Goal: Transaction & Acquisition: Purchase product/service

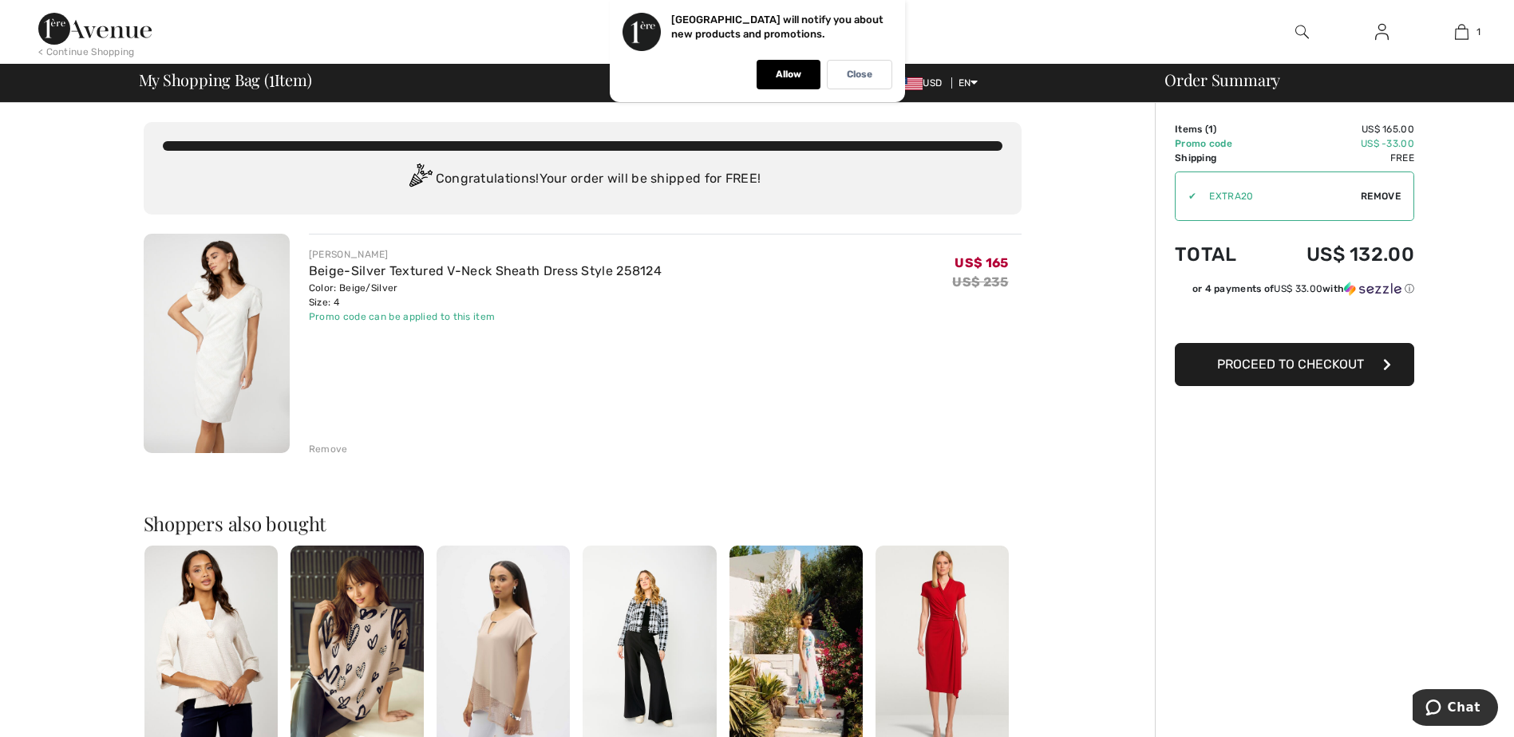
click at [1295, 371] on span "Proceed to Checkout" at bounding box center [1290, 364] width 147 height 15
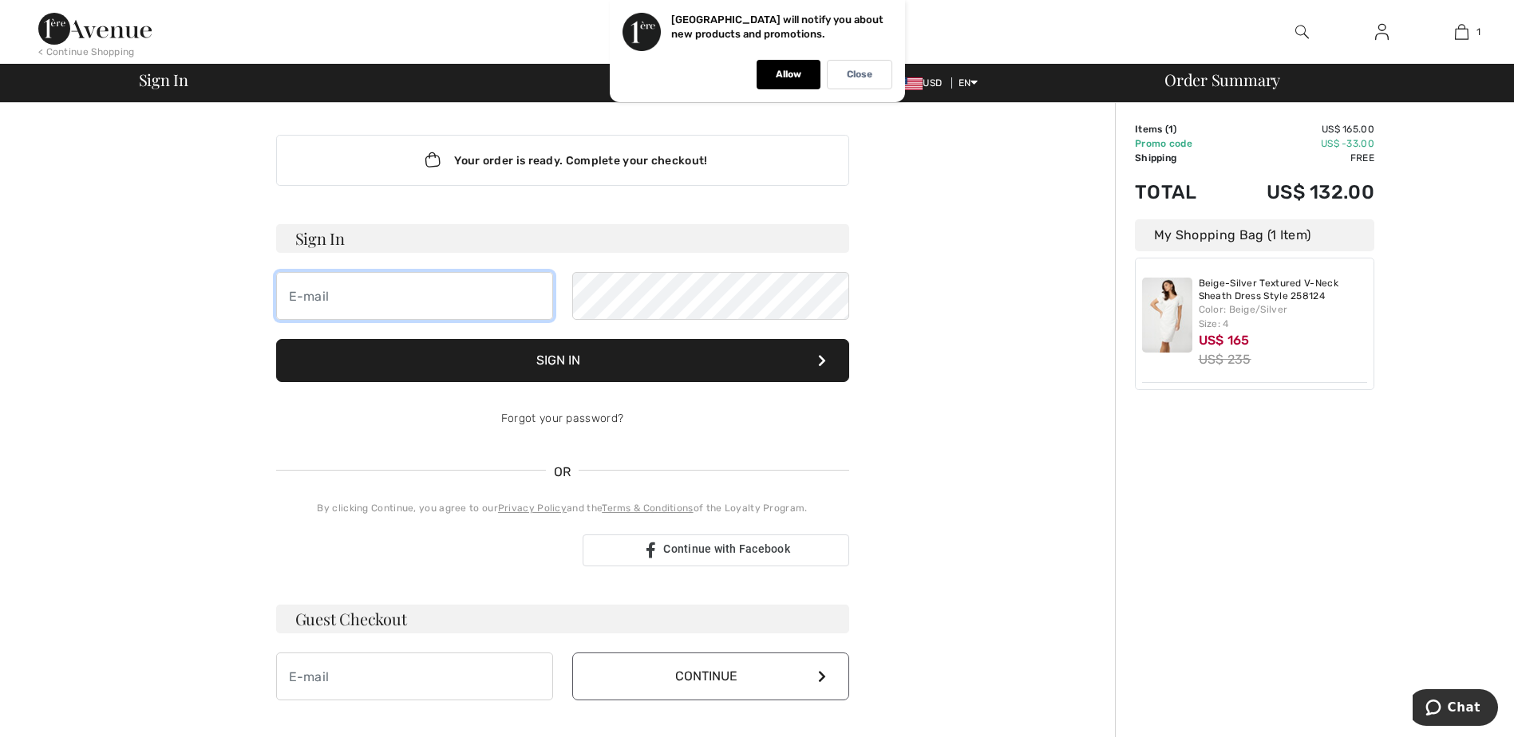
type input "[PERSON_NAME][EMAIL_ADDRESS][PERSON_NAME][DOMAIN_NAME]"
click at [606, 369] on button "Sign In" at bounding box center [562, 360] width 573 height 43
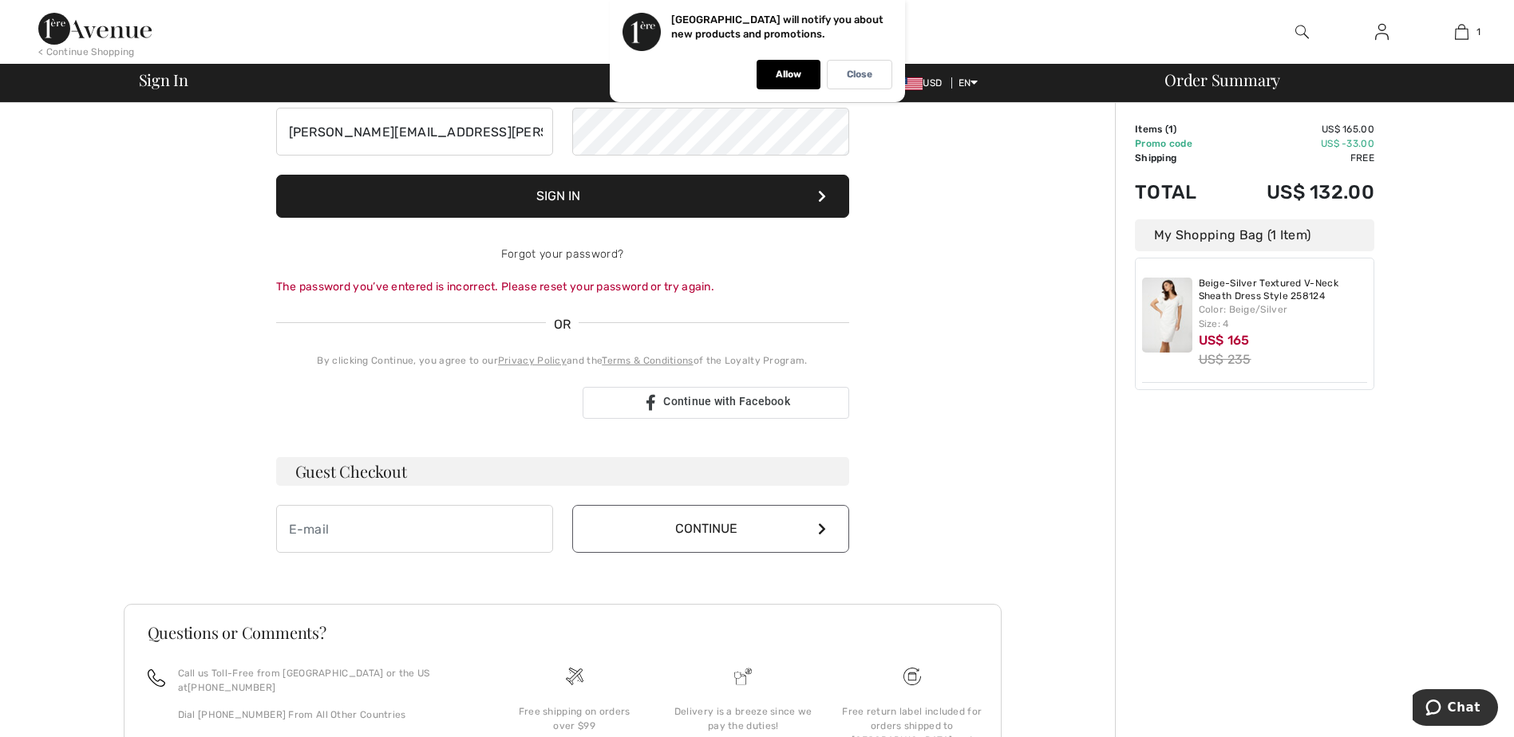
scroll to position [174, 0]
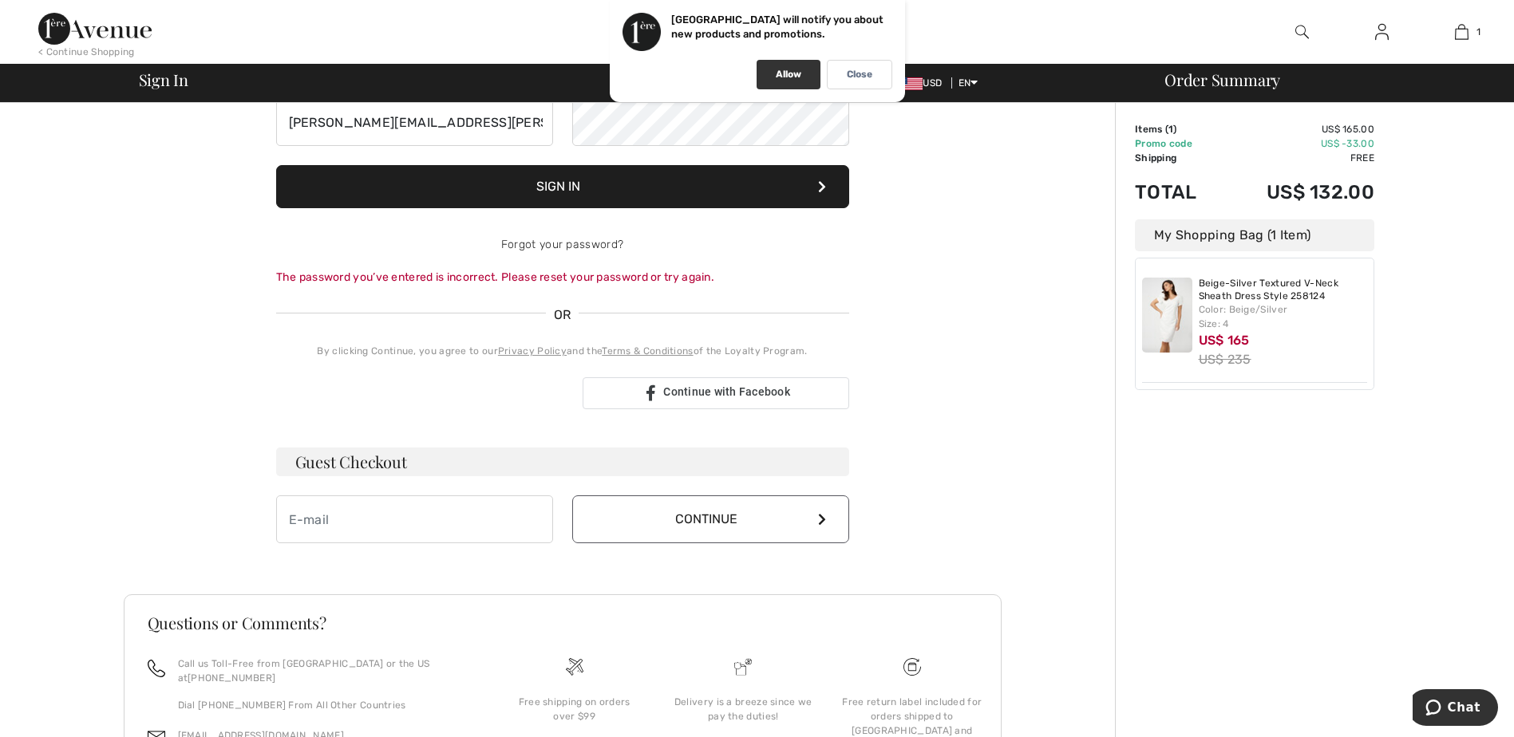
click at [779, 76] on p "Allow" at bounding box center [789, 75] width 26 height 12
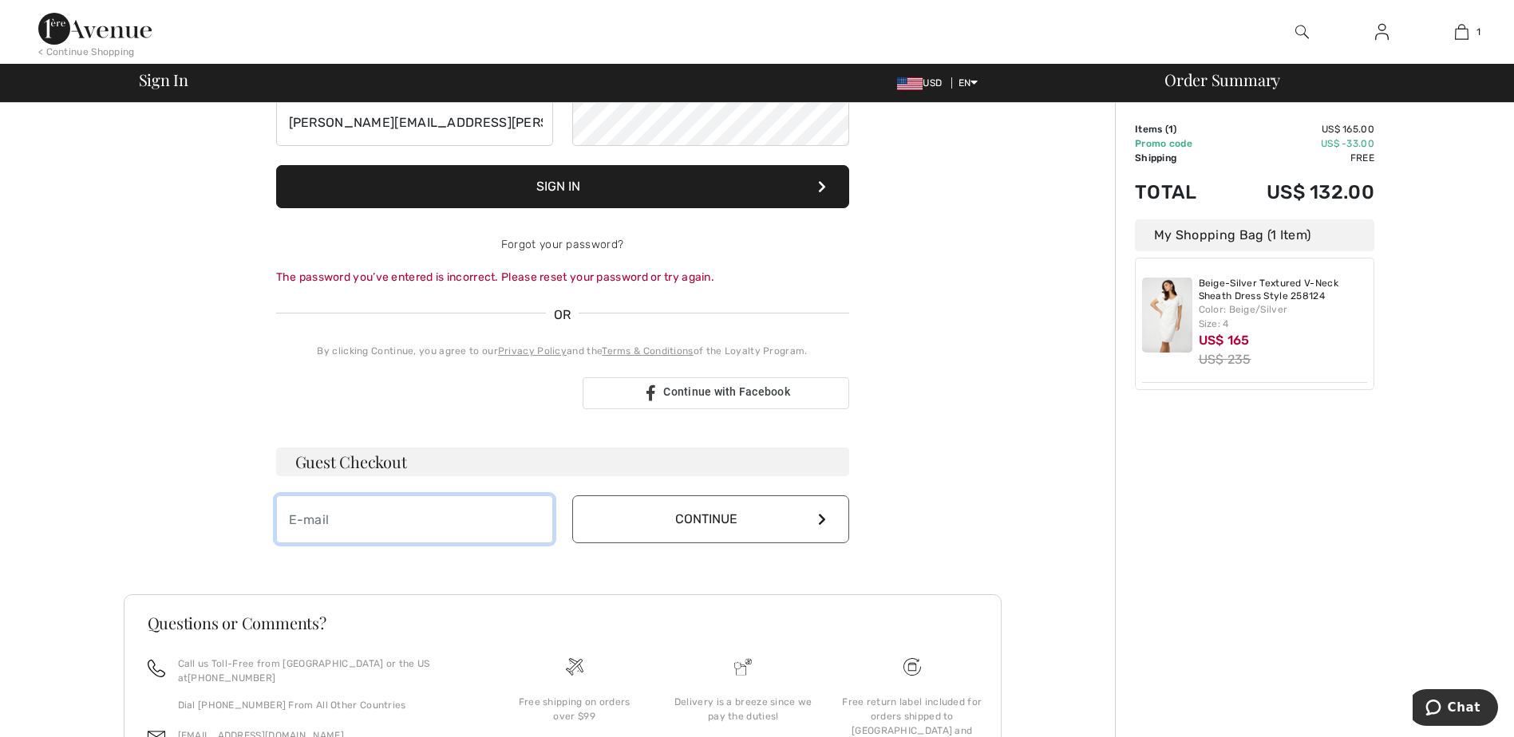
click at [436, 515] on input "email" at bounding box center [414, 519] width 277 height 48
type input "V"
type input "[PERSON_NAME][EMAIL_ADDRESS][PERSON_NAME][DOMAIN_NAME]"
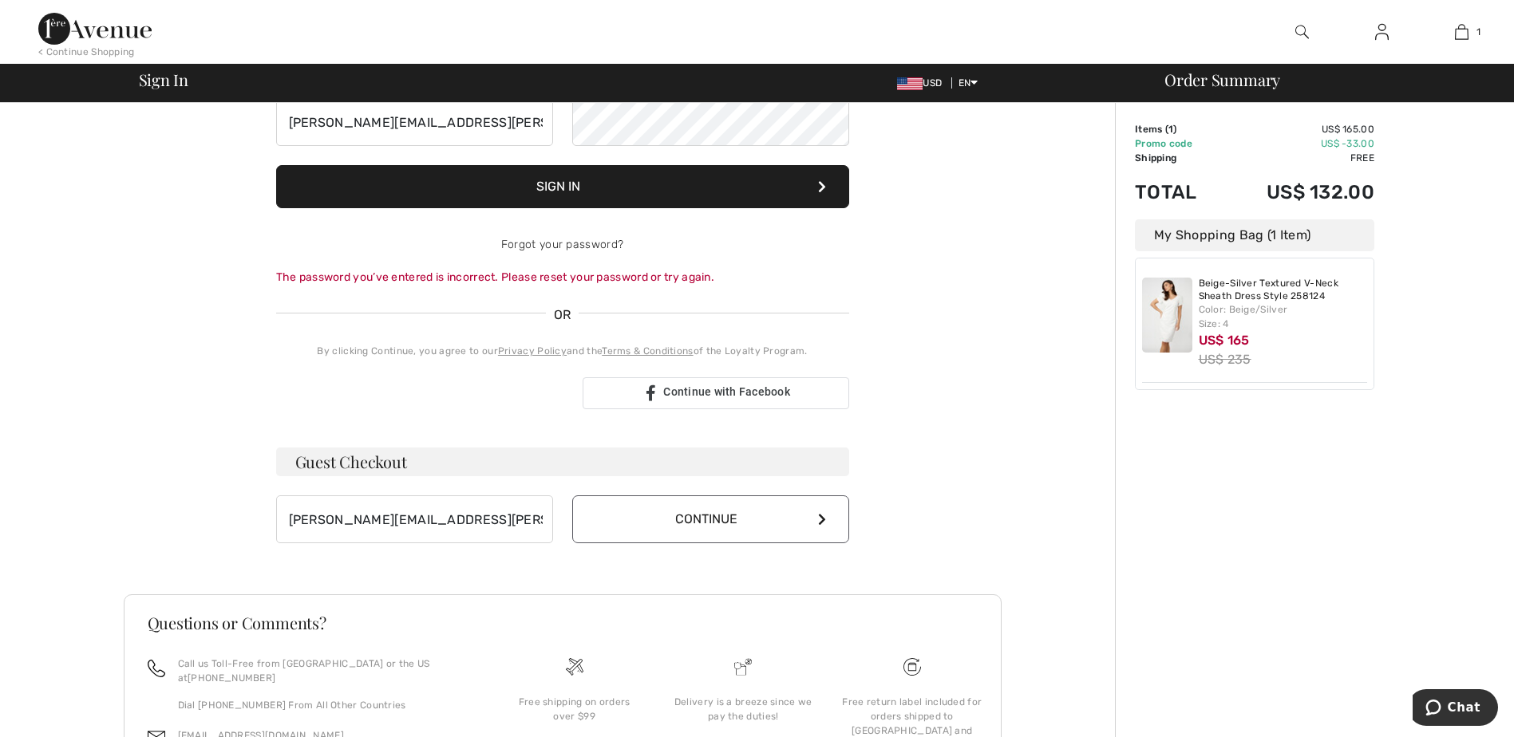
drag, startPoint x: 698, startPoint y: 520, endPoint x: 752, endPoint y: 519, distance: 54.3
click at [700, 520] on button "Continue" at bounding box center [710, 519] width 277 height 48
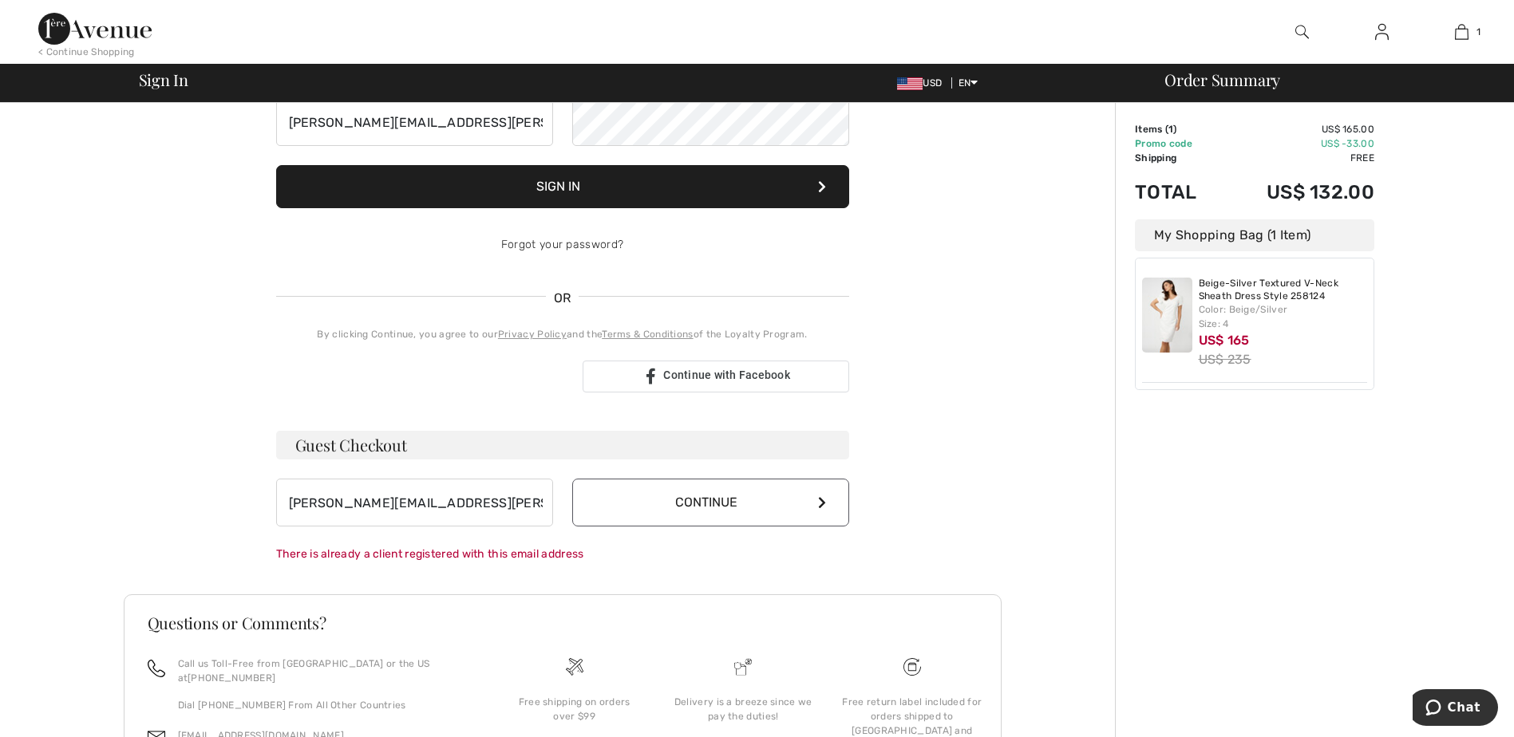
drag, startPoint x: 993, startPoint y: 531, endPoint x: 931, endPoint y: 527, distance: 61.6
click at [992, 531] on div "Your order is ready. Complete your checkout! Sign In vatey.roth@gmail.com Sign …" at bounding box center [563, 394] width 878 height 930
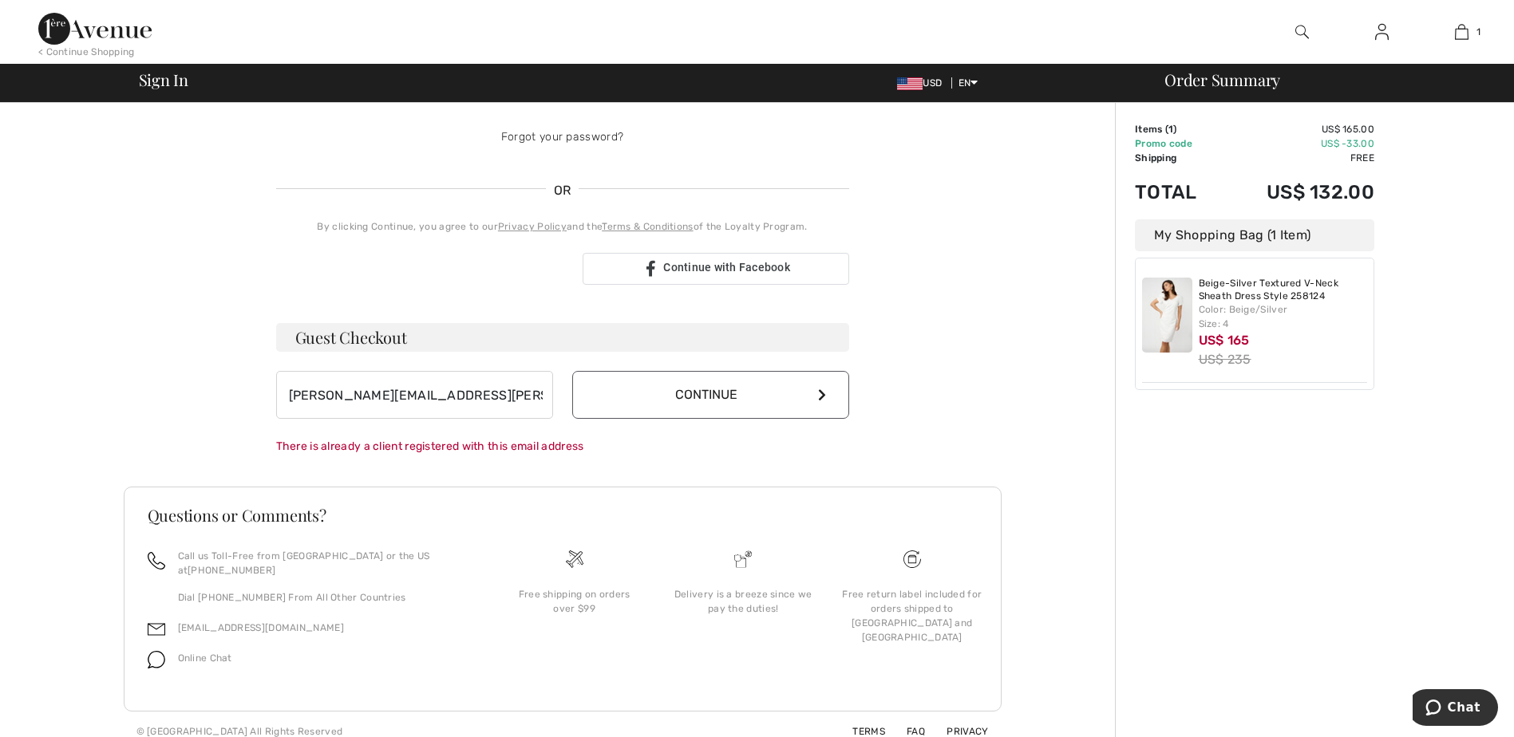
scroll to position [187, 0]
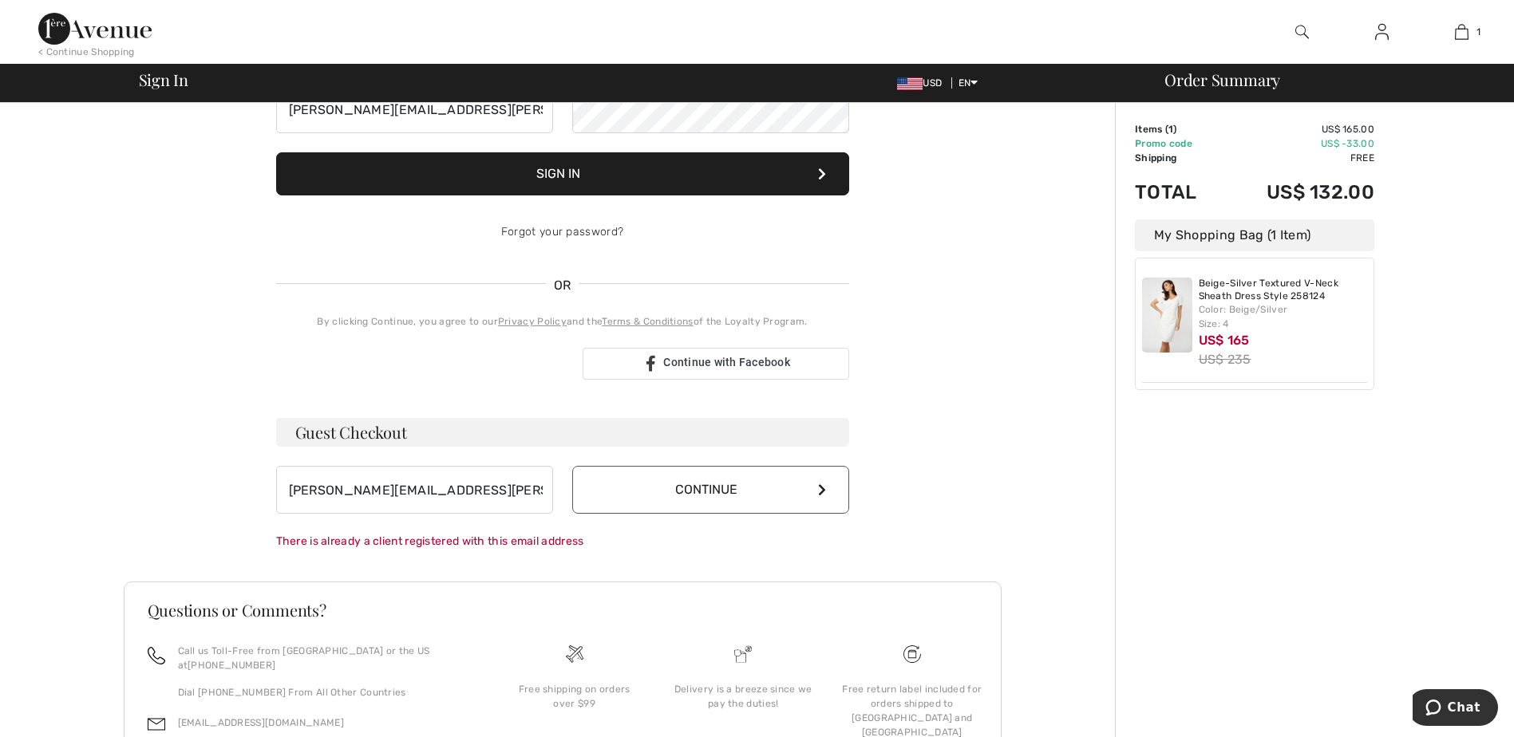
click at [1234, 371] on div "Beige-Silver Textured V-Neck Sheath Dress Style 258124 Color: Beige/Silver Size…" at bounding box center [1254, 324] width 225 height 118
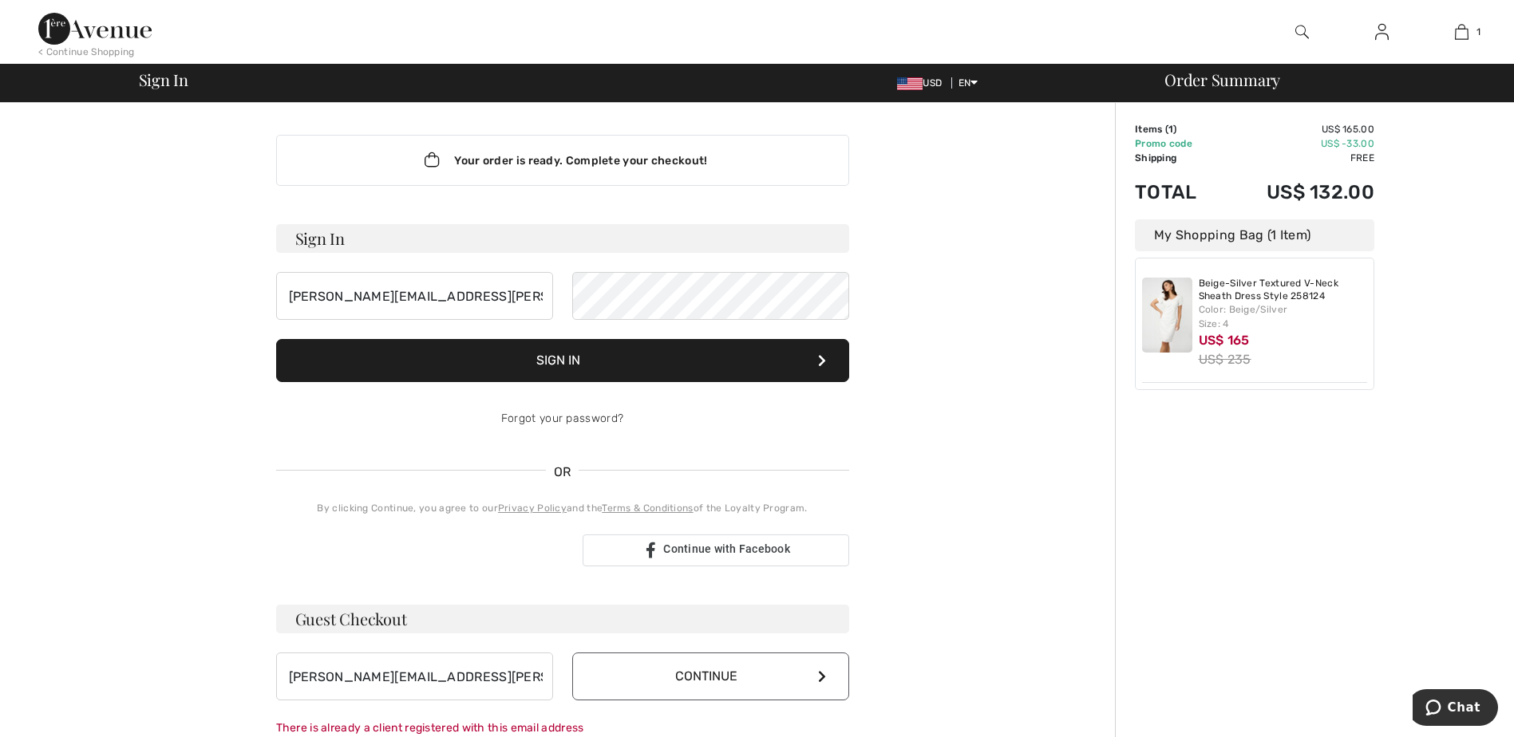
click at [521, 245] on h3 "Sign In" at bounding box center [562, 238] width 573 height 29
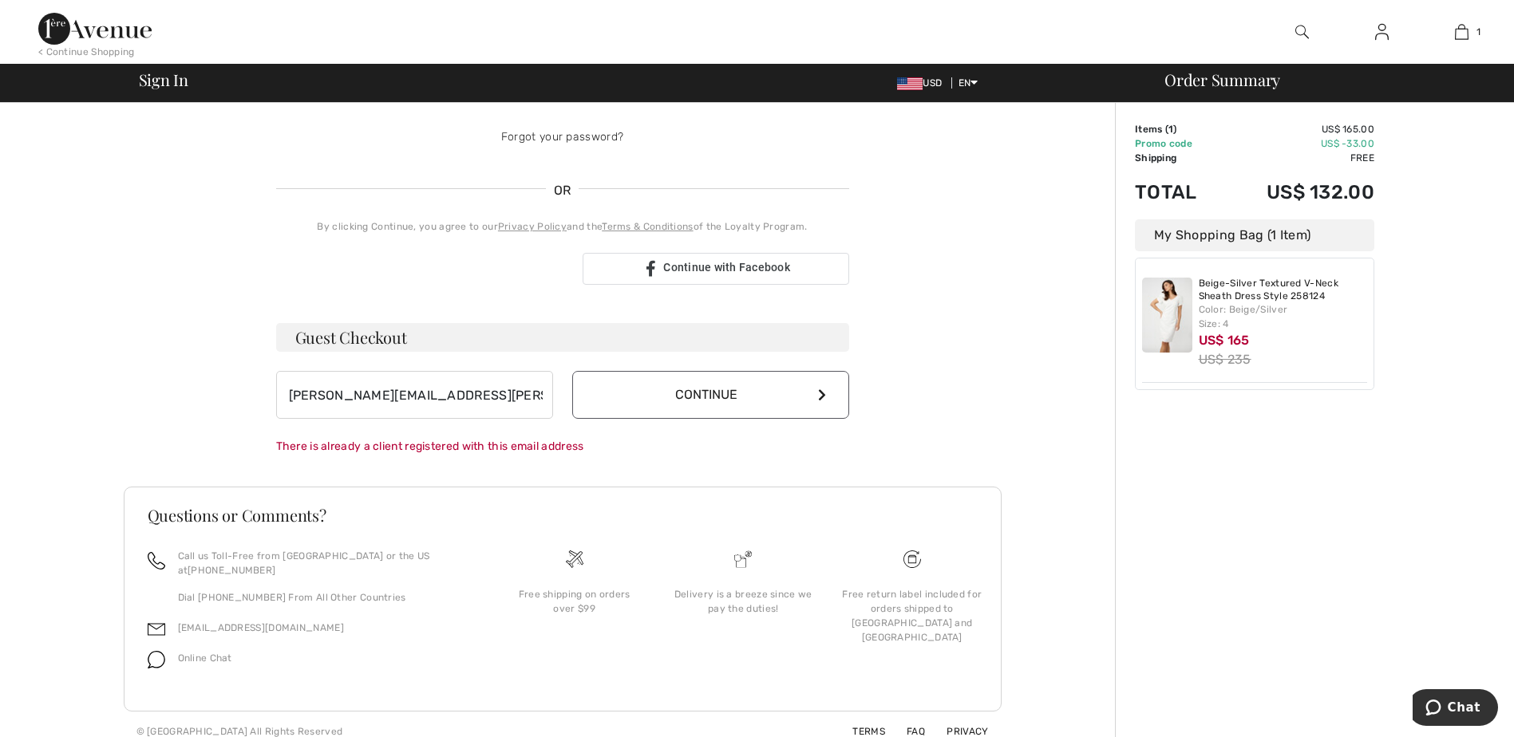
click at [714, 393] on button "Continue" at bounding box center [710, 395] width 277 height 48
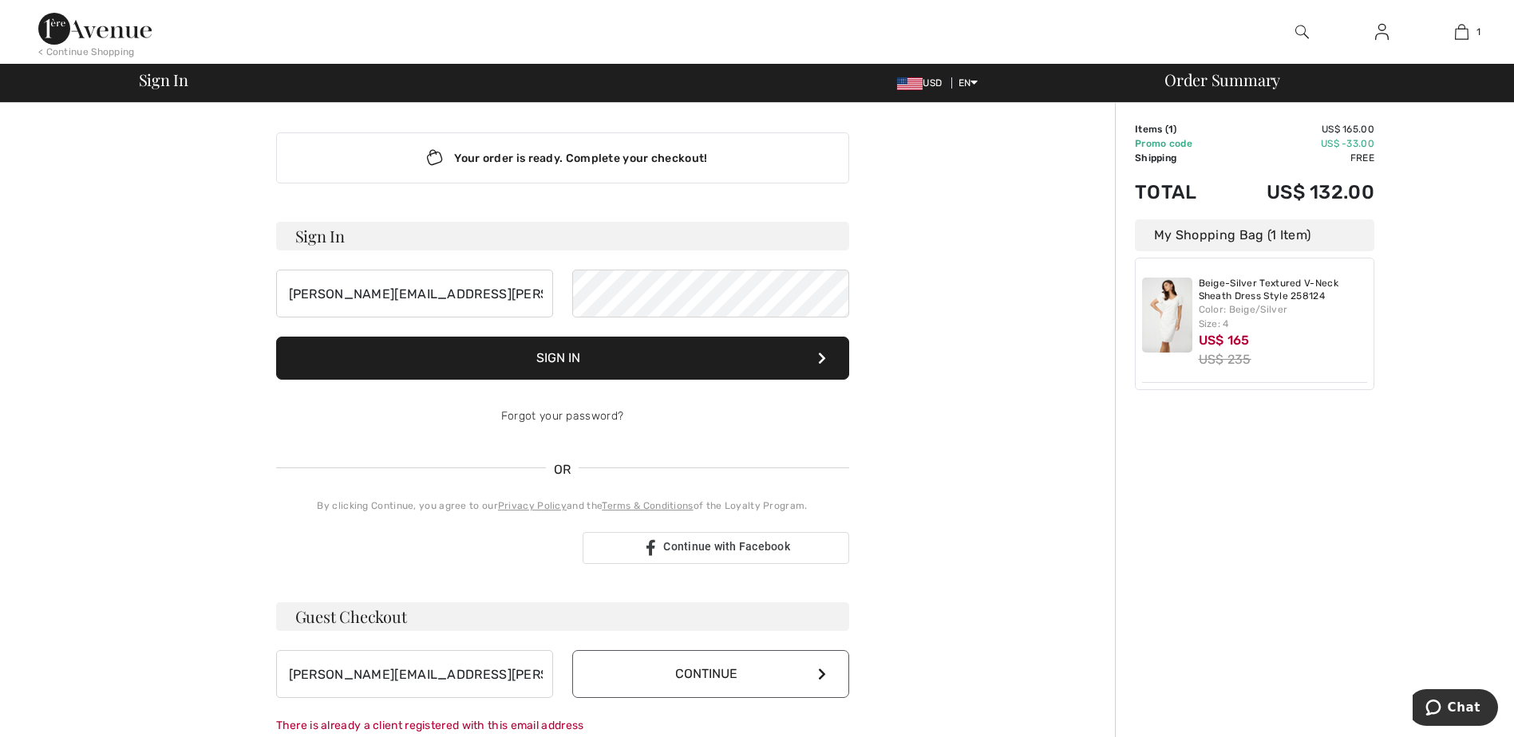
scroll to position [0, 0]
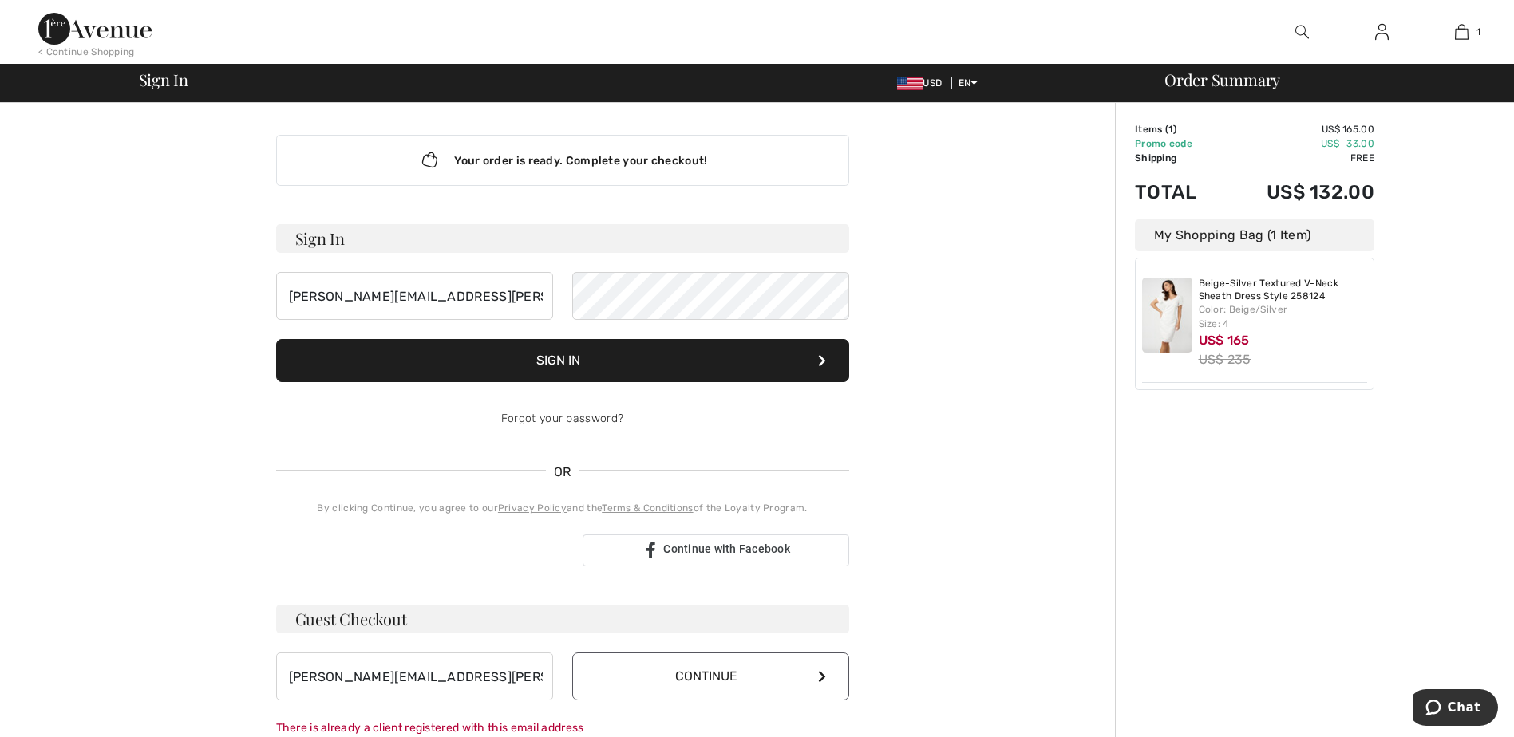
click at [686, 357] on button "Sign In" at bounding box center [562, 360] width 573 height 43
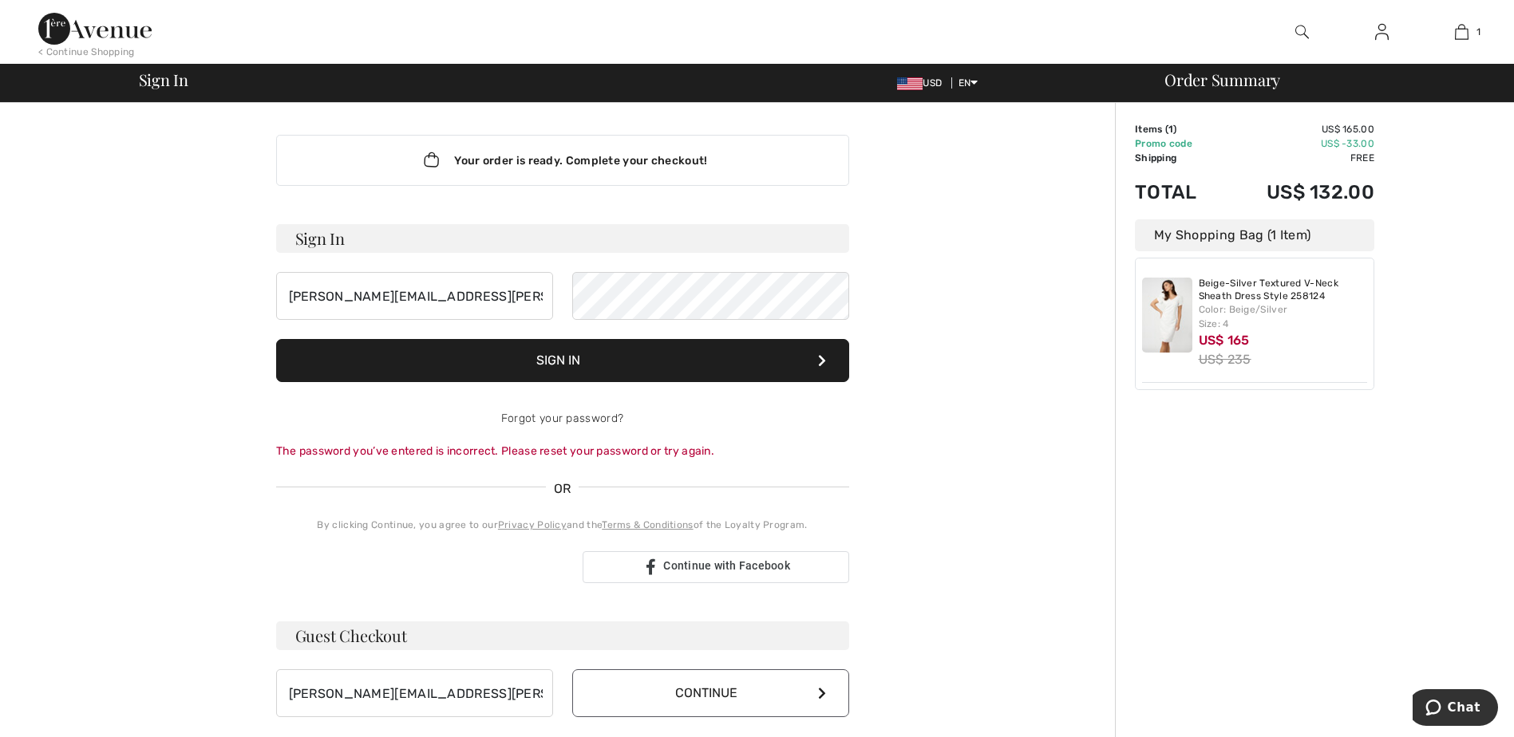
click at [823, 364] on icon at bounding box center [822, 360] width 8 height 13
click at [655, 369] on button "Sign In" at bounding box center [562, 360] width 573 height 43
click at [826, 359] on button "Sign In" at bounding box center [562, 360] width 573 height 43
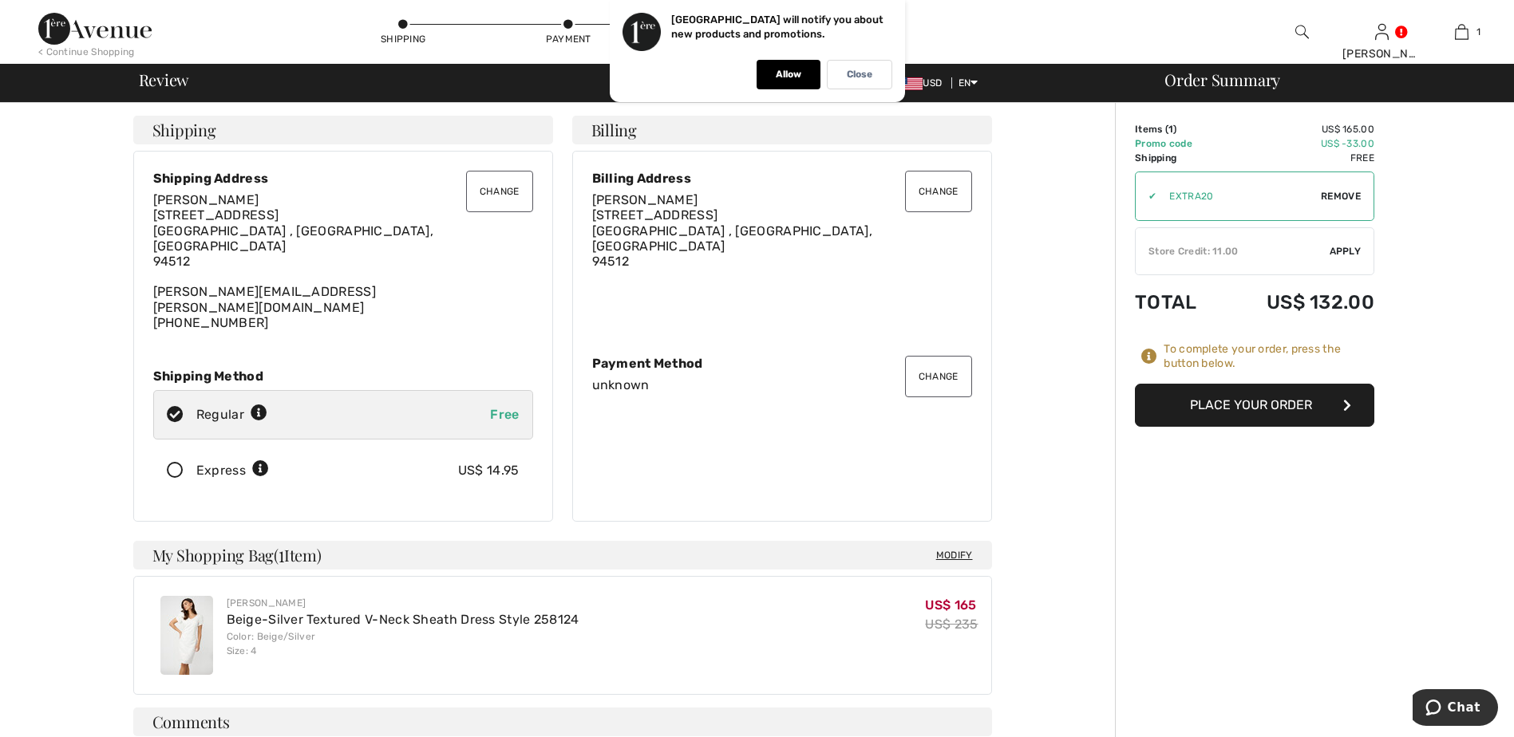
click at [492, 189] on button "Change" at bounding box center [499, 191] width 67 height 41
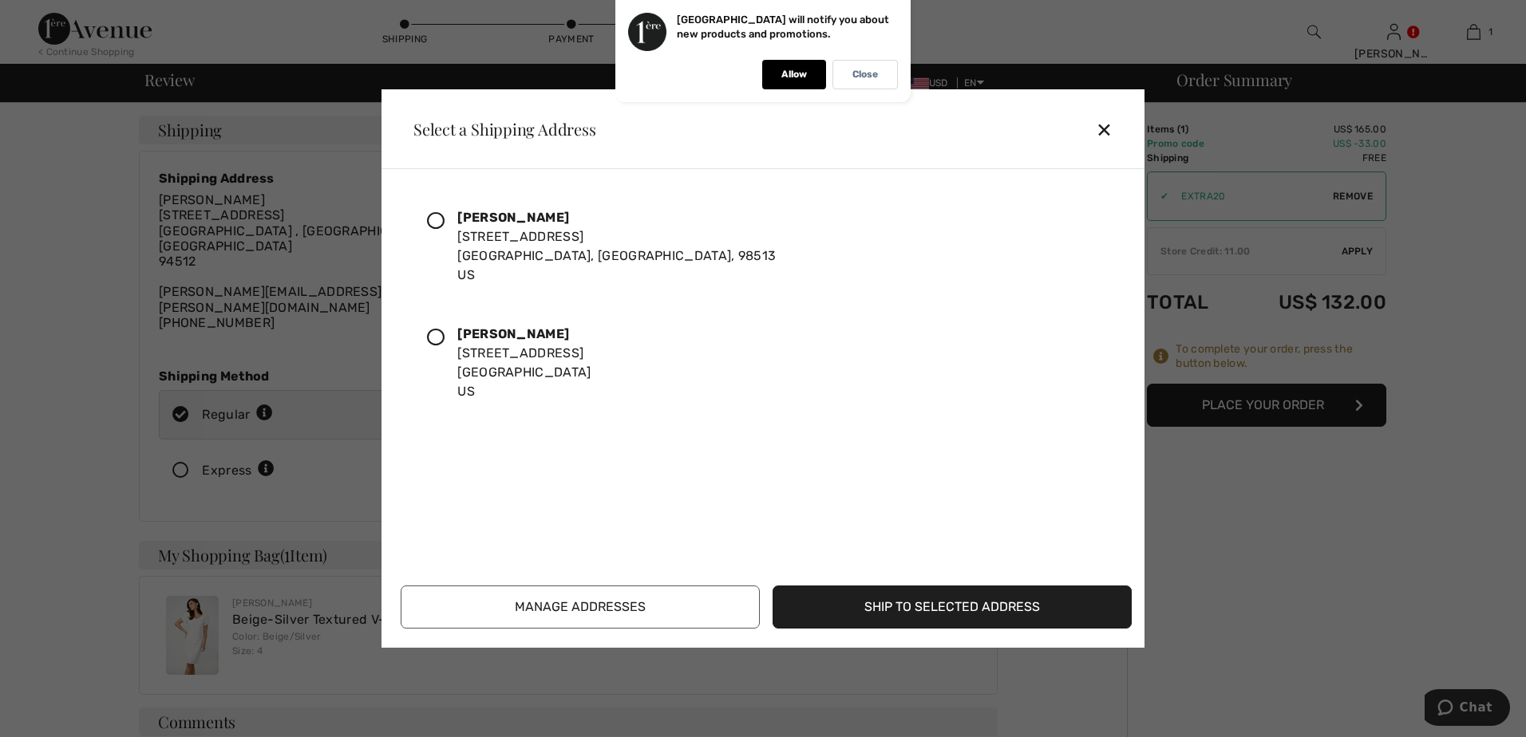
click at [437, 339] on icon at bounding box center [436, 338] width 18 height 18
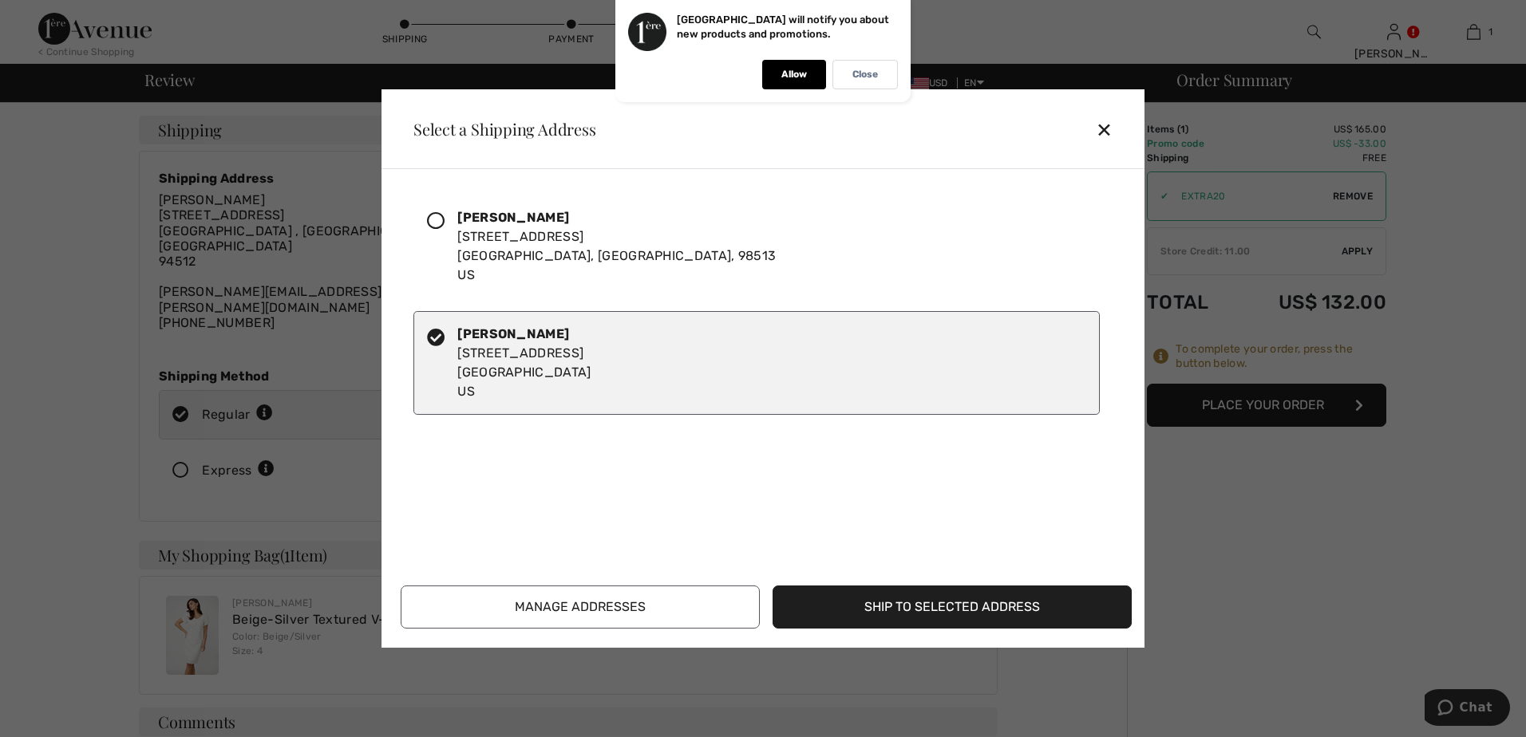
click at [936, 606] on button "Ship to Selected Address" at bounding box center [951, 607] width 359 height 43
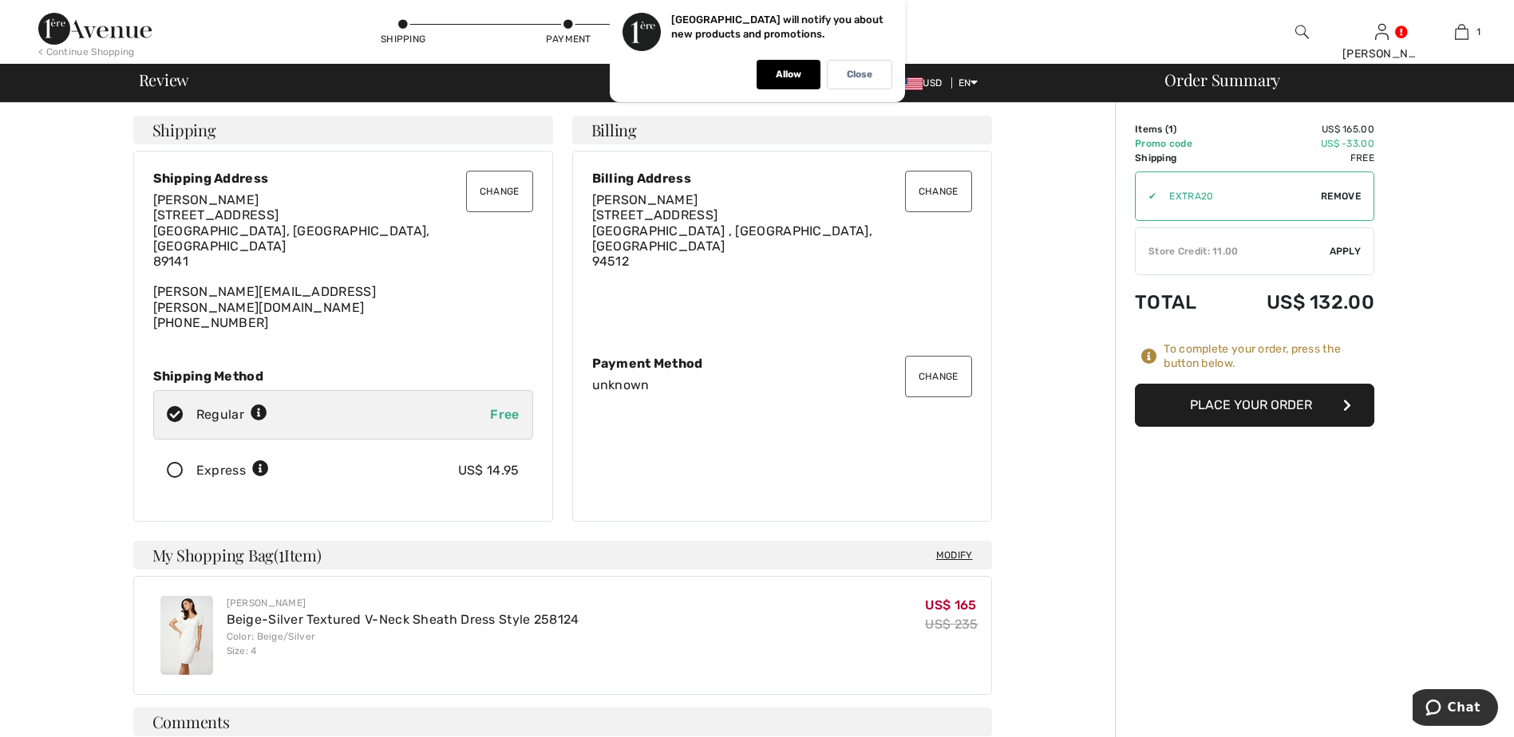
click at [934, 202] on button "Change" at bounding box center [938, 191] width 67 height 41
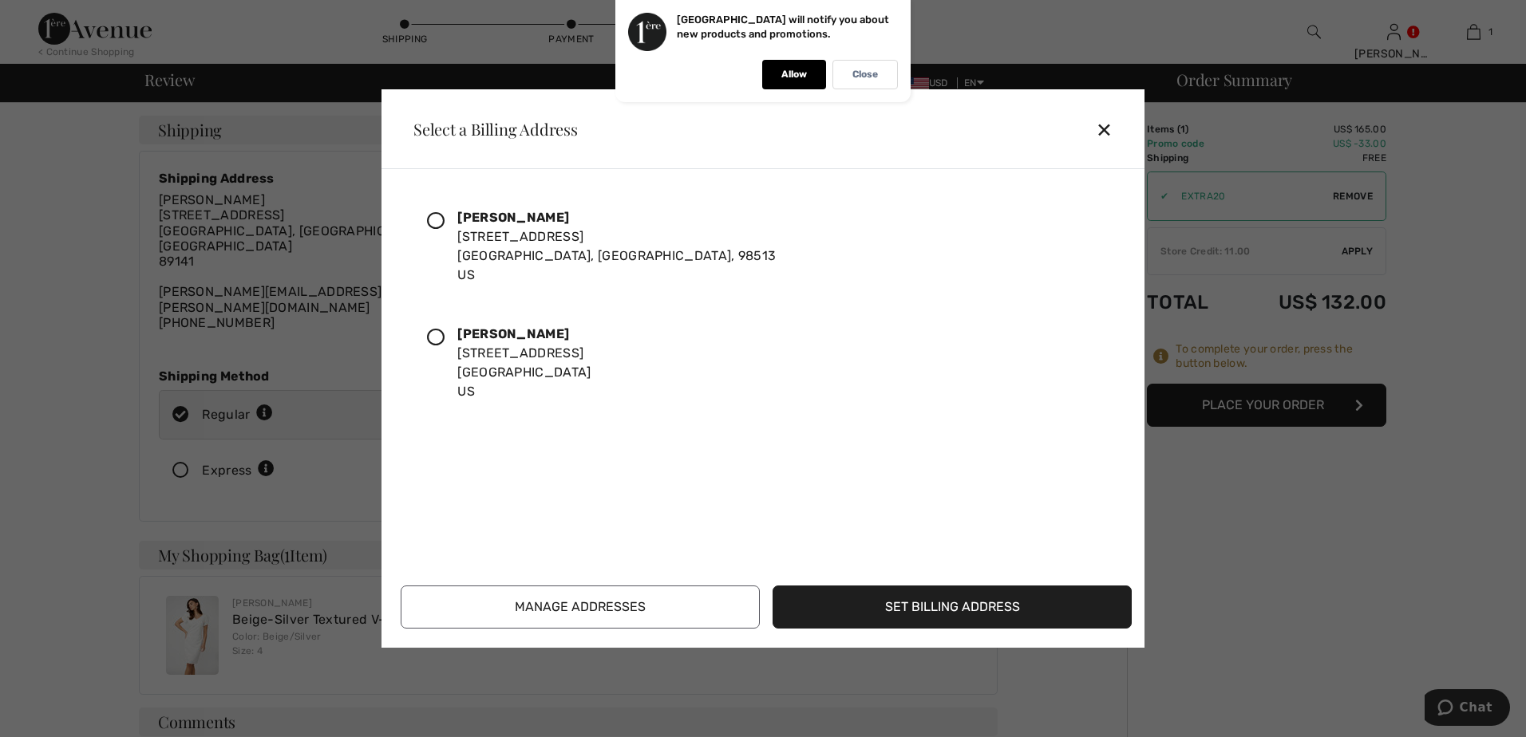
click at [497, 363] on div "Vatey Roth 10030 Pipestone Street Las Vegas, NV, 89141 US" at bounding box center [523, 363] width 133 height 77
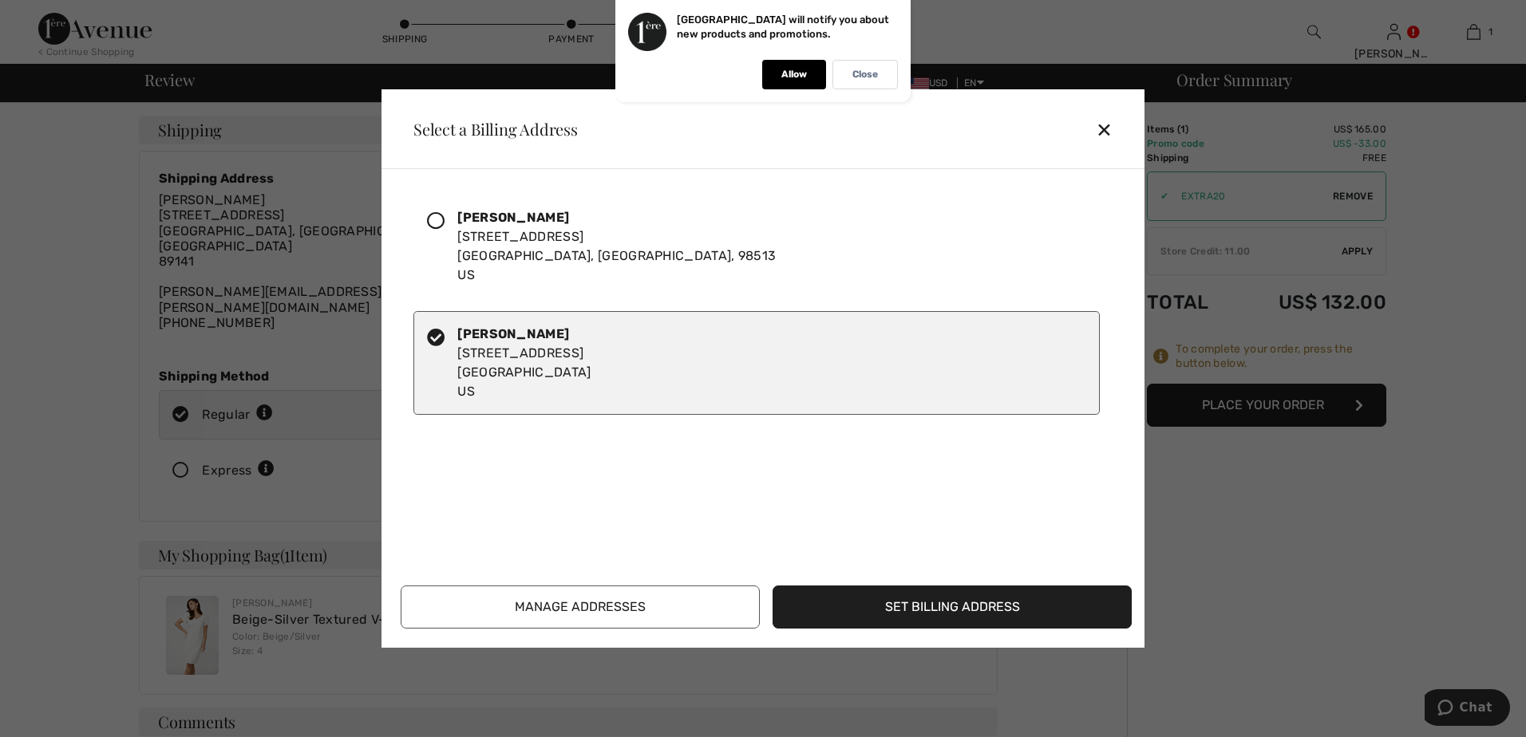
click at [946, 624] on button "Set Billing Address" at bounding box center [951, 607] width 359 height 43
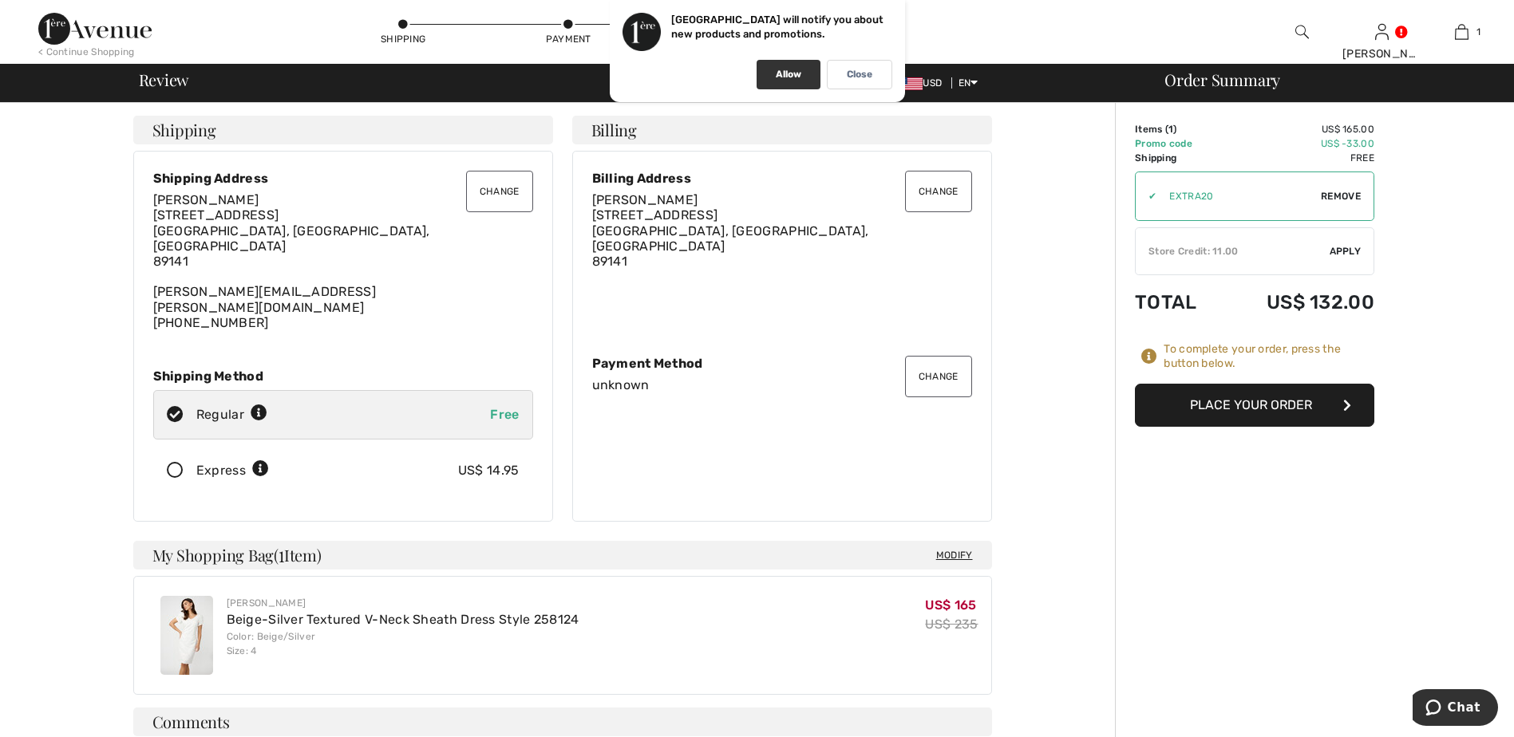
click at [772, 80] on div "Allow" at bounding box center [788, 75] width 64 height 30
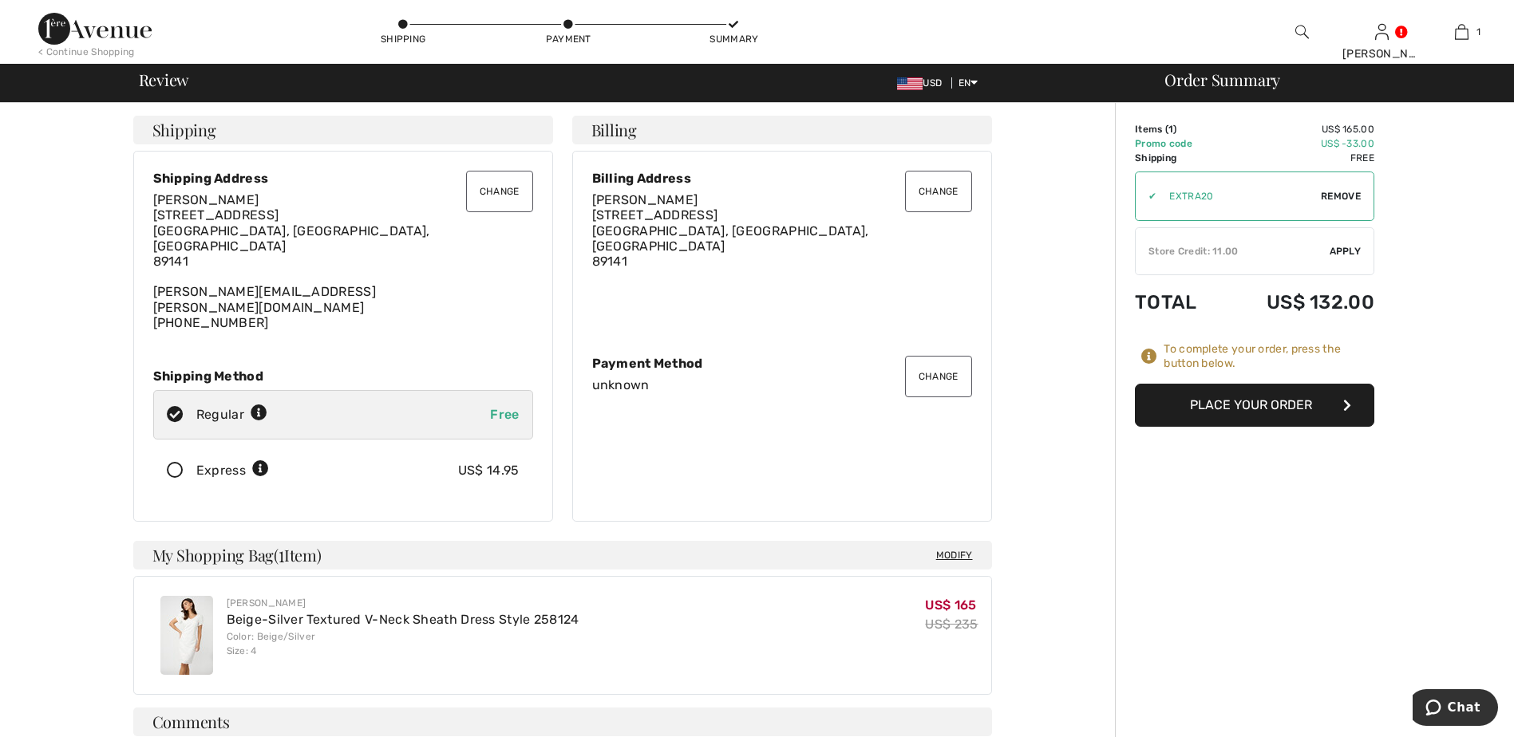
click at [927, 361] on button "Change" at bounding box center [938, 376] width 67 height 41
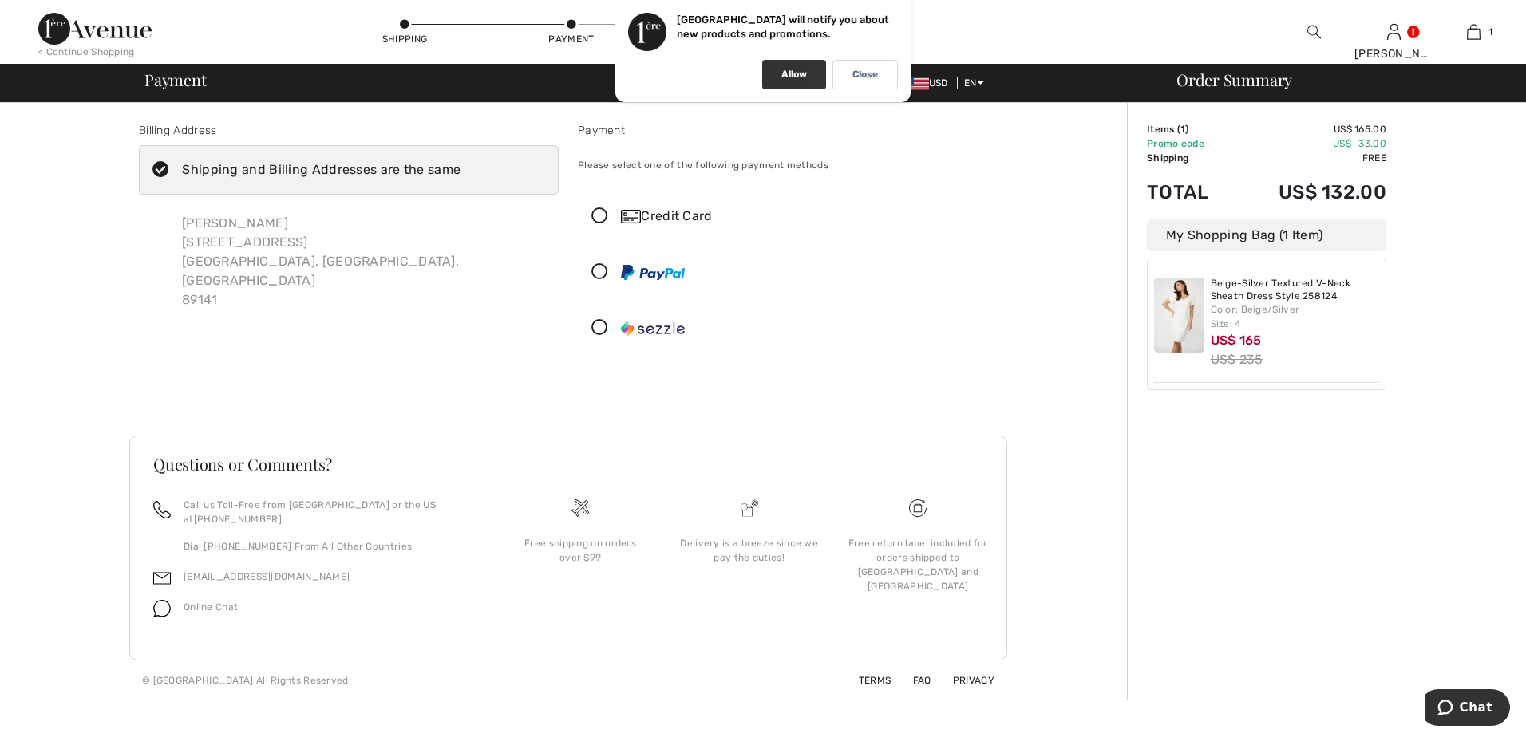
click at [787, 77] on p "Allow" at bounding box center [794, 75] width 26 height 12
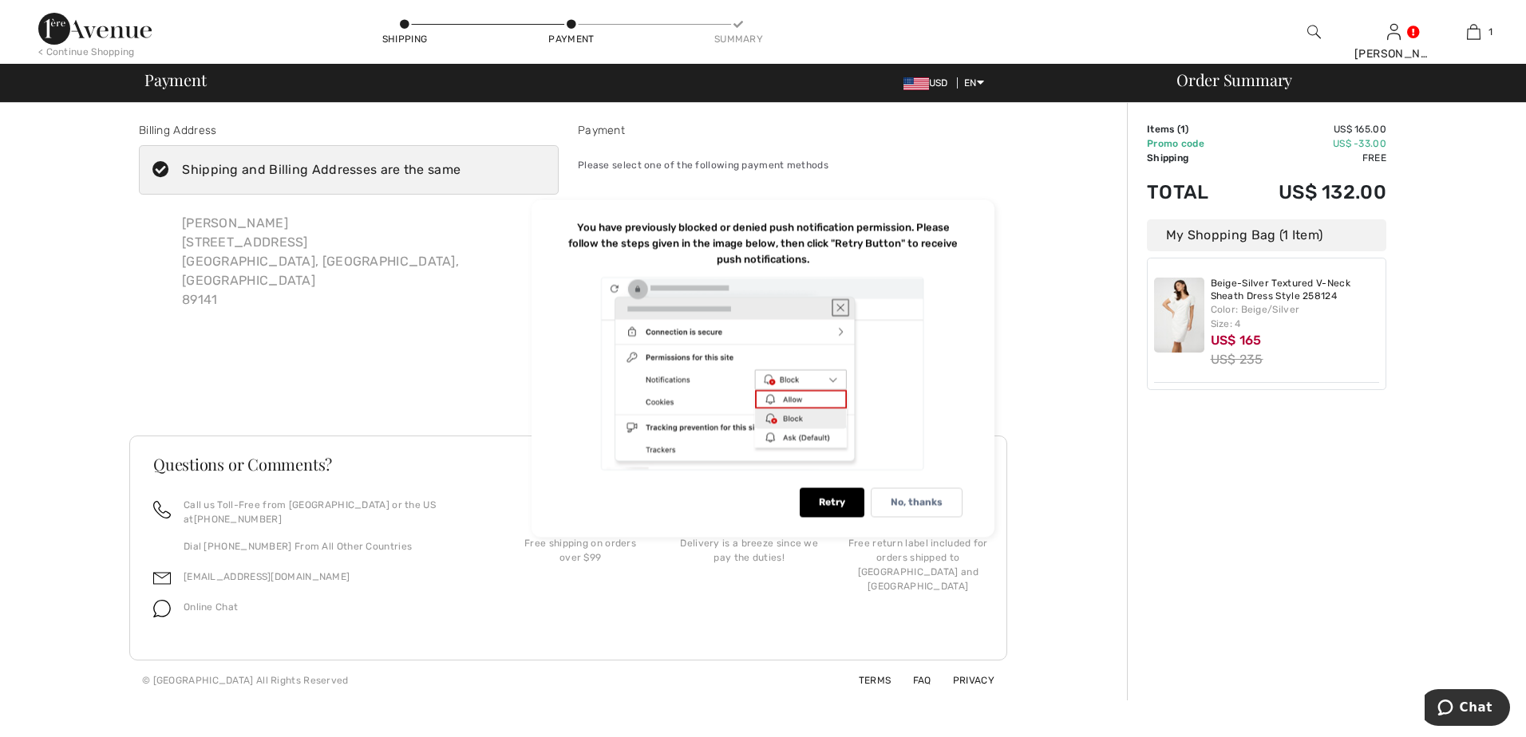
click at [963, 375] on div "You have previously blocked or denied push notification permission. Please foll…" at bounding box center [762, 369] width 463 height 338
click at [410, 251] on div "Vatey Roth 10030 Pipestone Street Las Vegas, NV, US 89141" at bounding box center [349, 261] width 420 height 121
click at [847, 508] on div "Retry" at bounding box center [831, 503] width 65 height 30
click at [393, 399] on div "Proceed to Summary Complete Your Order with PayPal Proceed to Summary Complete …" at bounding box center [568, 397] width 878 height 38
drag, startPoint x: 294, startPoint y: 176, endPoint x: 495, endPoint y: 228, distance: 208.4
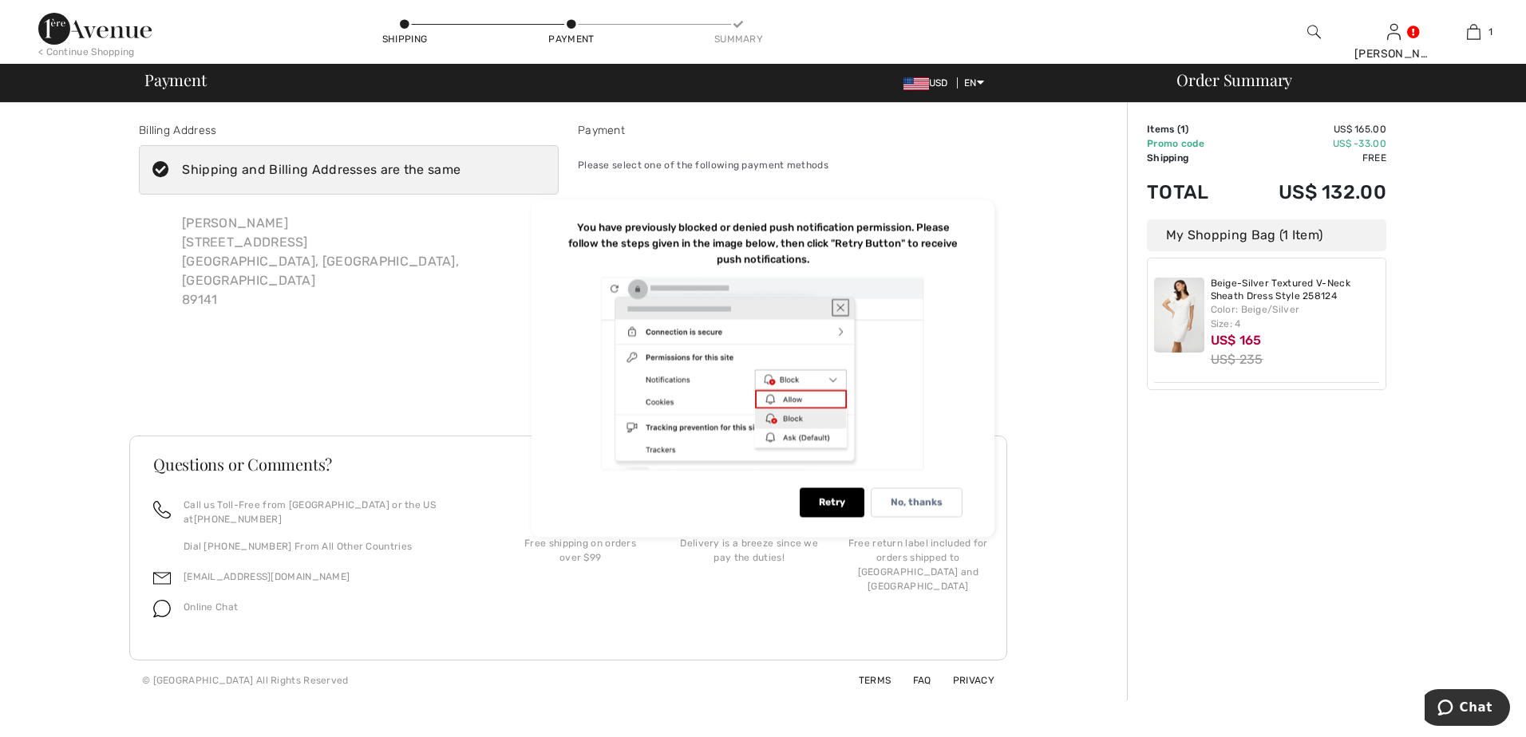
click at [295, 176] on div "Shipping and Billing Addresses are the same" at bounding box center [321, 169] width 278 height 19
click at [460, 176] on input "Shipping and Billing Addresses are the same" at bounding box center [465, 170] width 10 height 48
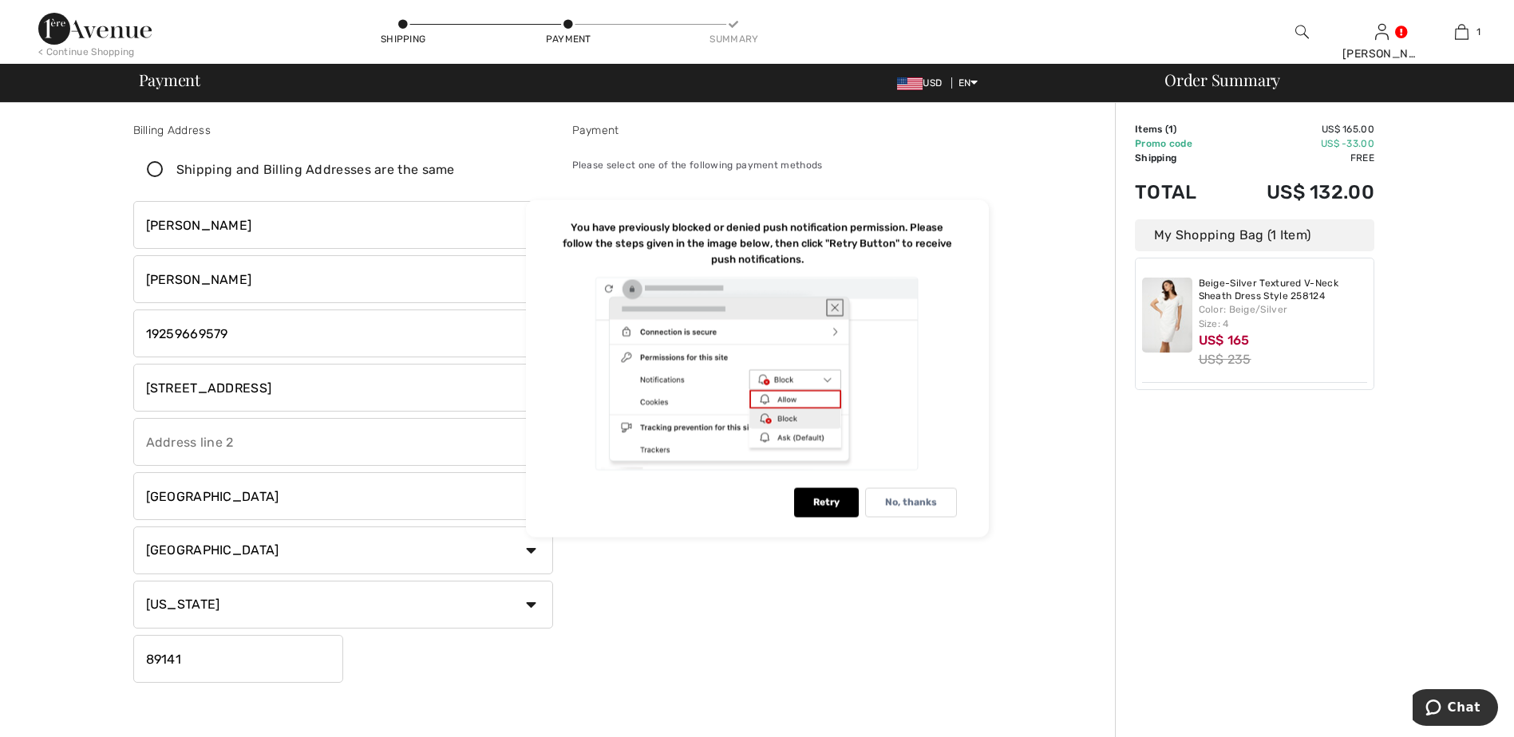
scroll to position [279, 0]
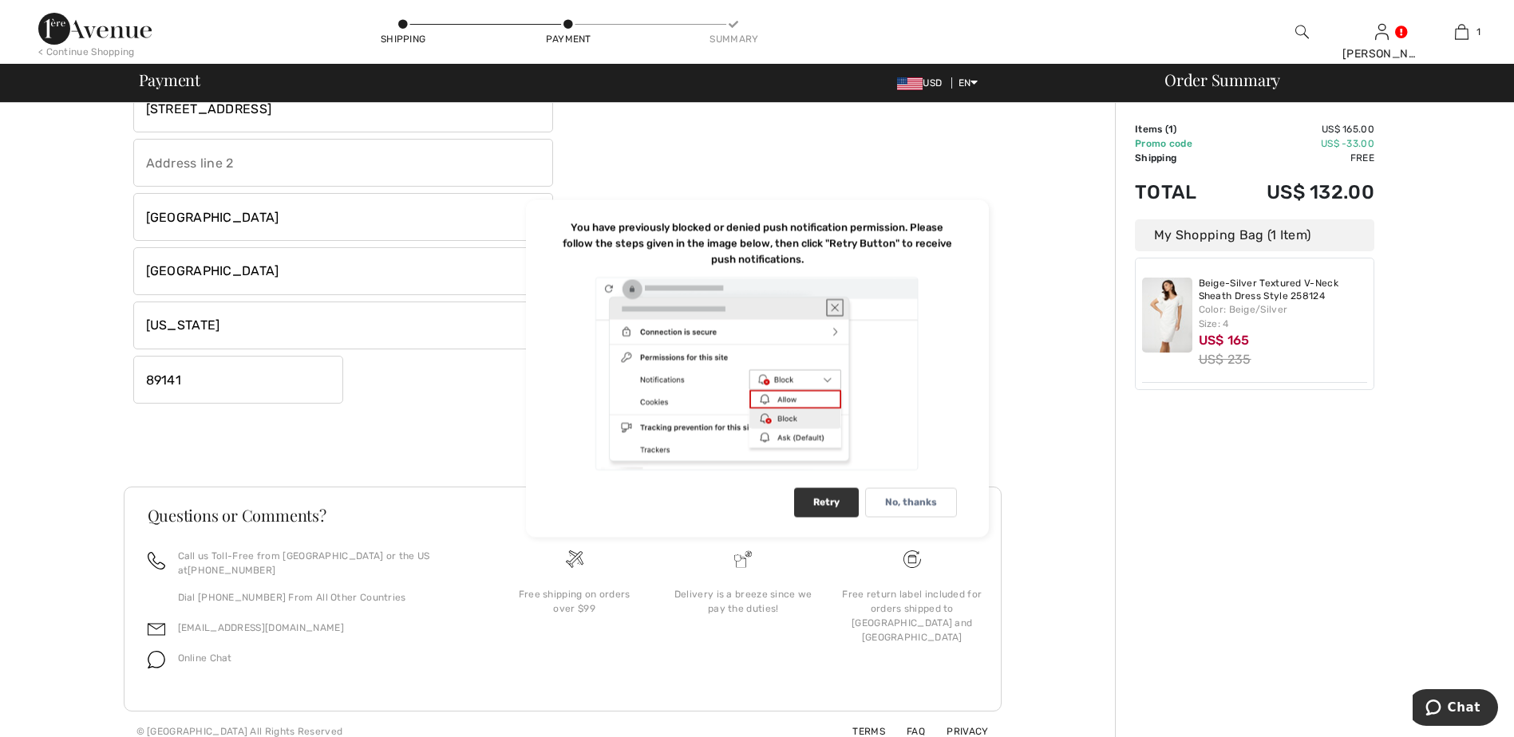
checkbox input "false"
click at [819, 502] on div "Retry" at bounding box center [826, 503] width 65 height 30
click at [917, 499] on p "No, thanks" at bounding box center [911, 503] width 52 height 12
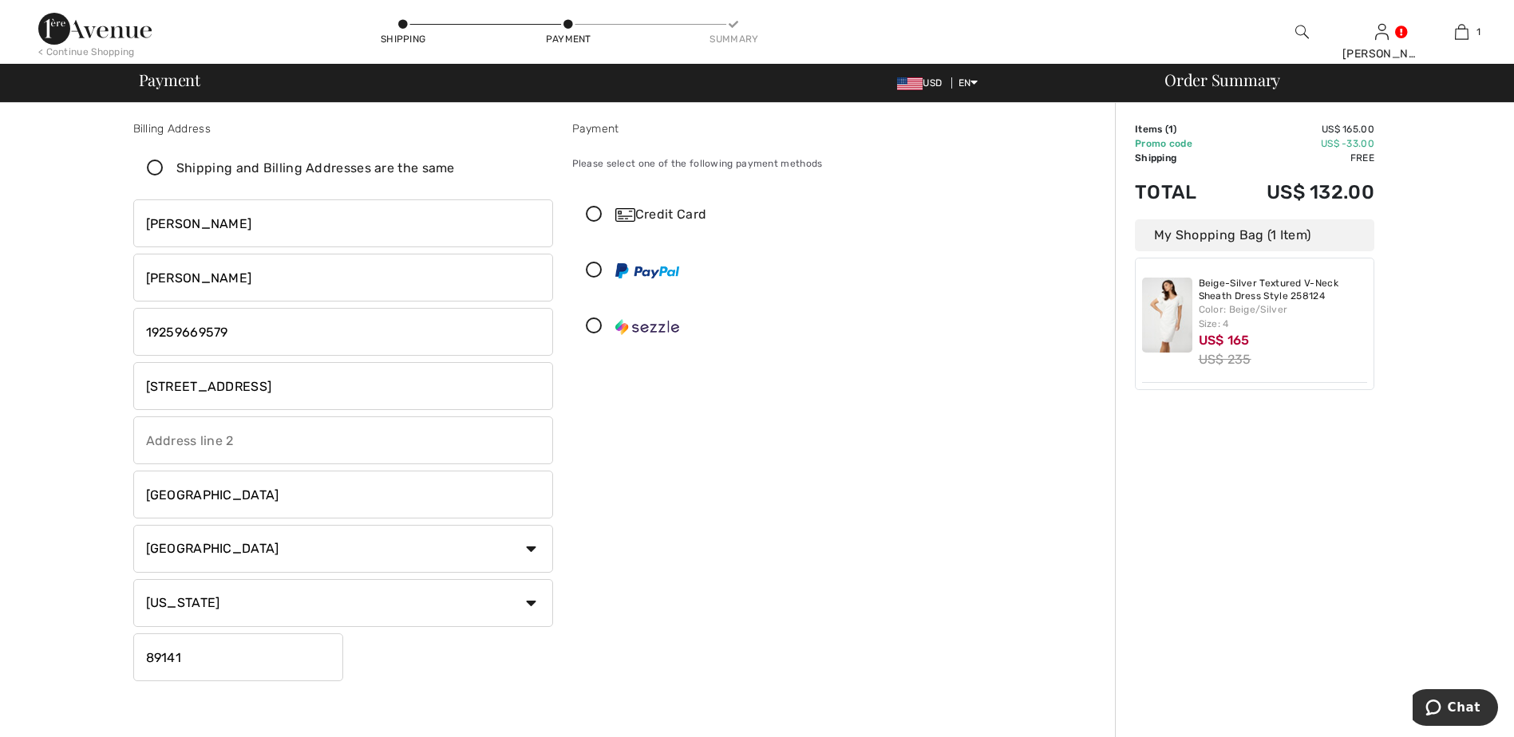
scroll to position [0, 0]
drag, startPoint x: 601, startPoint y: 215, endPoint x: 614, endPoint y: 219, distance: 14.1
click at [602, 215] on icon at bounding box center [594, 216] width 42 height 17
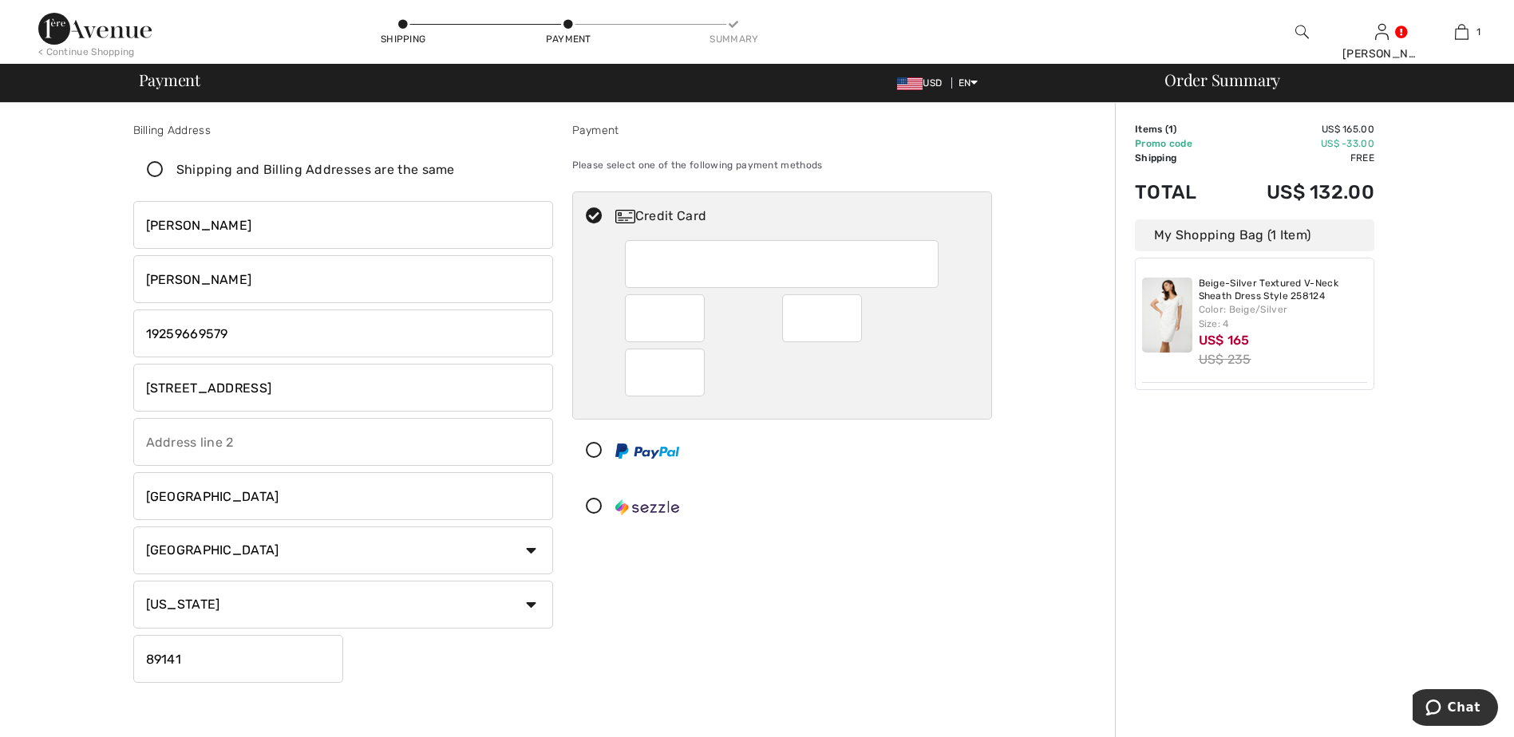
click at [964, 546] on div "Payment Please select one of the following payment methods Credit Card" at bounding box center [782, 405] width 439 height 567
click at [1027, 575] on div "Billing Address Shipping and Billing Addresses are the same Vatey Roth 10030 Pi…" at bounding box center [562, 588] width 1105 height 971
drag, startPoint x: 939, startPoint y: 525, endPoint x: 931, endPoint y: 516, distance: 11.9
click at [938, 523] on div at bounding box center [775, 507] width 405 height 48
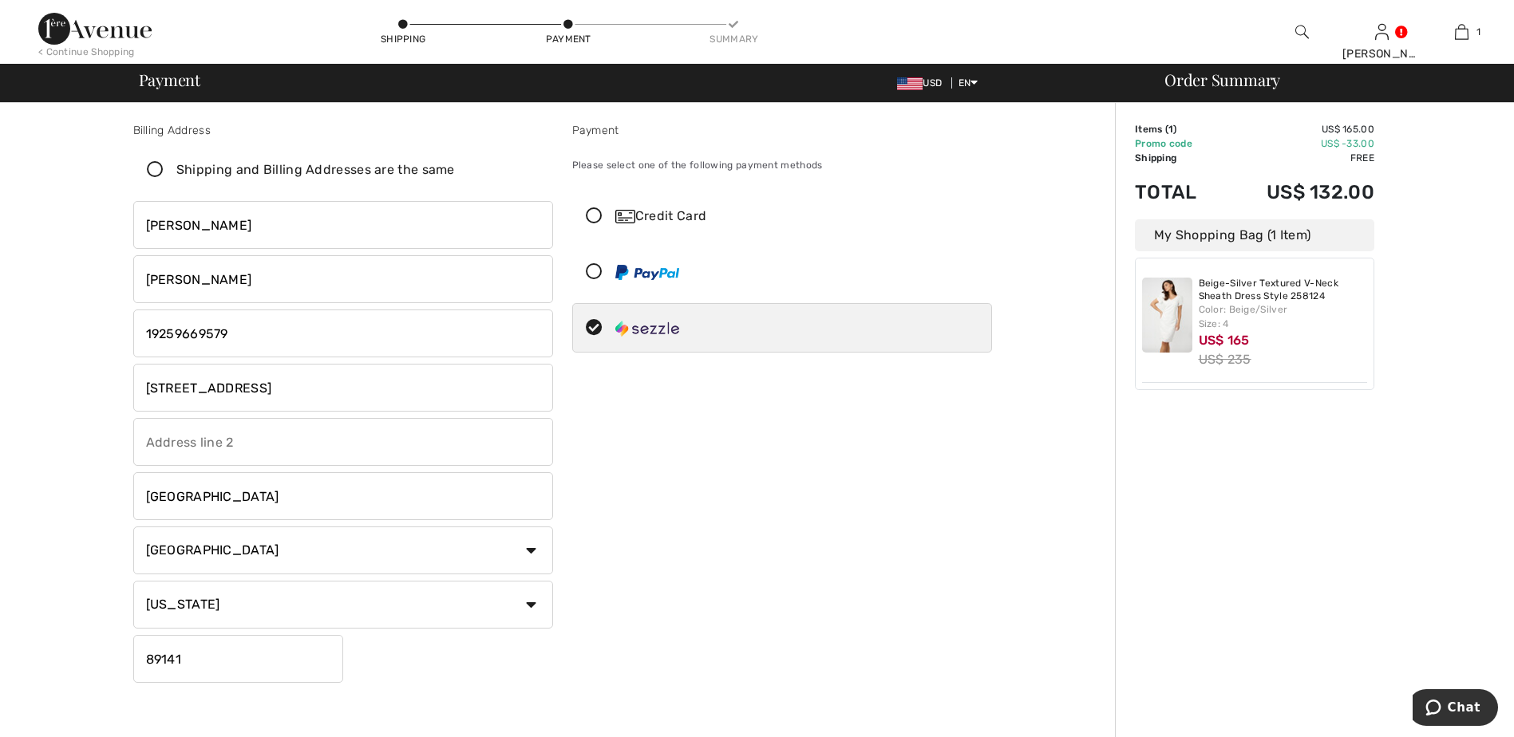
click at [594, 216] on icon at bounding box center [594, 216] width 42 height 17
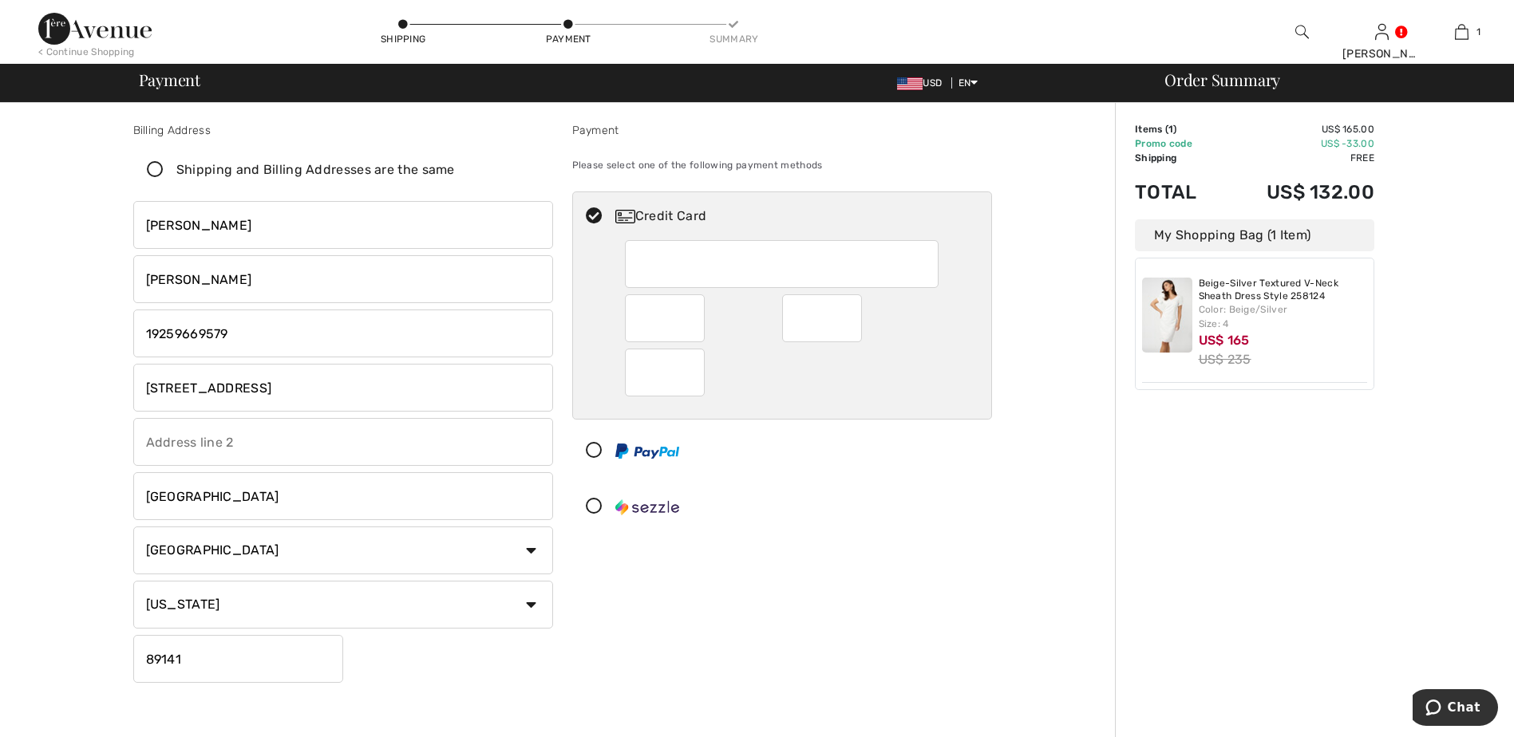
scroll to position [322, 0]
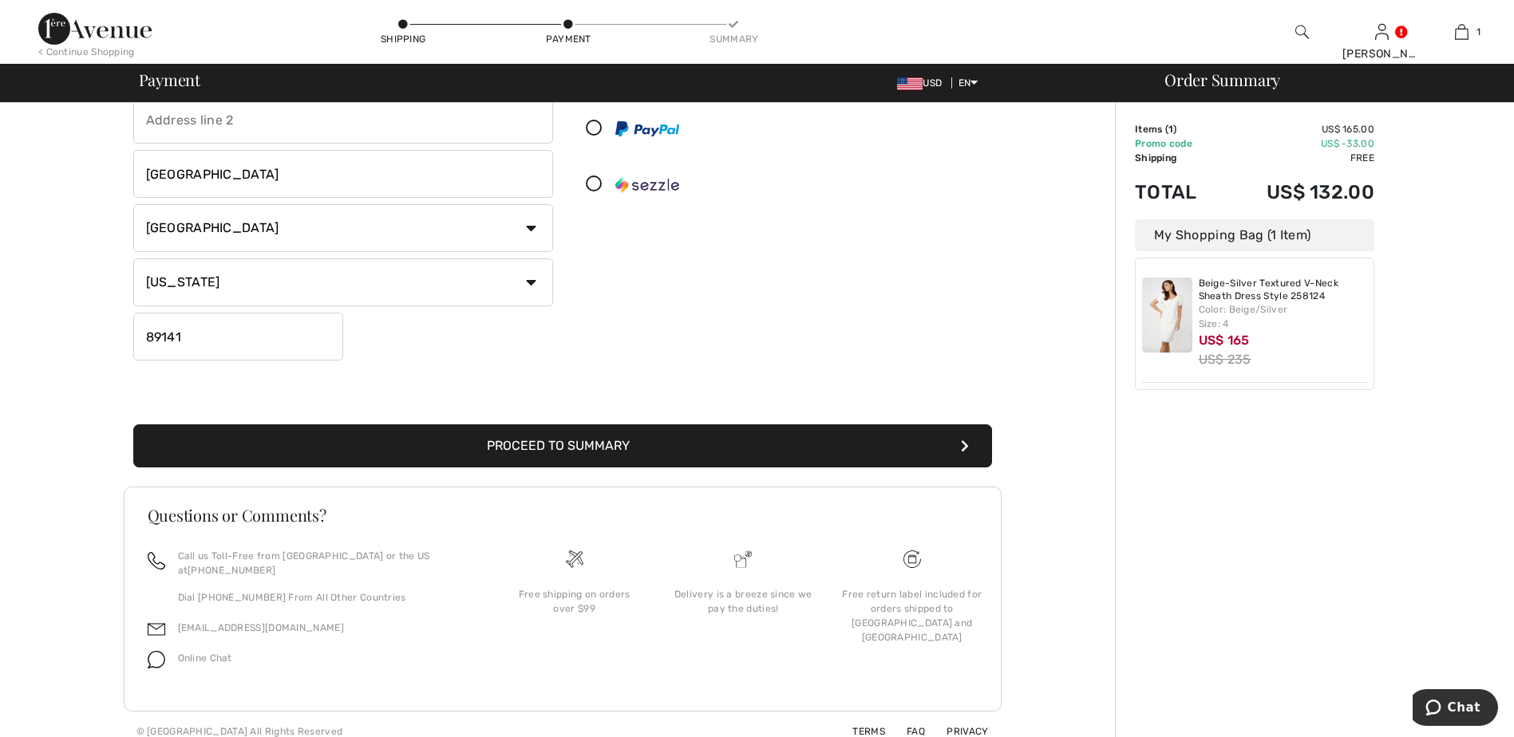
click at [630, 450] on button "Proceed to Summary" at bounding box center [562, 445] width 859 height 43
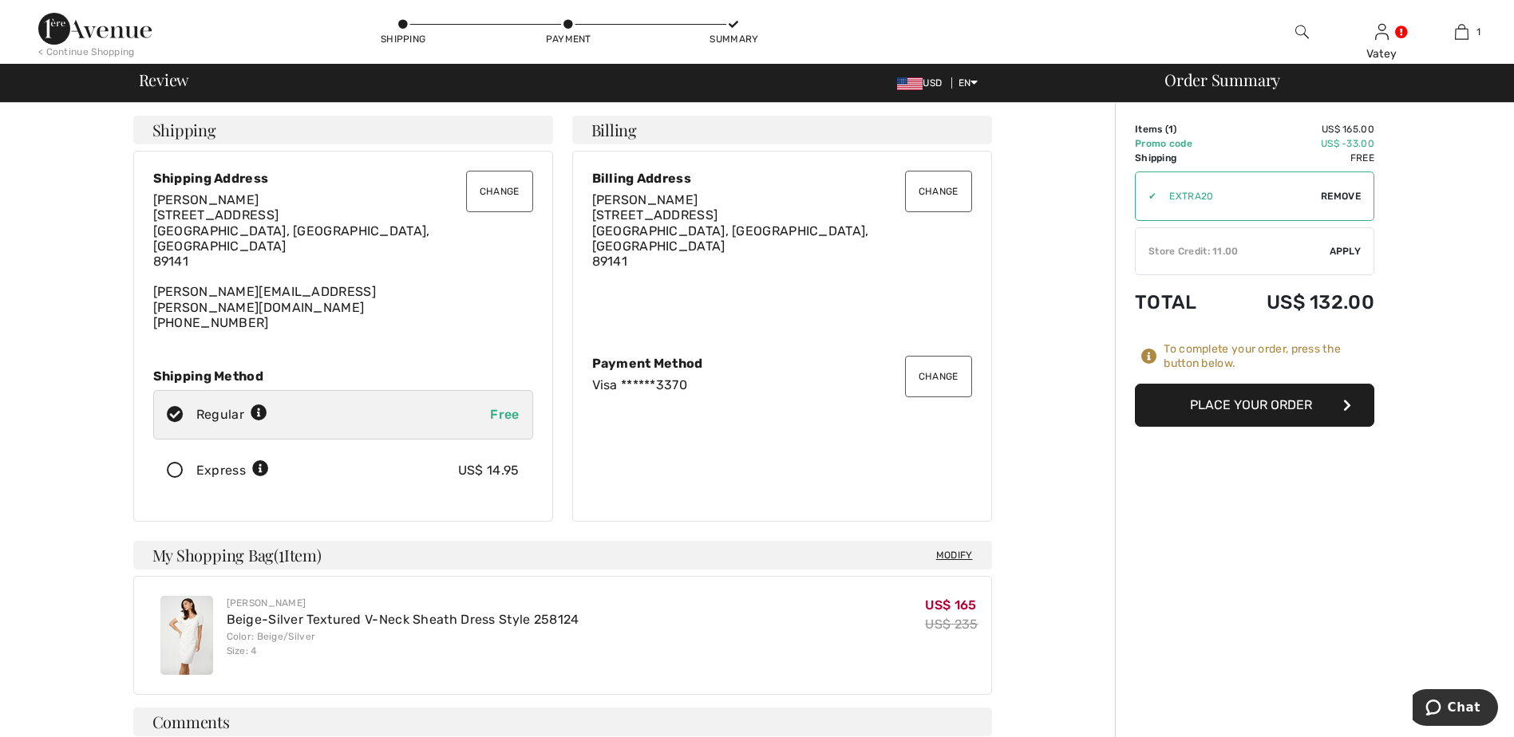
click at [493, 190] on button "Change" at bounding box center [499, 191] width 67 height 41
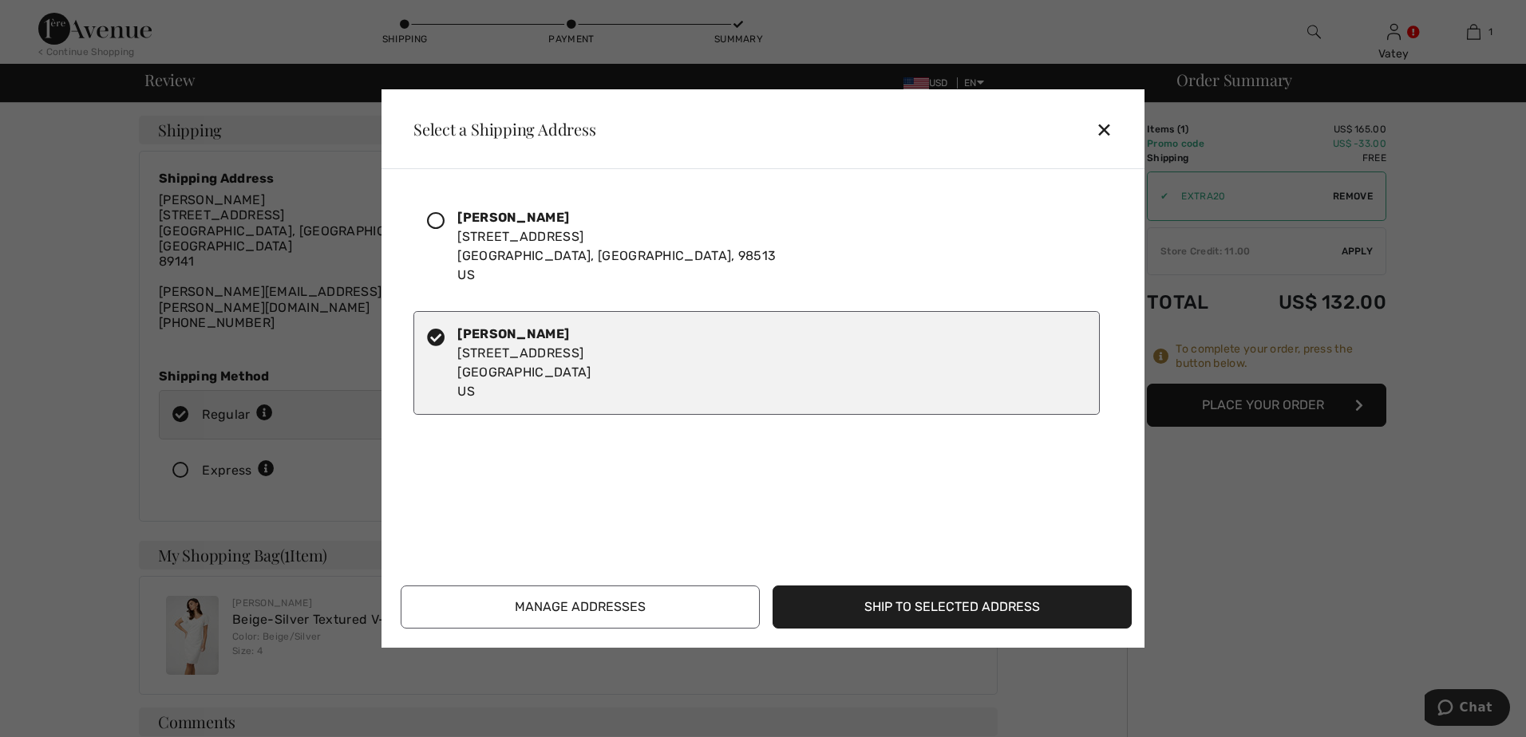
click at [674, 598] on button "Manage Addresses" at bounding box center [580, 607] width 359 height 43
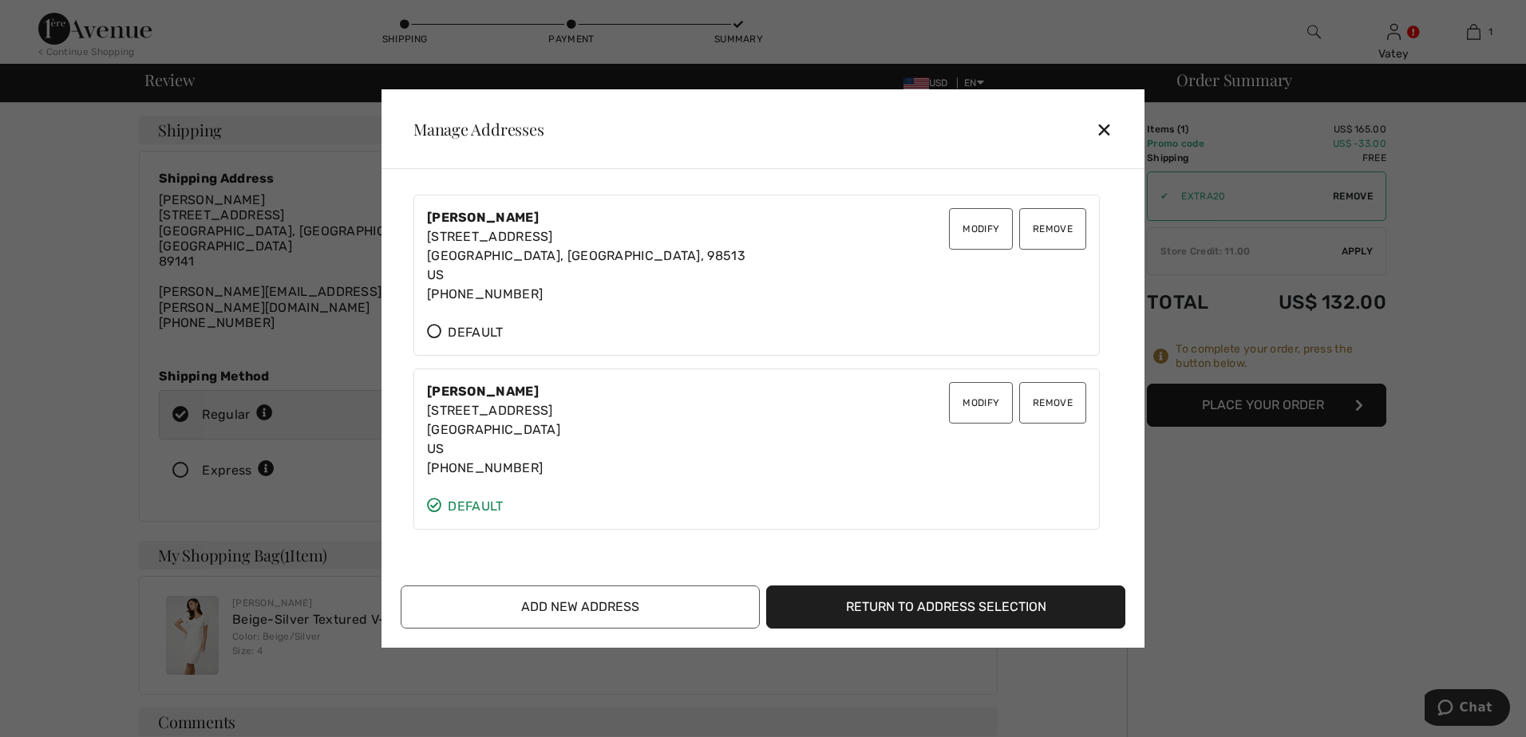
click at [607, 613] on button "Add New Address" at bounding box center [580, 607] width 359 height 43
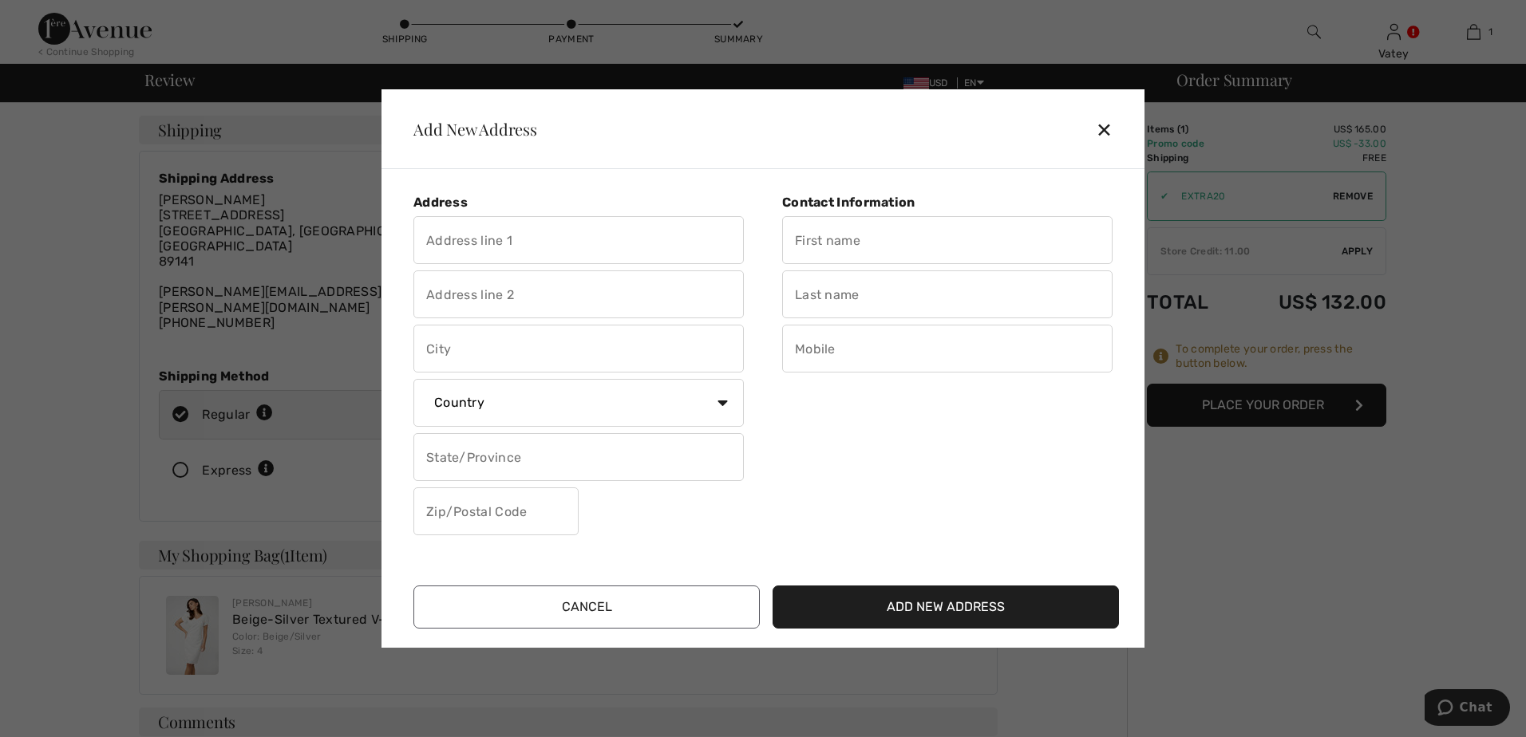
click at [590, 247] on input "text" at bounding box center [578, 240] width 330 height 48
type input "[STREET_ADDRESS]"
click at [560, 349] on input "text" at bounding box center [578, 349] width 330 height 48
type input "Olympia"
click at [492, 462] on input "text" at bounding box center [578, 457] width 330 height 48
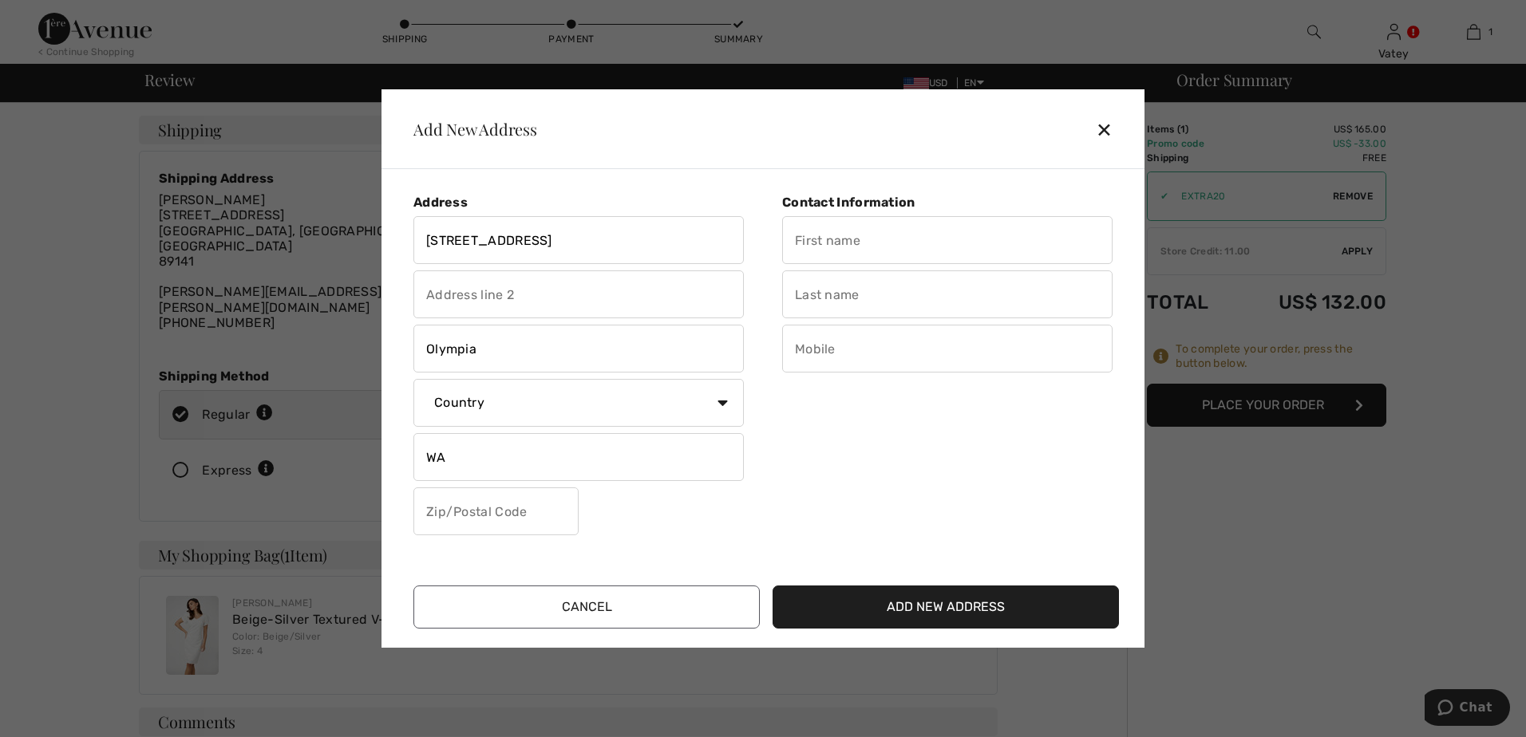
type input "WA"
click at [511, 527] on input "text" at bounding box center [495, 512] width 165 height 48
type input "98512"
click at [945, 251] on input "text" at bounding box center [947, 240] width 330 height 48
type input "Mom"
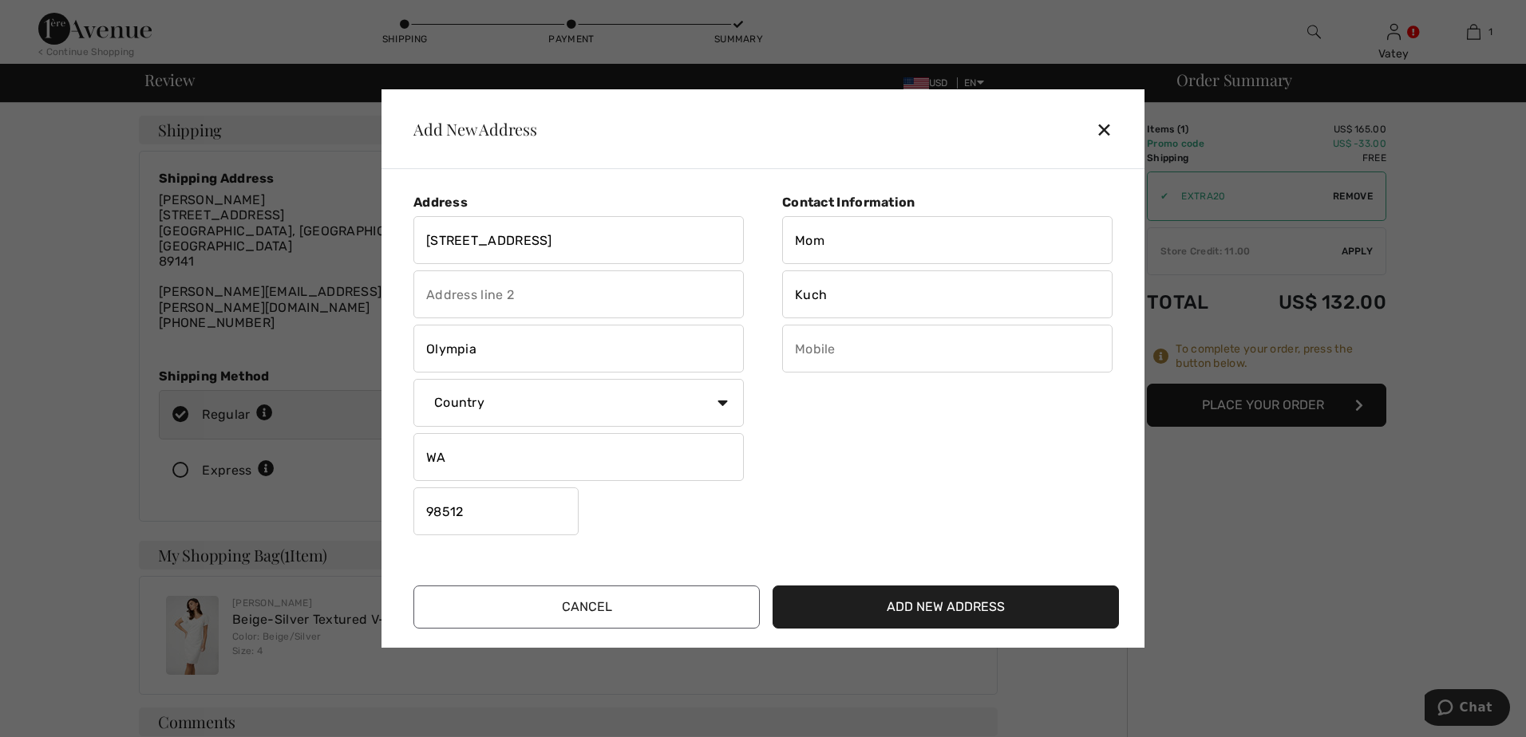
type input "Kuch"
click at [916, 349] on input "text" at bounding box center [947, 349] width 330 height 48
type input "3603523468"
click at [972, 451] on div "Contact Information Mom Kuch 3603523468" at bounding box center [937, 368] width 349 height 347
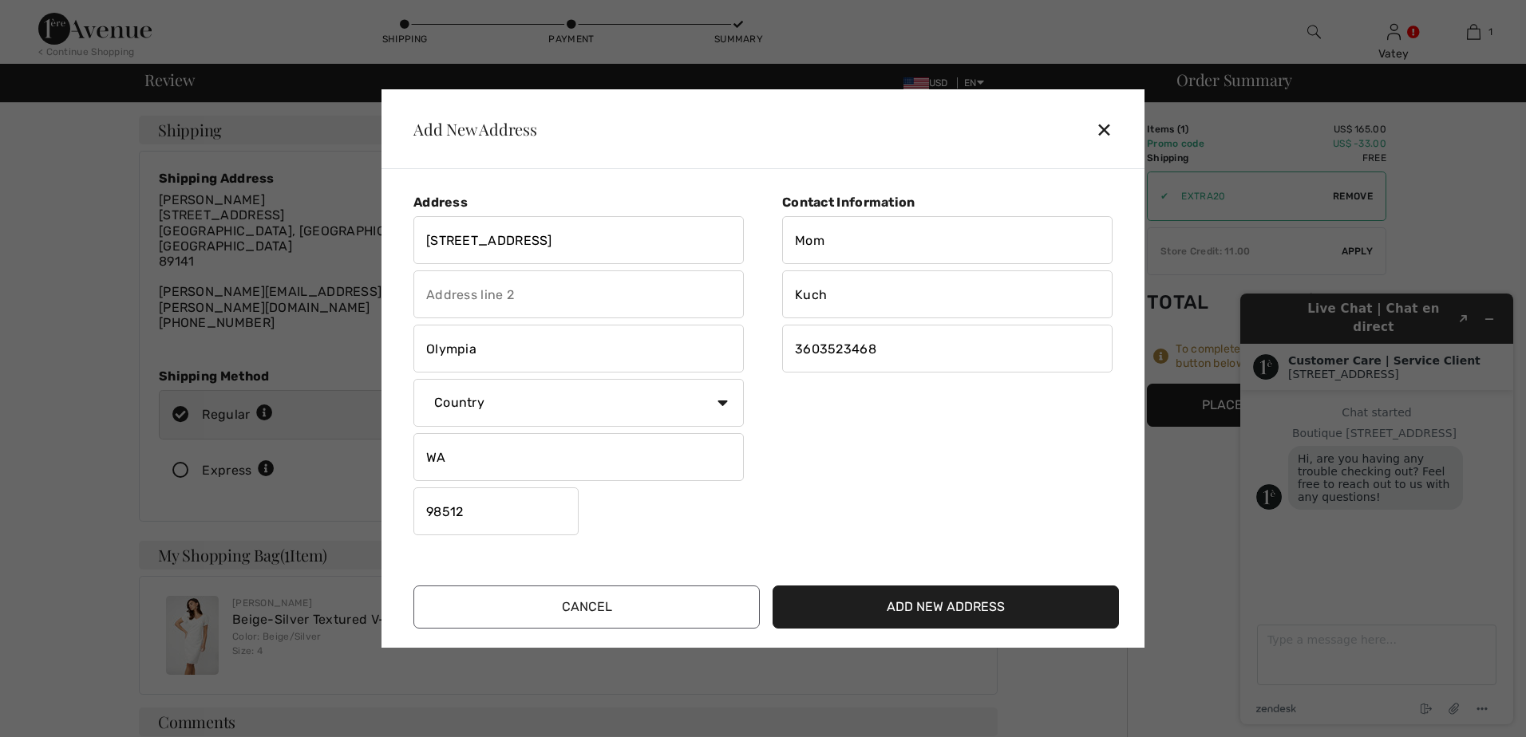
drag, startPoint x: 943, startPoint y: 451, endPoint x: 755, endPoint y: 445, distance: 188.4
click at [942, 451] on div "Contact Information Mom Kuch 3603523468" at bounding box center [937, 368] width 349 height 347
click at [987, 607] on button "Add New Address" at bounding box center [945, 607] width 346 height 43
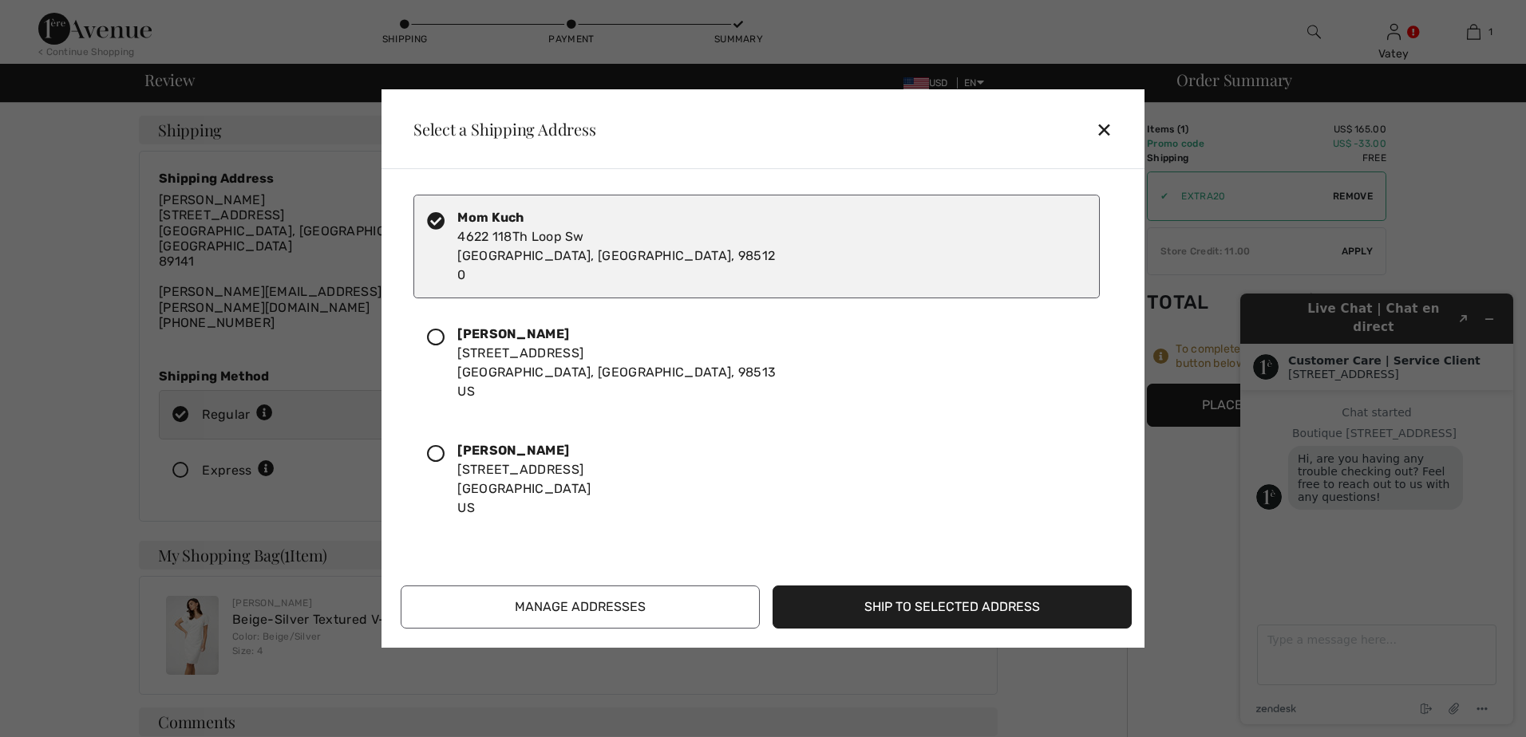
click at [996, 618] on button "Ship to Selected Address" at bounding box center [951, 607] width 359 height 43
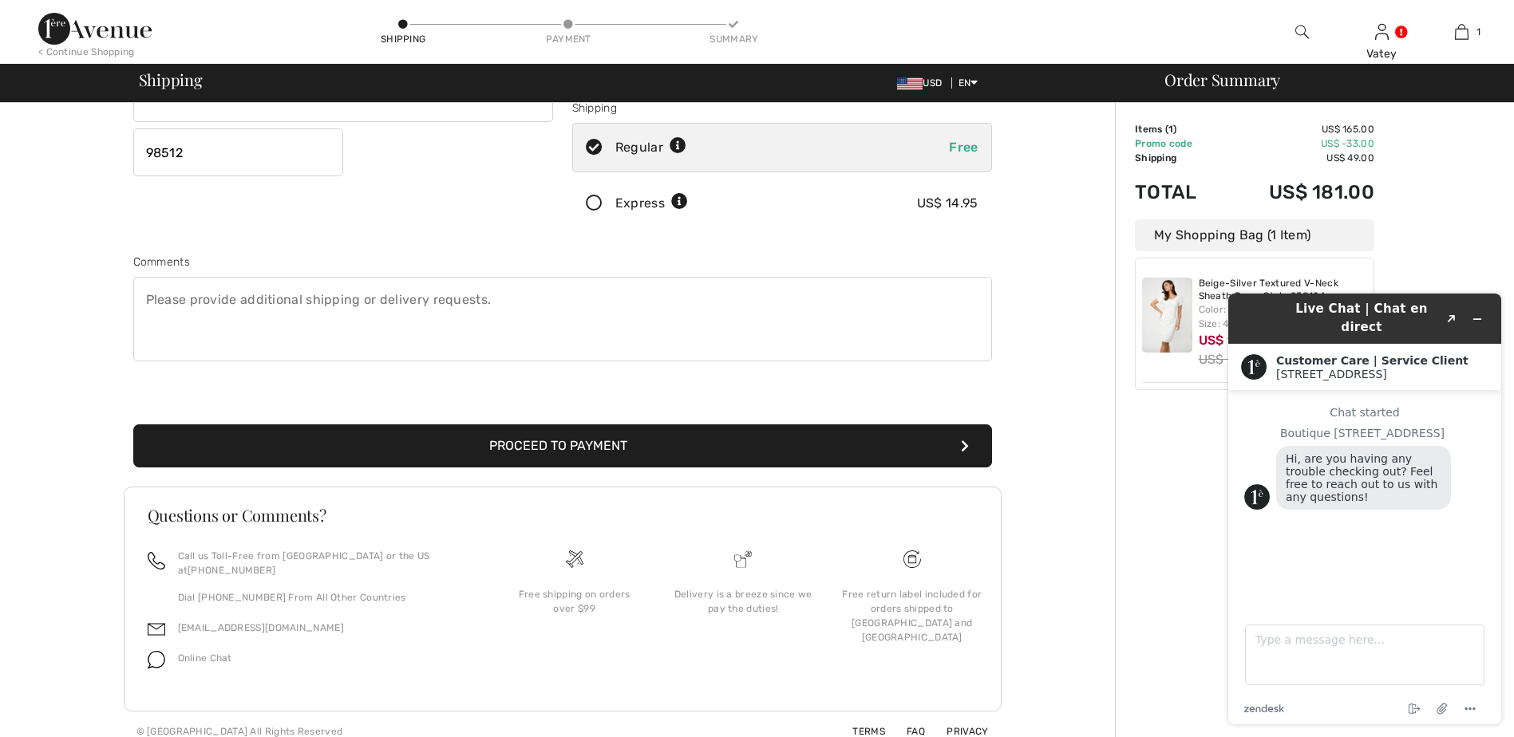
click at [1473, 194] on div "Order Summary Details Items ( 1 ) US$ 165.00 Promo code US$ -33.00 Shipping US$…" at bounding box center [1314, 283] width 399 height 937
click at [1305, 635] on textarea "Type a message here..." at bounding box center [1364, 655] width 239 height 61
type textarea "N"
click at [1472, 314] on icon "Minimize widget" at bounding box center [1476, 319] width 11 height 11
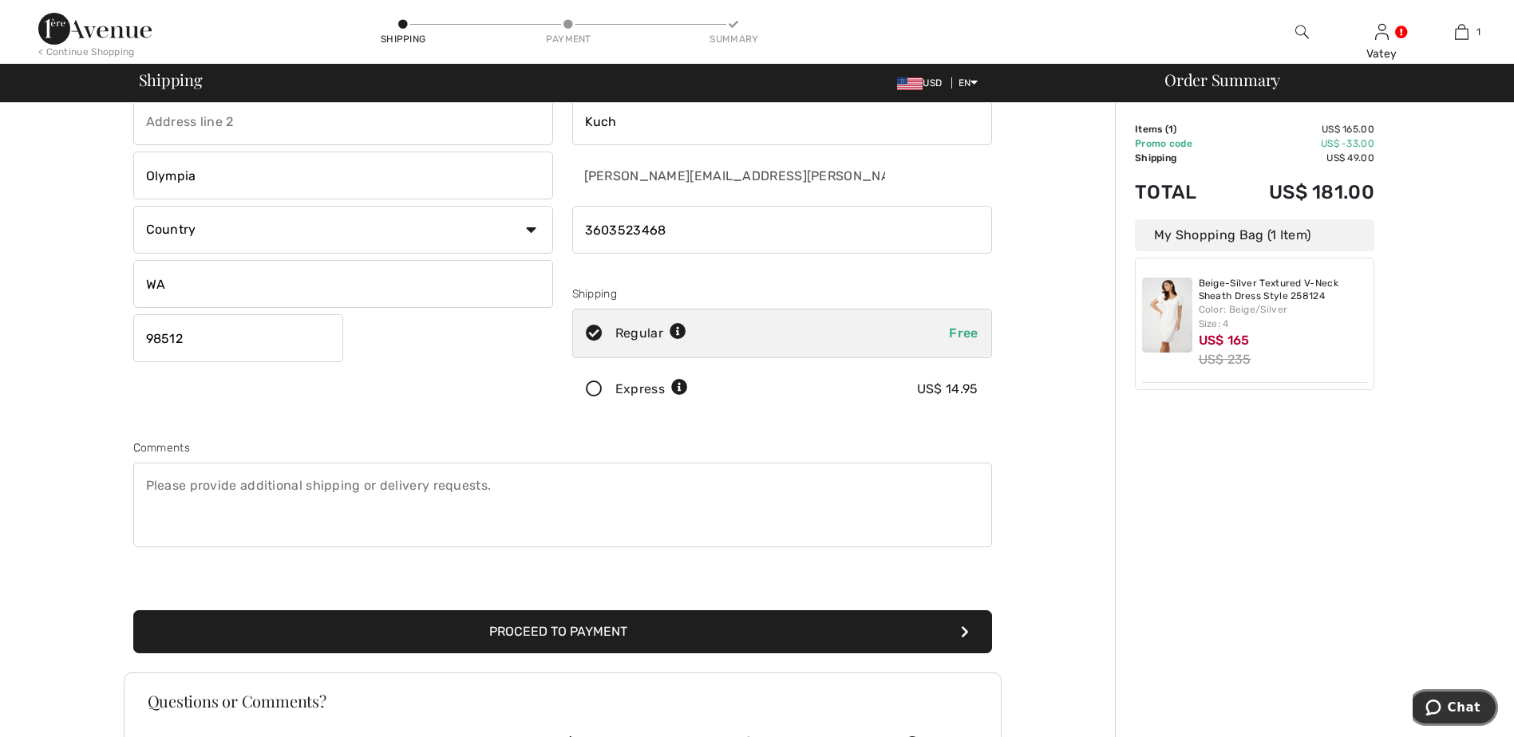
scroll to position [288, 0]
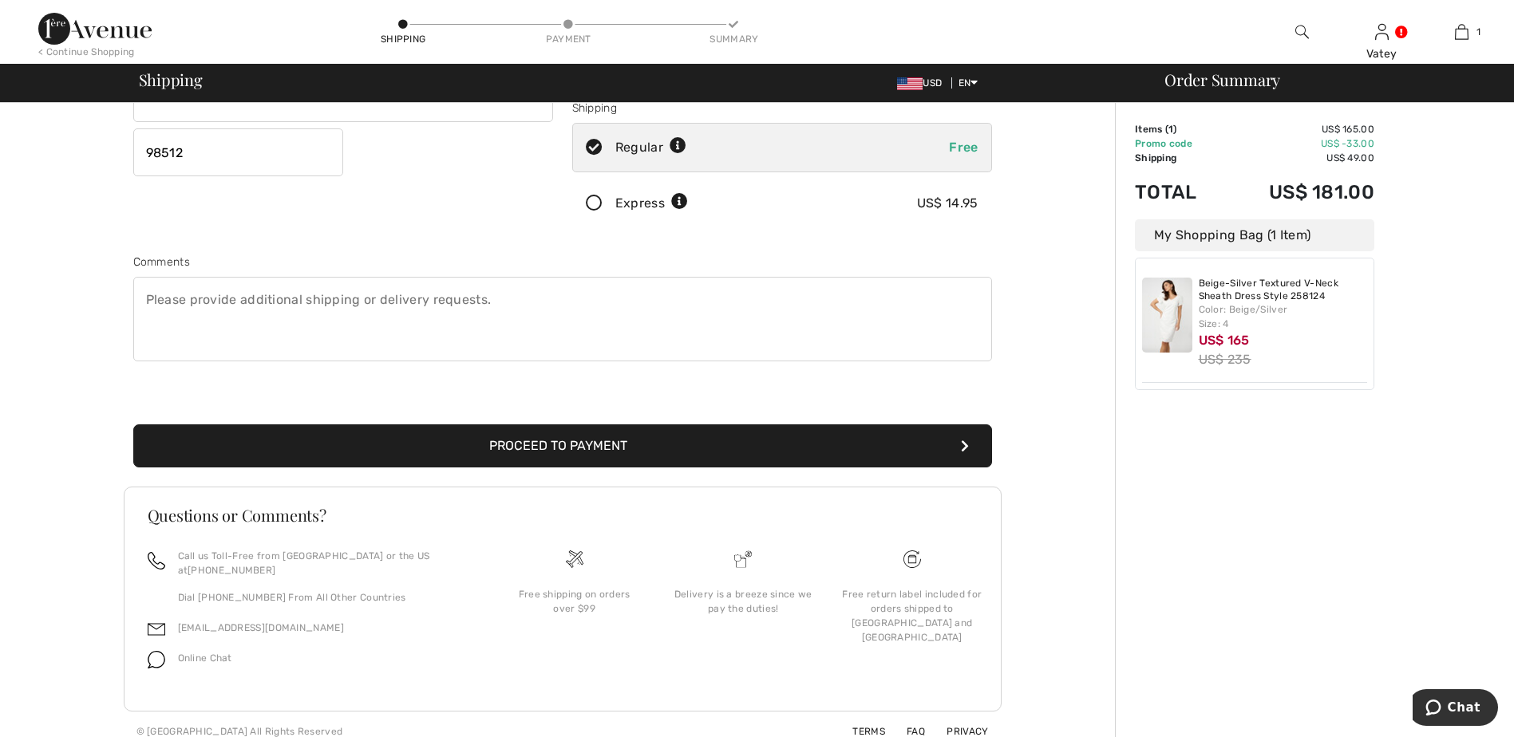
click at [621, 441] on button "Proceed to Payment" at bounding box center [562, 445] width 859 height 43
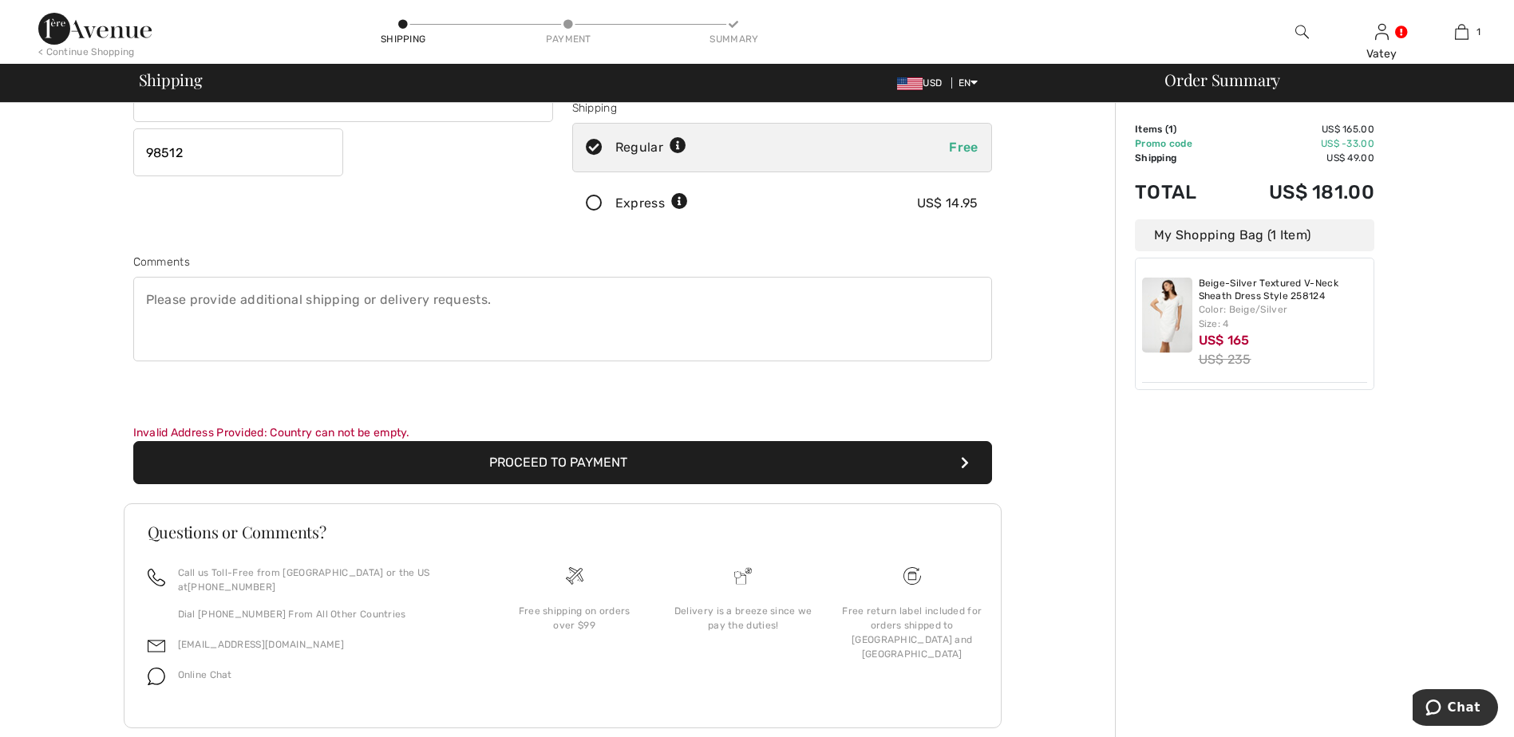
scroll to position [305, 0]
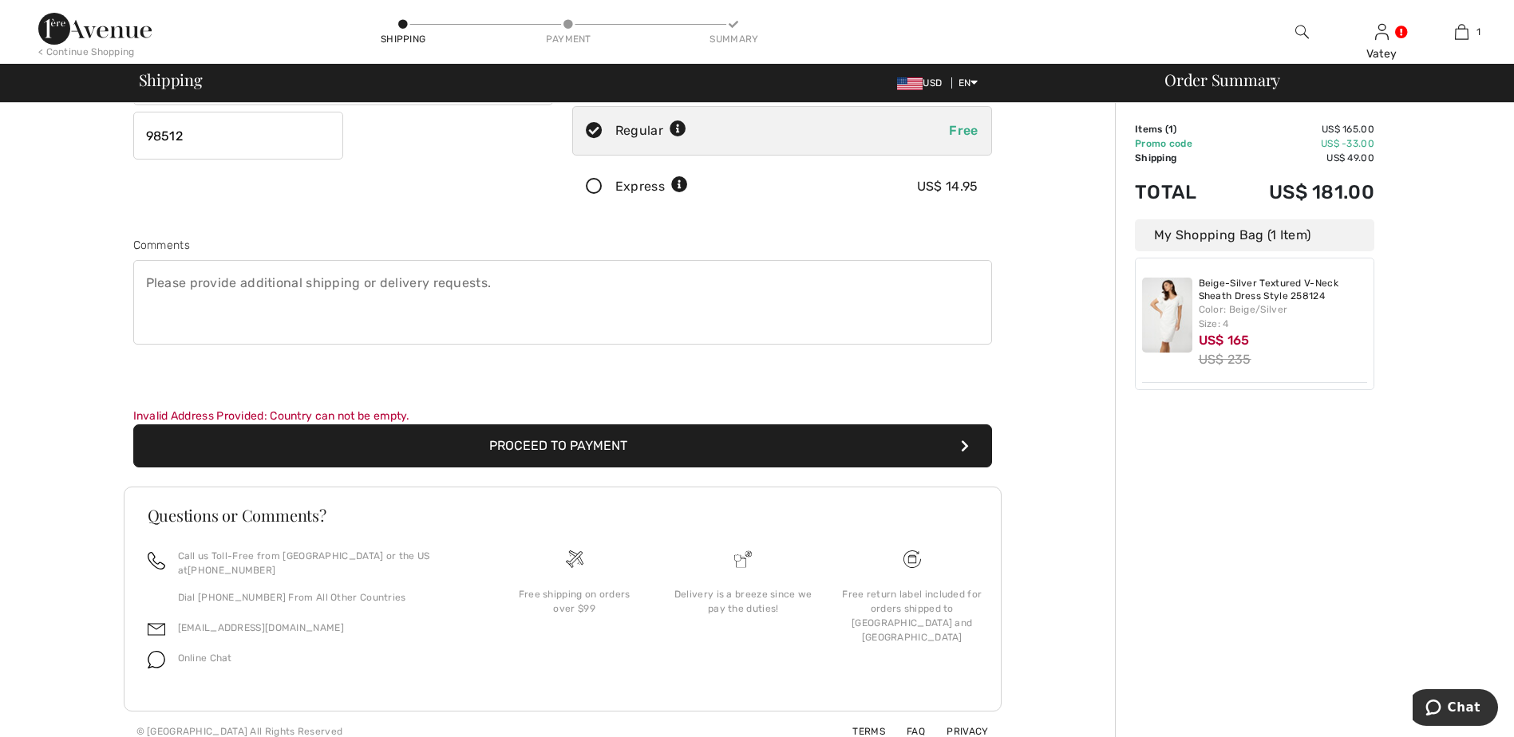
click at [795, 442] on button "Proceed to Payment" at bounding box center [562, 445] width 859 height 43
click at [969, 450] on button "Proceed to Payment" at bounding box center [562, 445] width 859 height 43
drag, startPoint x: 559, startPoint y: 314, endPoint x: 715, endPoint y: 359, distance: 161.9
click at [560, 314] on textarea at bounding box center [562, 302] width 859 height 85
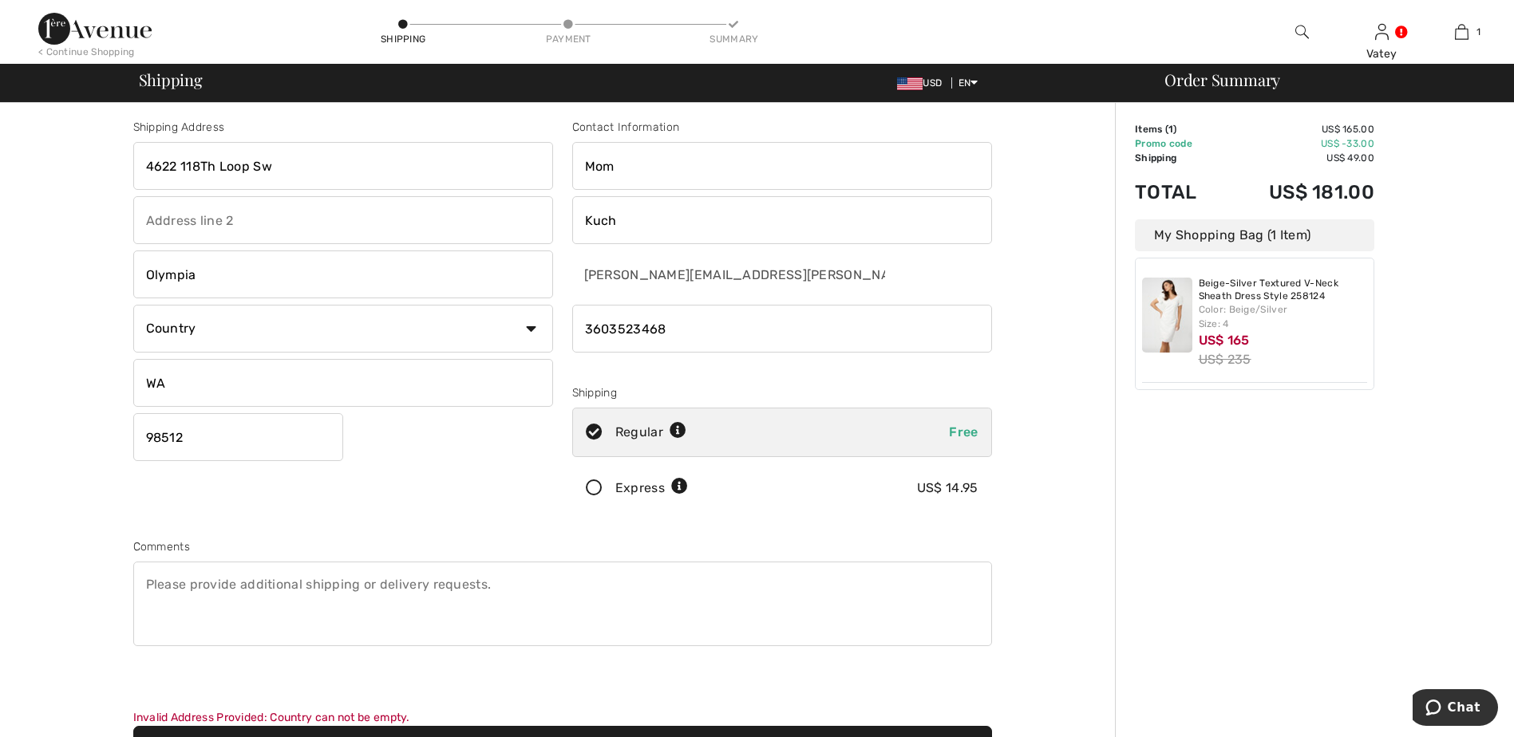
scroll to position [0, 0]
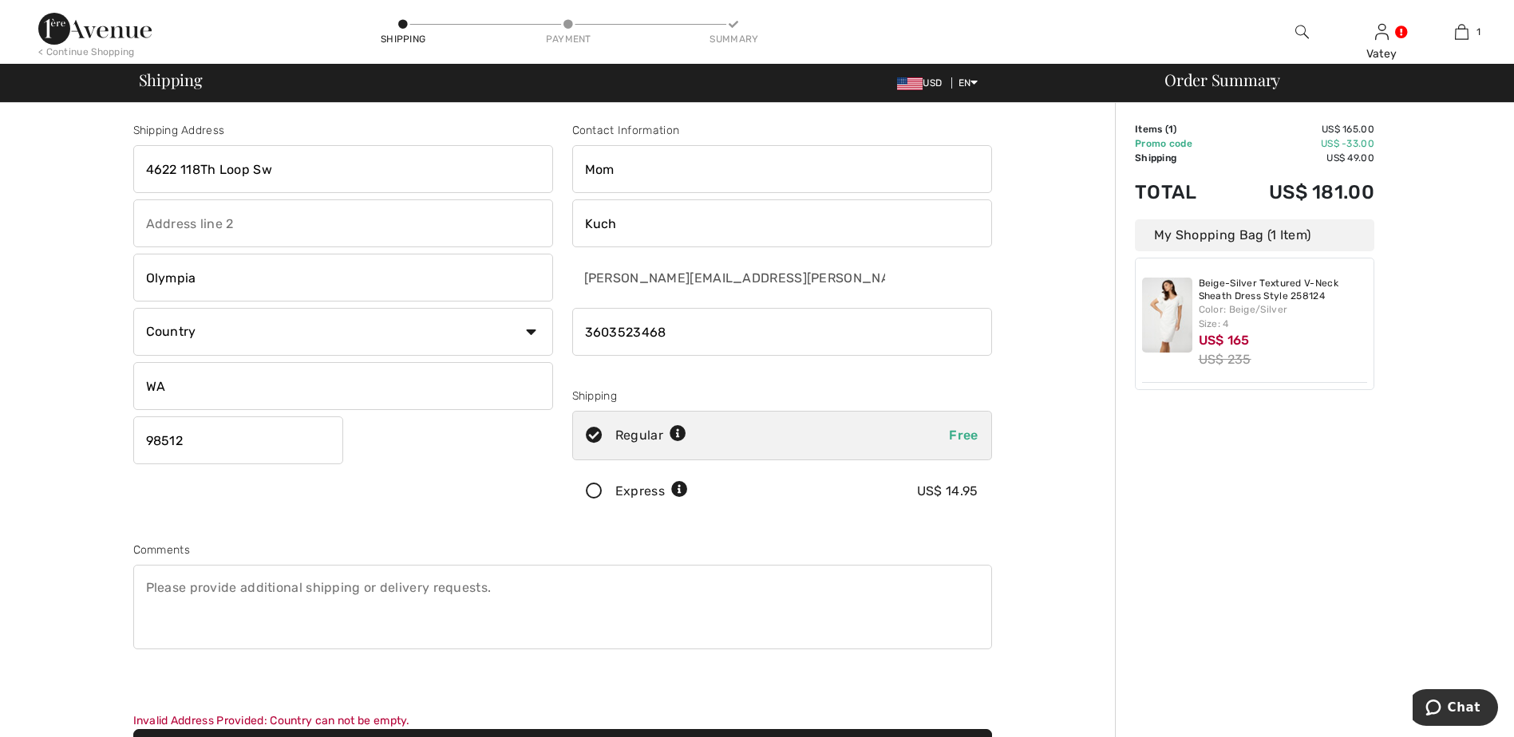
click at [1276, 669] on div "Order Summary Details Items ( 1 ) US$ 165.00 Promo code US$ -33.00 Shipping US$…" at bounding box center [1314, 579] width 399 height 953
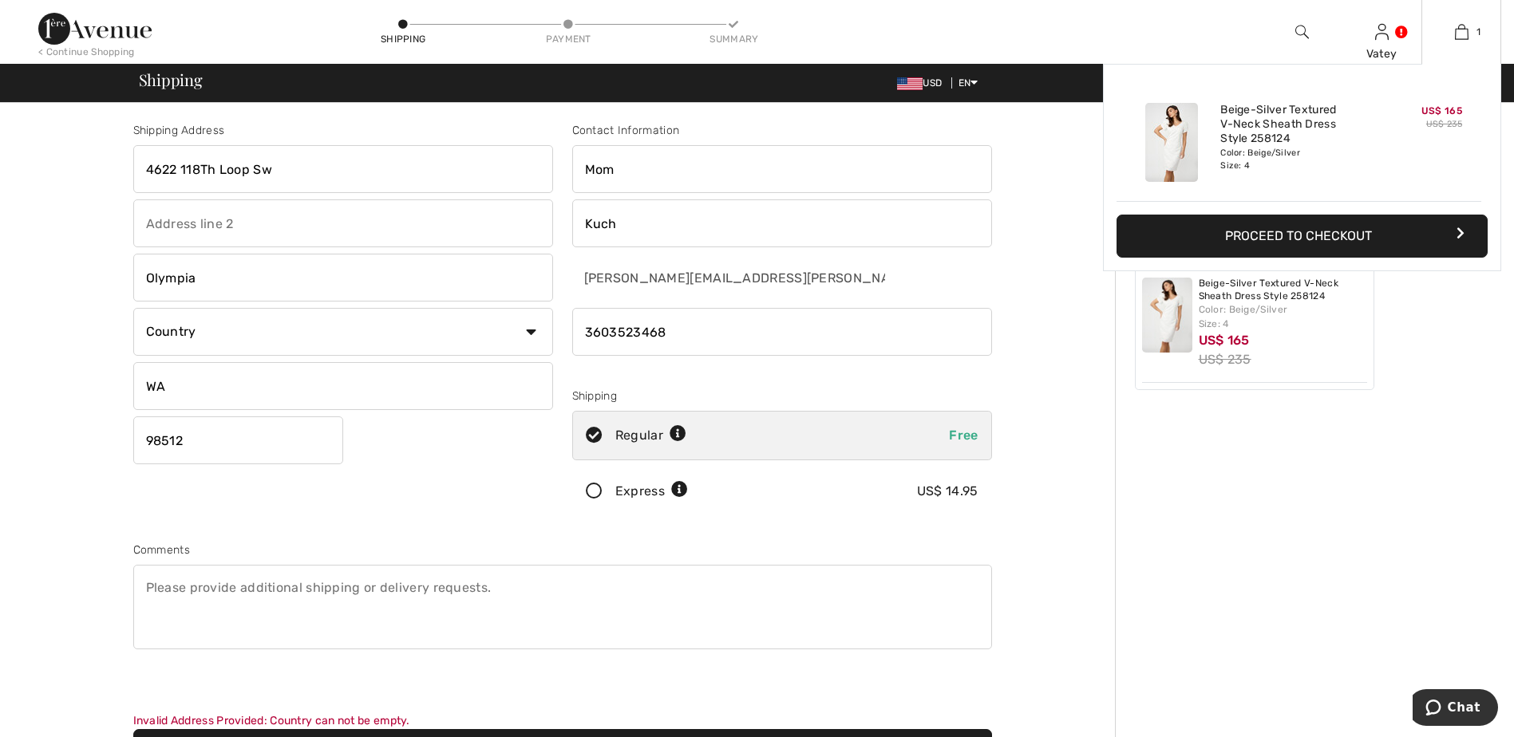
drag, startPoint x: 1463, startPoint y: 239, endPoint x: 1466, endPoint y: 290, distance: 51.2
click at [1463, 240] on button "Proceed to Checkout" at bounding box center [1301, 236] width 371 height 43
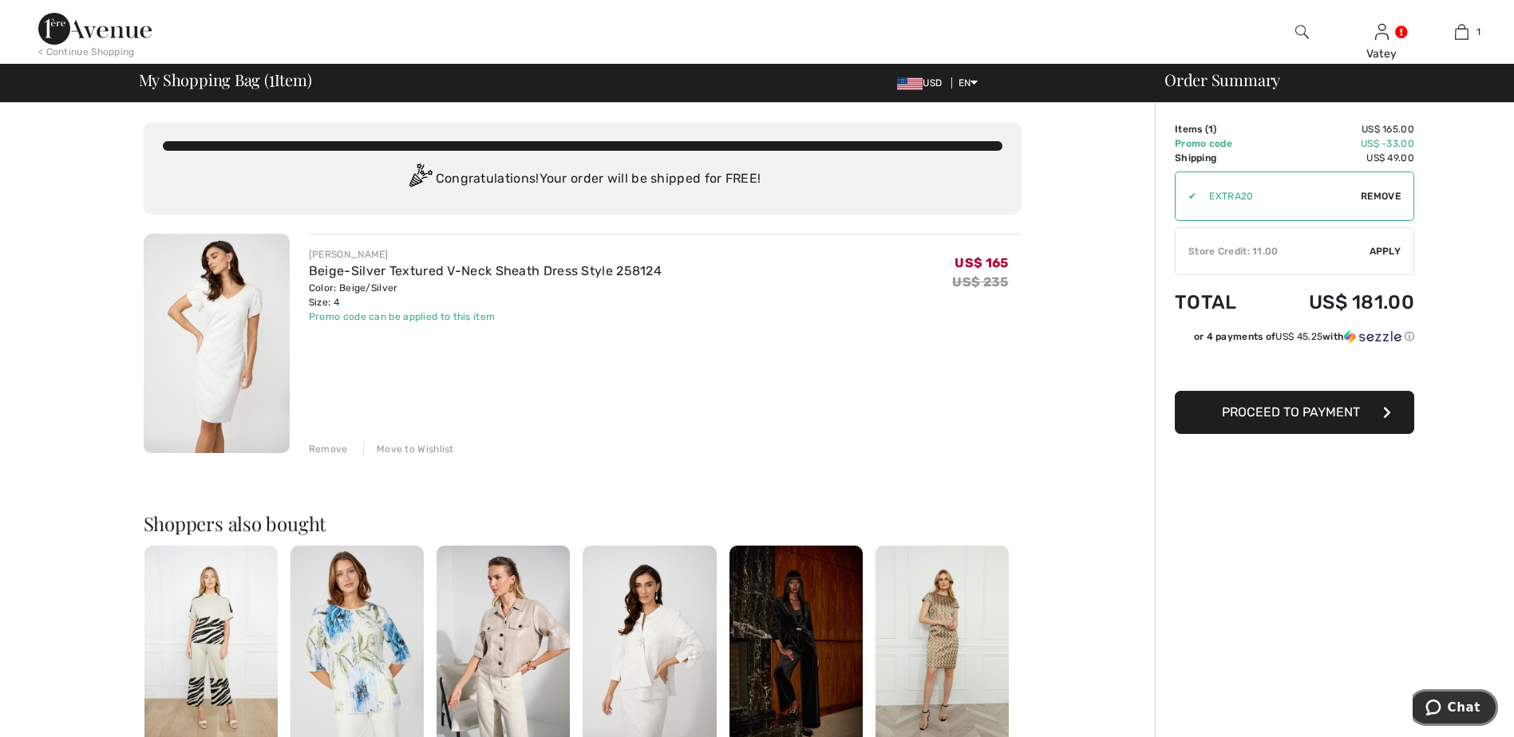
click at [1464, 711] on span "Chat" at bounding box center [1463, 708] width 33 height 14
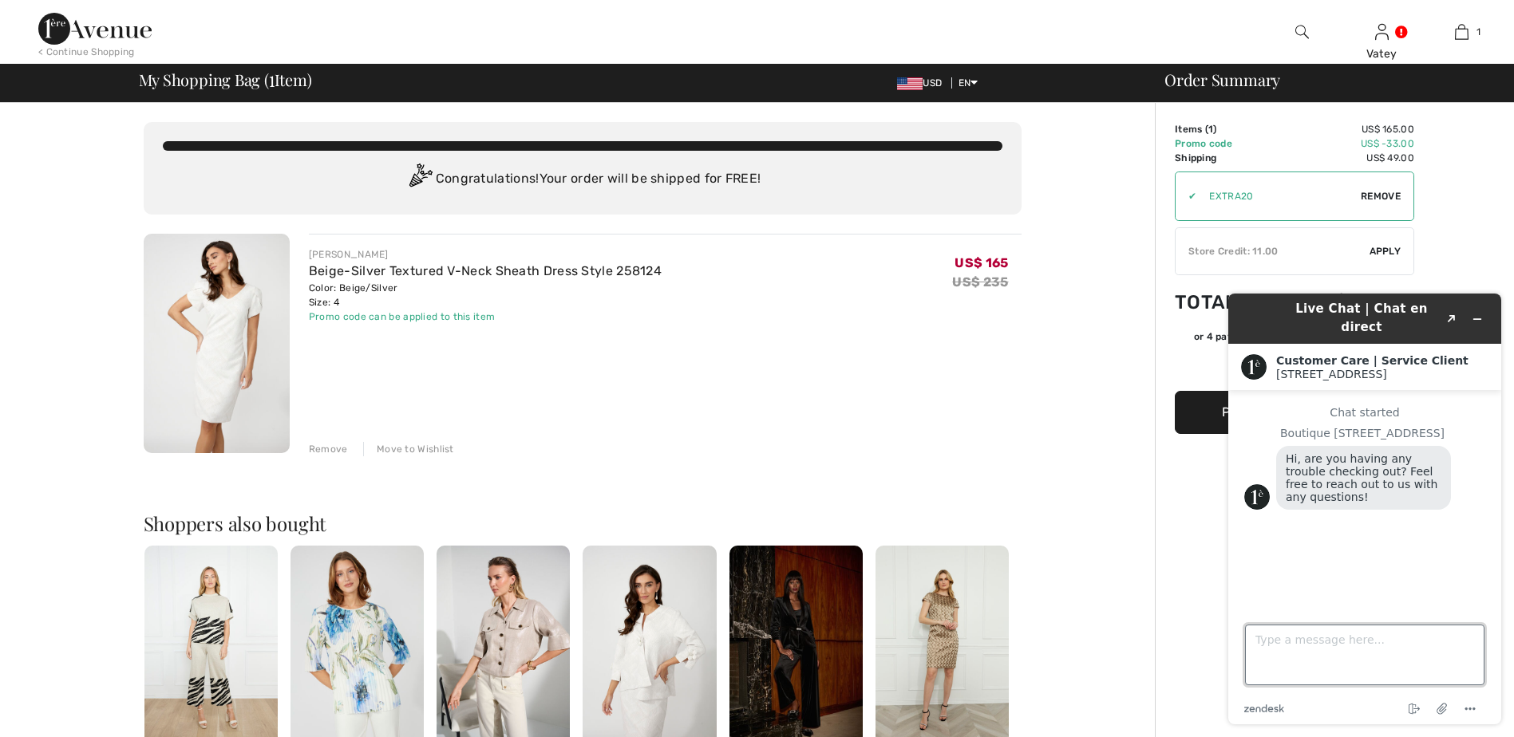
click at [1340, 650] on textarea "Type a message here..." at bounding box center [1364, 655] width 239 height 61
type textarea "Hello,"
type textarea "t"
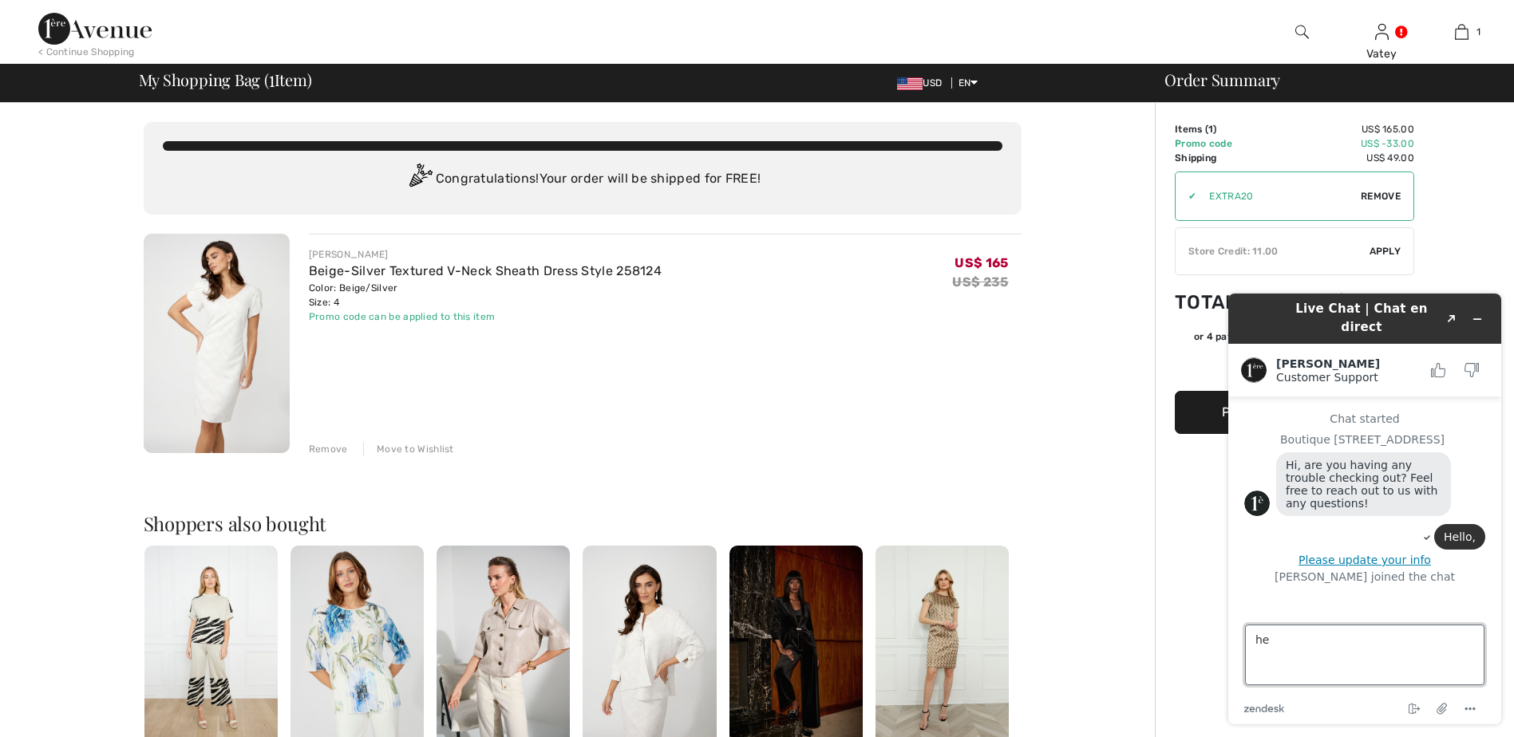
type textarea "h"
type textarea "heloo, the total price was $132, something went wrong. It is now"
drag, startPoint x: 1393, startPoint y: 310, endPoint x: 1168, endPoint y: 348, distance: 228.2
click at [1215, 348] on html "Live Chat | Chat en direct Created with Sketch. [PERSON_NAME] Customer Support …" at bounding box center [1364, 509] width 298 height 456
click at [1463, 247] on div "Order Summary Details Items ( 1 ) US$ 165.00 Promo code US$ -33.00 Shipping US$…" at bounding box center [1334, 618] width 359 height 1031
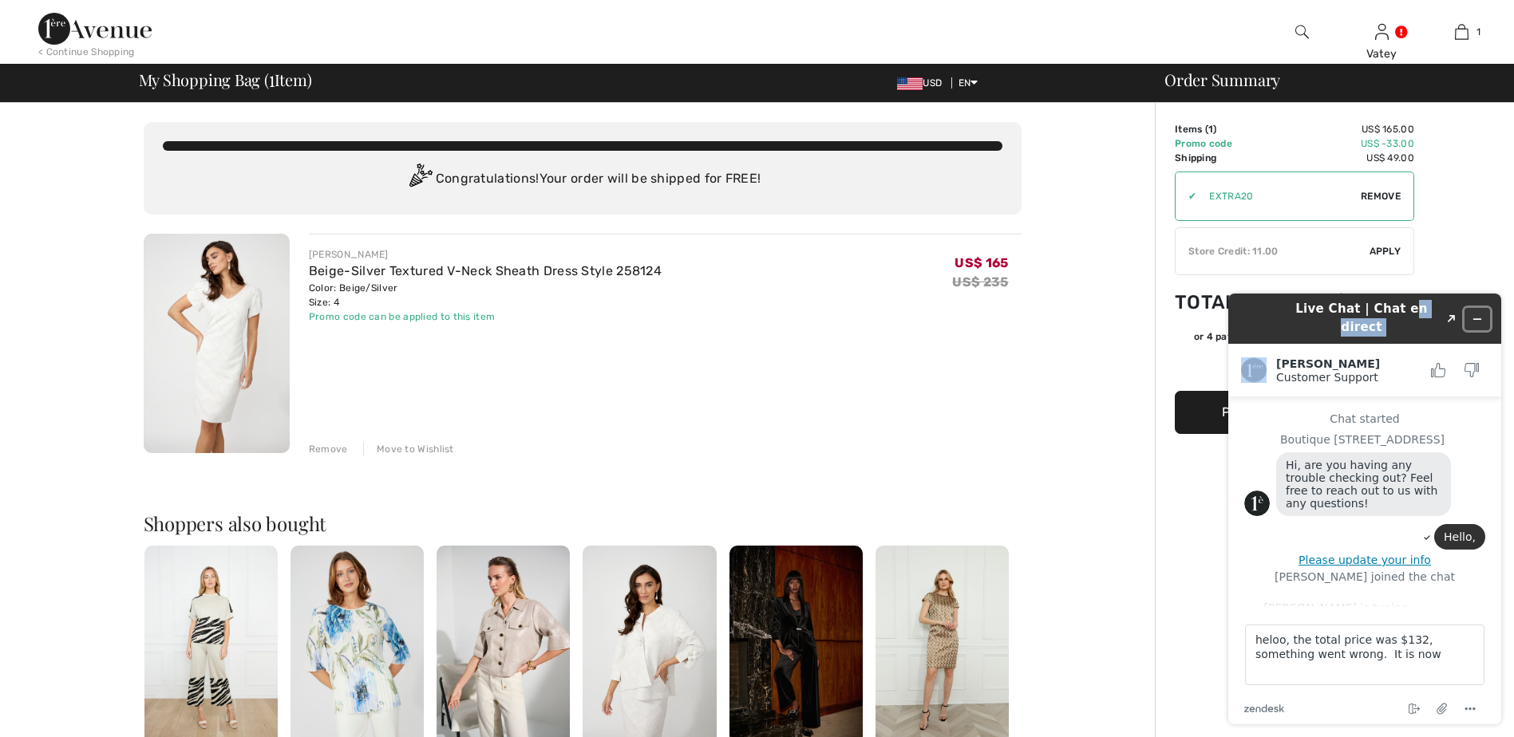
click at [1478, 314] on icon "Minimize widget" at bounding box center [1476, 319] width 11 height 11
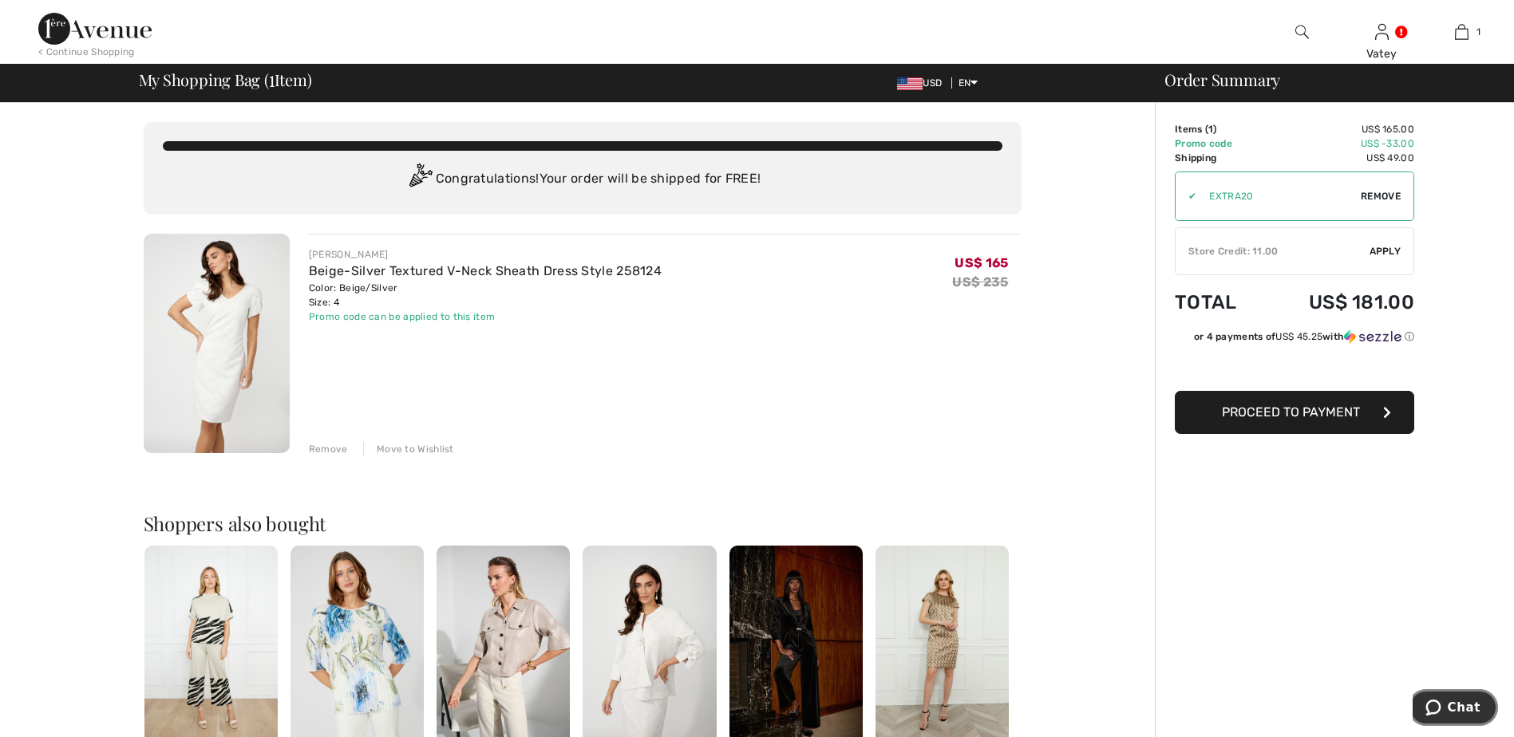
scroll to position [382, 0]
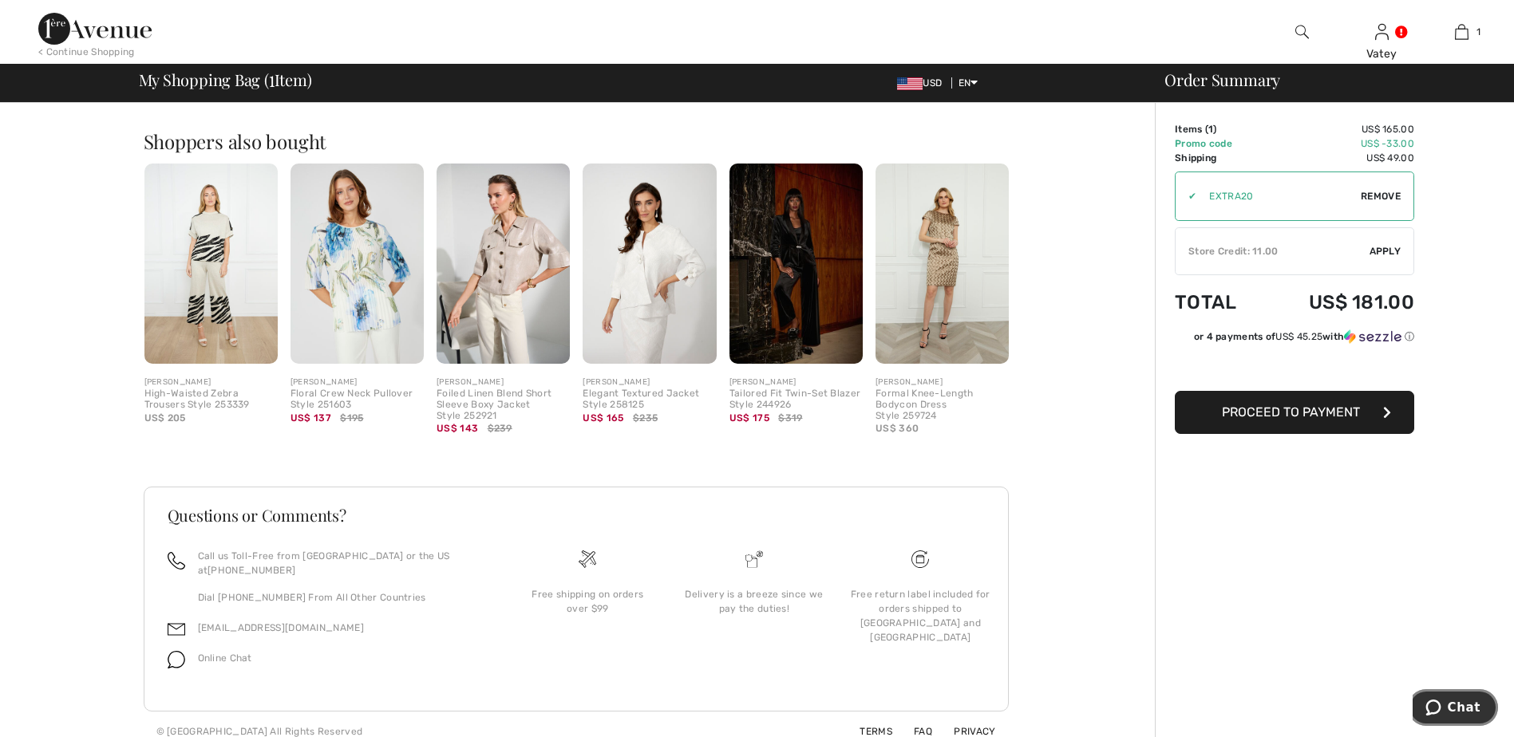
click at [1460, 710] on span "Chat" at bounding box center [1463, 708] width 33 height 14
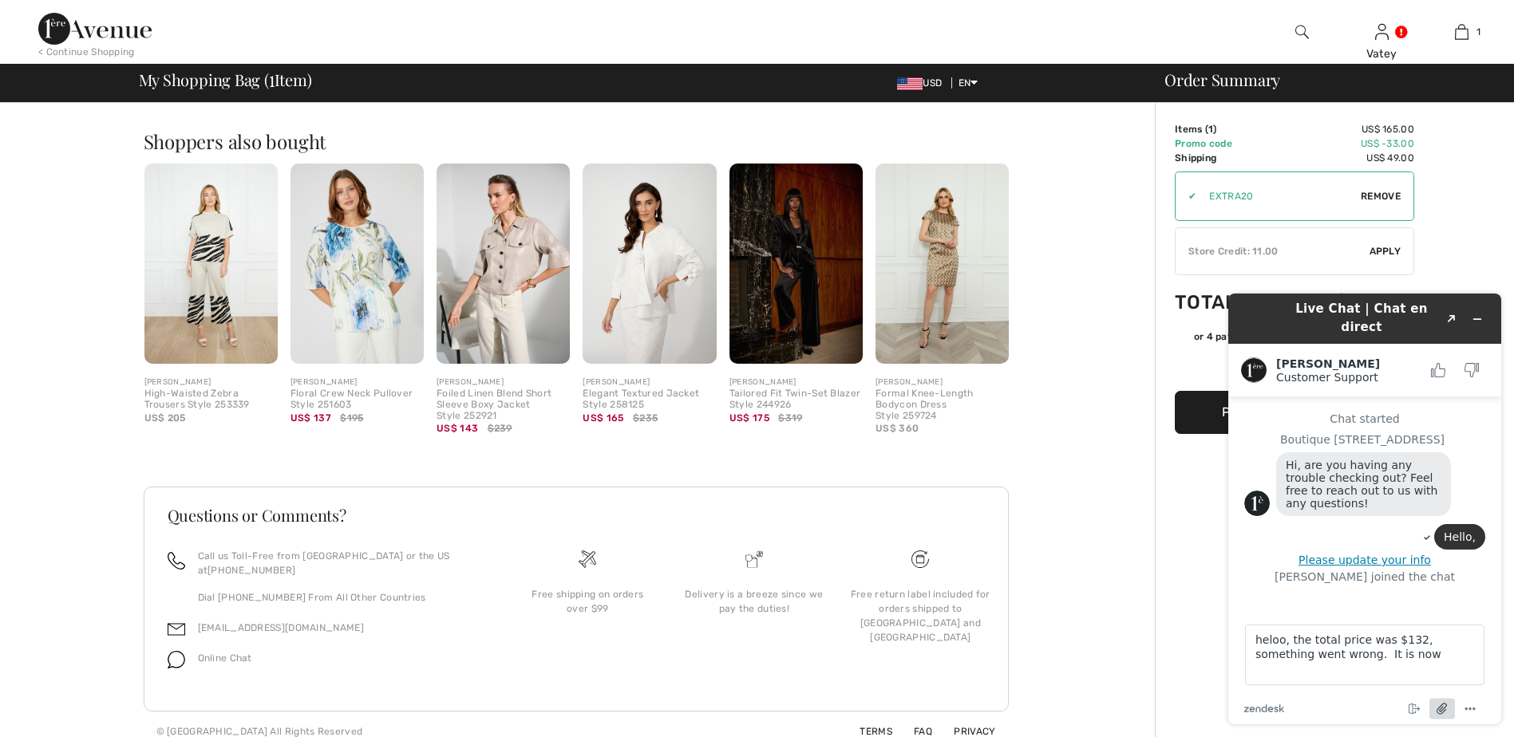
scroll to position [47, 0]
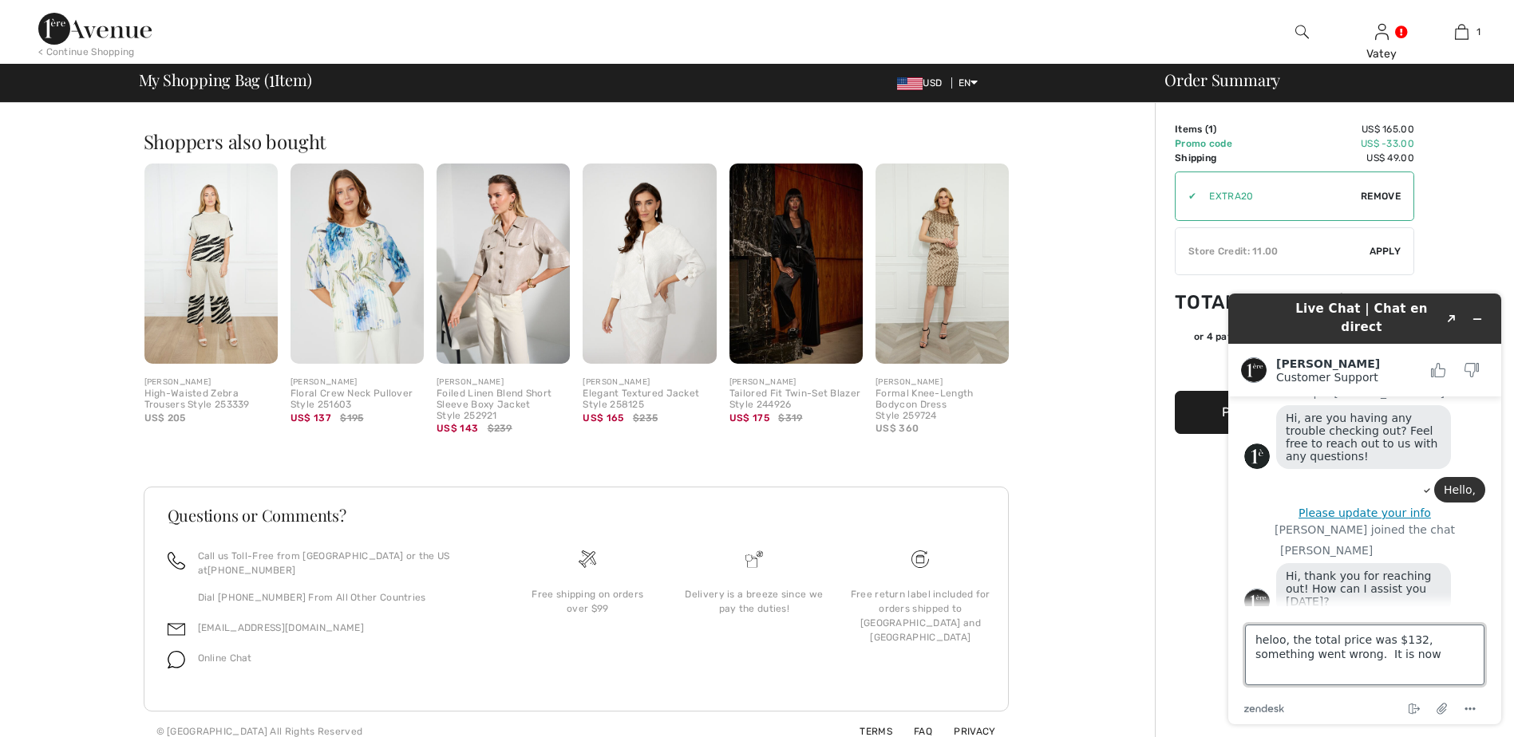
click at [1415, 657] on textarea "heloo, the total price was $132, something went wrong. It is now" at bounding box center [1364, 655] width 239 height 61
type textarea "heloo, the total price was $132, something went wrong. It is now $189"
click at [1480, 314] on icon "Minimize widget" at bounding box center [1476, 319] width 11 height 11
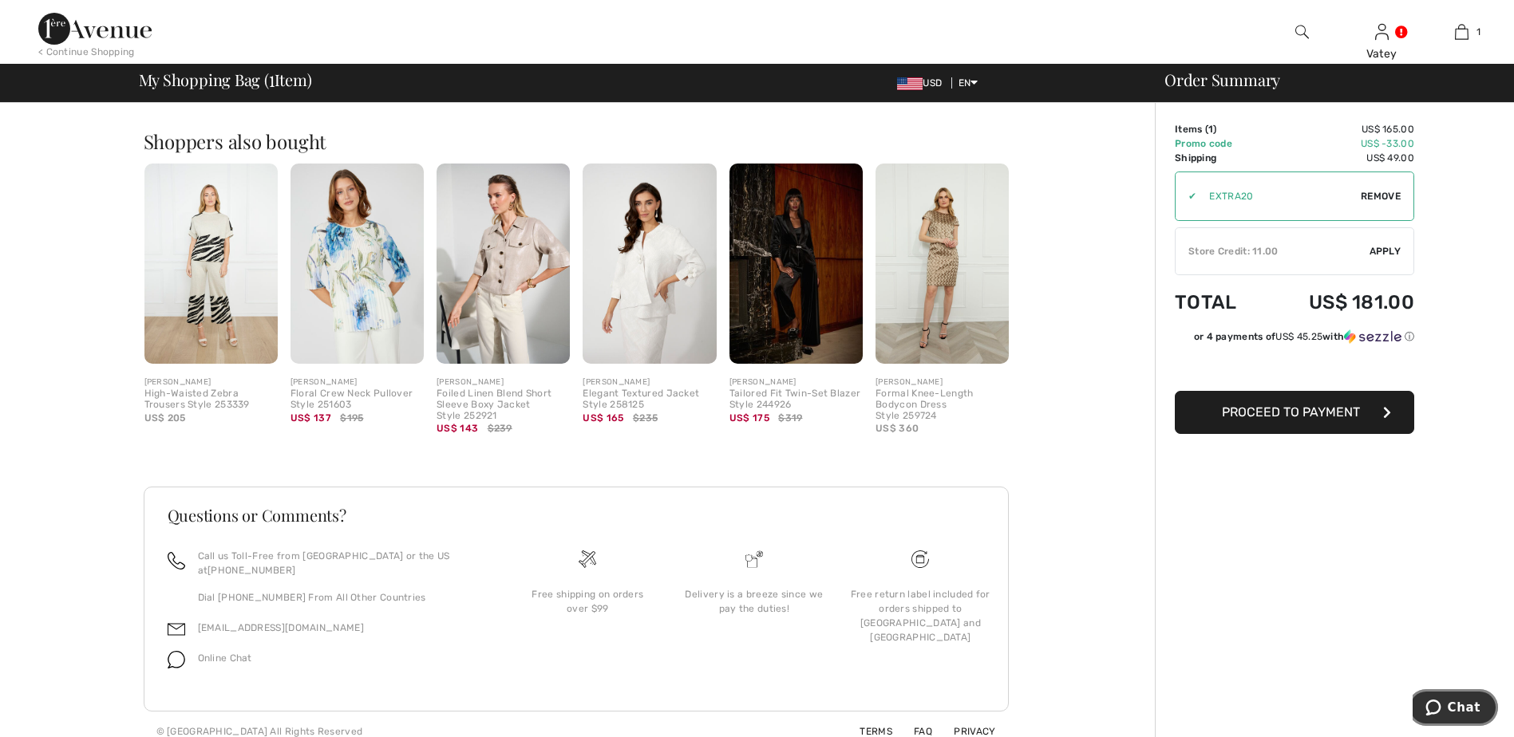
click at [1455, 707] on span "Chat" at bounding box center [1463, 708] width 33 height 14
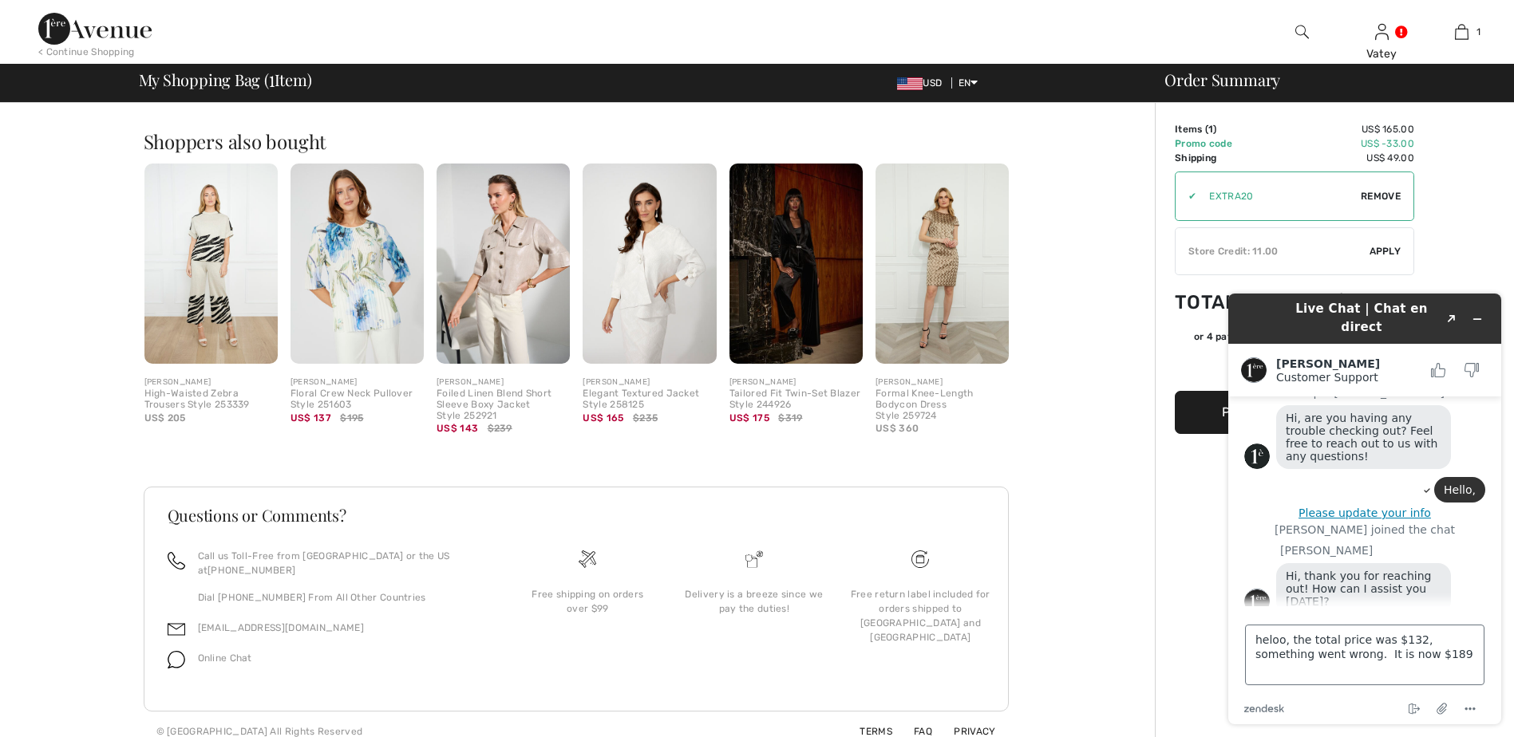
click at [1410, 659] on textarea "heloo, the total price was $132, something went wrong. It is now $189" at bounding box center [1364, 655] width 239 height 61
type textarea "heloo, the total price was $132, something went wrong. It is now $181 within 1 …"
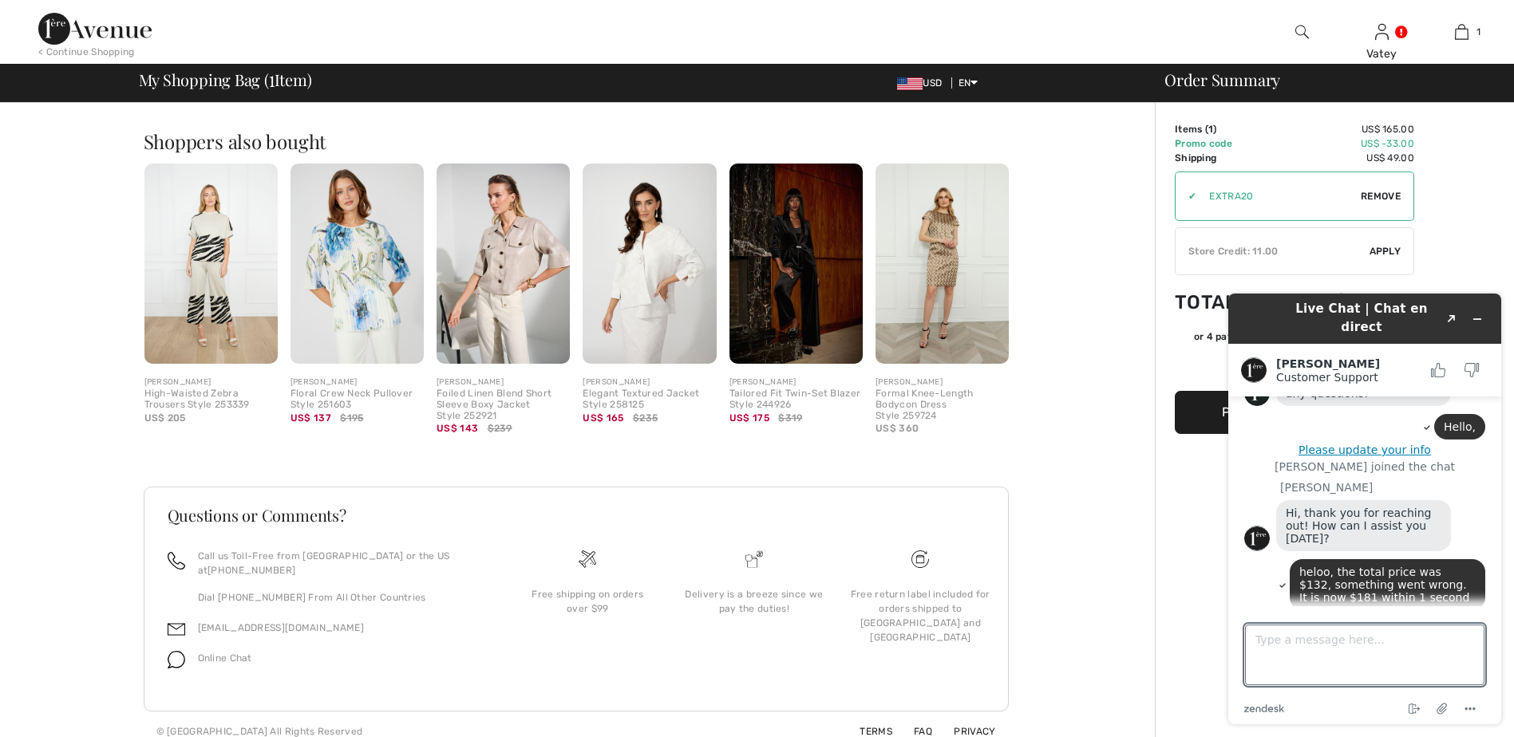
scroll to position [0, 0]
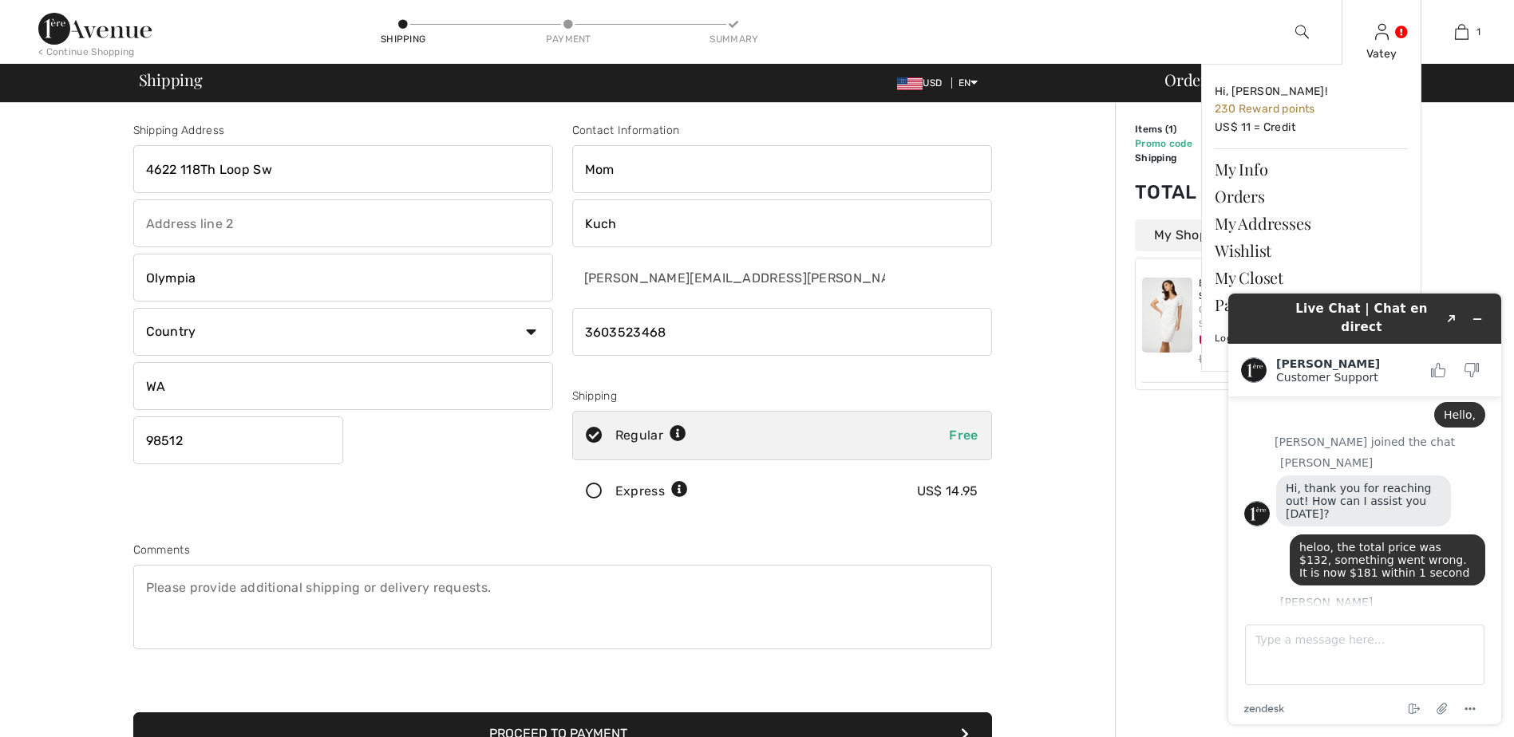
scroll to position [161, 0]
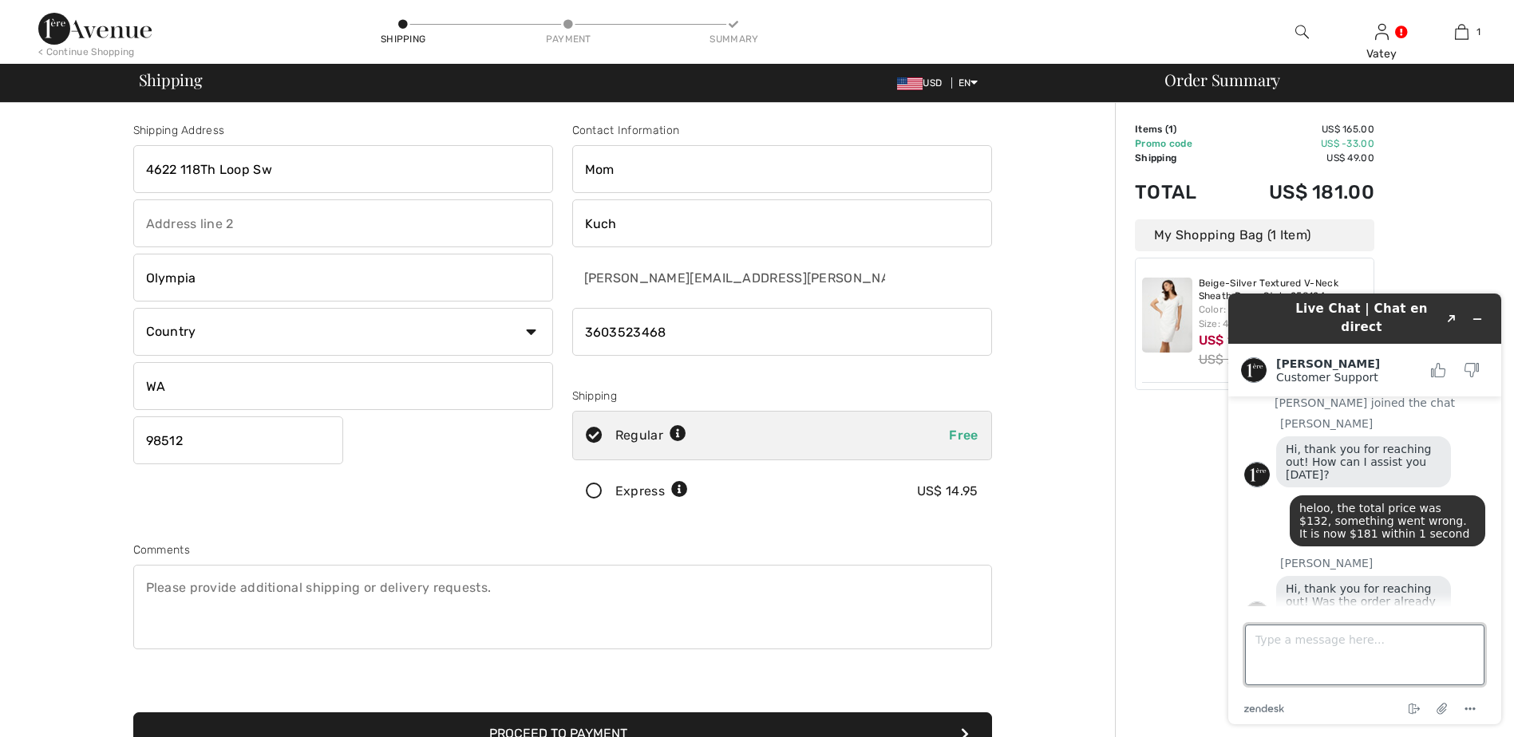
click at [1291, 644] on textarea "Type a message here..." at bounding box center [1364, 655] width 239 height 61
type textarea "n"
type textarea "I was not sure"
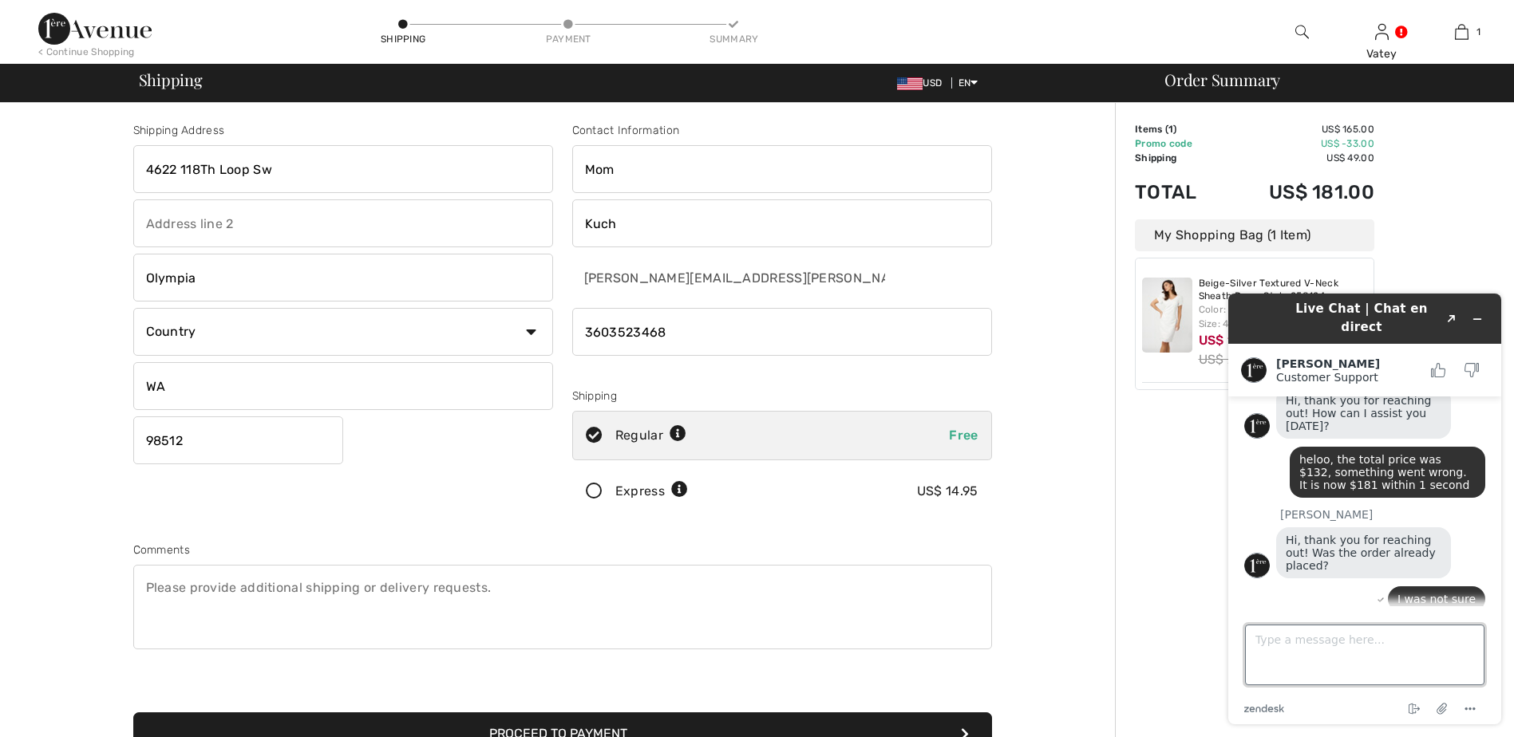
scroll to position [280, 0]
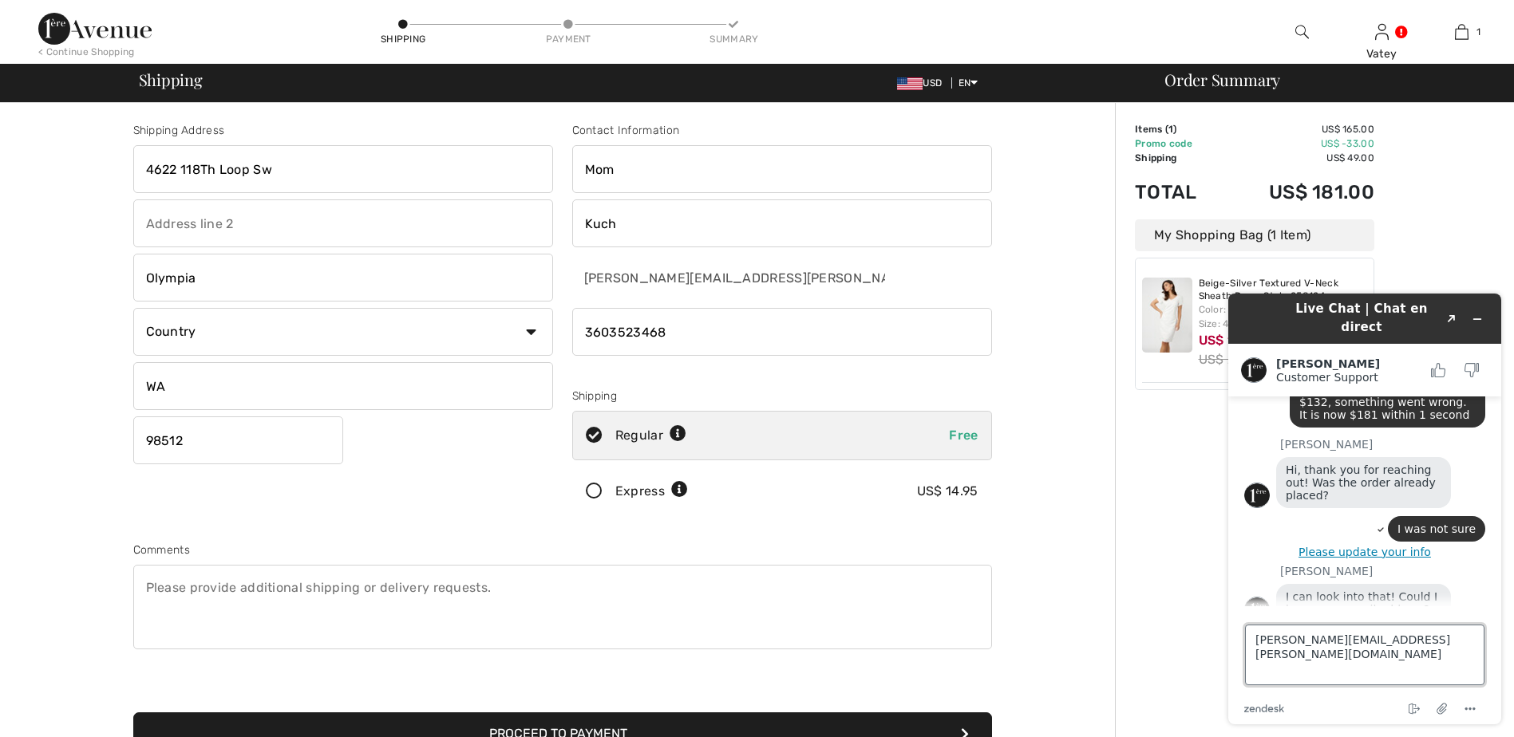
type textarea "[PERSON_NAME][EMAIL_ADDRESS][PERSON_NAME][DOMAIN_NAME]"
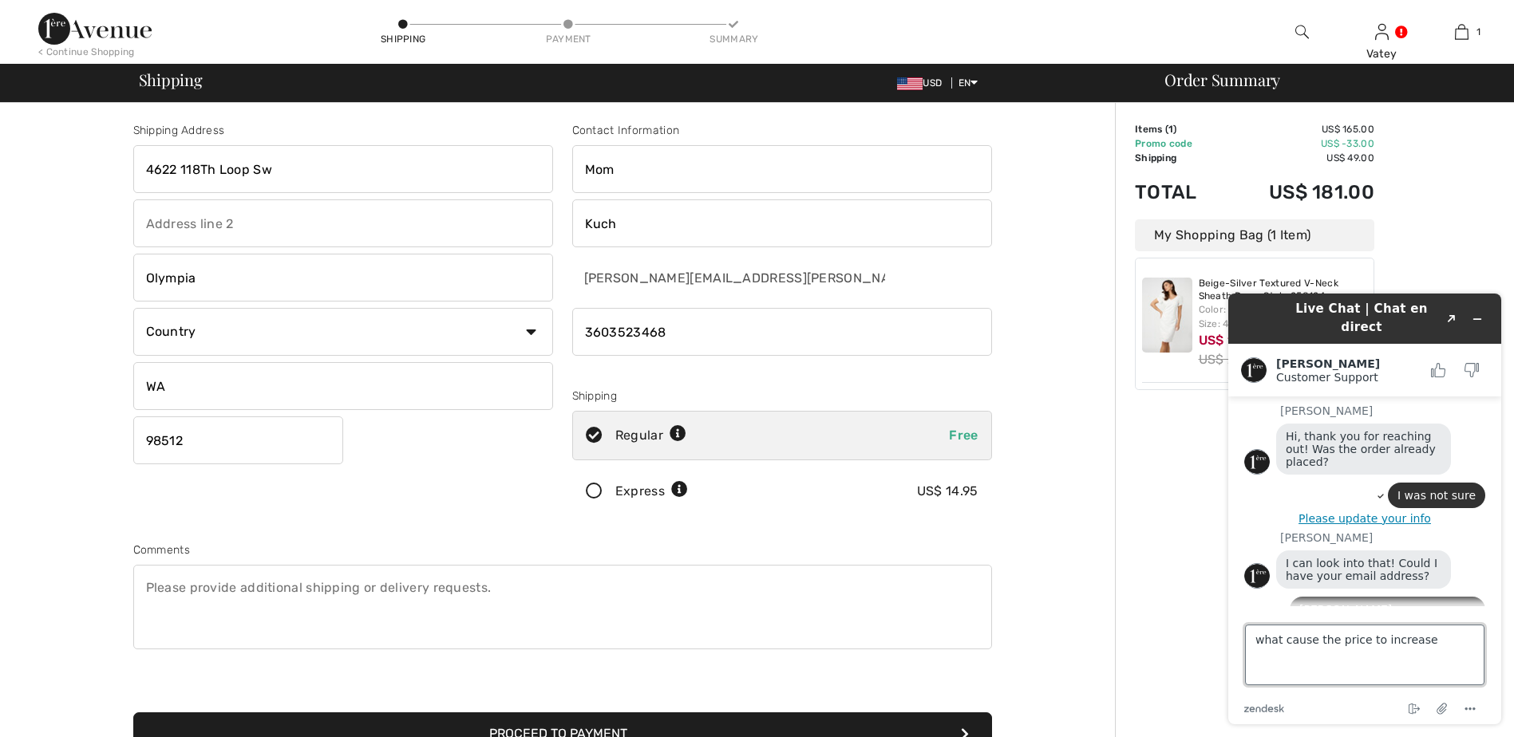
type textarea "what cause the price to increase?"
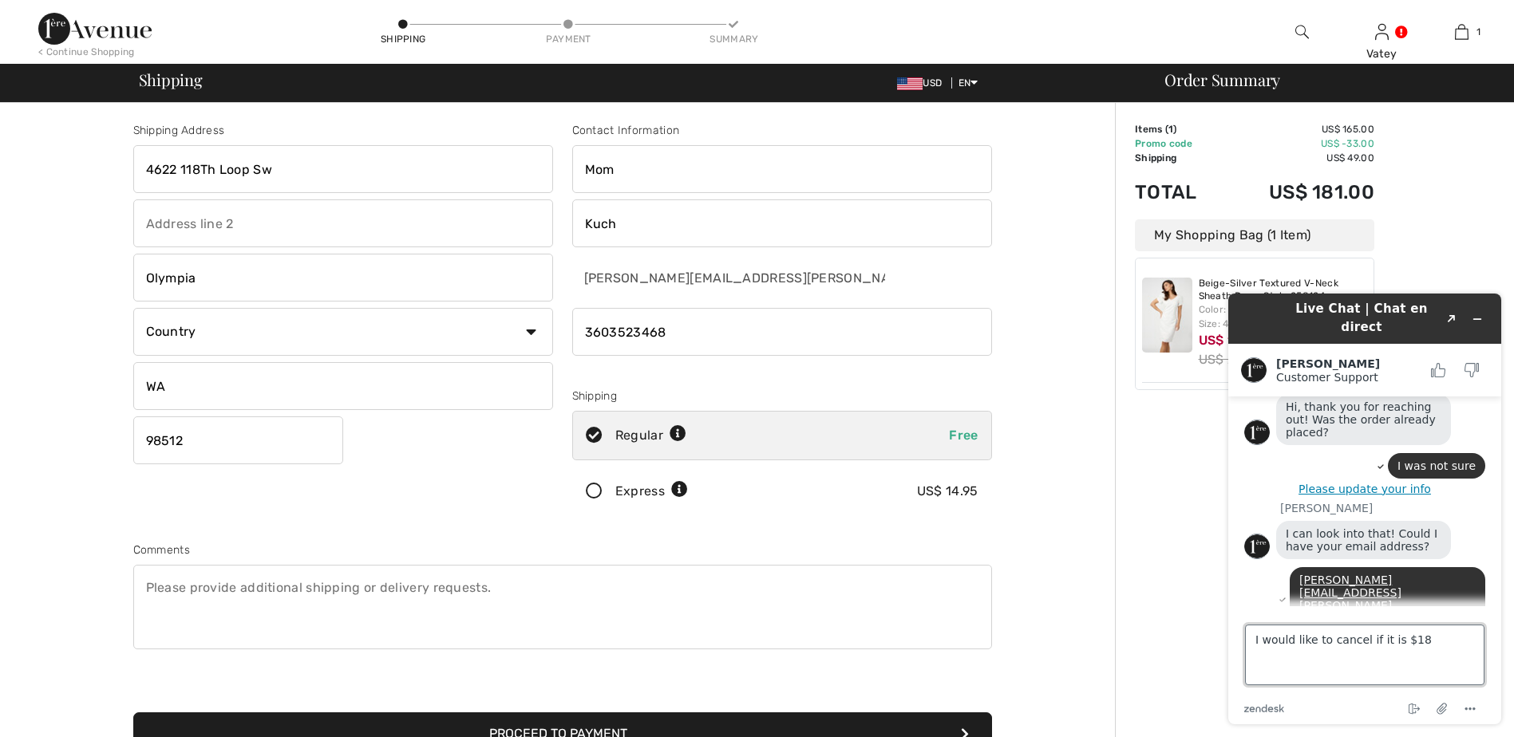
type textarea "I would like to cancel if it is $181"
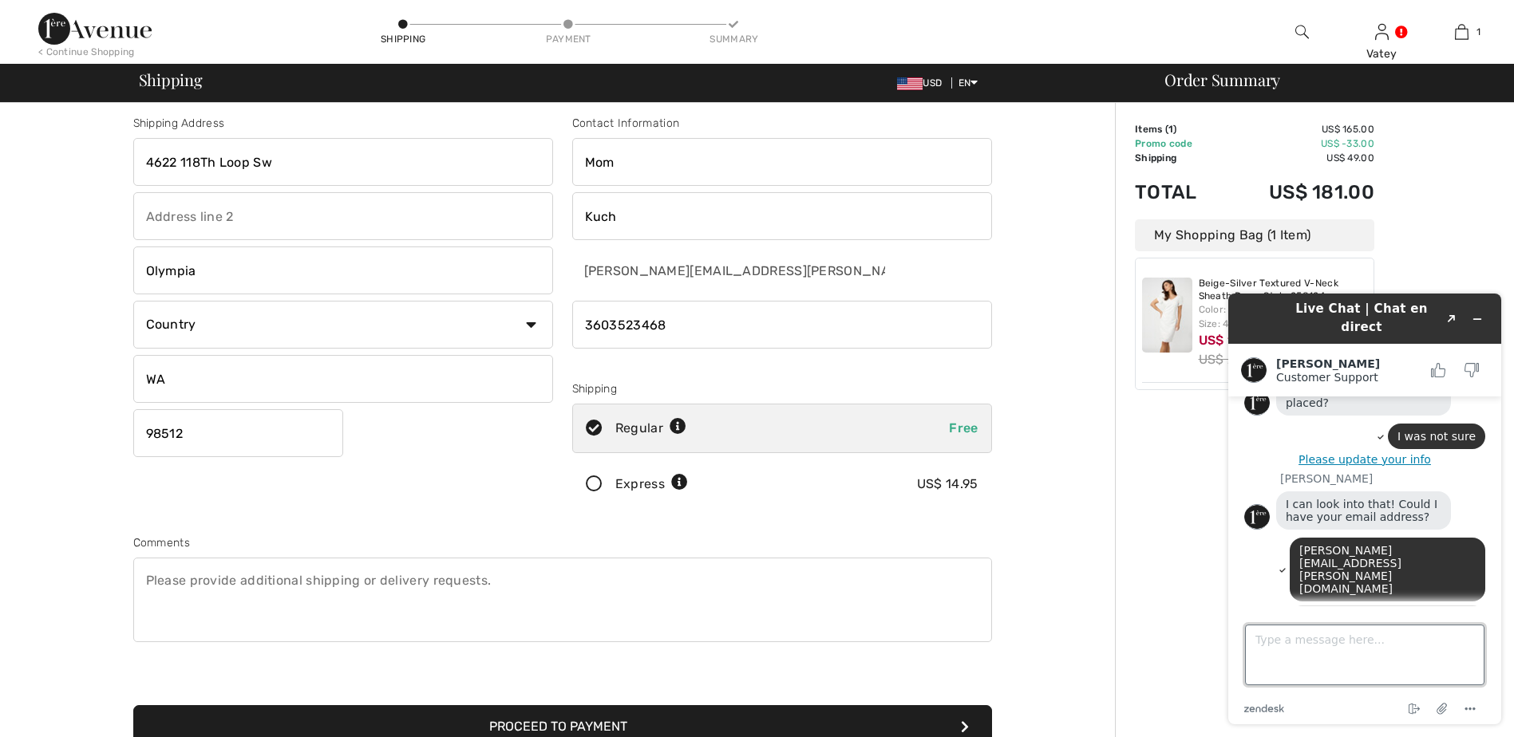
scroll to position [0, 0]
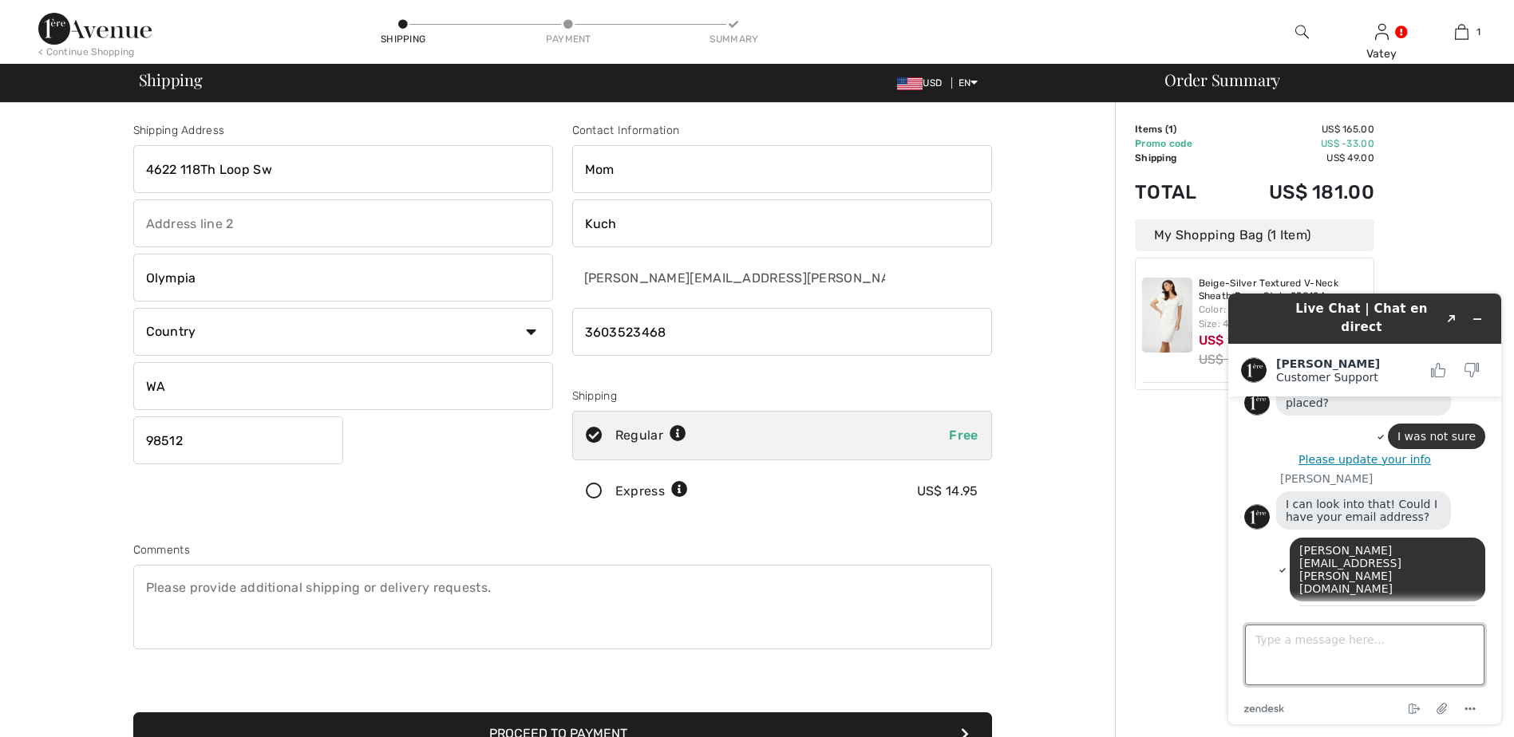
click at [1336, 636] on textarea "Type a message here..." at bounding box center [1364, 655] width 239 height 61
type textarea "A shipping cost of $49"
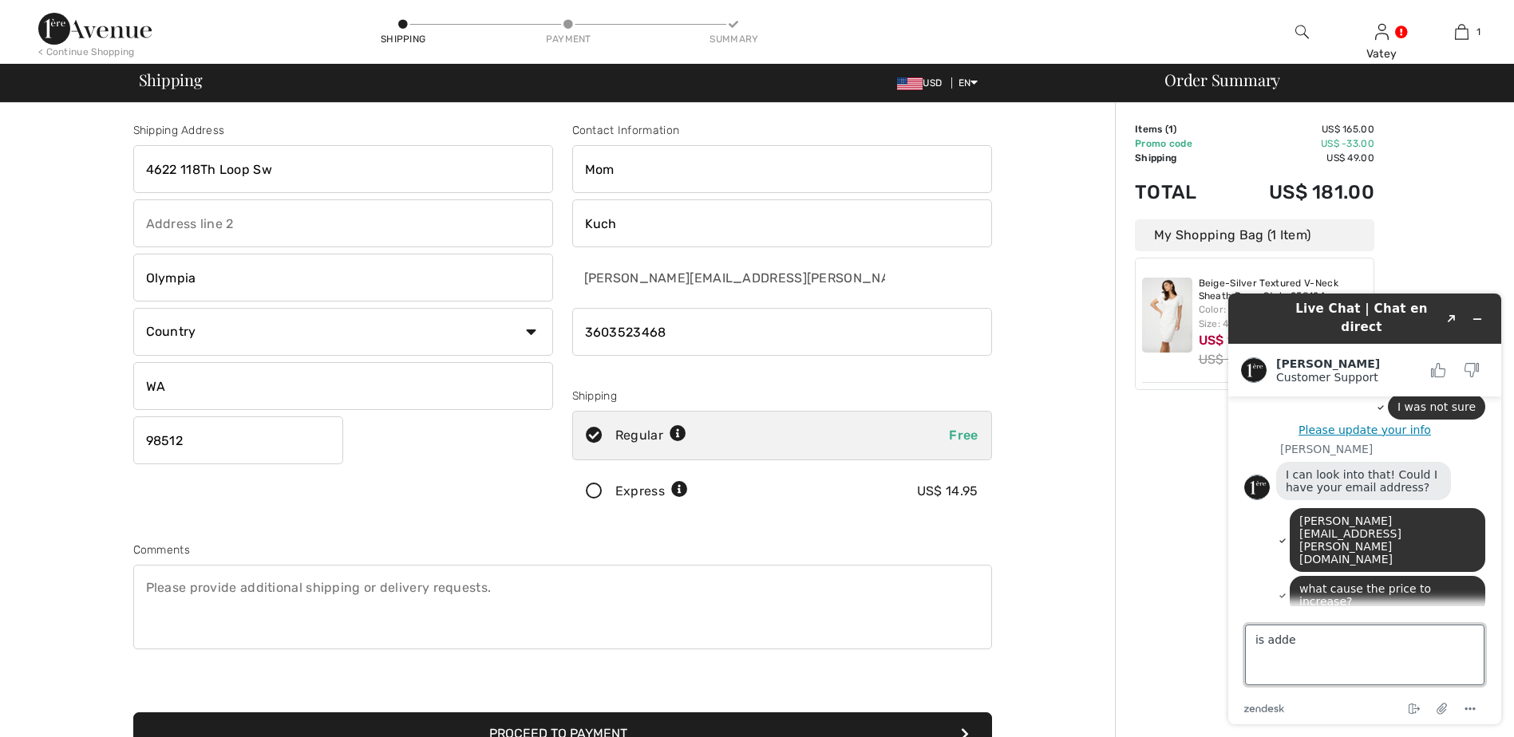
type textarea "is added"
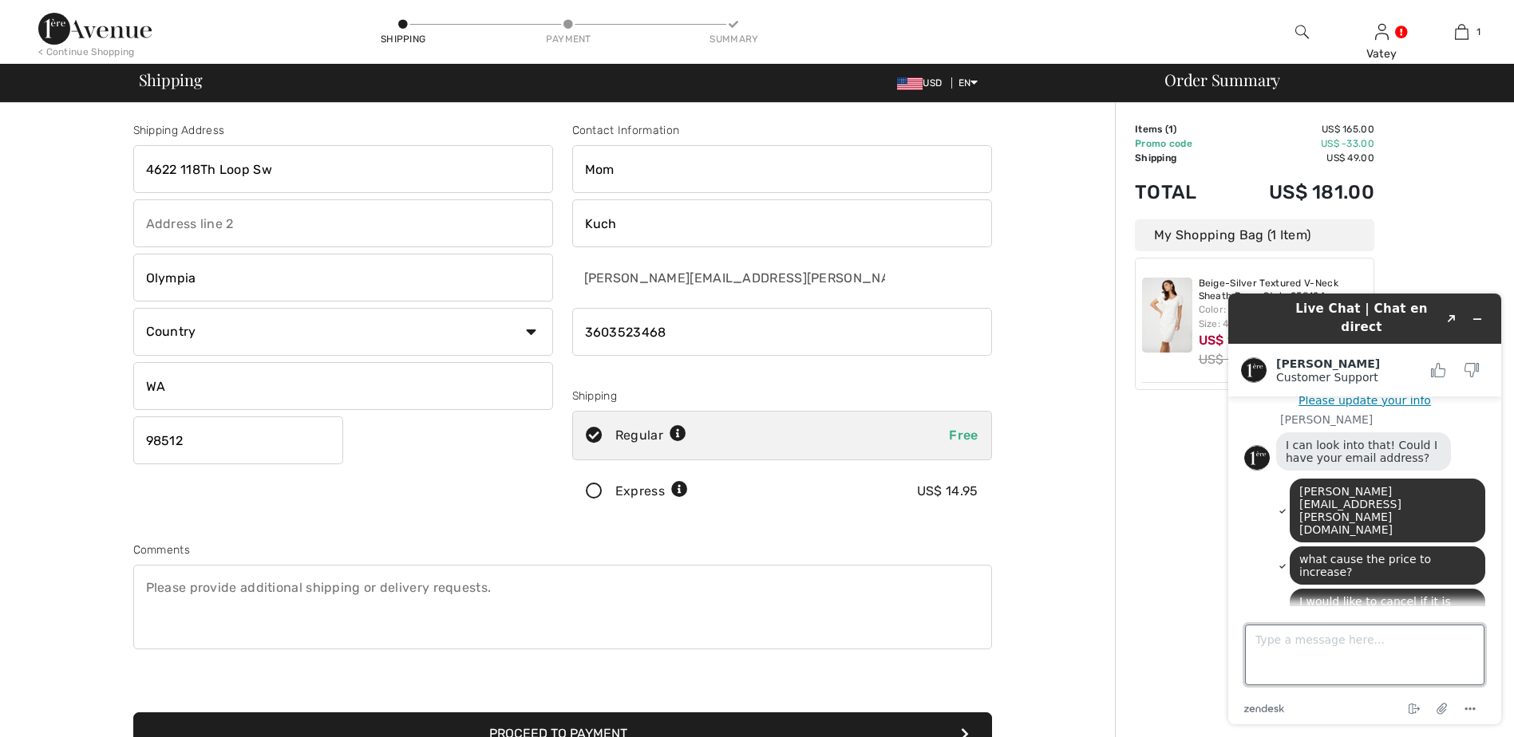
scroll to position [288, 0]
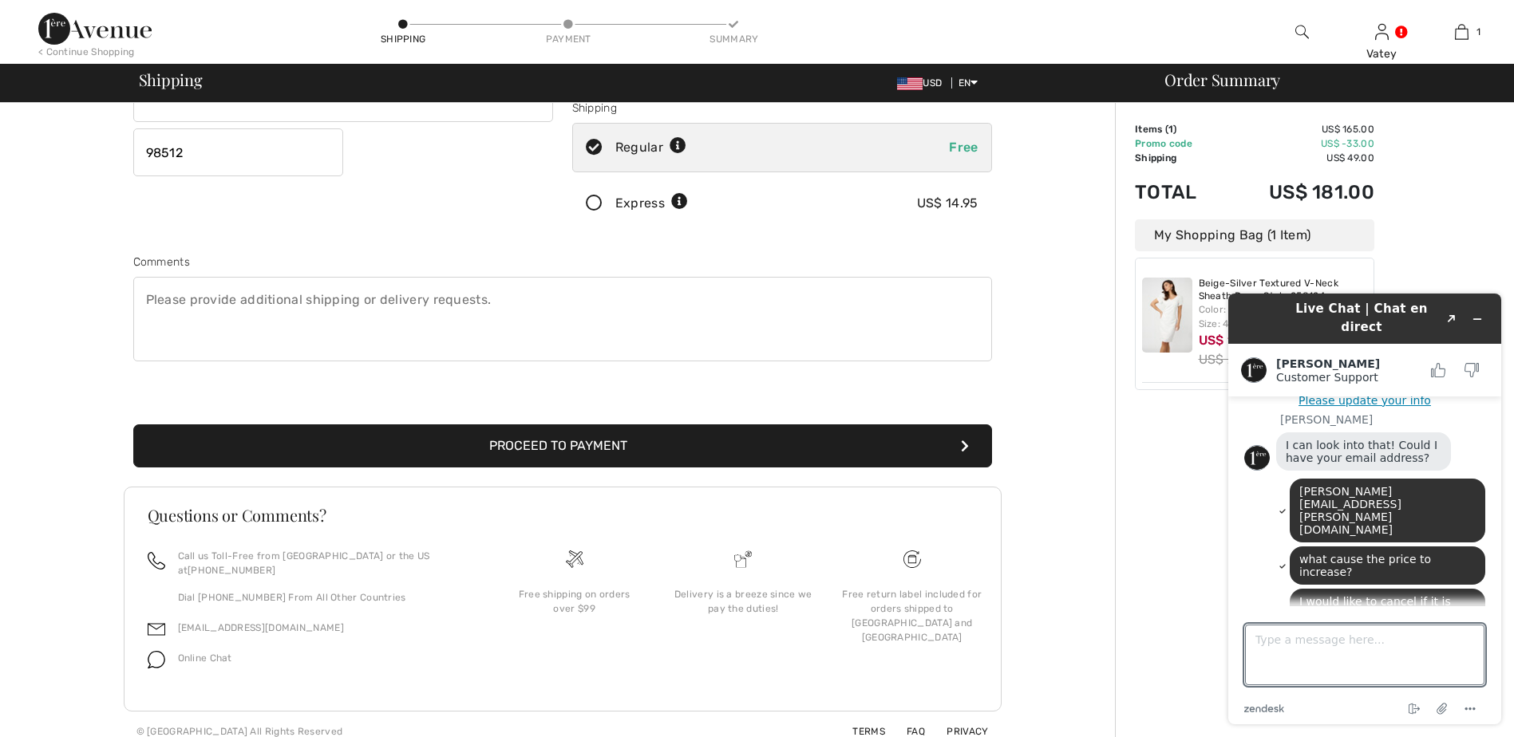
click at [1083, 478] on div "Shipping Address 4622 118Th Loop Sw Olympia Country Canada United States Afghan…" at bounding box center [562, 283] width 1105 height 937
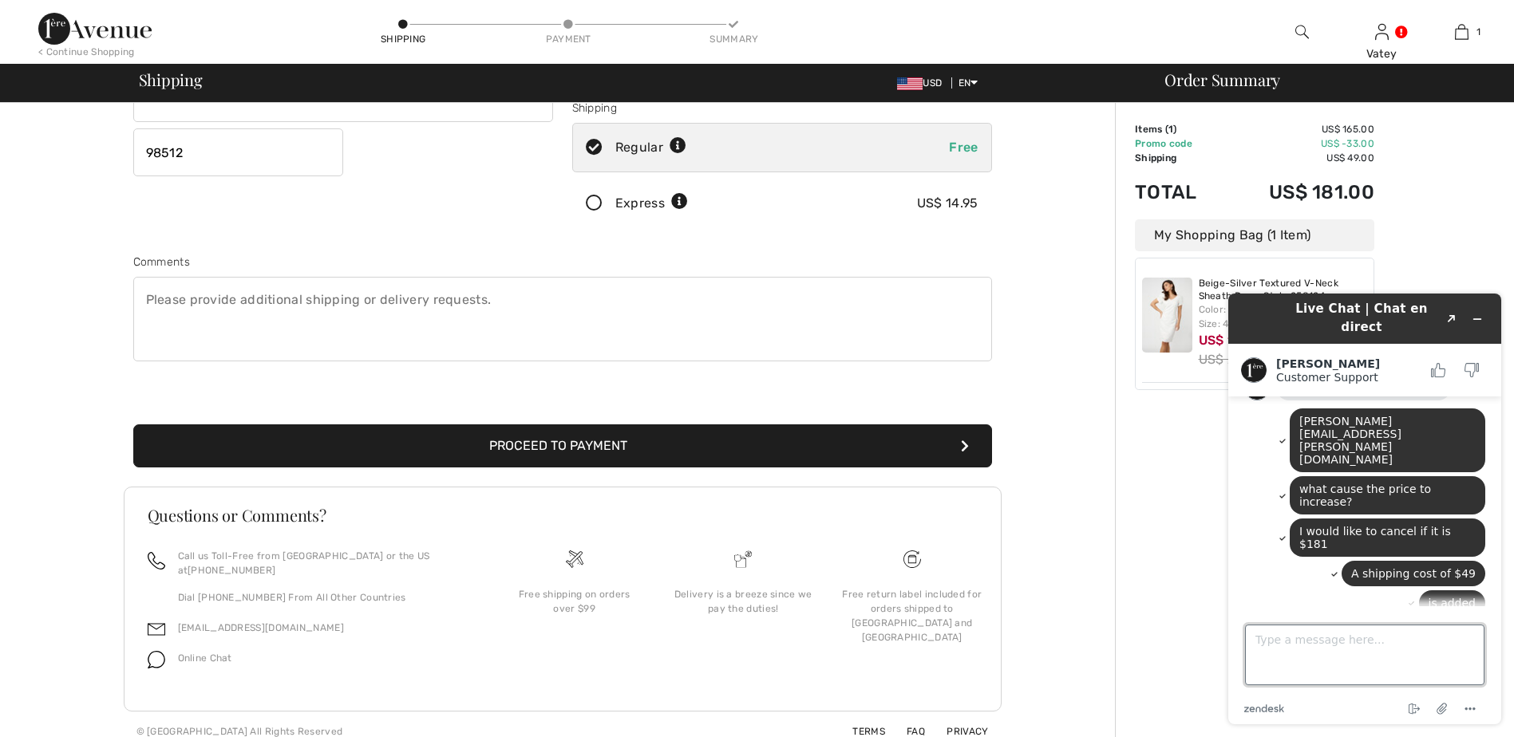
click at [1300, 663] on textarea "Type a message here..." at bounding box center [1364, 655] width 239 height 61
type textarea "ok, thankss"
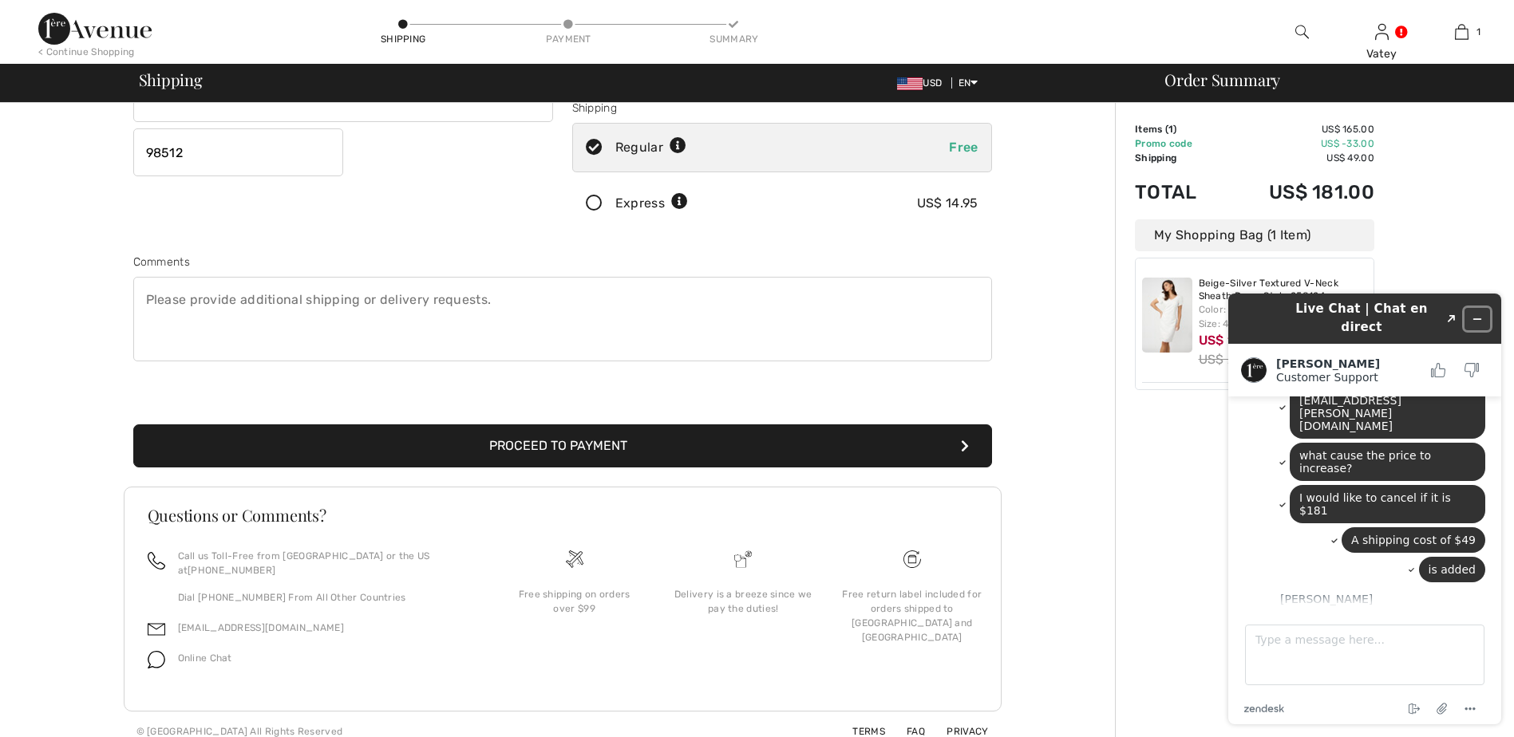
click at [1475, 315] on icon "Minimize widget" at bounding box center [1476, 319] width 11 height 11
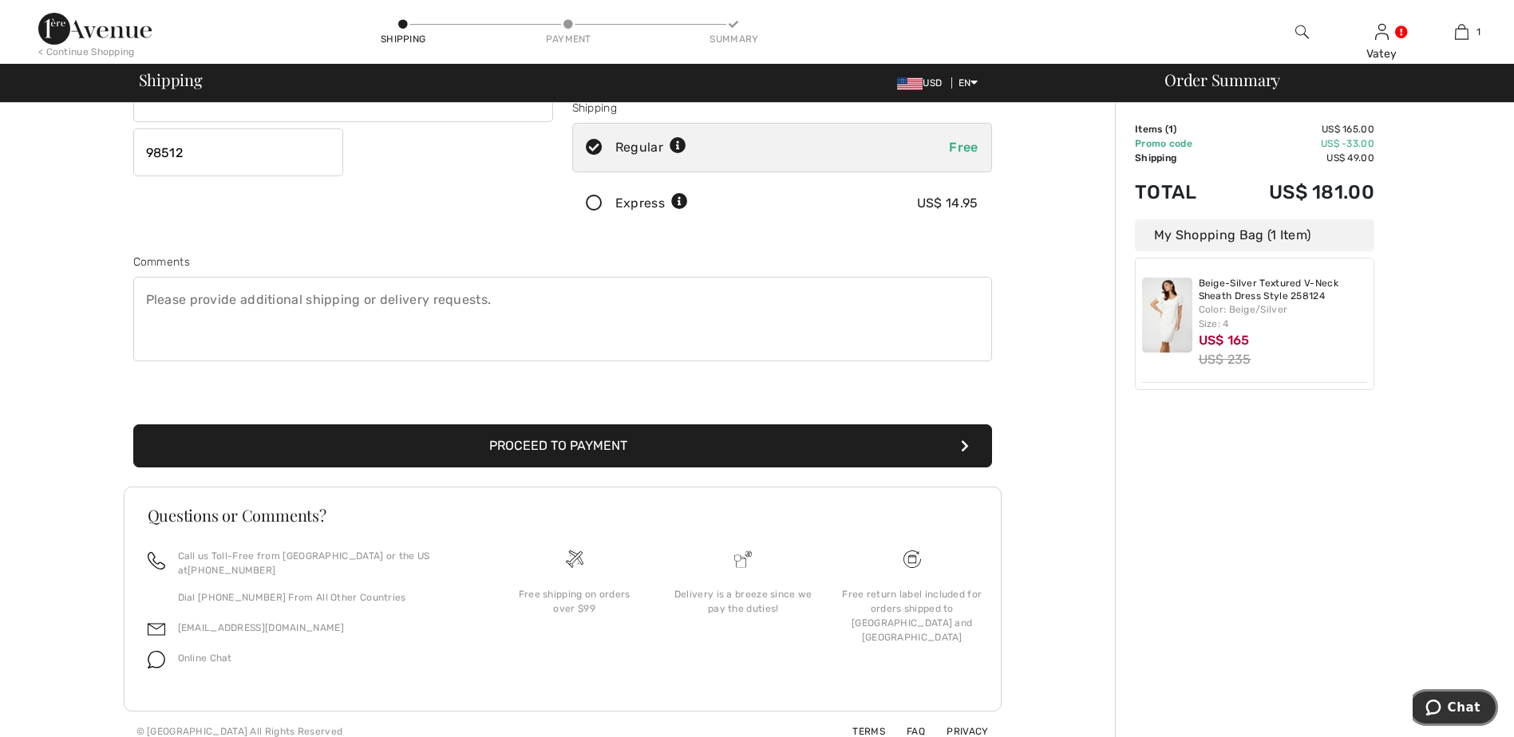
click at [1447, 711] on span "Chat" at bounding box center [1436, 708] width 22 height 16
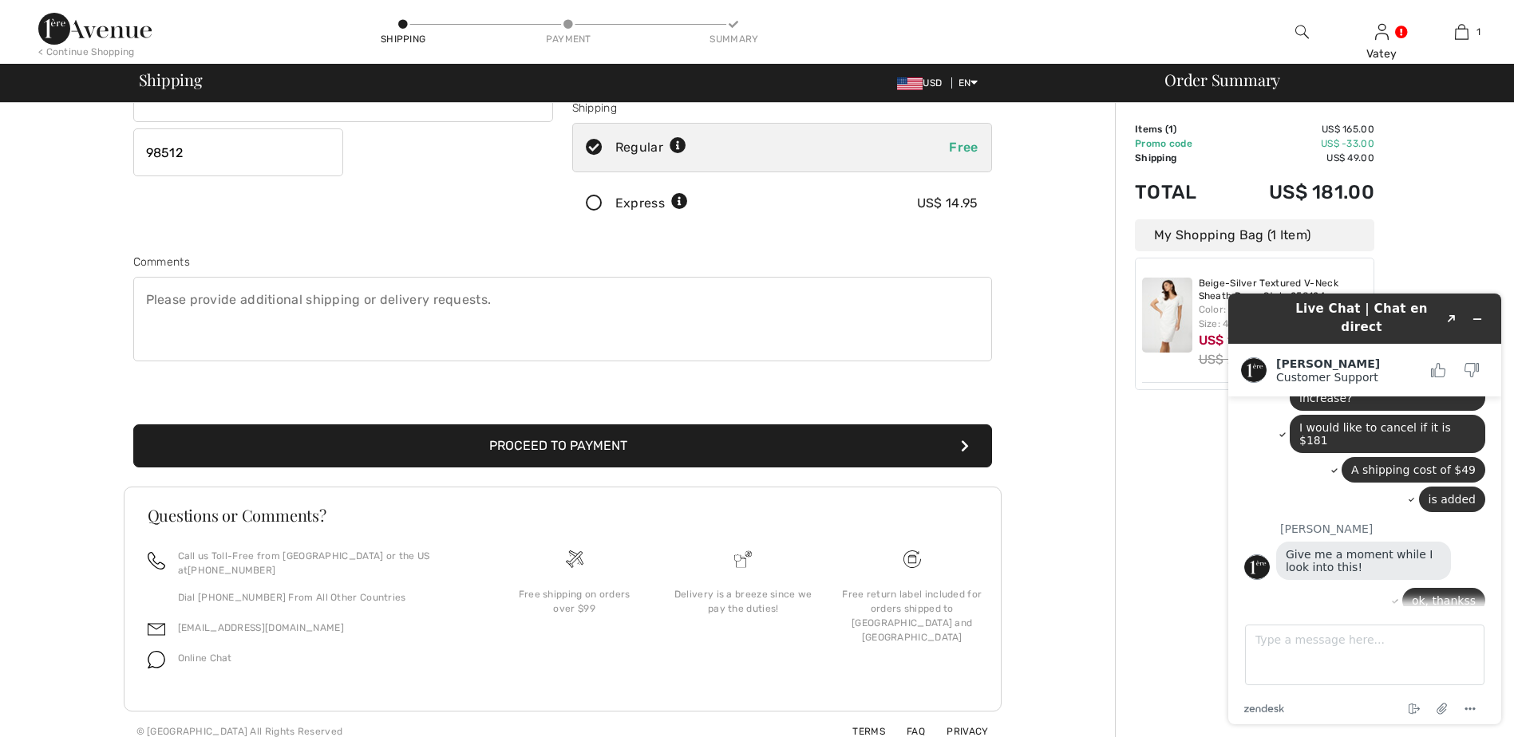
scroll to position [610, 0]
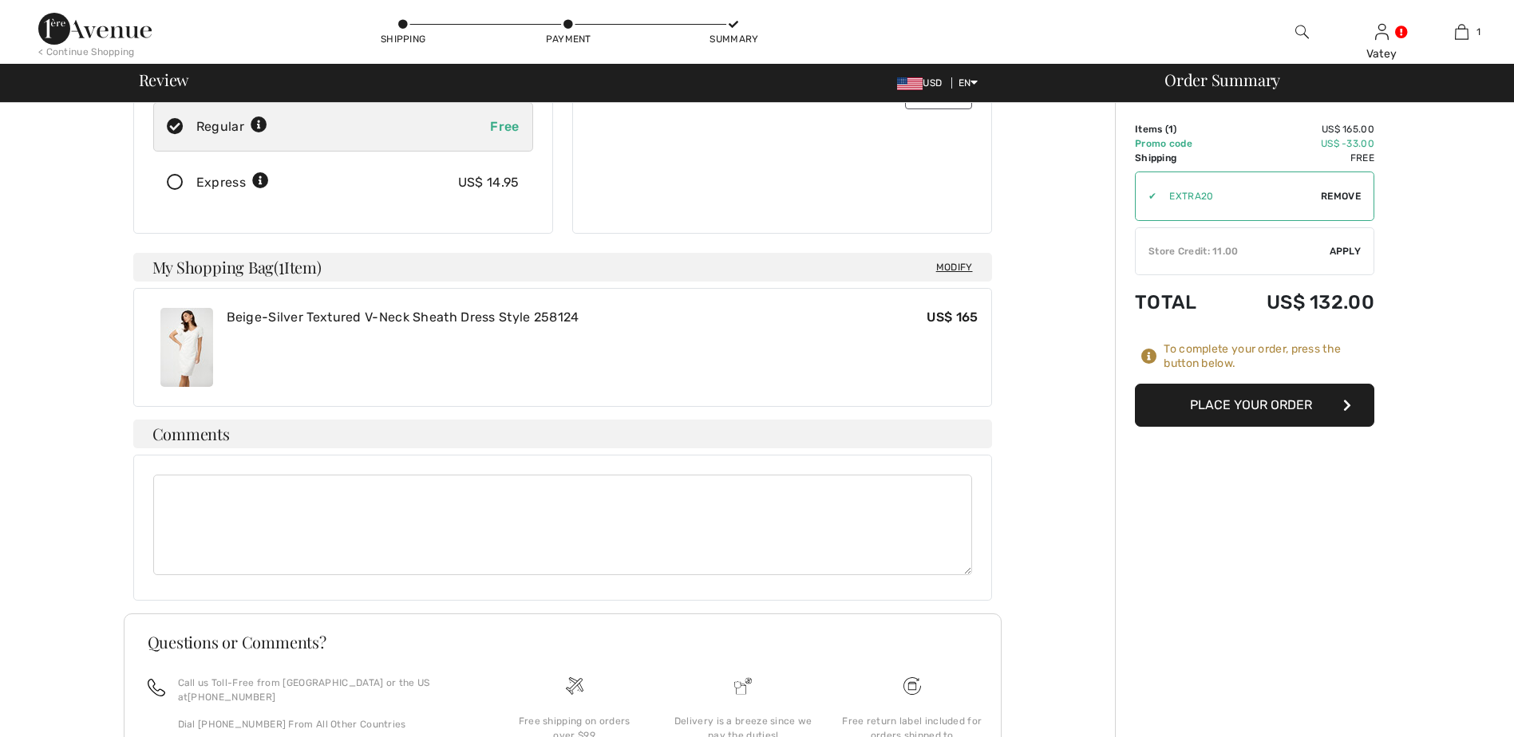
scroll to position [590, 0]
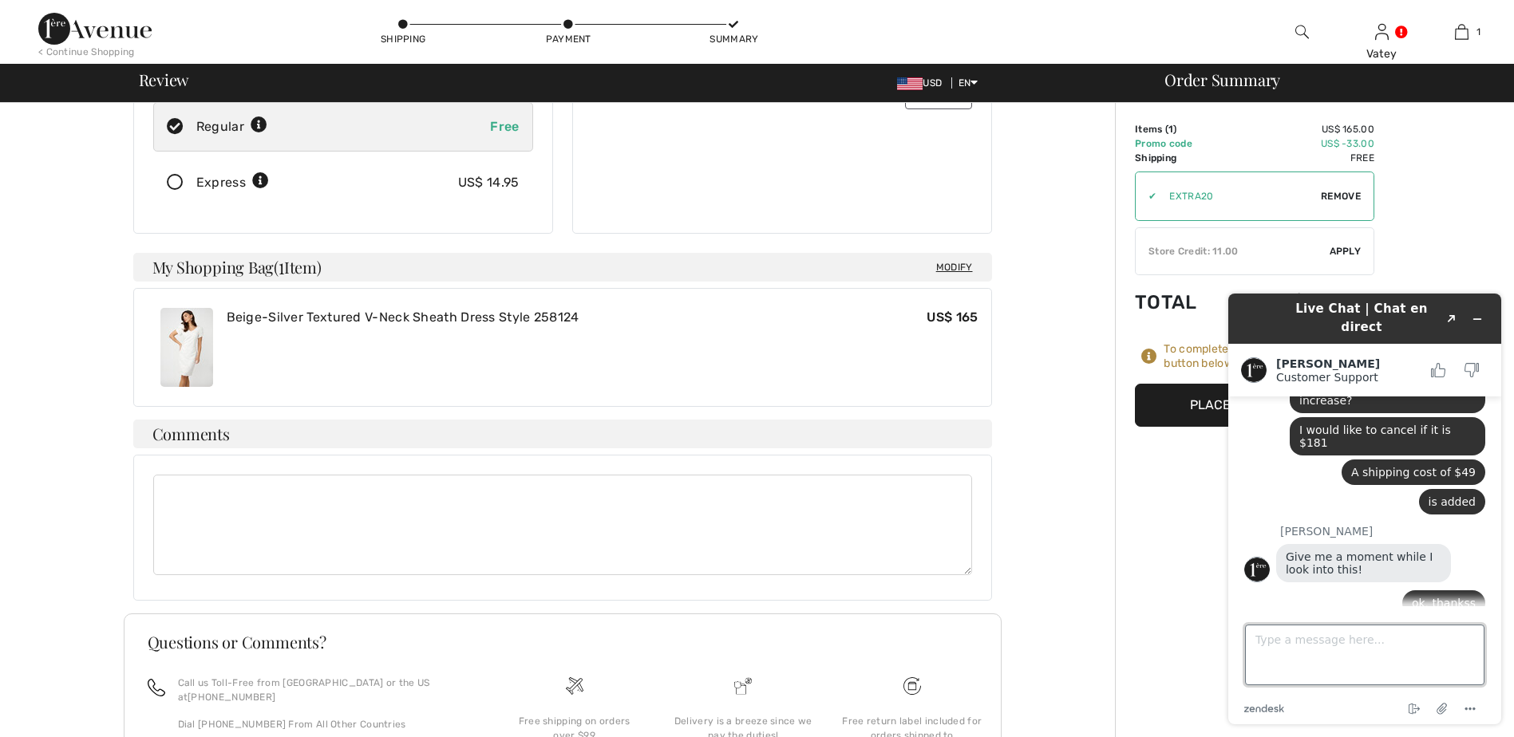
click at [1328, 651] on textarea "Type a message here..." at bounding box center [1364, 655] width 239 height 61
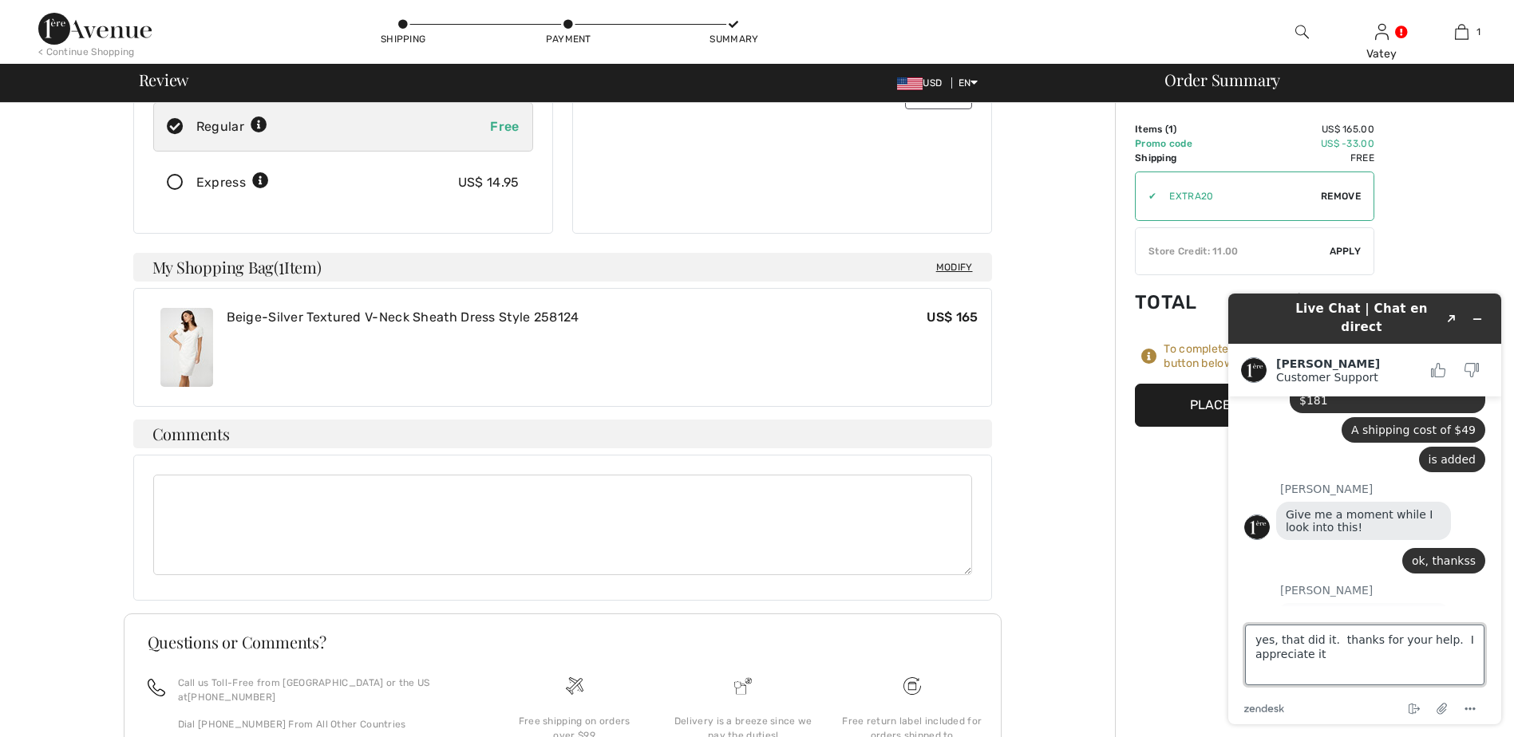
type textarea "yes, that did it. thanks for your help. I appreciate it."
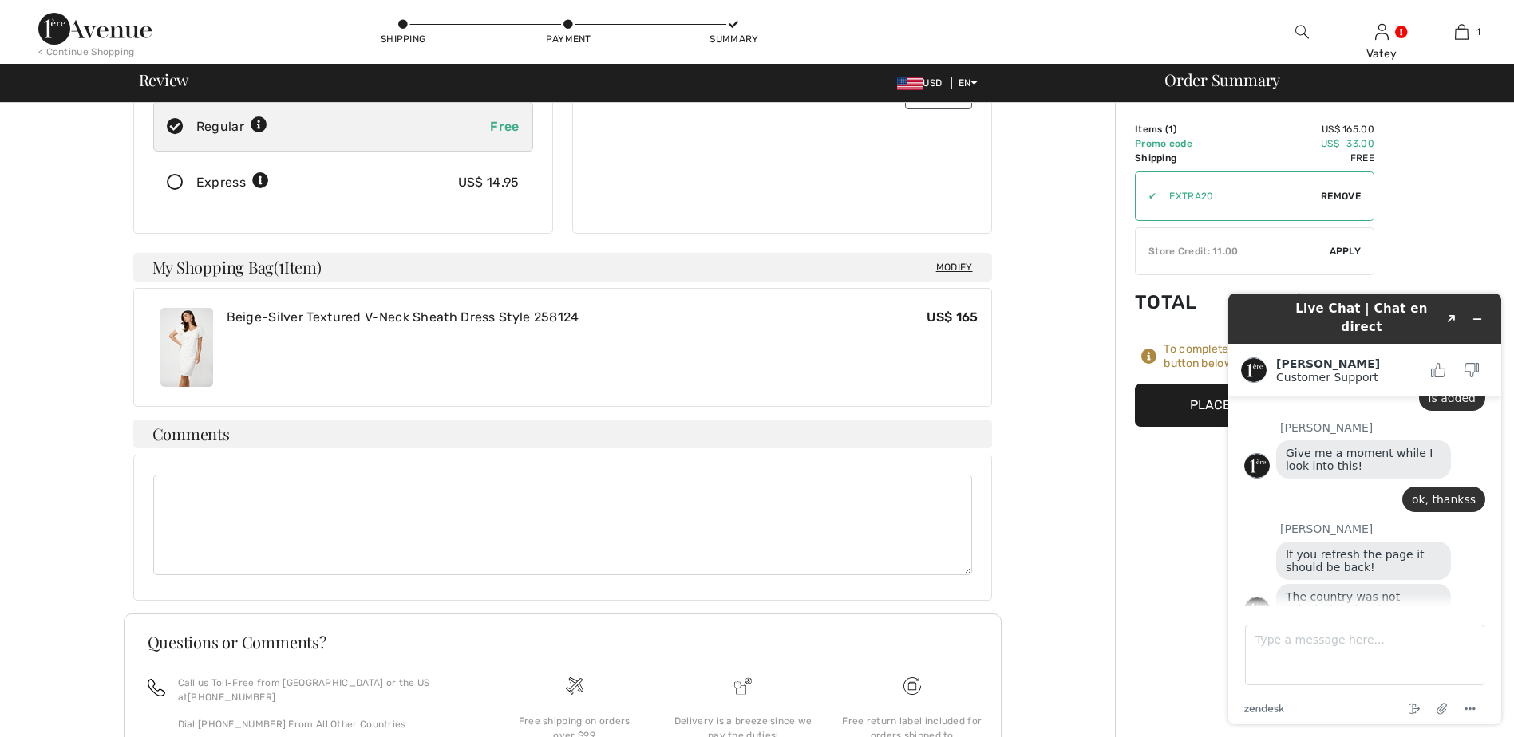
click at [1181, 453] on div "Order Summary Details Items ( 1 ) US$ 165.00 Promo code US$ -33.00 Shipping Fre…" at bounding box center [1314, 347] width 399 height 1064
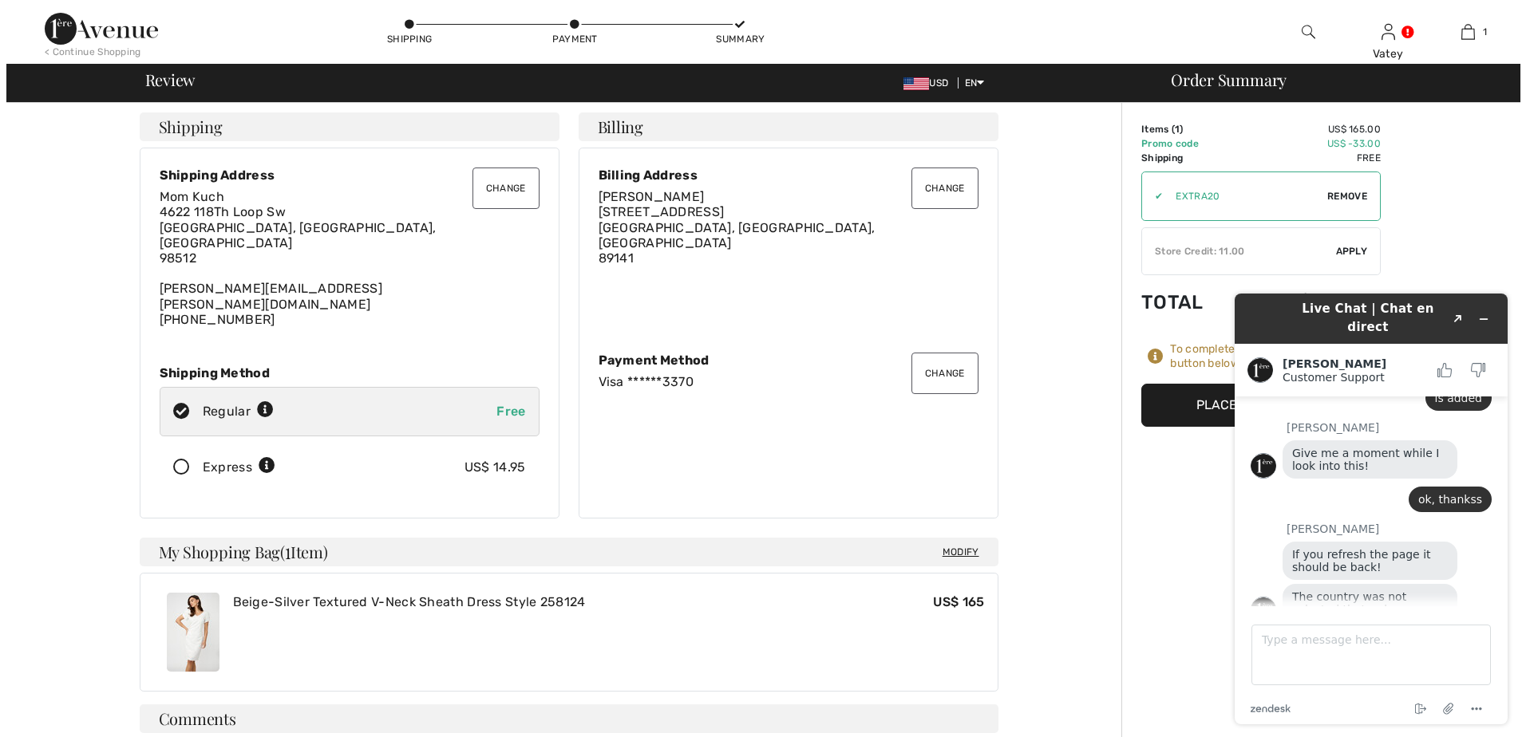
scroll to position [0, 0]
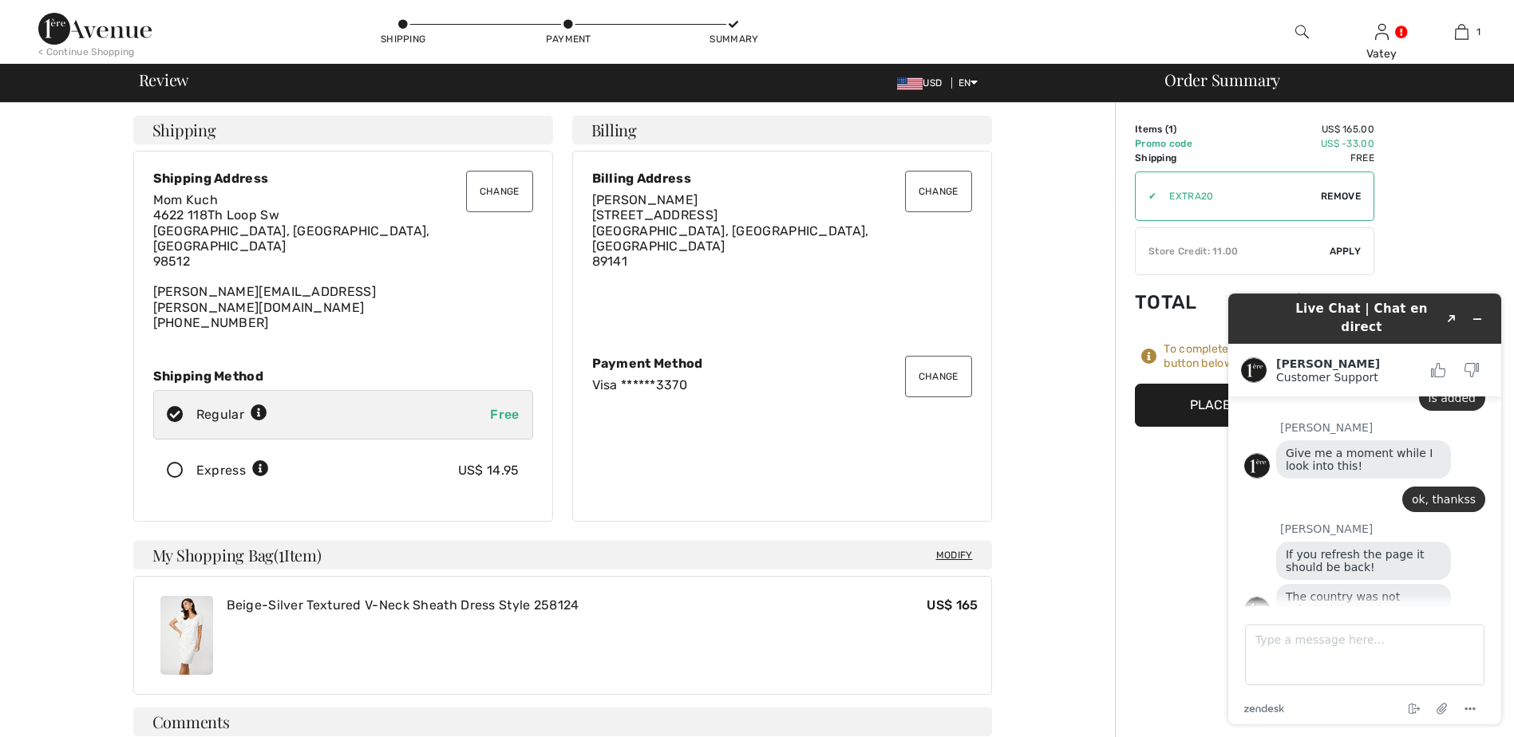
click at [501, 201] on button "Change" at bounding box center [499, 191] width 67 height 41
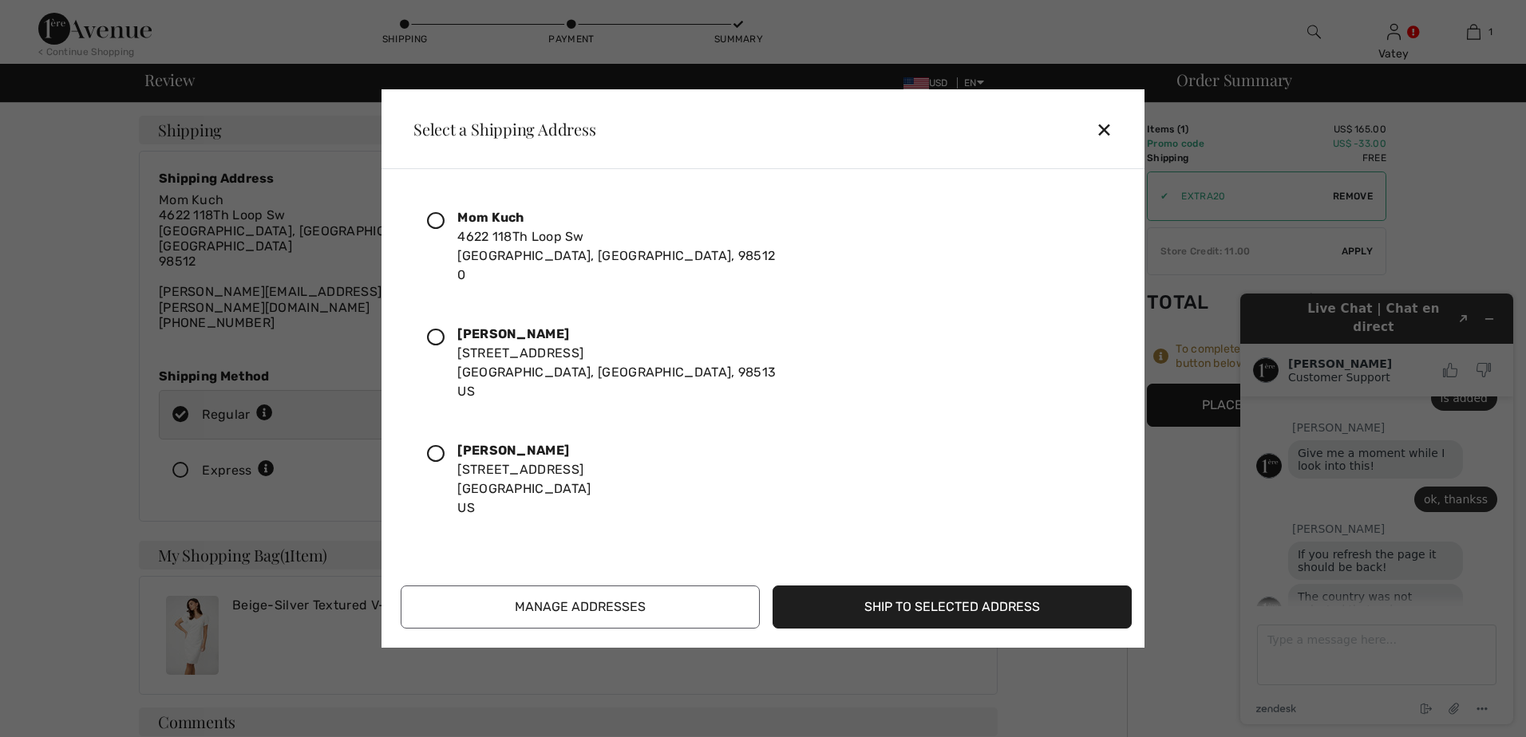
click at [437, 225] on icon at bounding box center [436, 221] width 18 height 18
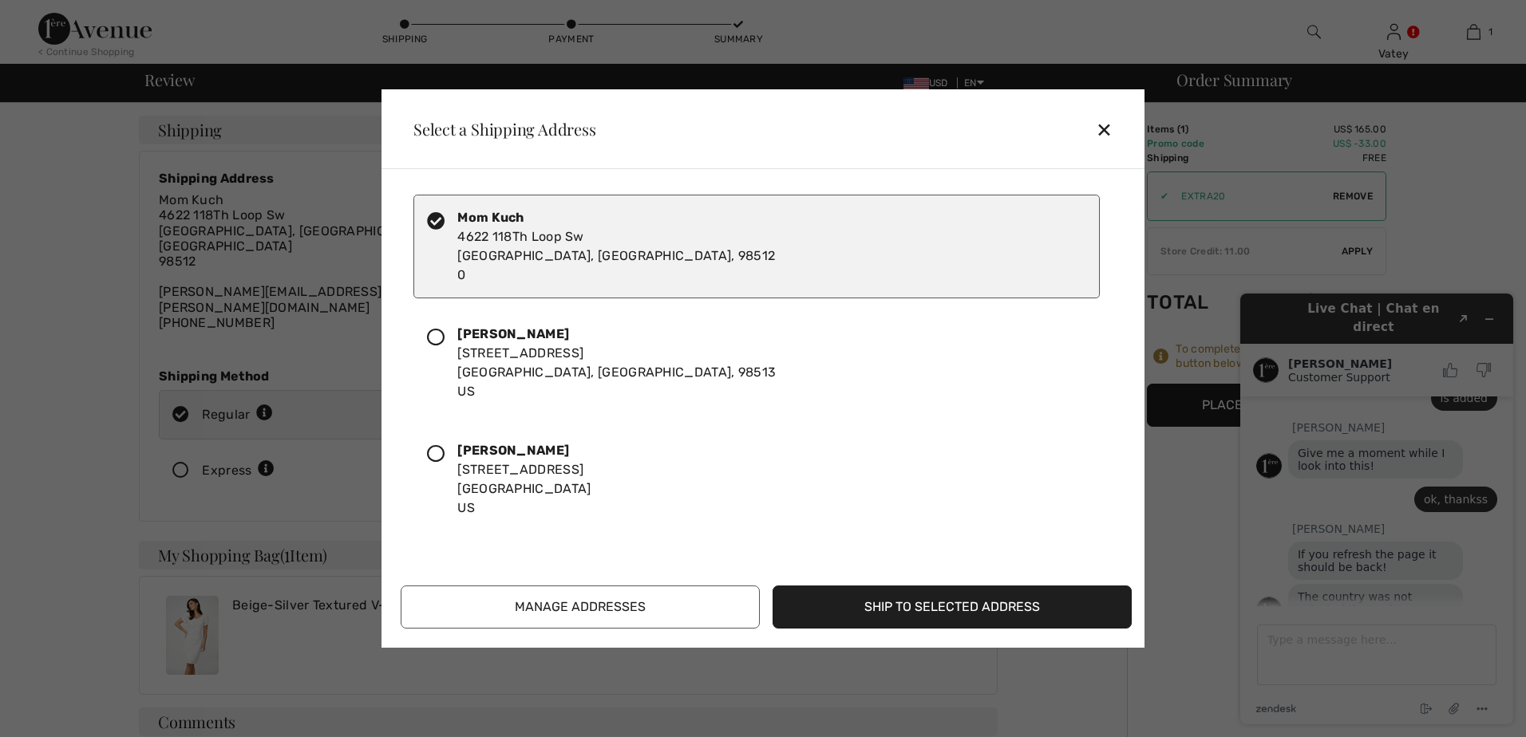
click at [649, 619] on button "Manage Addresses" at bounding box center [580, 607] width 359 height 43
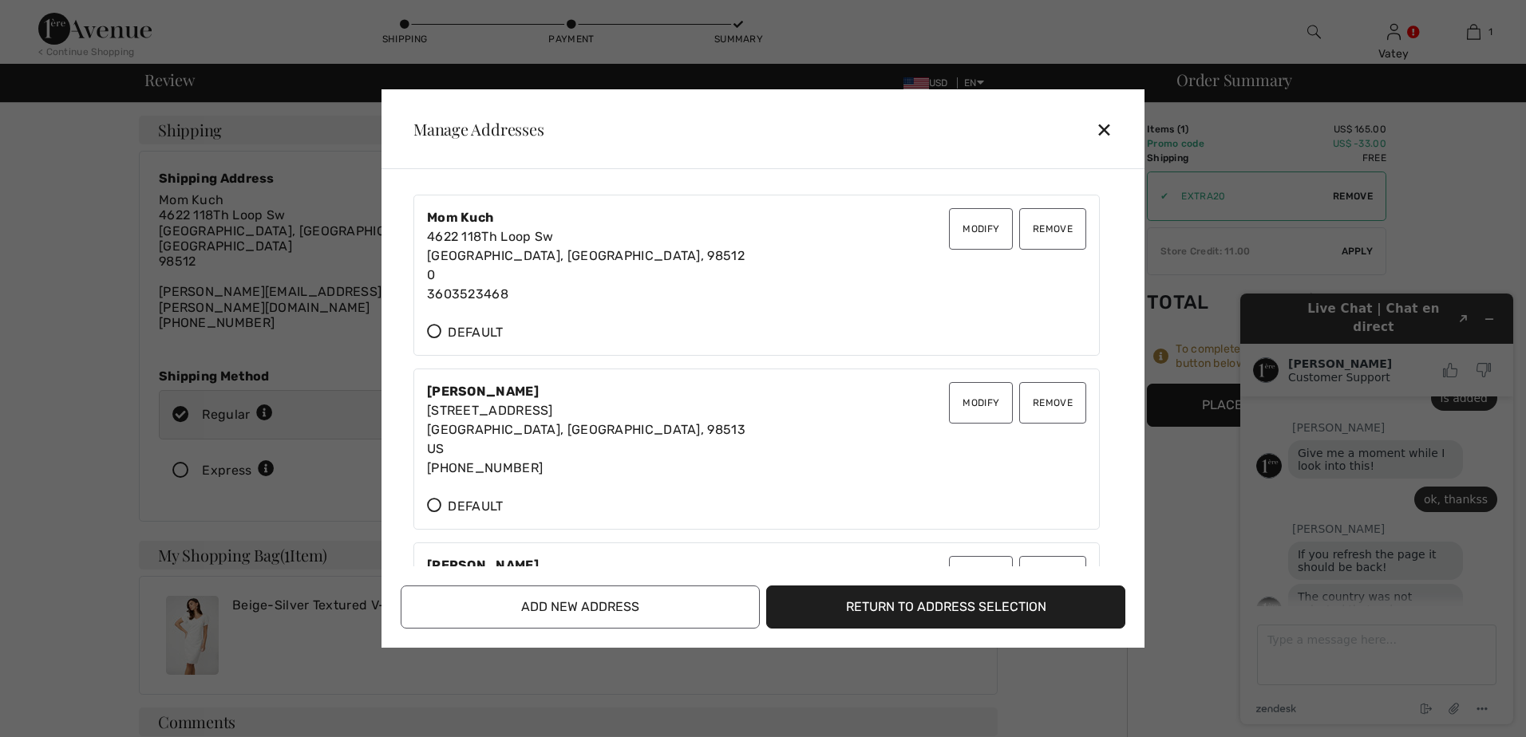
click at [973, 225] on button "Modify" at bounding box center [981, 228] width 64 height 41
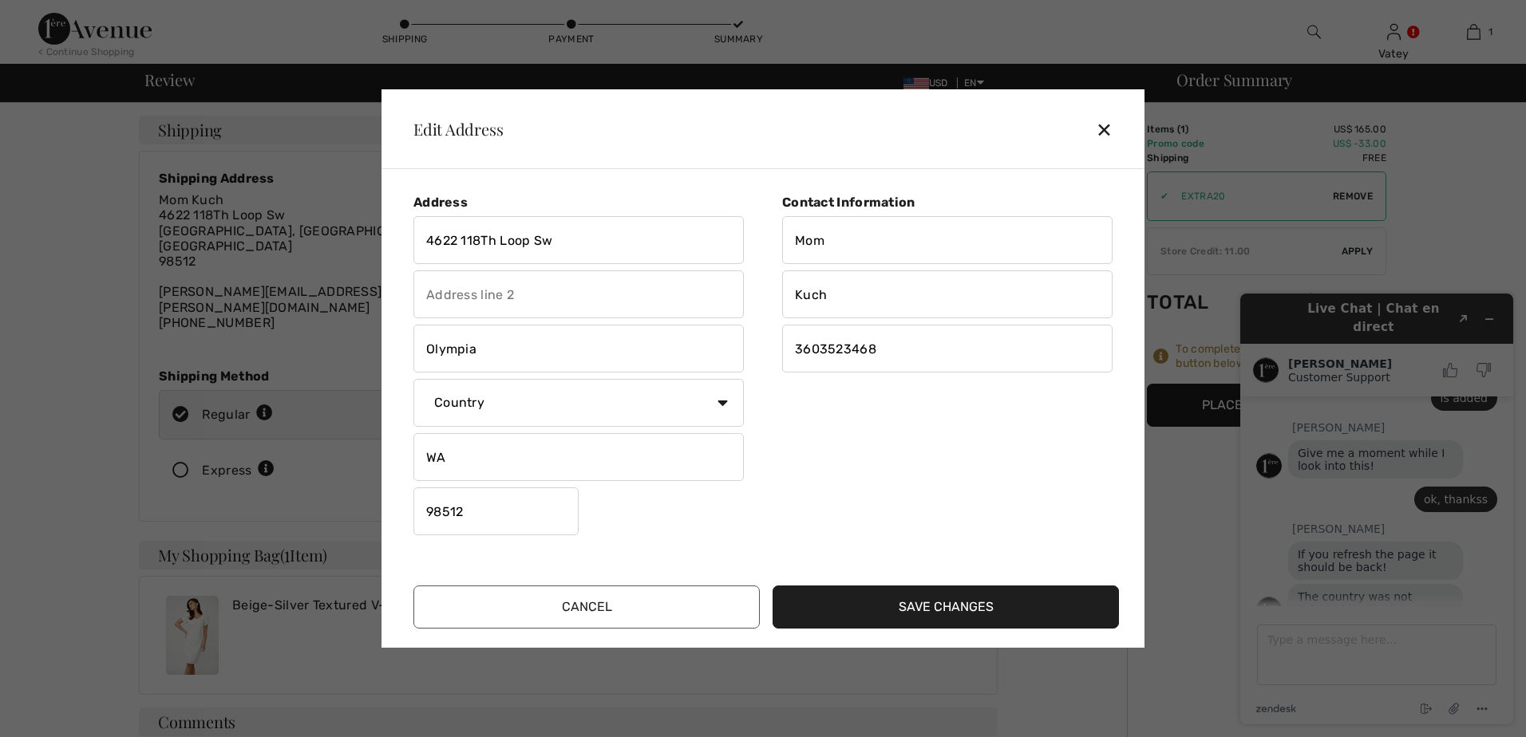
drag, startPoint x: 915, startPoint y: 349, endPoint x: 578, endPoint y: 329, distance: 338.1
click at [578, 329] on div "Address 4622 118Th Loop Sw Olympia Country Canada United States Afghanistan Ala…" at bounding box center [766, 371] width 731 height 379
type input "9259669579"
click at [1007, 611] on button "Save Changes" at bounding box center [945, 607] width 346 height 43
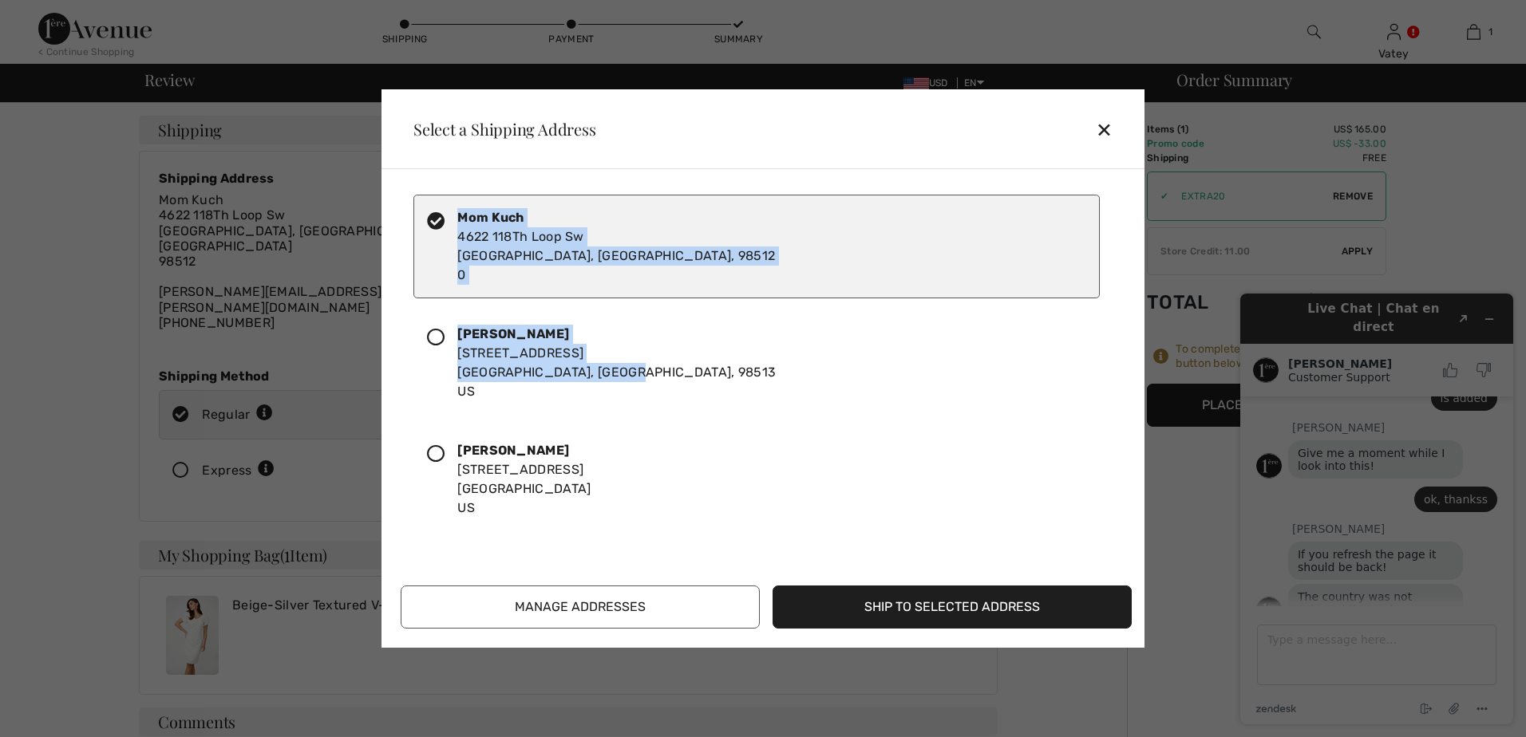
drag, startPoint x: 1104, startPoint y: 132, endPoint x: 1017, endPoint y: 393, distance: 275.0
click at [1017, 393] on div "Select a Shipping Address ✕ Mom Kuch 4622 118Th Loop Sw Olympia, WA, 98512 0 Al…" at bounding box center [762, 368] width 763 height 559
drag, startPoint x: 1017, startPoint y: 393, endPoint x: 863, endPoint y: 405, distance: 155.3
click at [863, 405] on div "Alishia Cheng 5425 Peninsula Drive, Se Olympia, WA, 98513 US" at bounding box center [756, 363] width 686 height 104
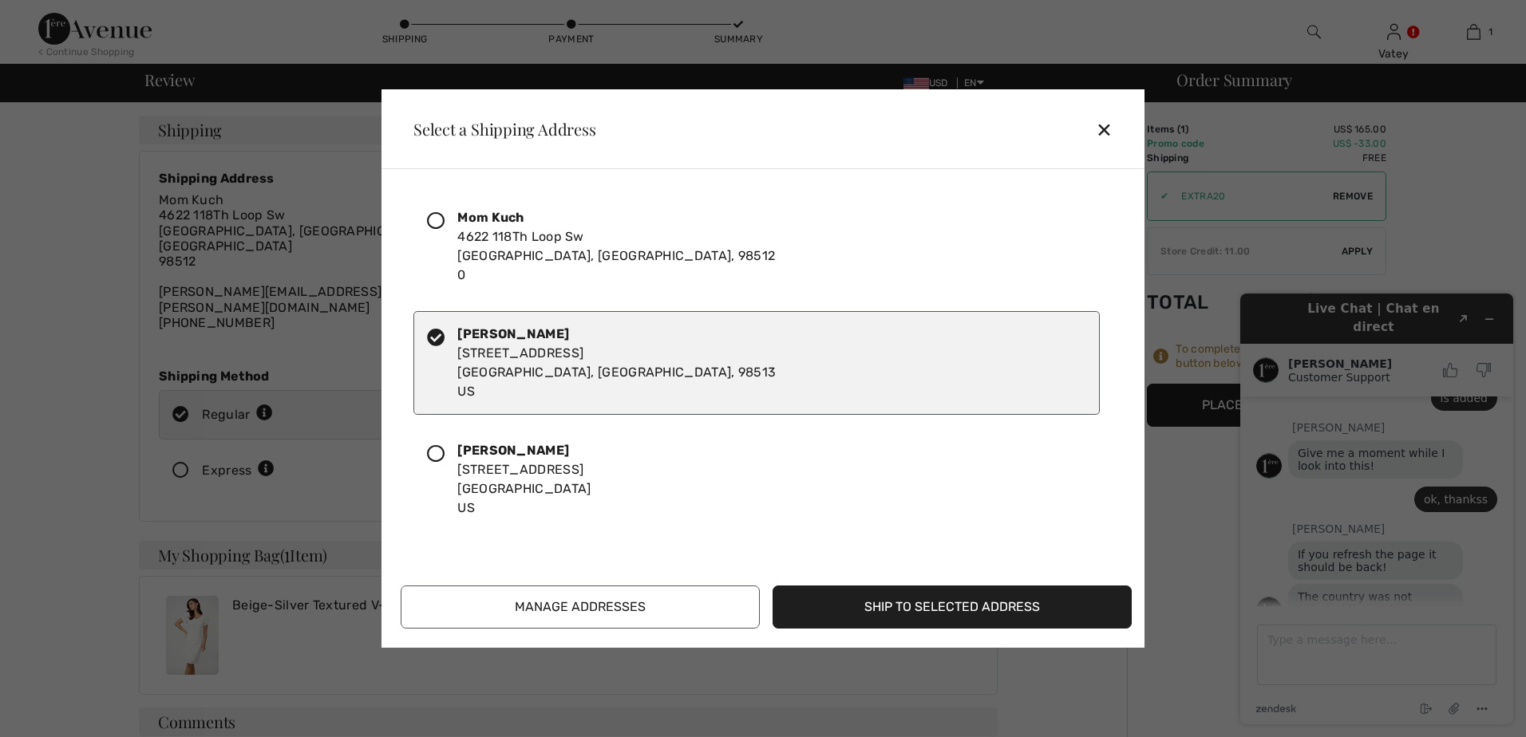
scroll to position [777, 0]
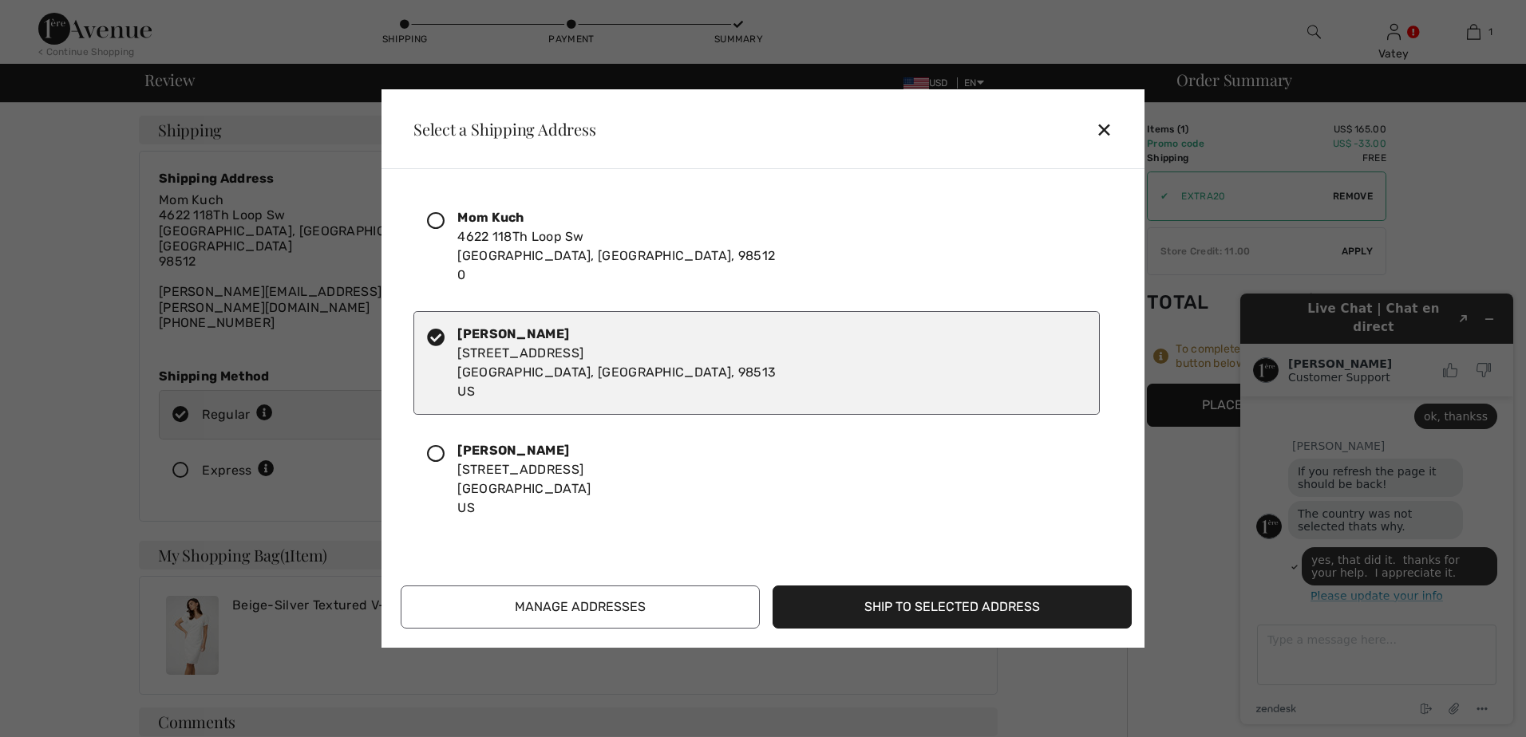
click at [437, 227] on icon at bounding box center [436, 221] width 18 height 18
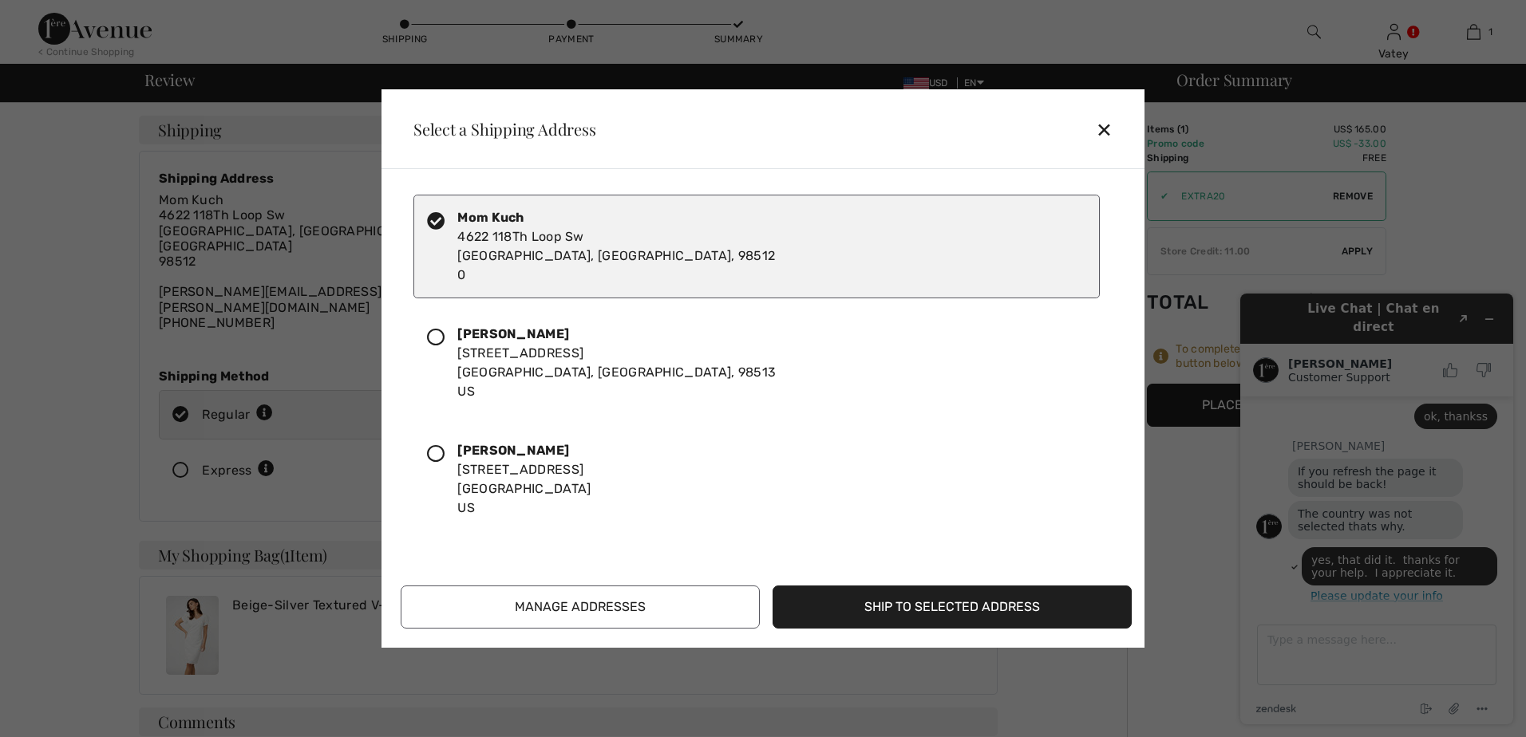
click at [894, 594] on button "Ship to Selected Address" at bounding box center [951, 607] width 359 height 43
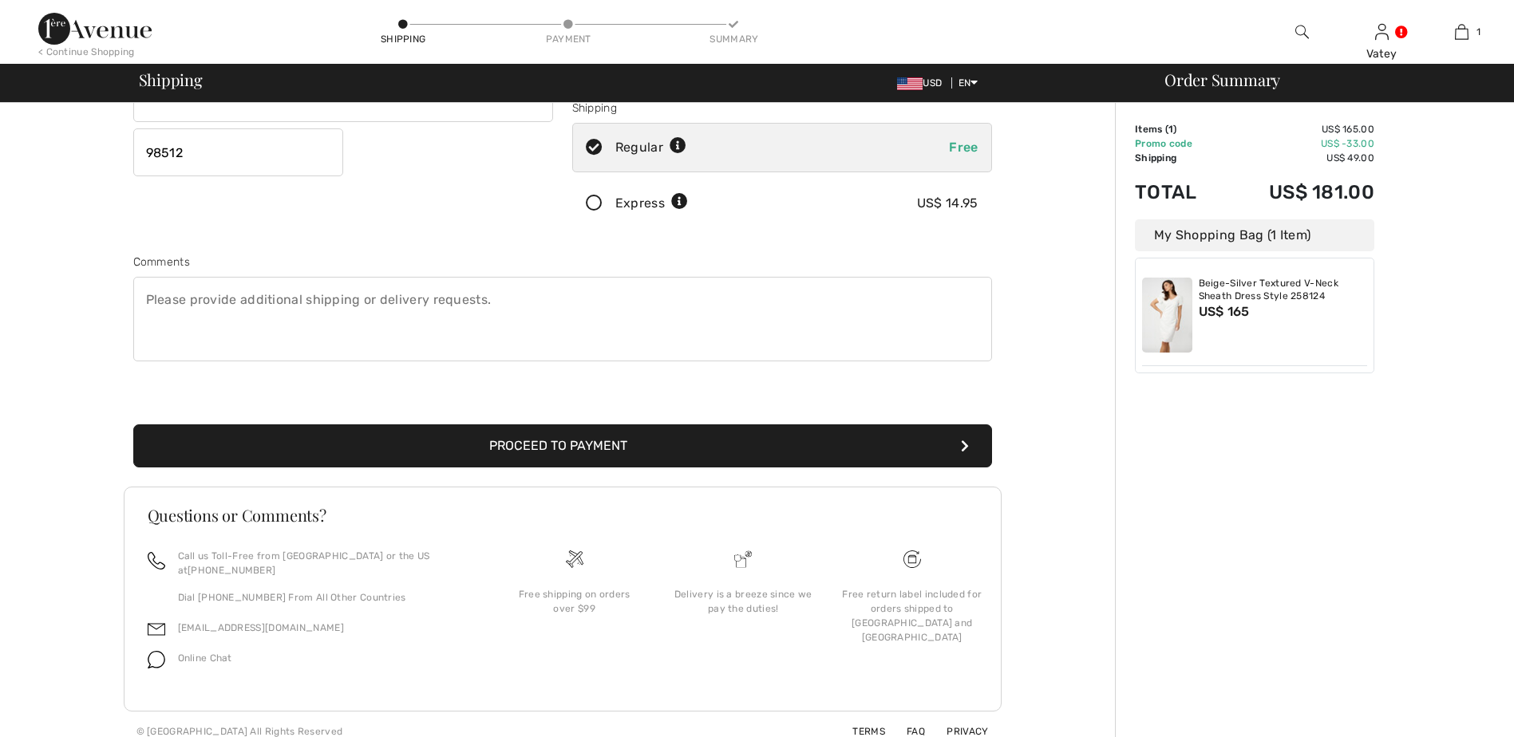
scroll to position [762, 0]
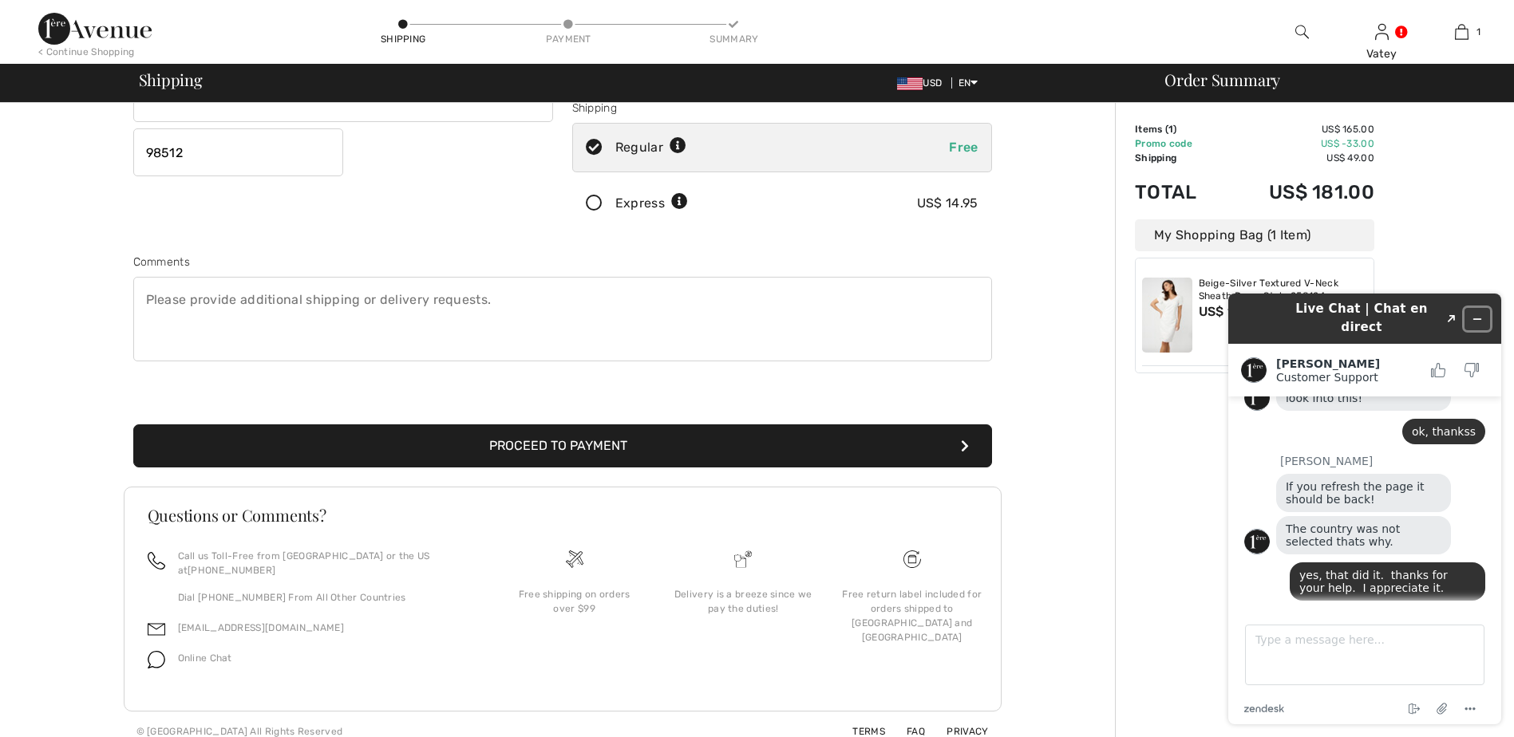
click at [1475, 314] on icon "Minimize widget" at bounding box center [1476, 319] width 11 height 11
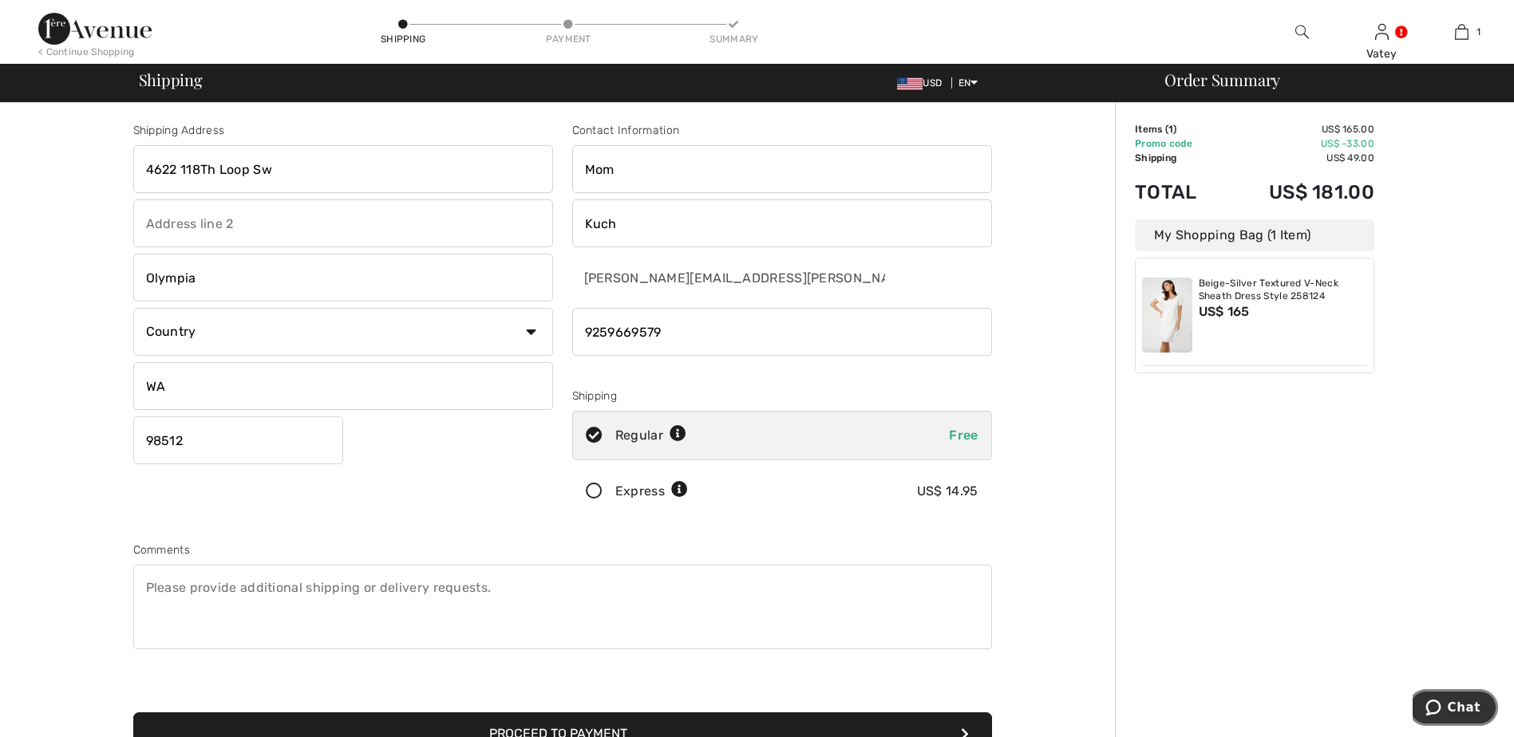
click at [1455, 720] on button "Chat" at bounding box center [1452, 707] width 90 height 37
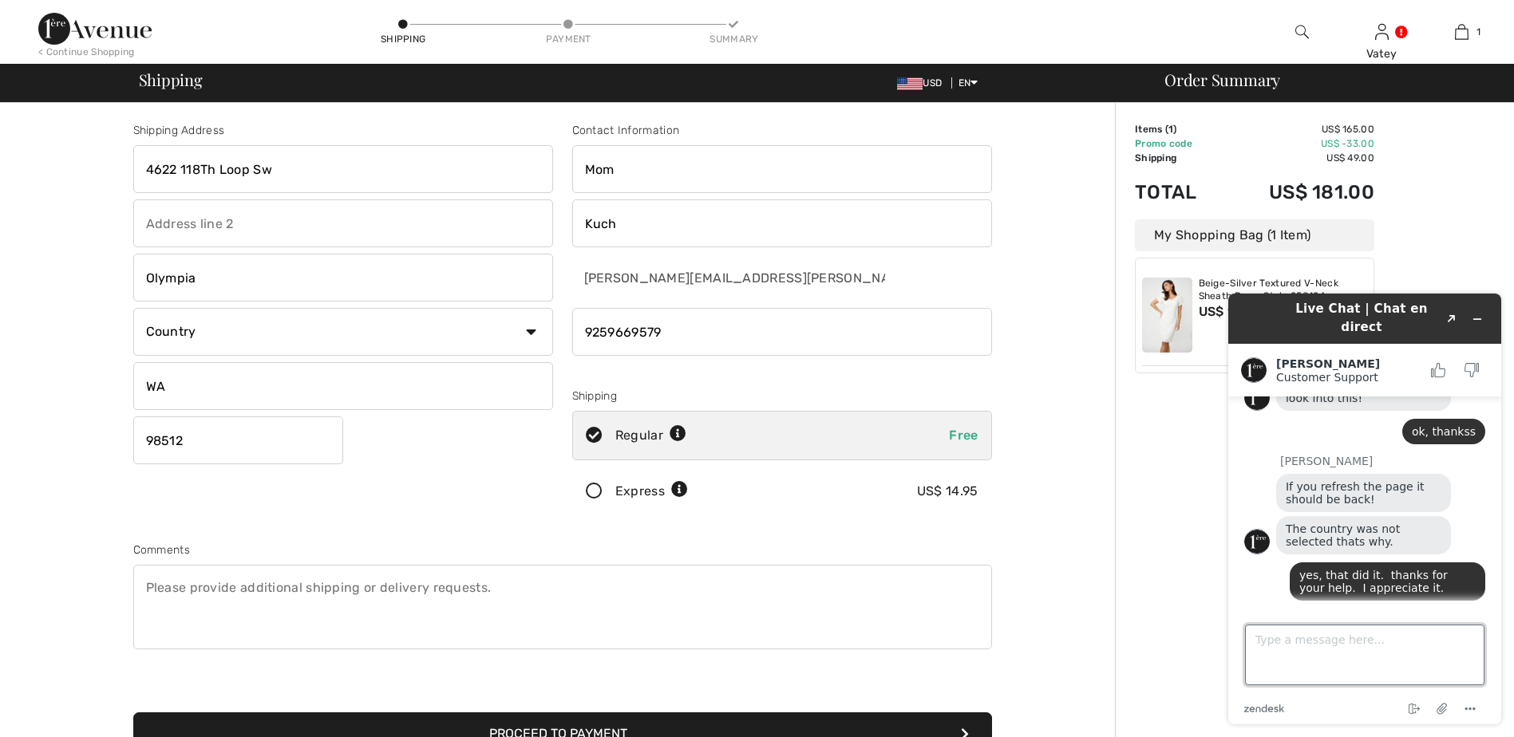
click at [1358, 653] on textarea "Type a message here..." at bounding box center [1364, 655] width 239 height 61
type textarea "I went back to change the phone no, and the price went back to $181 even"
drag, startPoint x: 930, startPoint y: 726, endPoint x: 957, endPoint y: 729, distance: 27.3
click at [930, 727] on button "Proceed to Payment" at bounding box center [562, 734] width 859 height 43
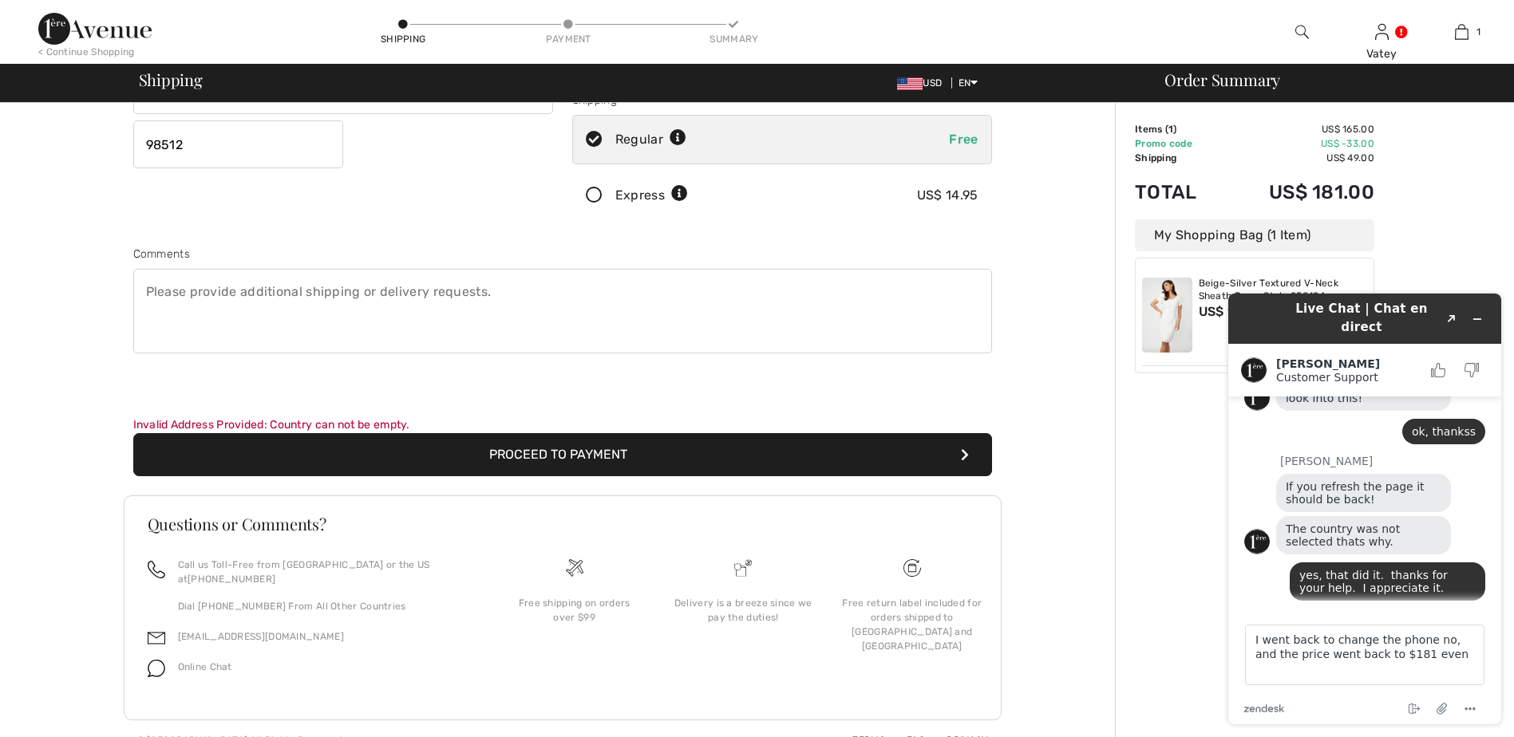
scroll to position [305, 0]
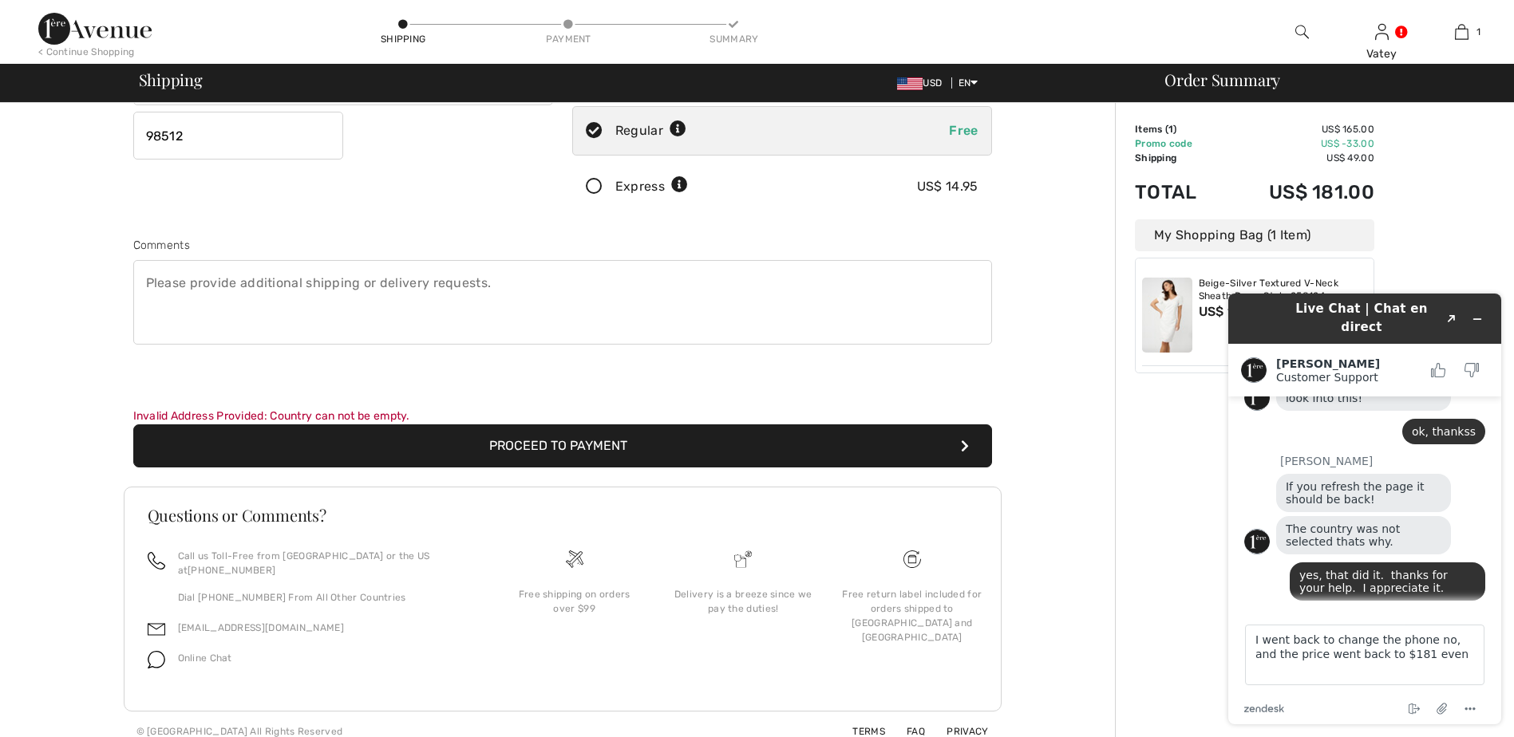
click at [967, 447] on icon "submit" at bounding box center [965, 446] width 8 height 13
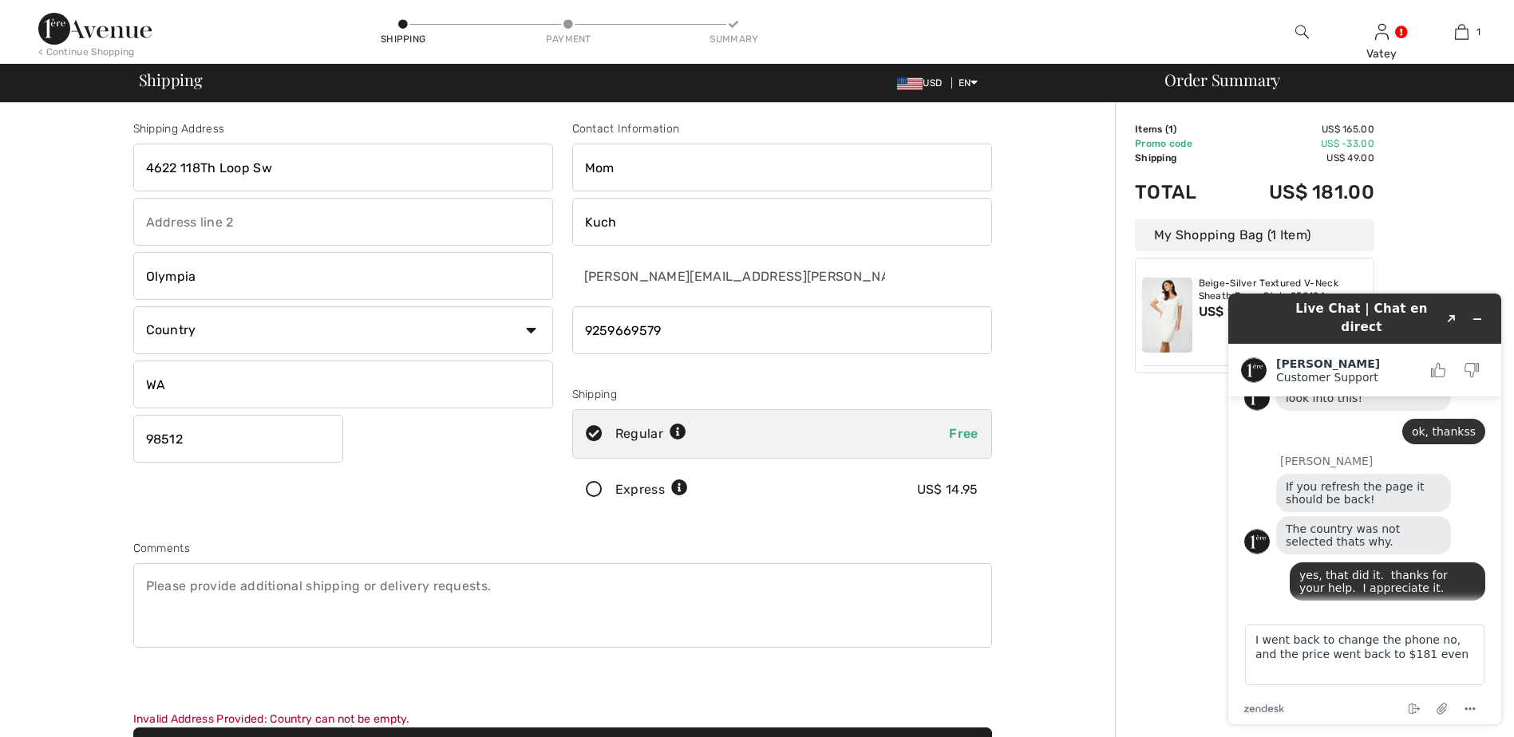
scroll to position [0, 0]
click at [535, 334] on select "Country [GEOGRAPHIC_DATA] [GEOGRAPHIC_DATA] [GEOGRAPHIC_DATA] [GEOGRAPHIC_DATA]…" at bounding box center [343, 332] width 420 height 48
select select "US"
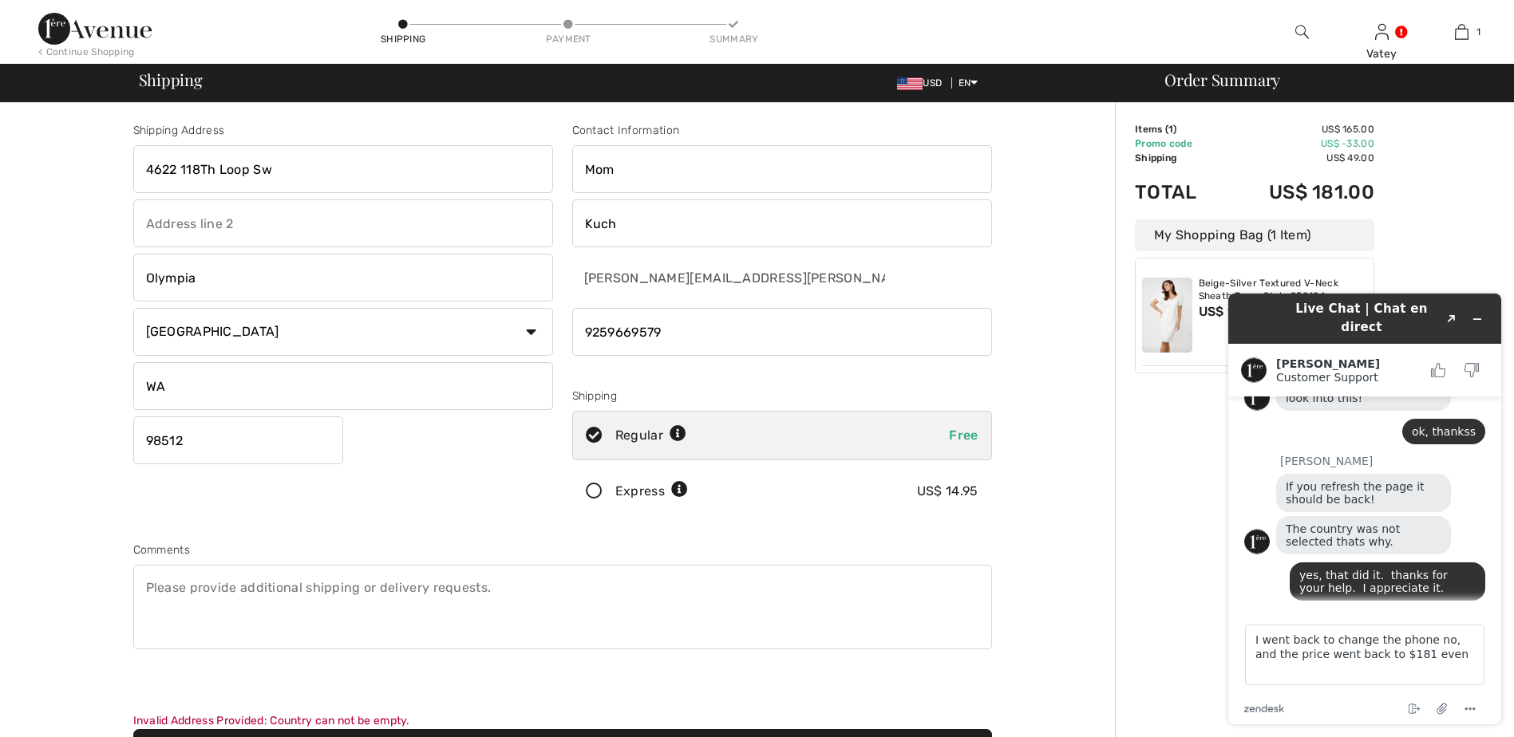
click at [133, 308] on select "Country Canada United States Afghanistan Aland Islands Albania Algeria American…" at bounding box center [343, 332] width 420 height 48
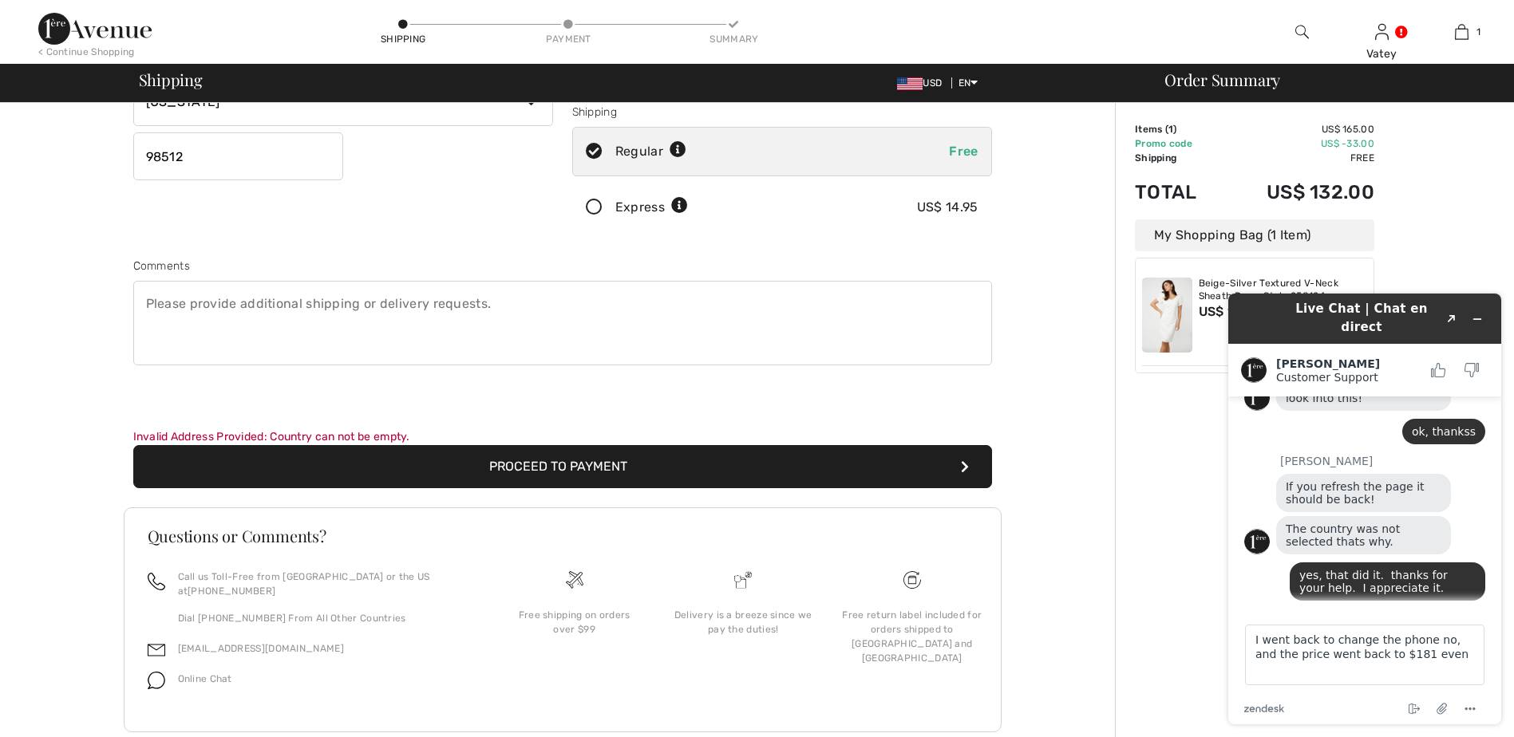
scroll to position [305, 0]
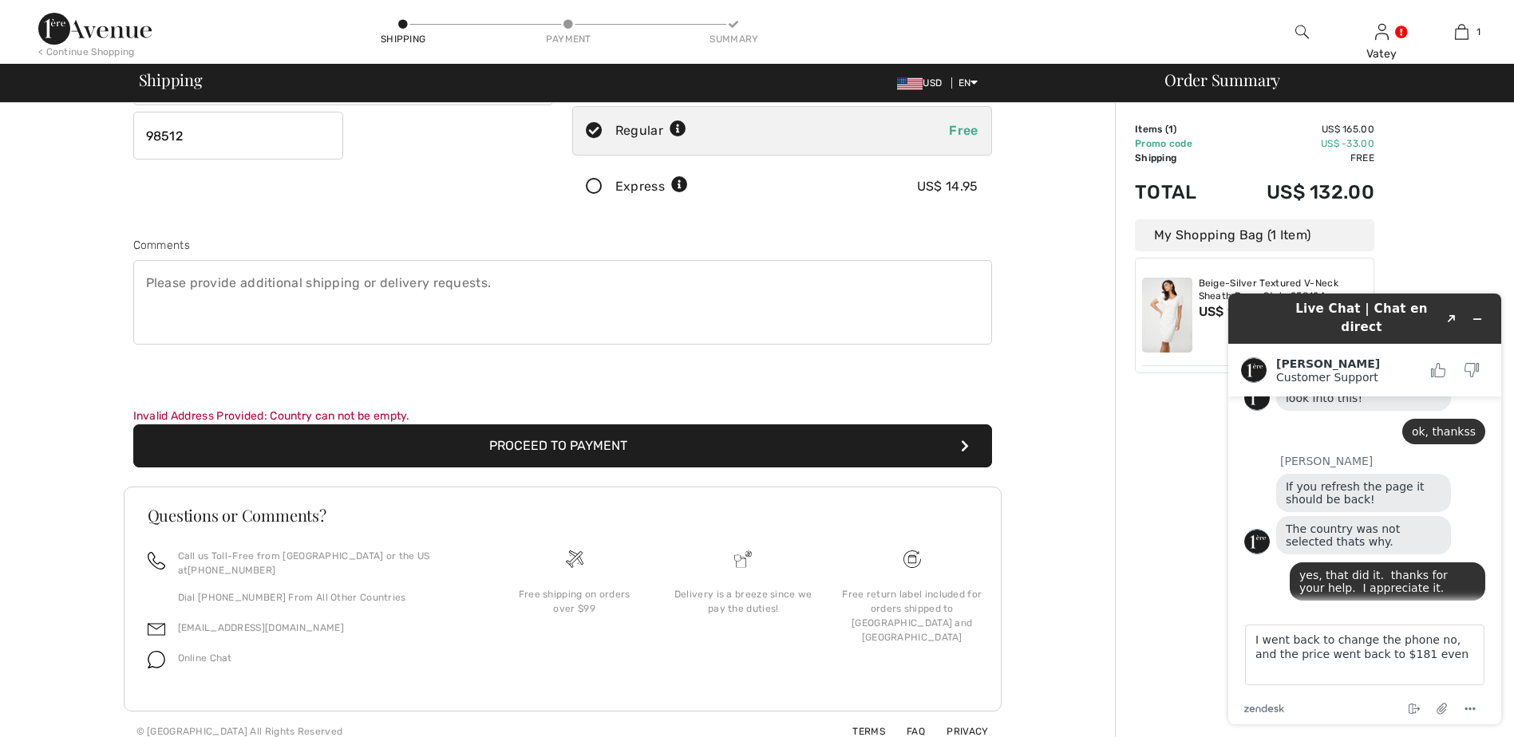
click at [597, 452] on button "Proceed to Payment" at bounding box center [562, 445] width 859 height 43
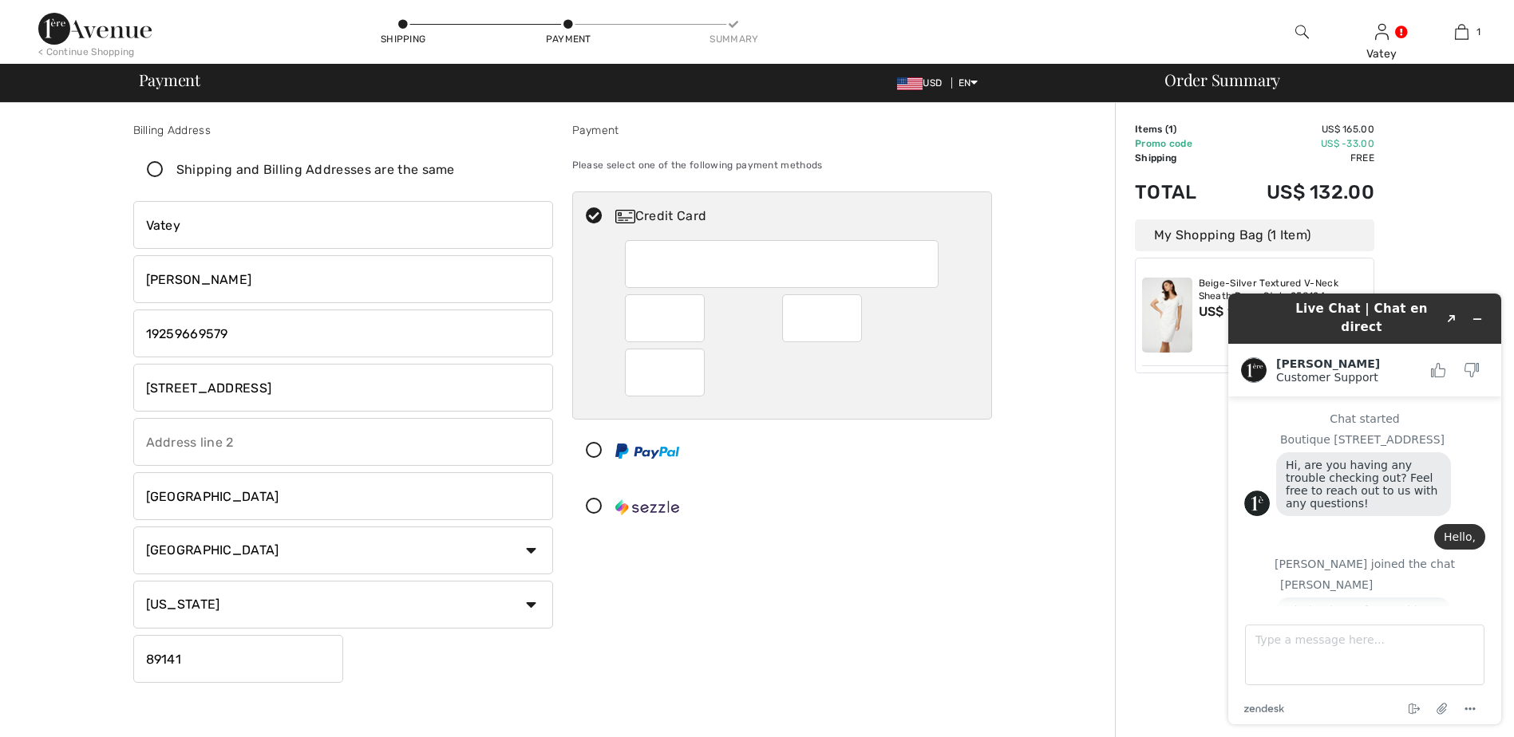
scroll to position [762, 0]
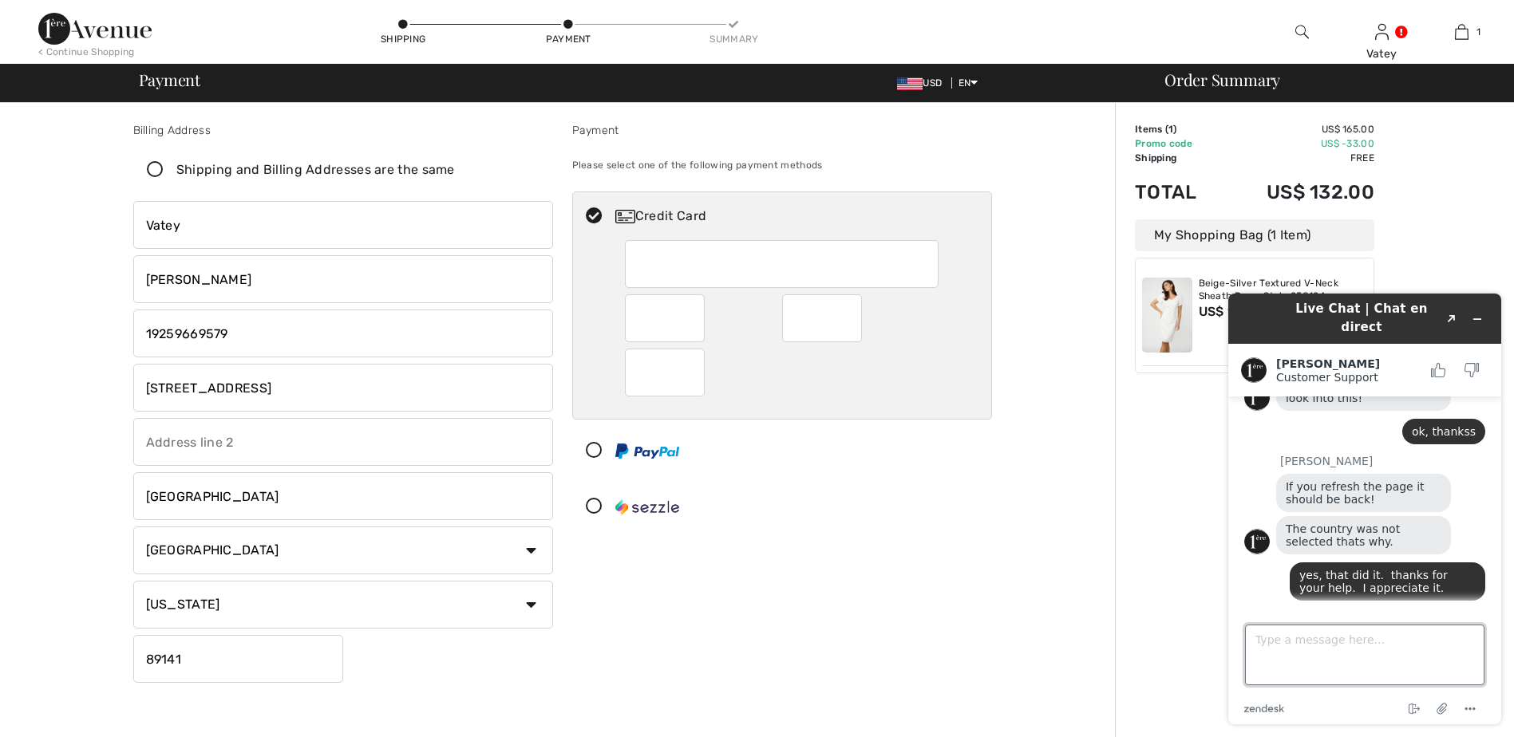
click at [1366, 644] on textarea "Type a message here..." at bounding box center [1364, 655] width 239 height 61
type textarea "4100390538943370"
drag, startPoint x: 1377, startPoint y: 631, endPoint x: 1190, endPoint y: 644, distance: 187.9
click at [1215, 644] on html "Live Chat | Chat en direct Created with Sketch. Christina Customer Support Cust…" at bounding box center [1364, 509] width 298 height 456
click at [877, 601] on div "Payment Please select one of the following payment methods Credit Card" at bounding box center [782, 405] width 439 height 567
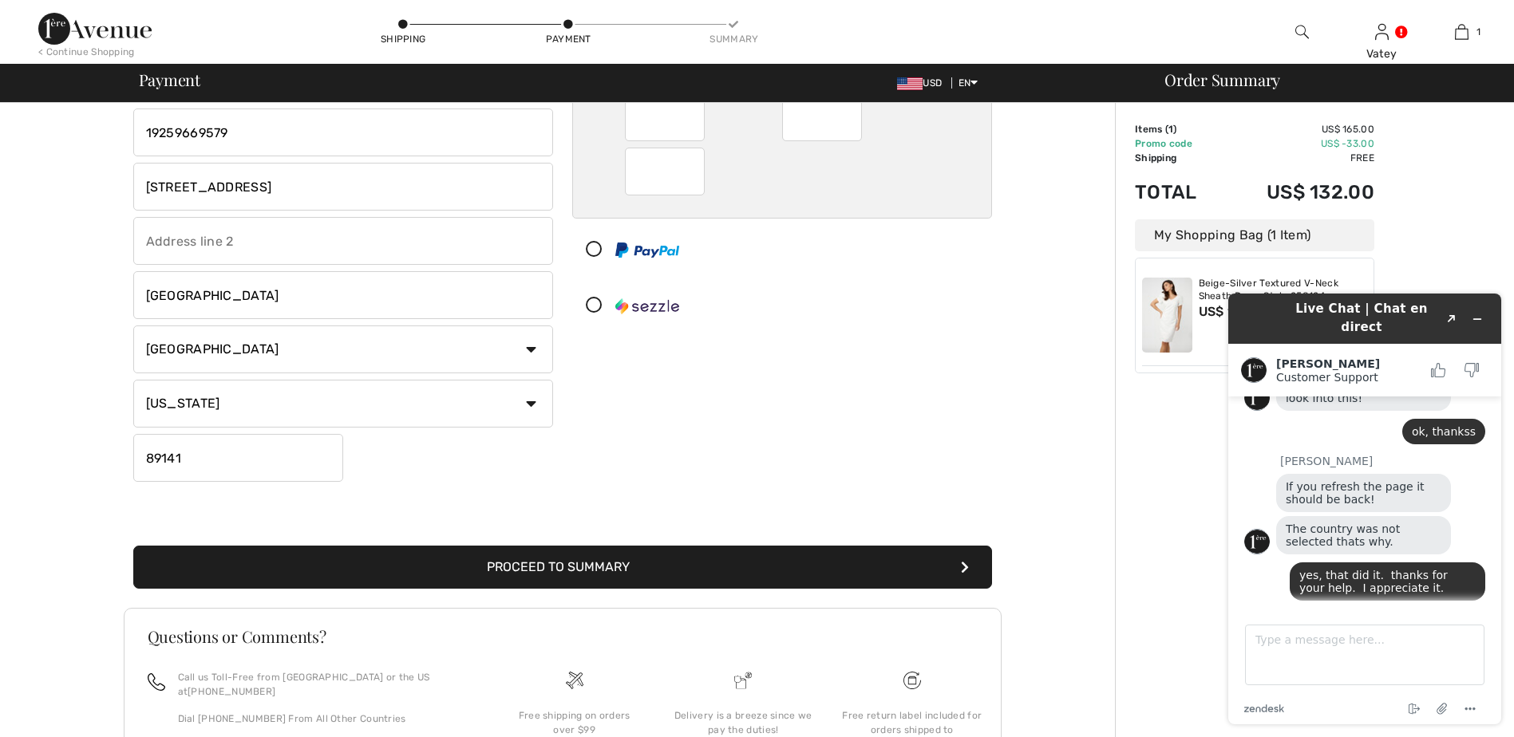
scroll to position [322, 0]
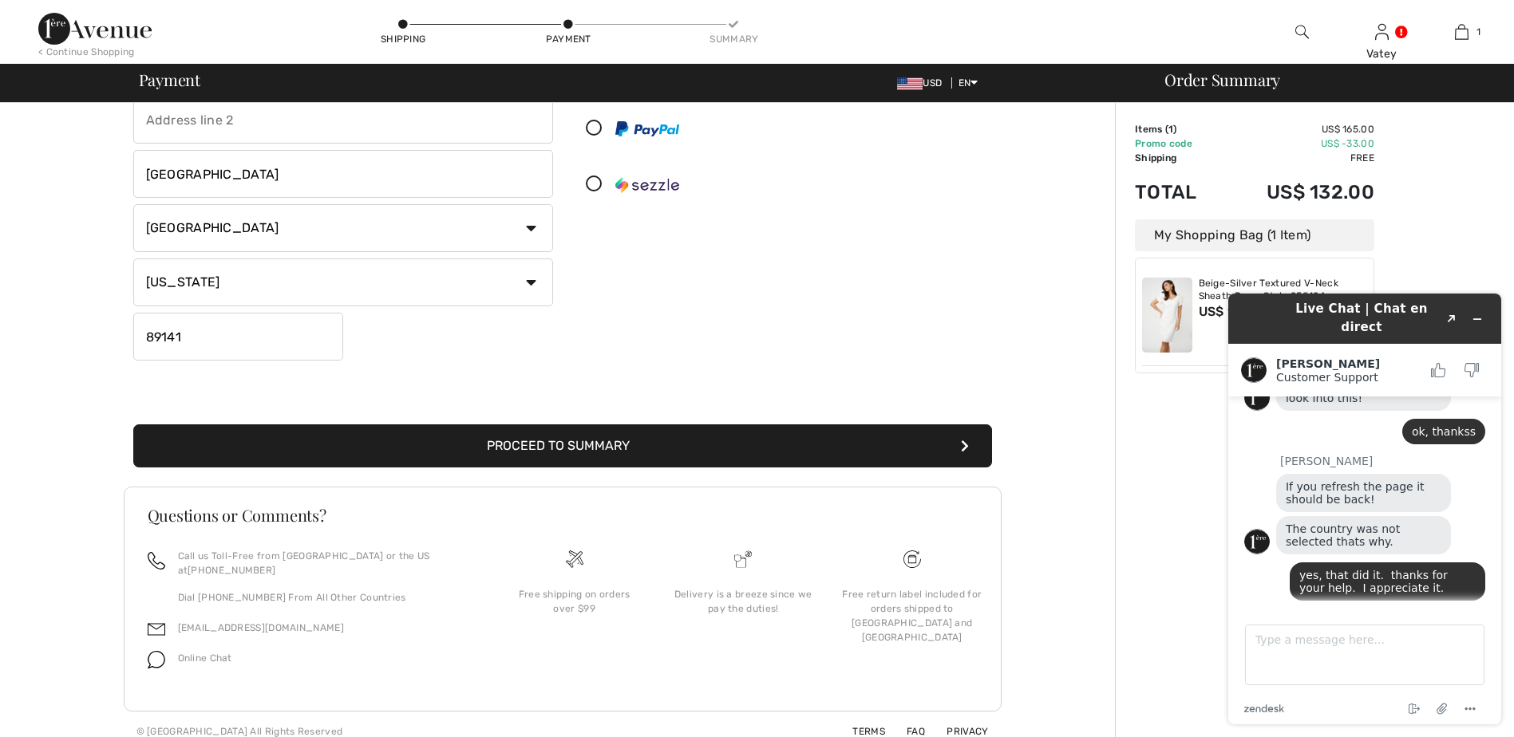
drag, startPoint x: 674, startPoint y: 449, endPoint x: 681, endPoint y: 454, distance: 8.6
click at [674, 450] on button "Proceed to Summary" at bounding box center [562, 445] width 859 height 43
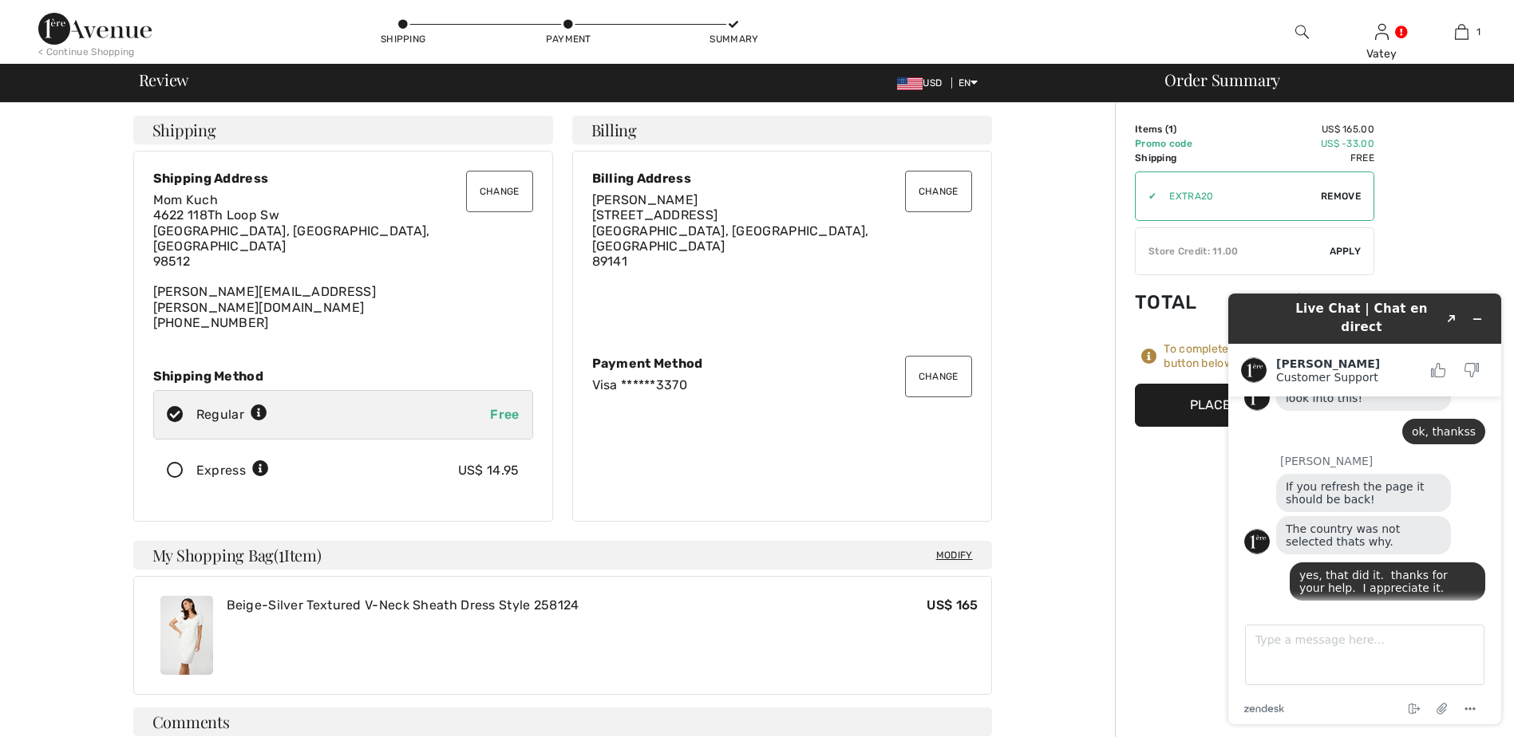
scroll to position [385, 0]
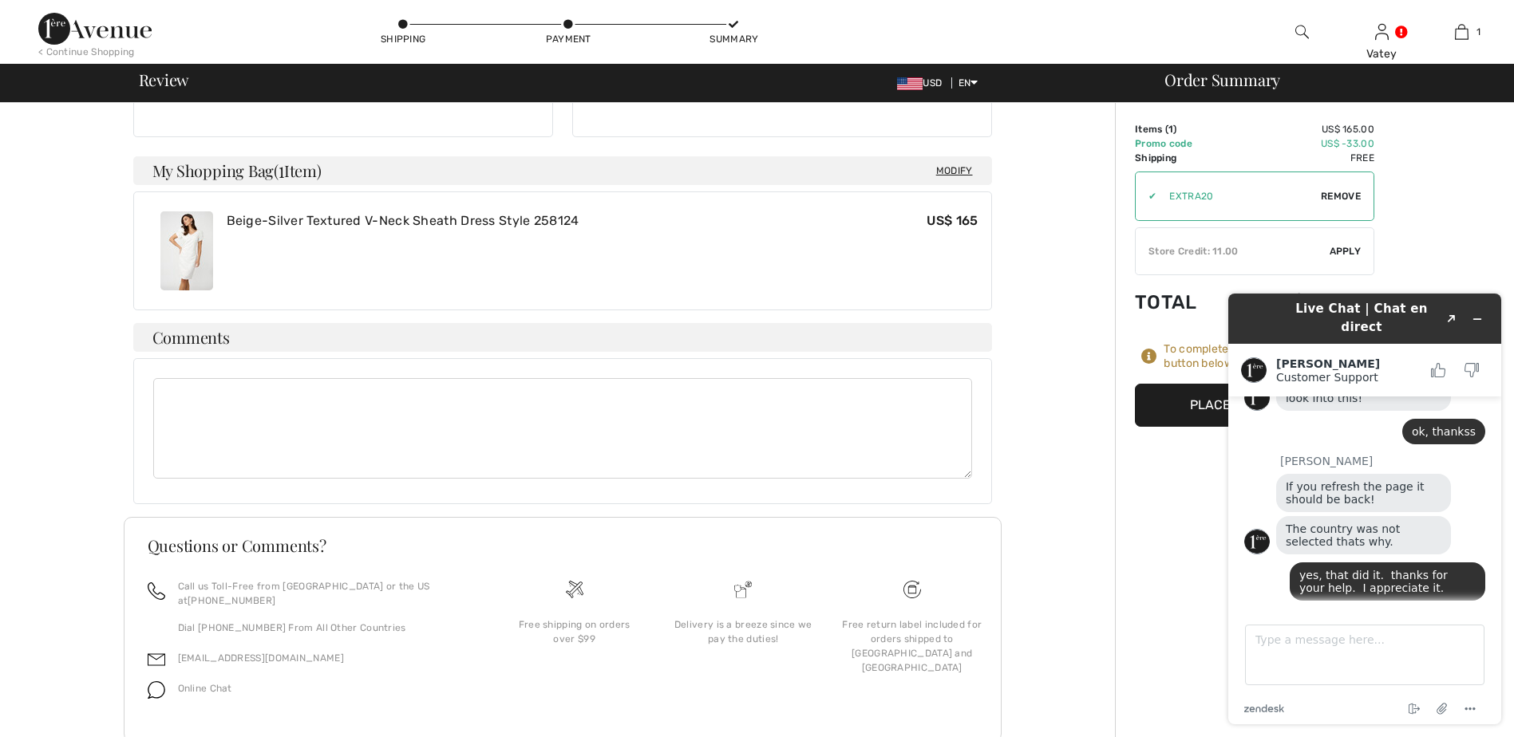
click at [1160, 565] on div "Order Summary Details Items ( 1 ) US$ 165.00 Promo code US$ -33.00 Shipping Fre…" at bounding box center [1314, 250] width 399 height 1064
click at [1478, 319] on icon "Minimize widget" at bounding box center [1477, 319] width 7 height 0
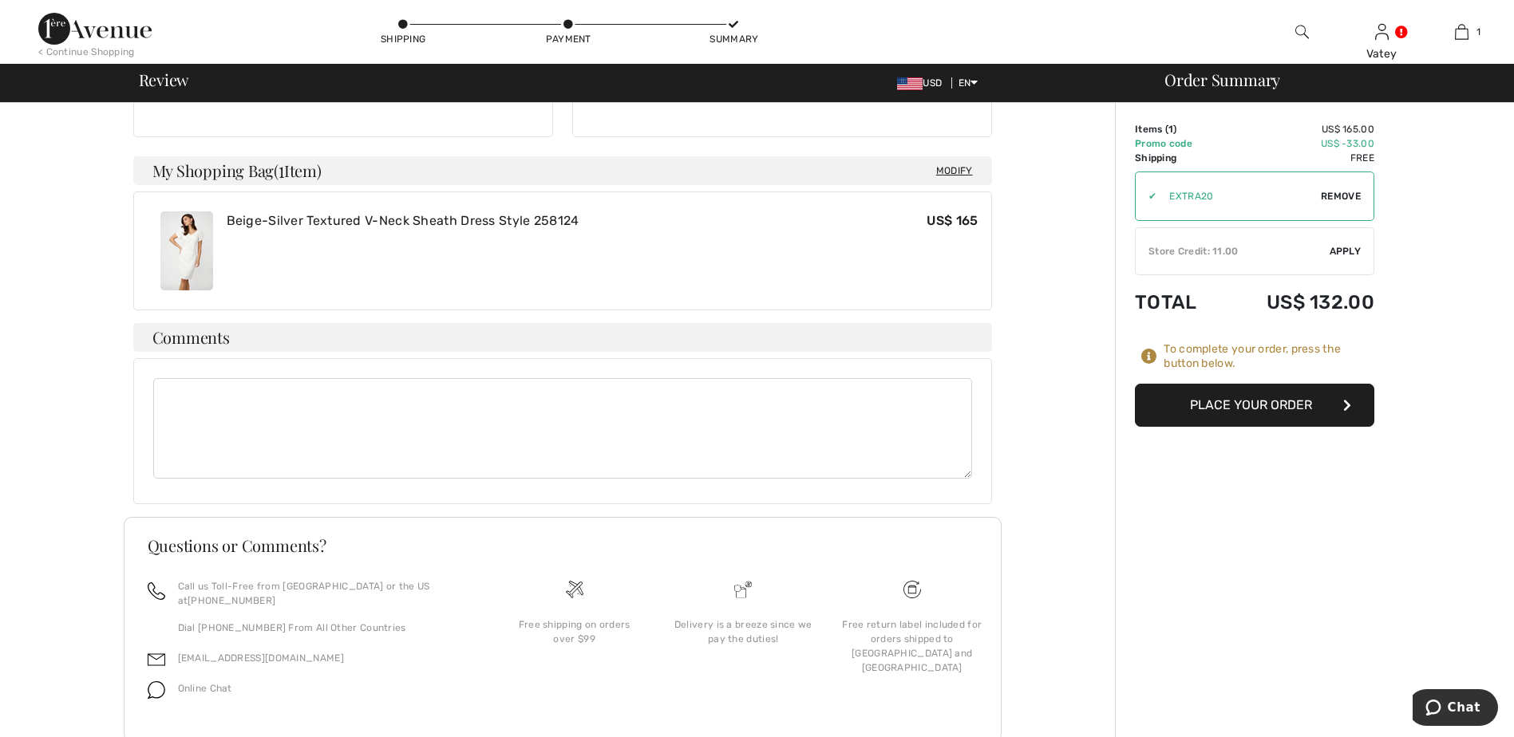
click at [1266, 404] on button "Place Your Order" at bounding box center [1254, 405] width 239 height 43
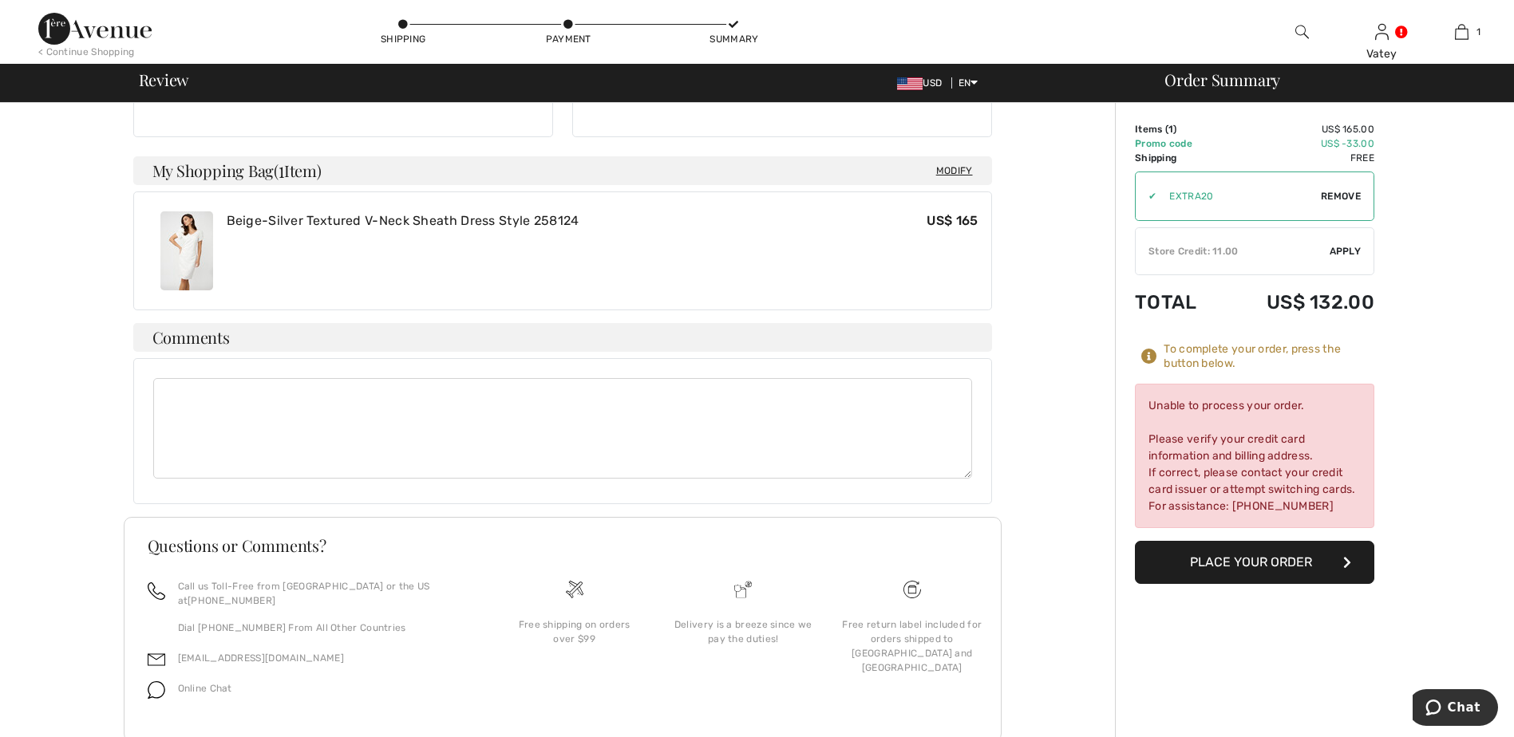
scroll to position [0, 0]
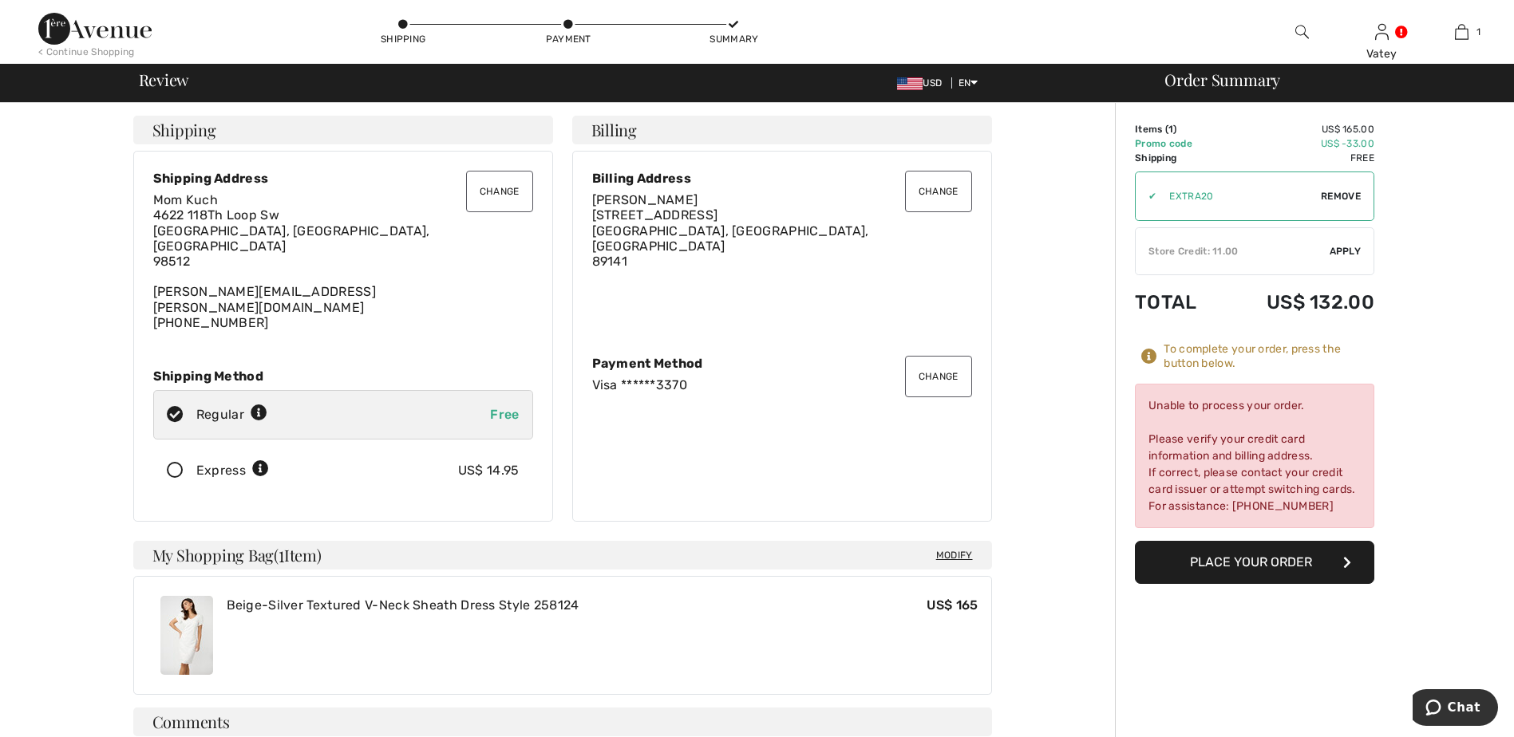
click at [947, 358] on button "Change" at bounding box center [938, 376] width 67 height 41
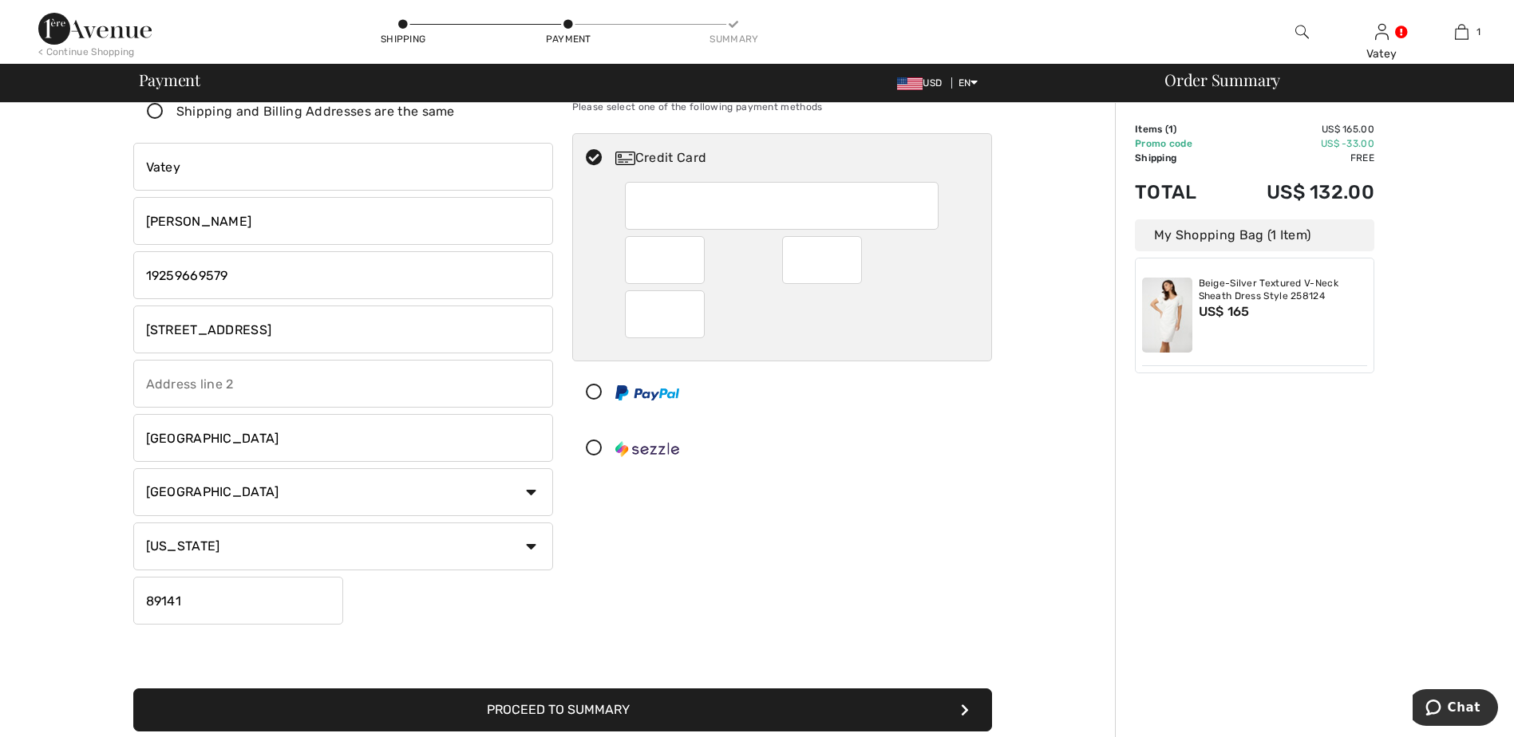
drag, startPoint x: 999, startPoint y: 507, endPoint x: 985, endPoint y: 499, distance: 16.1
click at [997, 507] on div "Payment Please select one of the following payment methods Credit Card" at bounding box center [782, 347] width 439 height 567
click at [893, 539] on div "Payment Please select one of the following payment methods Credit Card" at bounding box center [782, 347] width 439 height 567
click at [826, 701] on button "Proceed to Summary" at bounding box center [562, 710] width 859 height 43
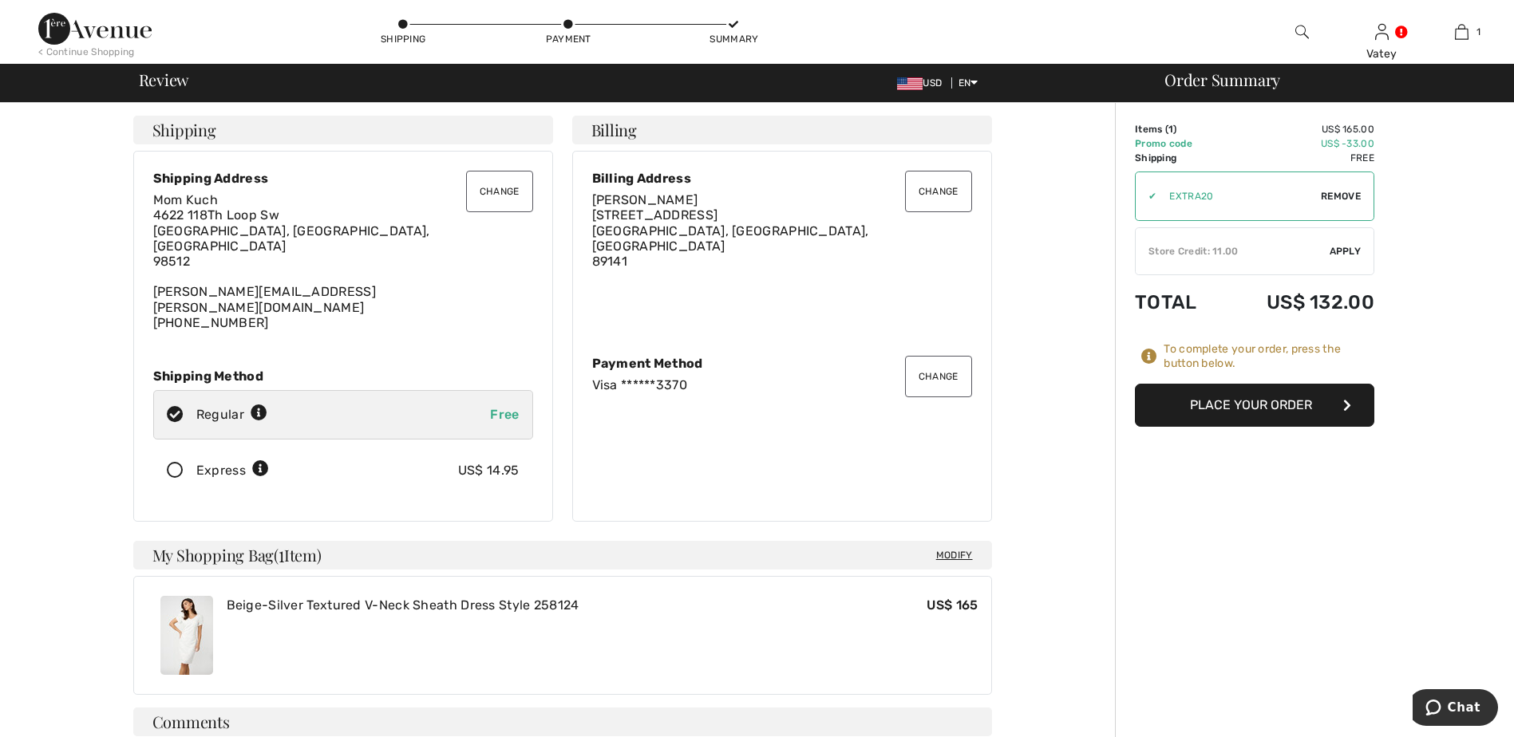
click at [1312, 415] on button "Place Your Order" at bounding box center [1254, 405] width 239 height 43
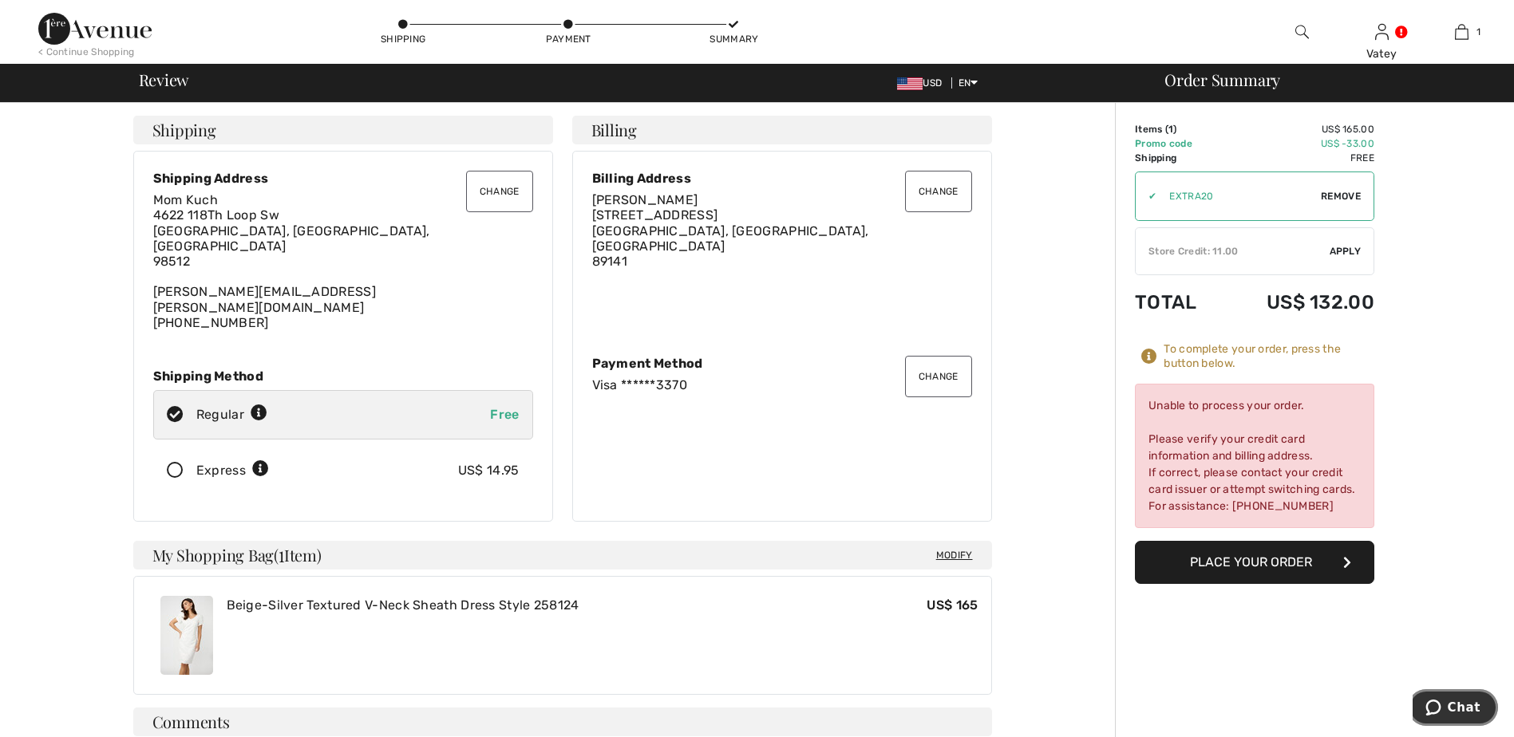
click at [1454, 709] on span "Chat" at bounding box center [1463, 708] width 33 height 14
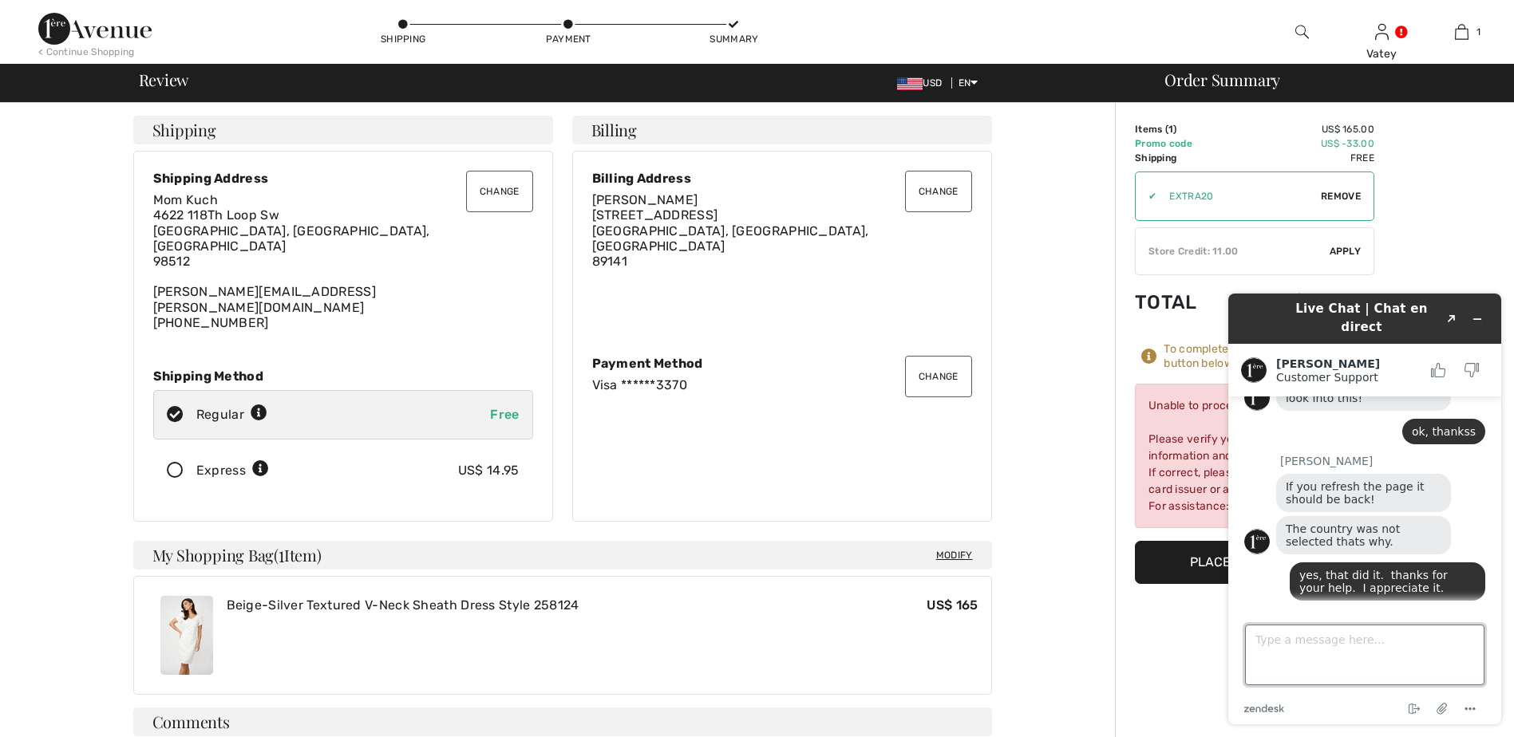
click at [1419, 634] on textarea "Type a message here..." at bounding box center [1364, 655] width 239 height 61
type textarea "hi, my order did not go through. it says to call"
click at [1392, 311] on h1 "Live Chat | Chat en direct" at bounding box center [1361, 318] width 155 height 36
click at [1450, 315] on icon "Created with Sketch." at bounding box center [1452, 319] width 10 height 8
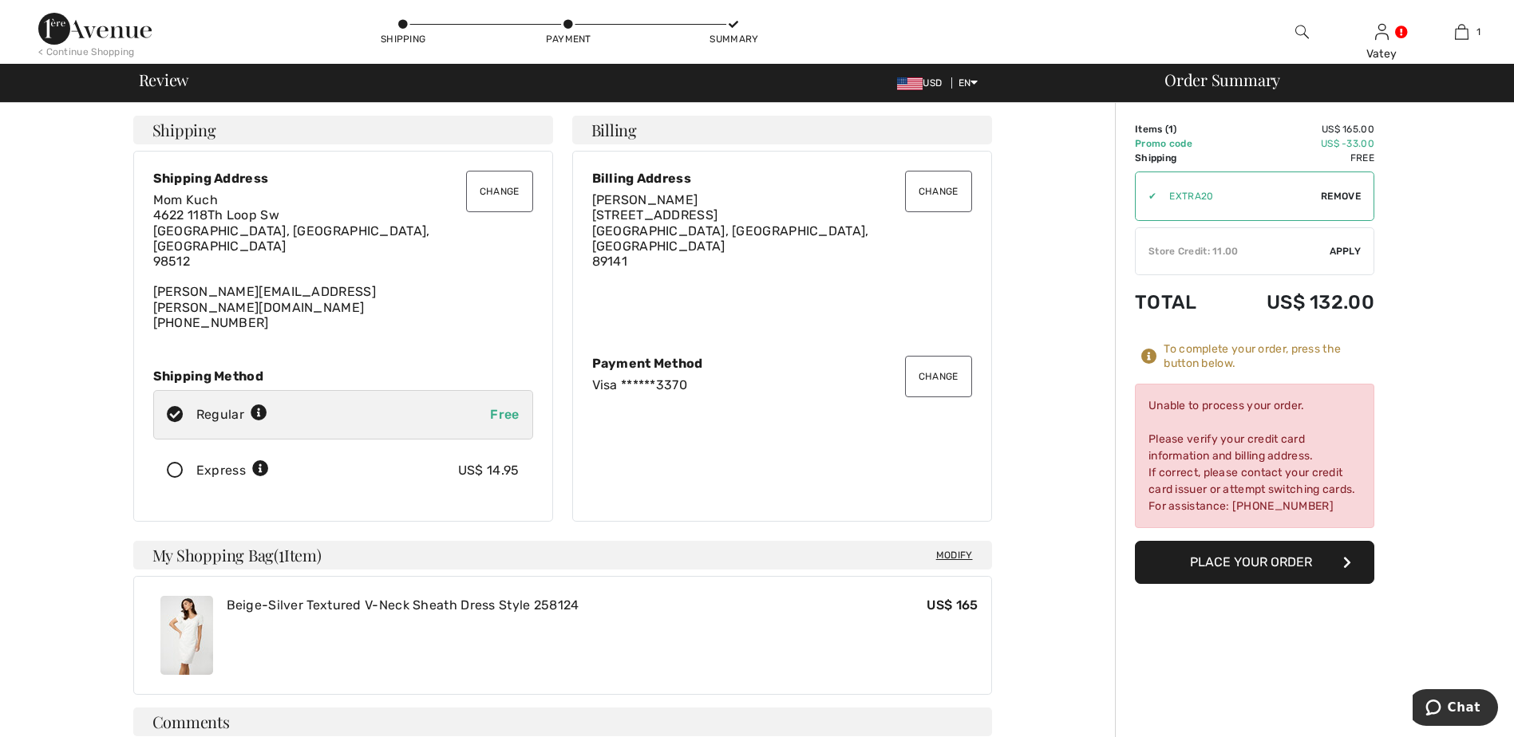
click at [938, 365] on button "Change" at bounding box center [938, 376] width 67 height 41
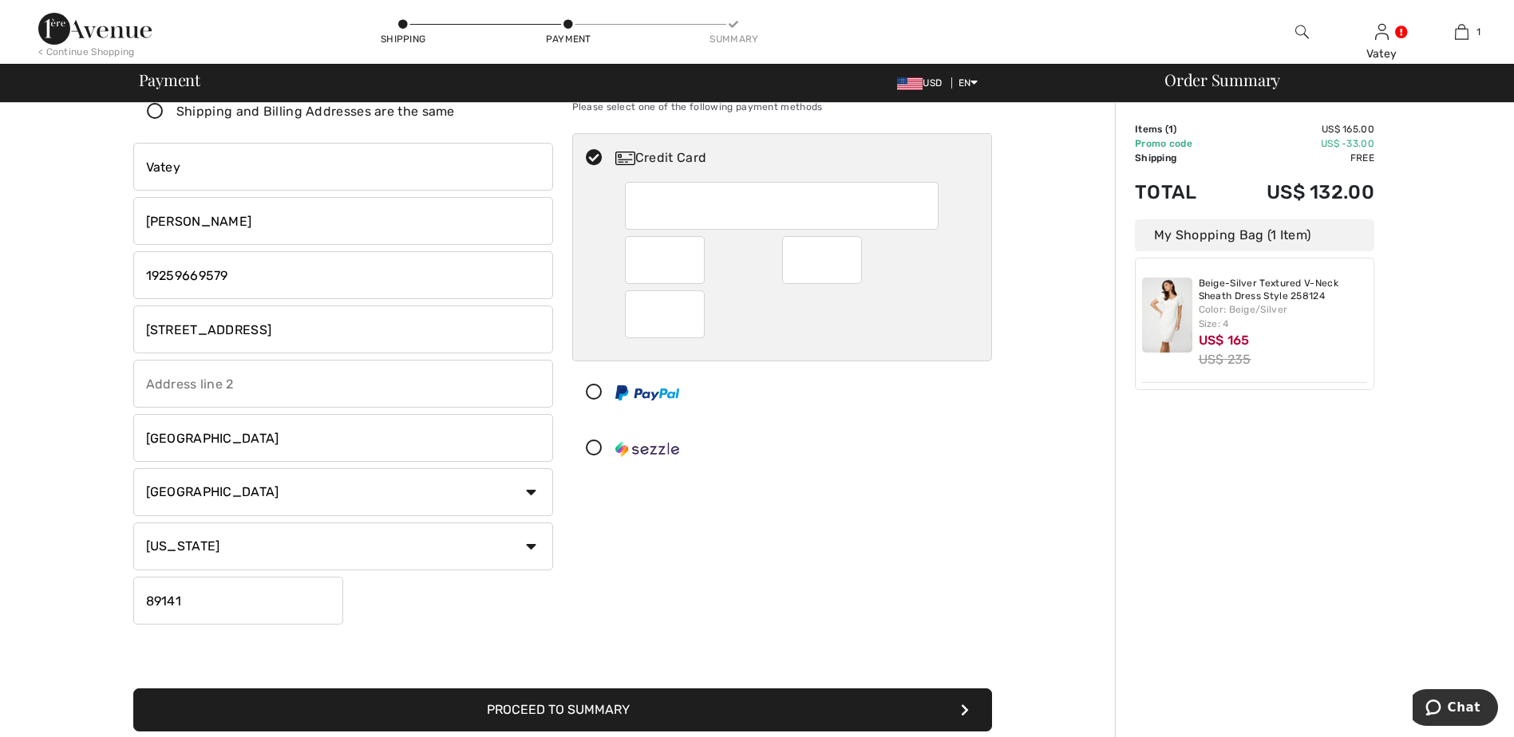
click at [998, 543] on div "Payment Please select one of the following payment methods Credit Card" at bounding box center [782, 347] width 439 height 567
click at [819, 578] on div "Payment Please select one of the following payment methods Credit Card" at bounding box center [782, 347] width 439 height 567
click at [848, 709] on button "Proceed to Summary" at bounding box center [562, 710] width 859 height 43
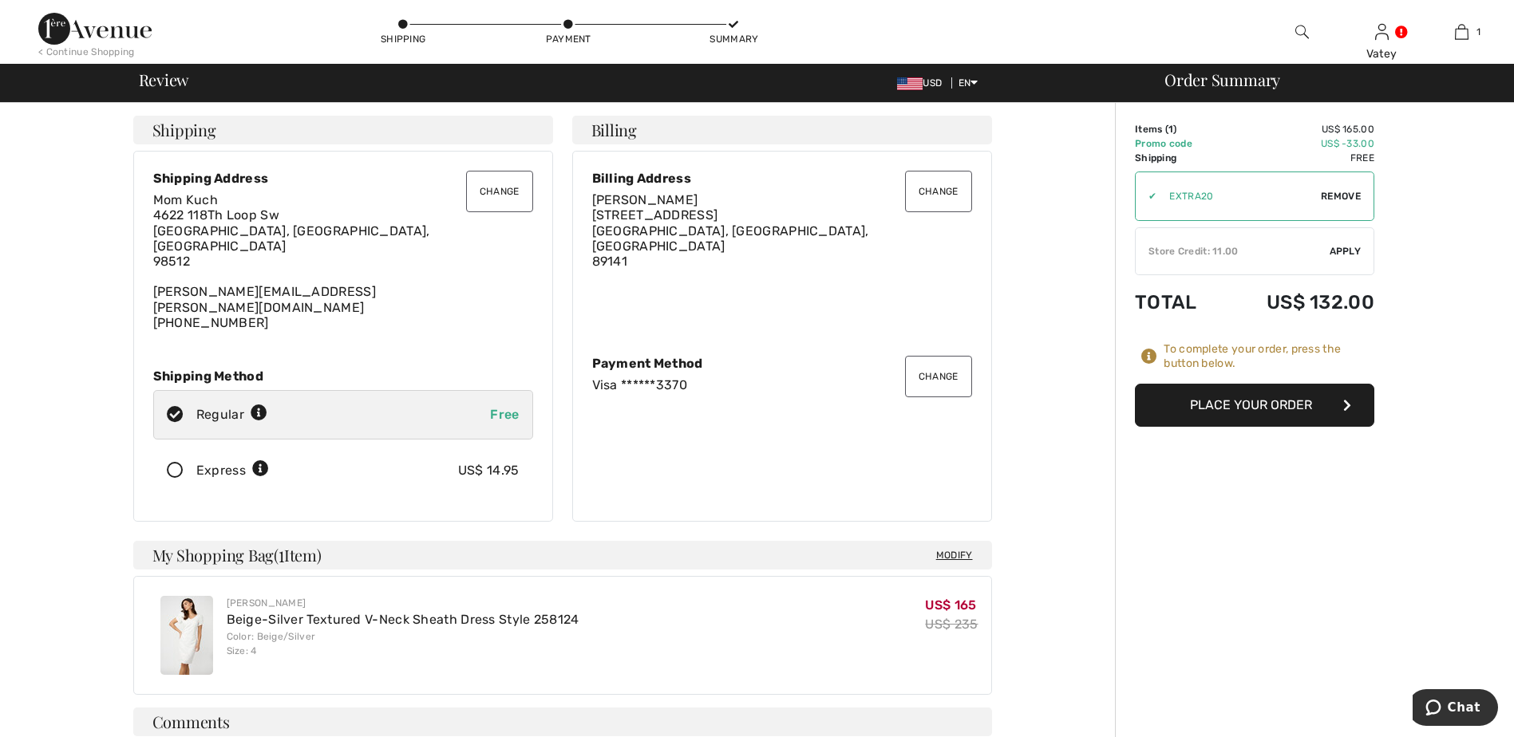
click at [1265, 411] on button "Place Your Order" at bounding box center [1254, 405] width 239 height 43
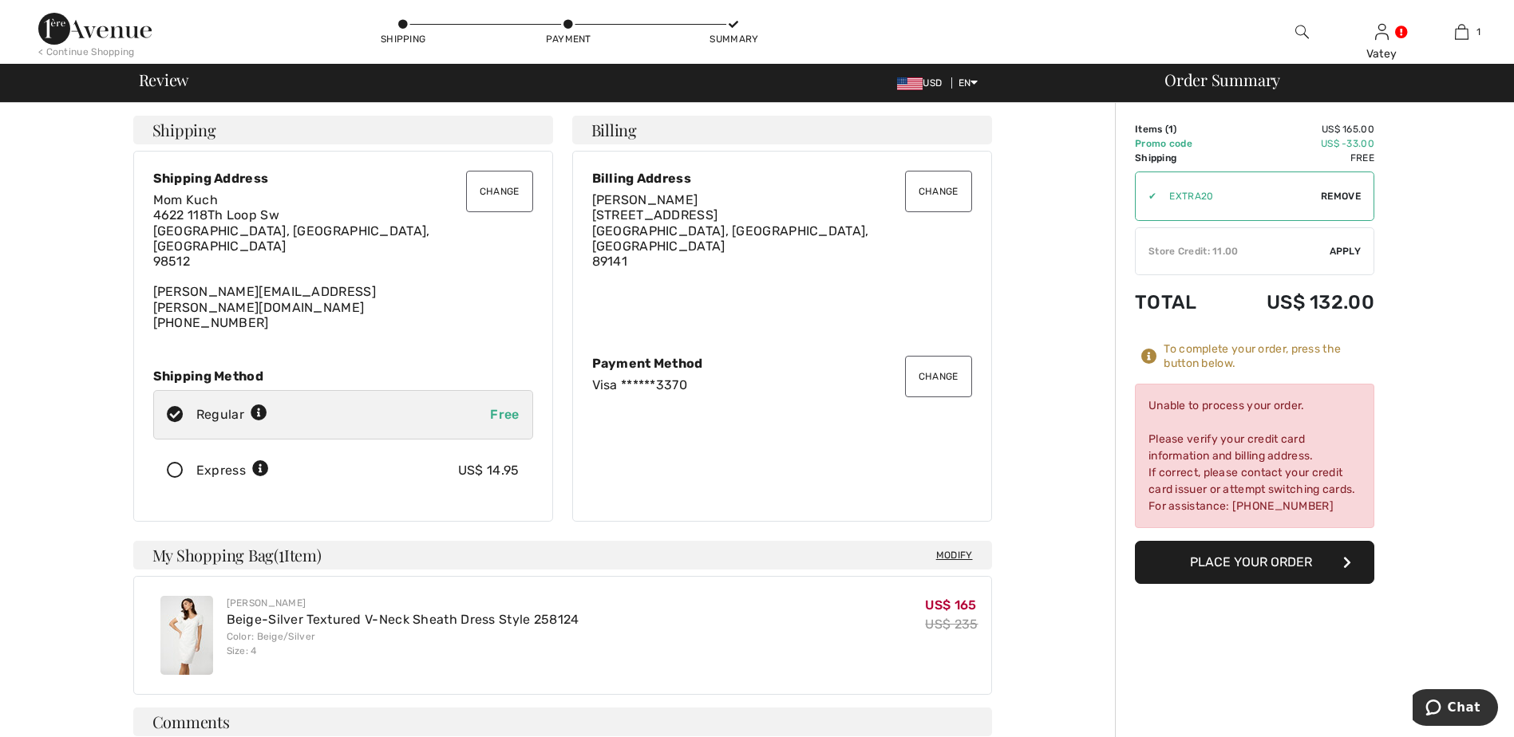
click at [672, 228] on span "[STREET_ADDRESS]" at bounding box center [730, 237] width 277 height 61
click at [638, 377] on div "Visa ******3370" at bounding box center [782, 384] width 380 height 15
click at [926, 365] on button "Change" at bounding box center [938, 376] width 67 height 41
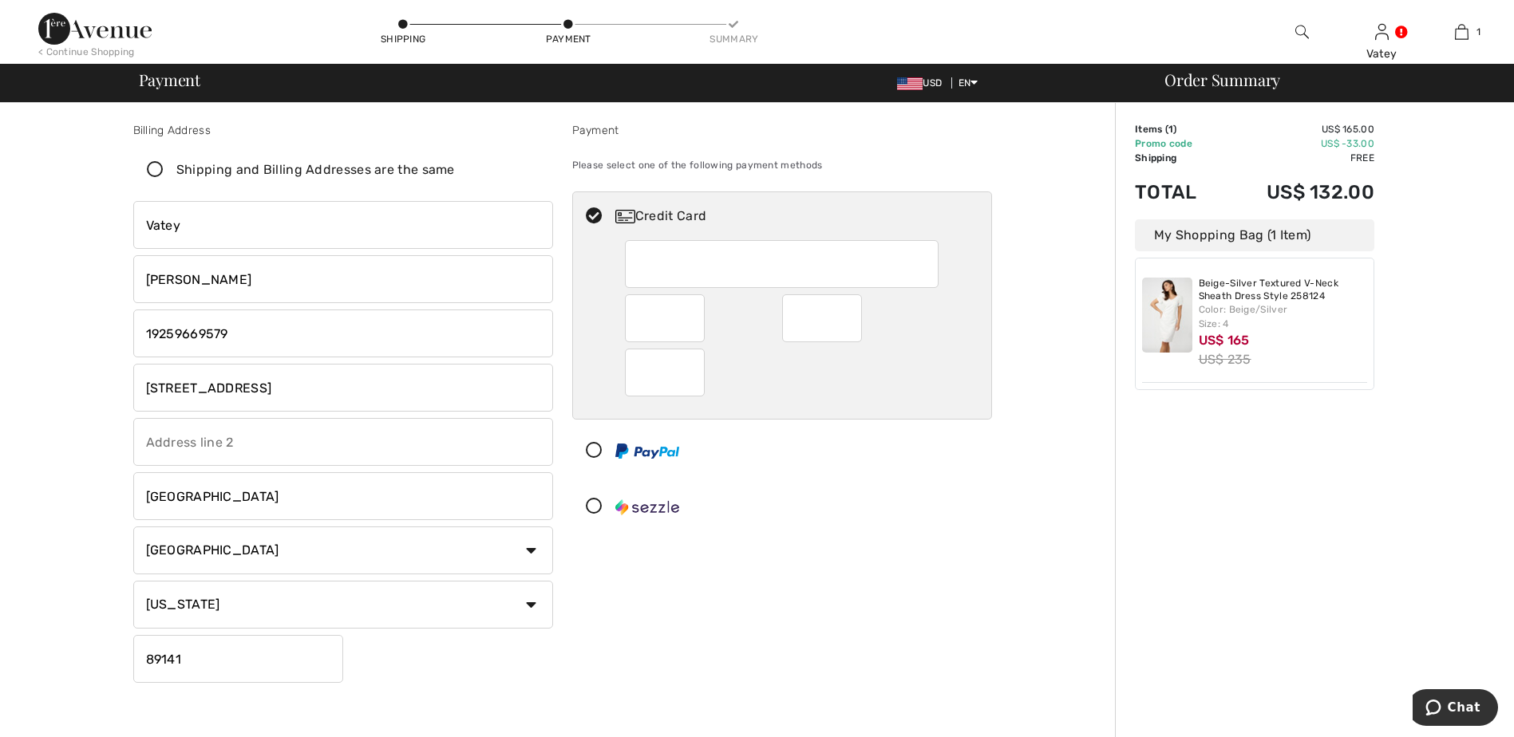
click at [1015, 572] on div "Billing Address Shipping and Billing Addresses are the same [PERSON_NAME] [STRE…" at bounding box center [562, 588] width 1105 height 971
click at [1472, 705] on span "Chat" at bounding box center [1463, 708] width 33 height 14
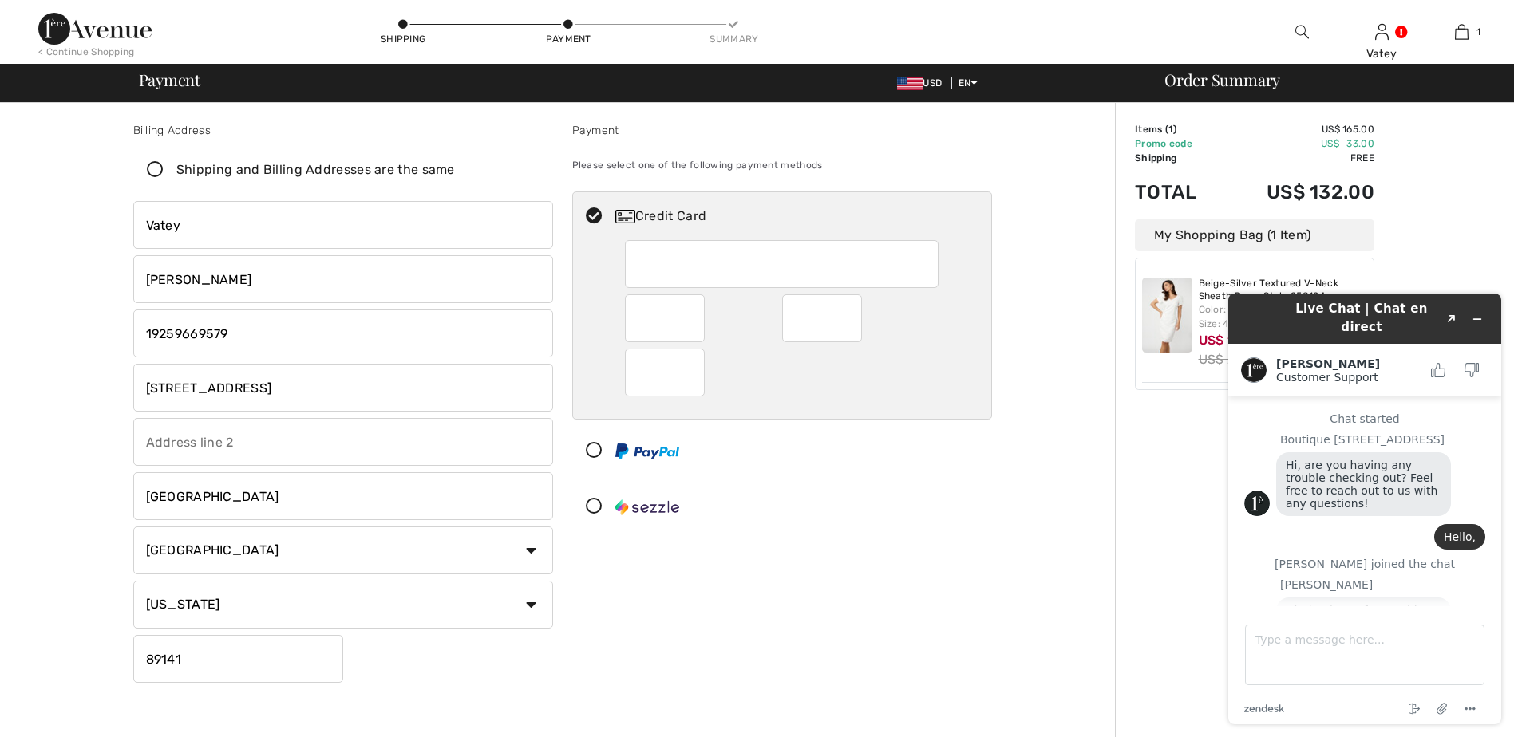
scroll to position [762, 0]
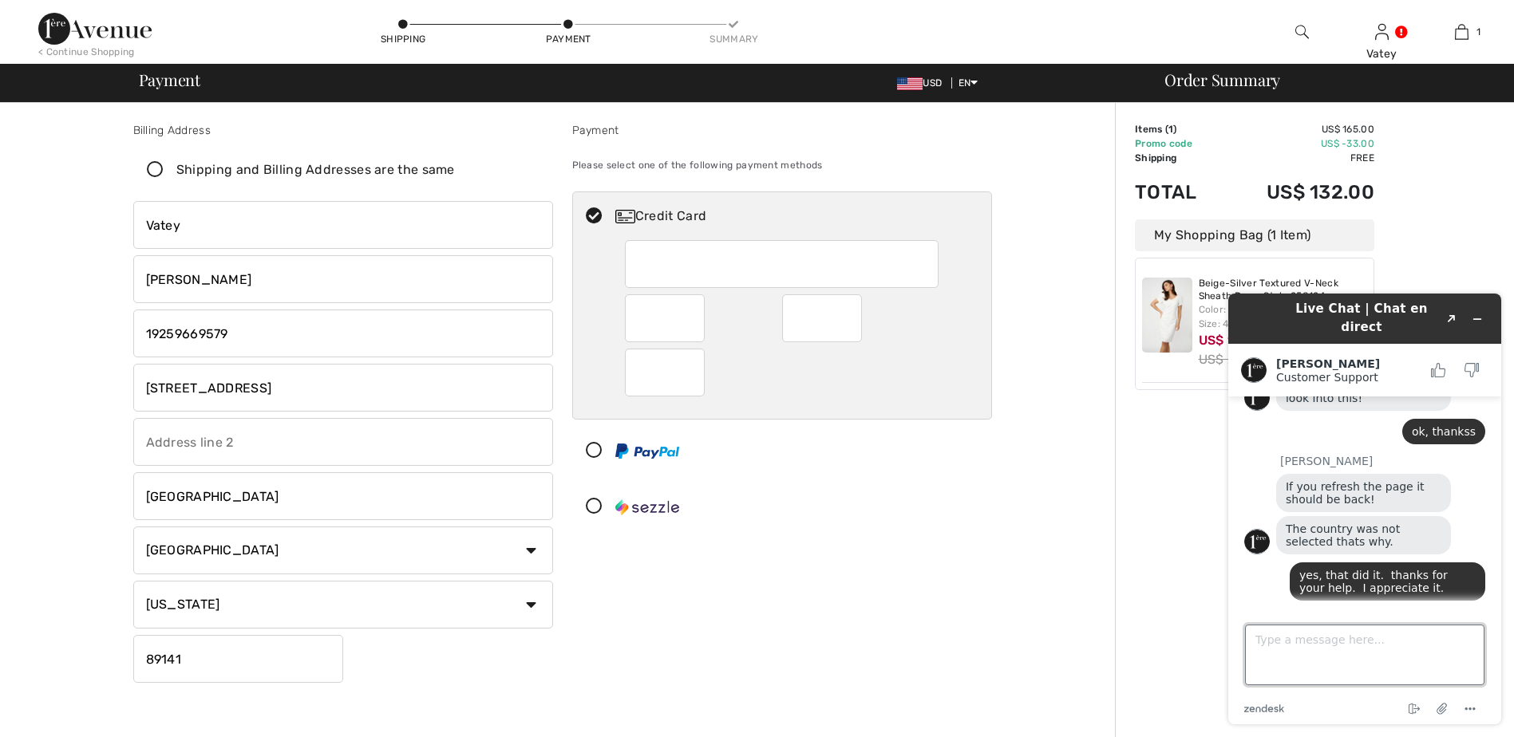
click at [1418, 643] on textarea "Type a message here..." at bounding box center [1364, 655] width 239 height 61
type textarea "hello, unable to place the order because the information with the merchant is n…"
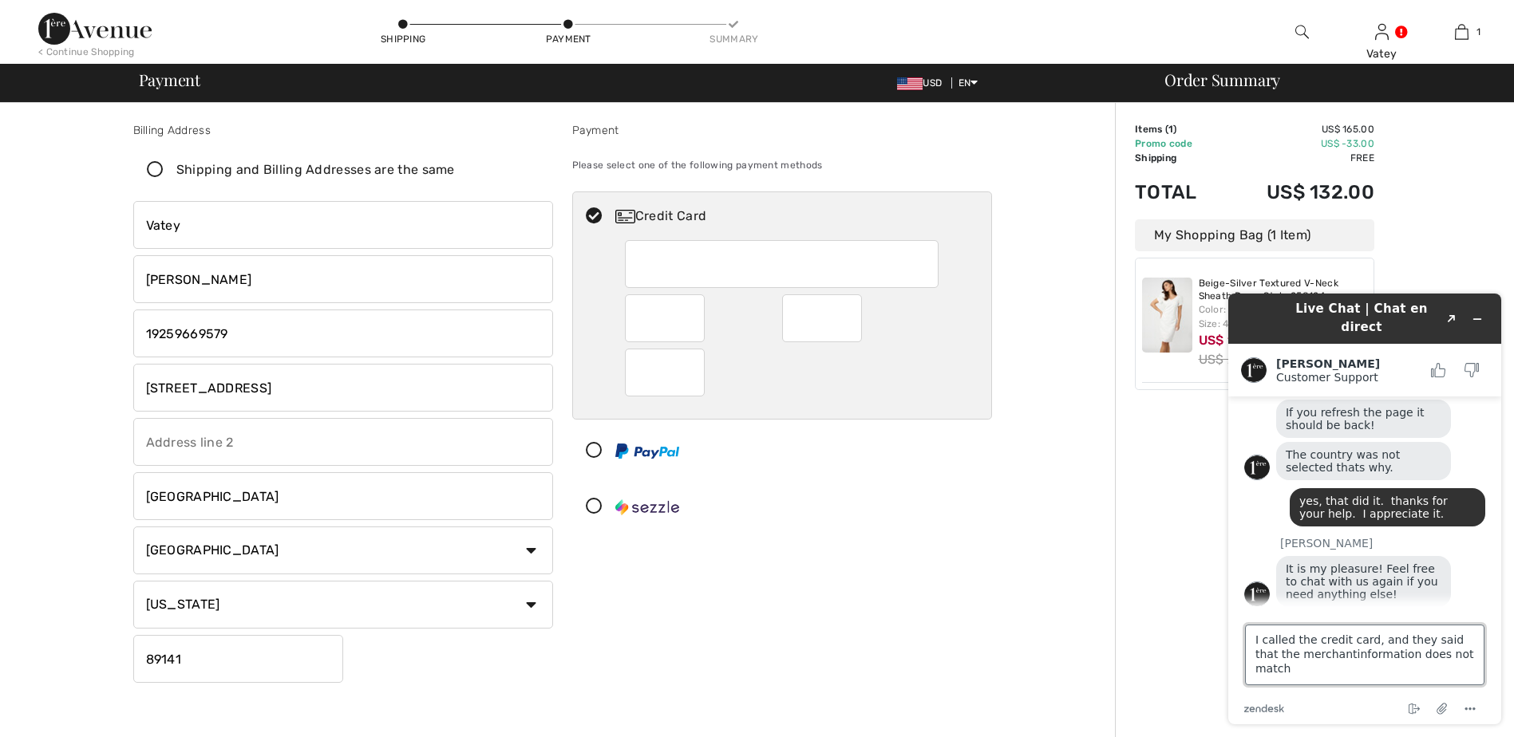
type textarea "I called the credit card, and they said that the merchant information does not …"
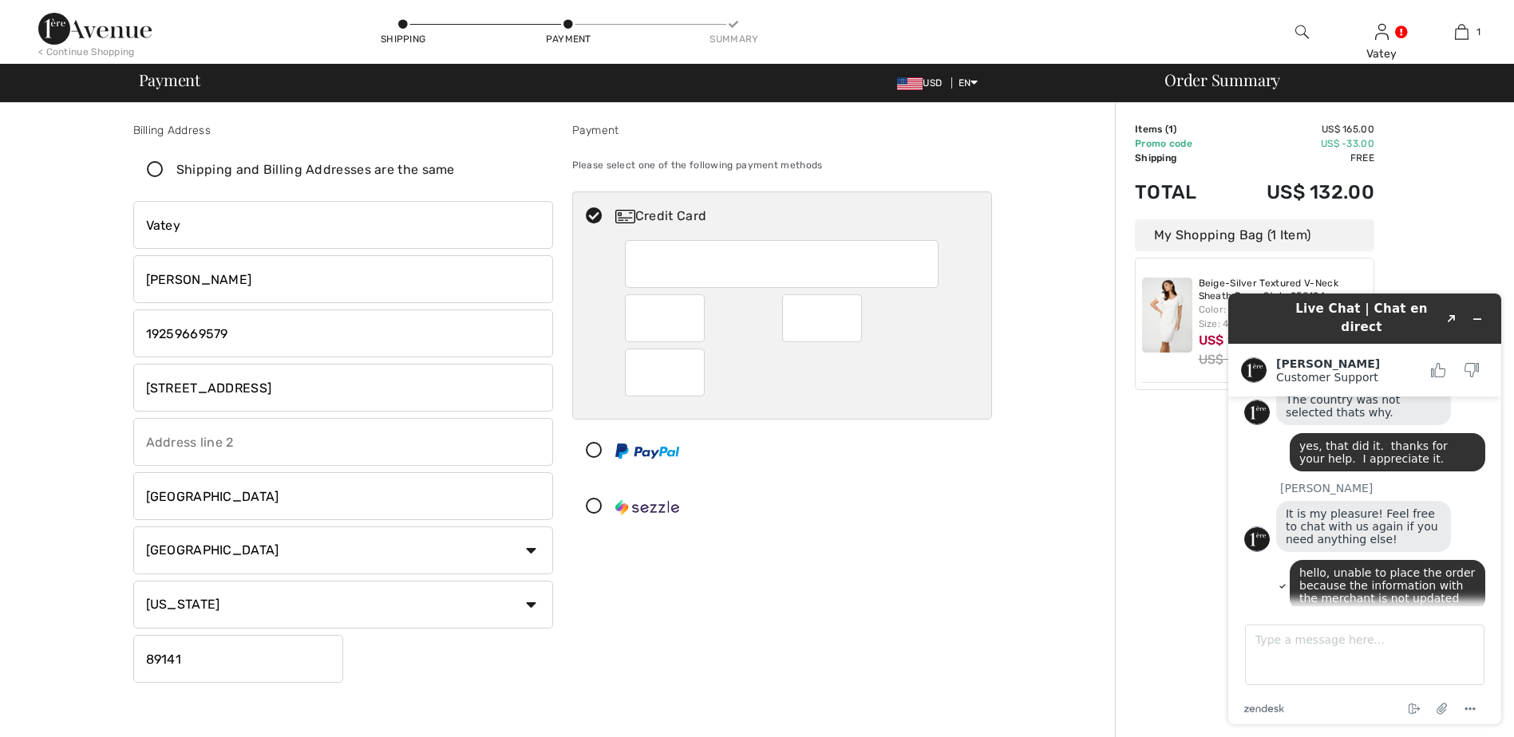
click at [1358, 670] on button "Please update your info" at bounding box center [1364, 676] width 241 height 13
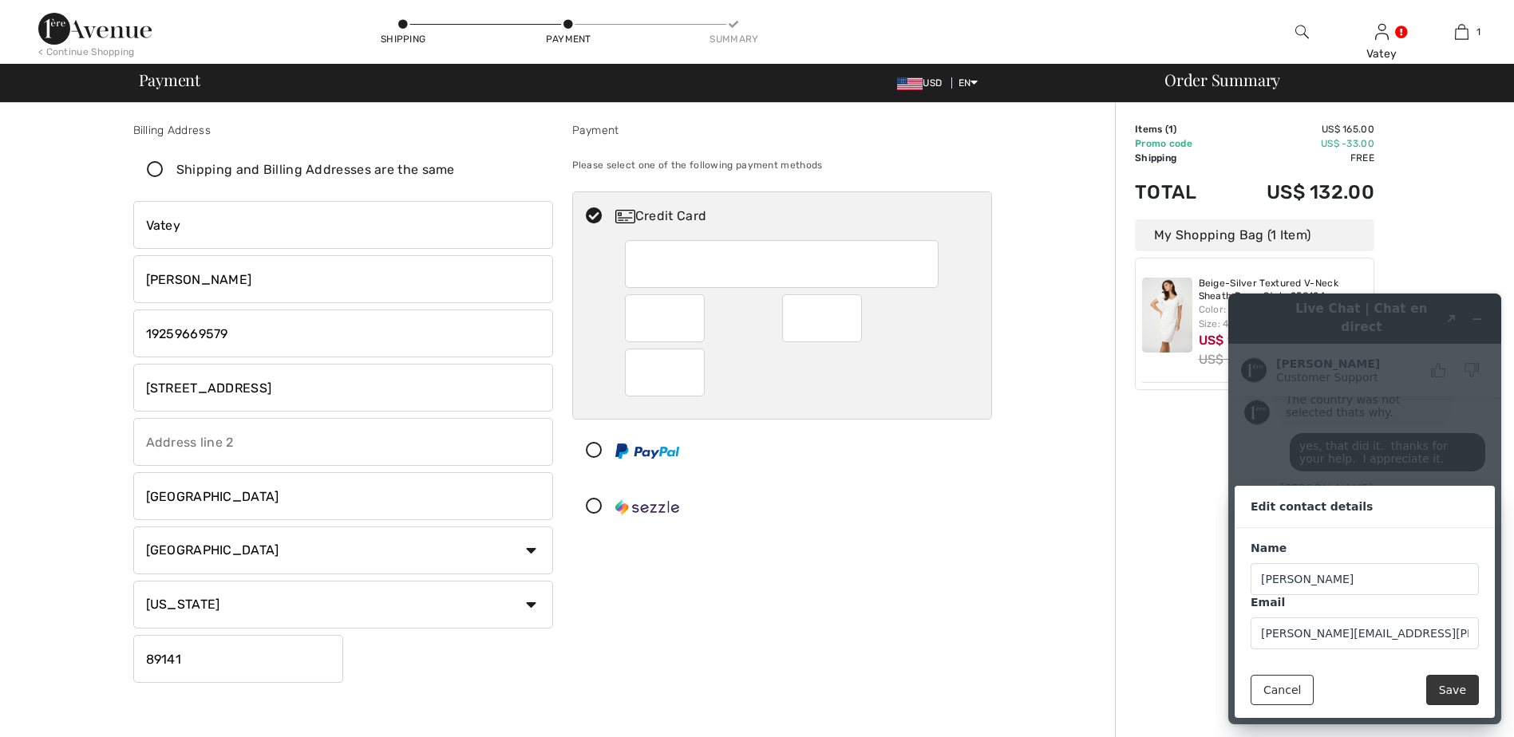
click at [1459, 693] on button "Save" at bounding box center [1452, 690] width 53 height 30
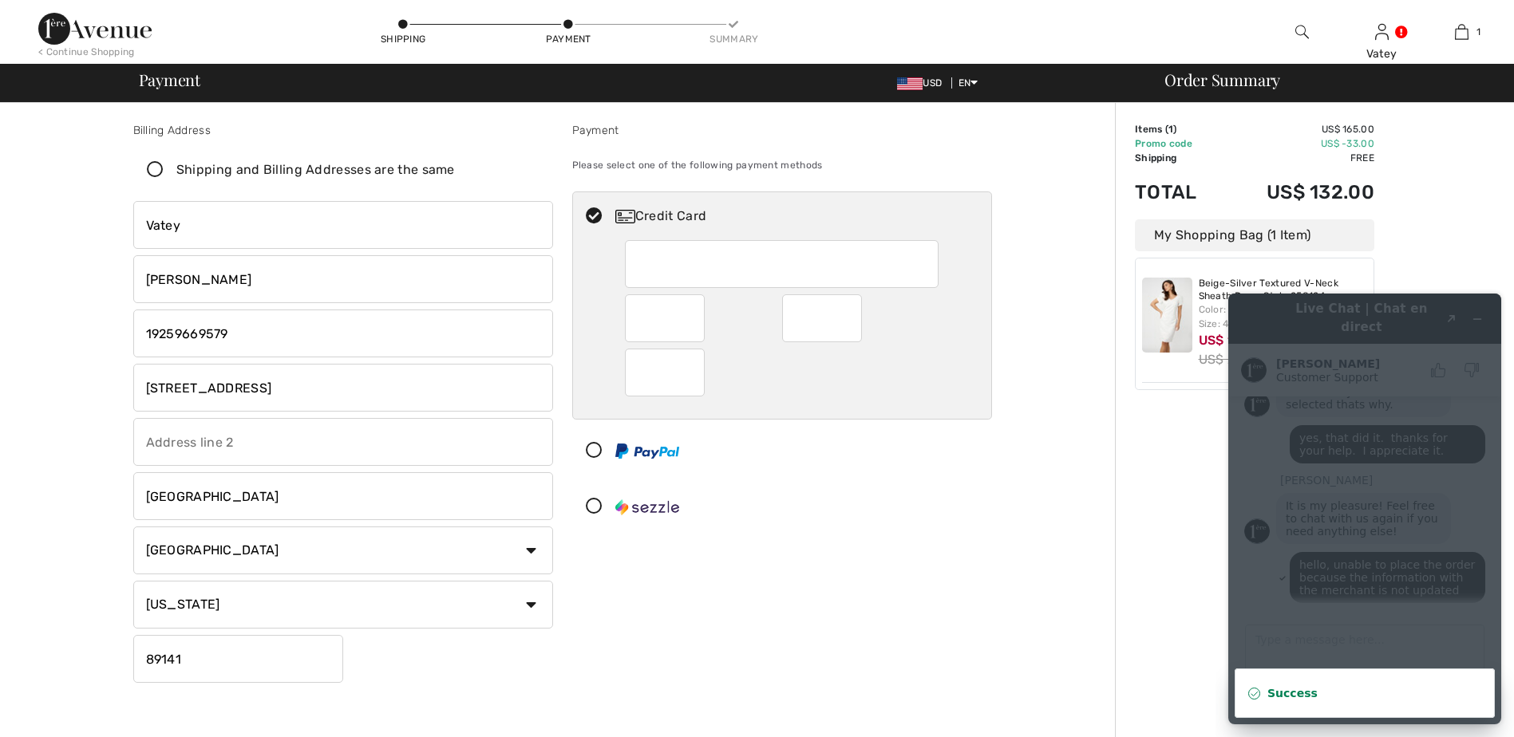
click at [1356, 687] on div "Success" at bounding box center [1364, 693] width 195 height 16
drag, startPoint x: 1147, startPoint y: 640, endPoint x: 1157, endPoint y: 645, distance: 10.7
click at [1151, 641] on div "Order Summary Details Items ( 1 ) US$ 165.00 Promo code US$ -33.00 Shipping Fre…" at bounding box center [1314, 588] width 399 height 971
click at [1138, 428] on div "Order Summary Details Items ( 1 ) US$ 165.00 Promo code US$ -33.00 Shipping Fre…" at bounding box center [1314, 588] width 399 height 971
drag, startPoint x: 944, startPoint y: 490, endPoint x: 820, endPoint y: 444, distance: 131.8
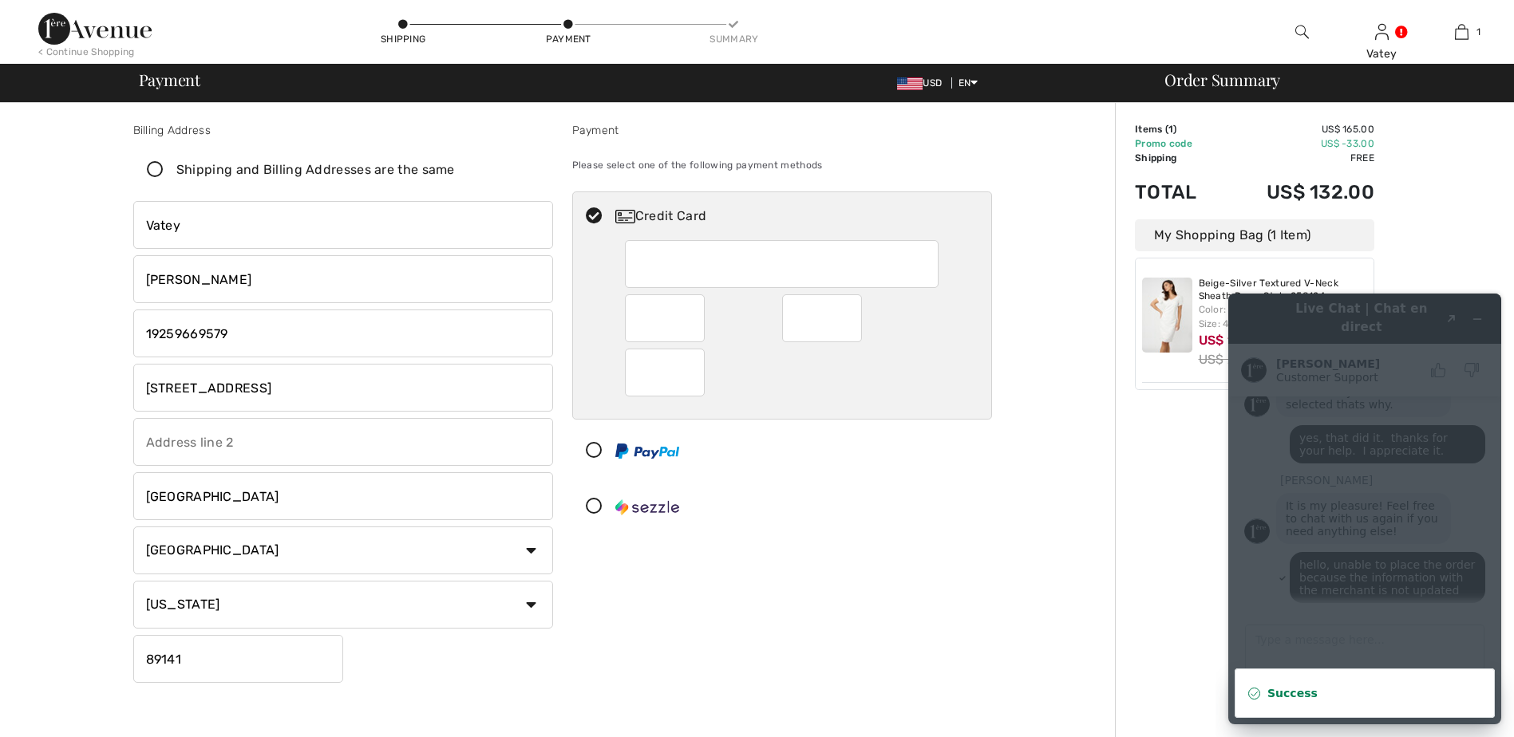
click at [846, 453] on div "Credit Card" at bounding box center [782, 361] width 420 height 340
click at [1083, 548] on div "Billing Address Shipping and Billing Addresses are the same Vatey Roth 10030 Pi…" at bounding box center [562, 588] width 1105 height 971
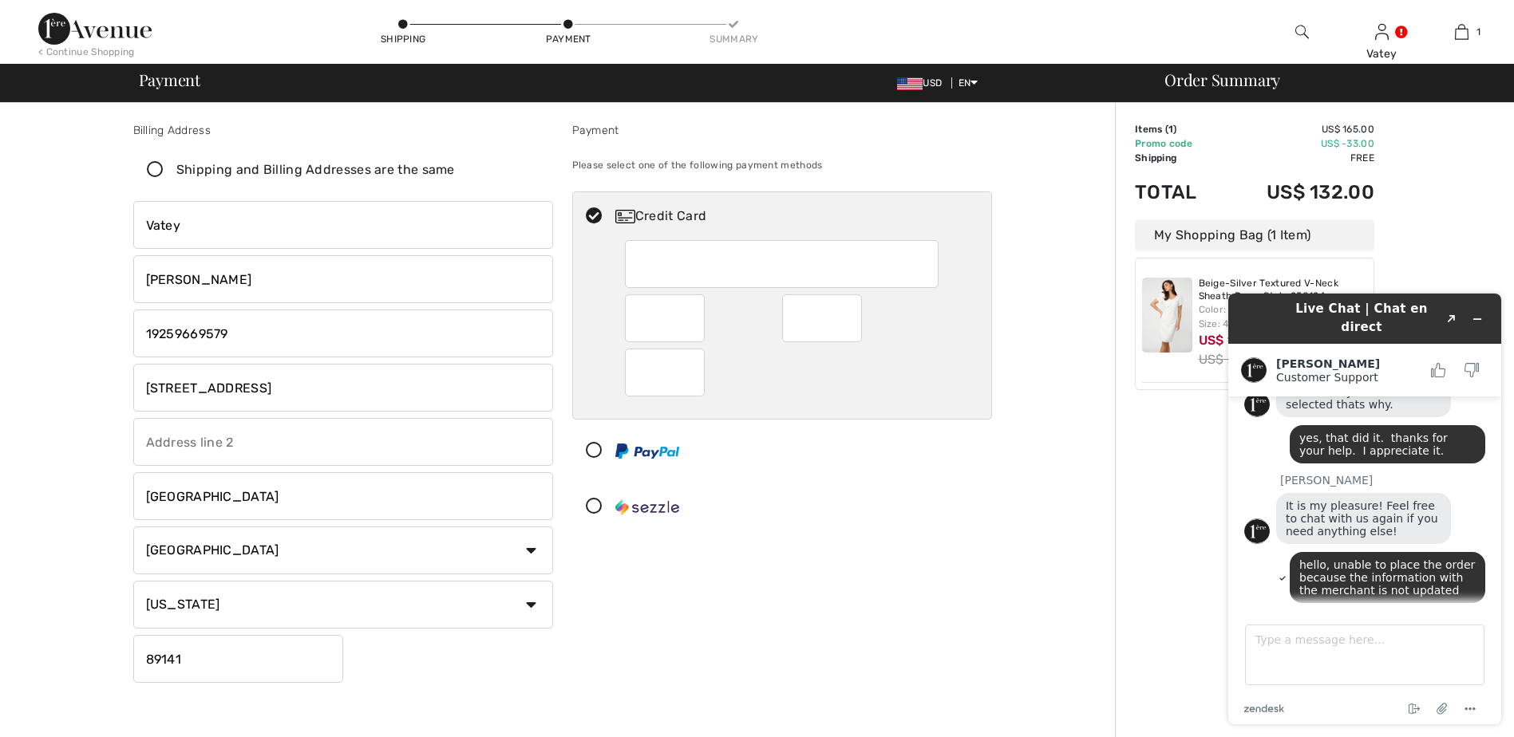
click at [1384, 314] on h1 "Live Chat | Chat en direct" at bounding box center [1361, 318] width 155 height 36
click at [1451, 315] on icon "Popout" at bounding box center [1451, 319] width 8 height 8
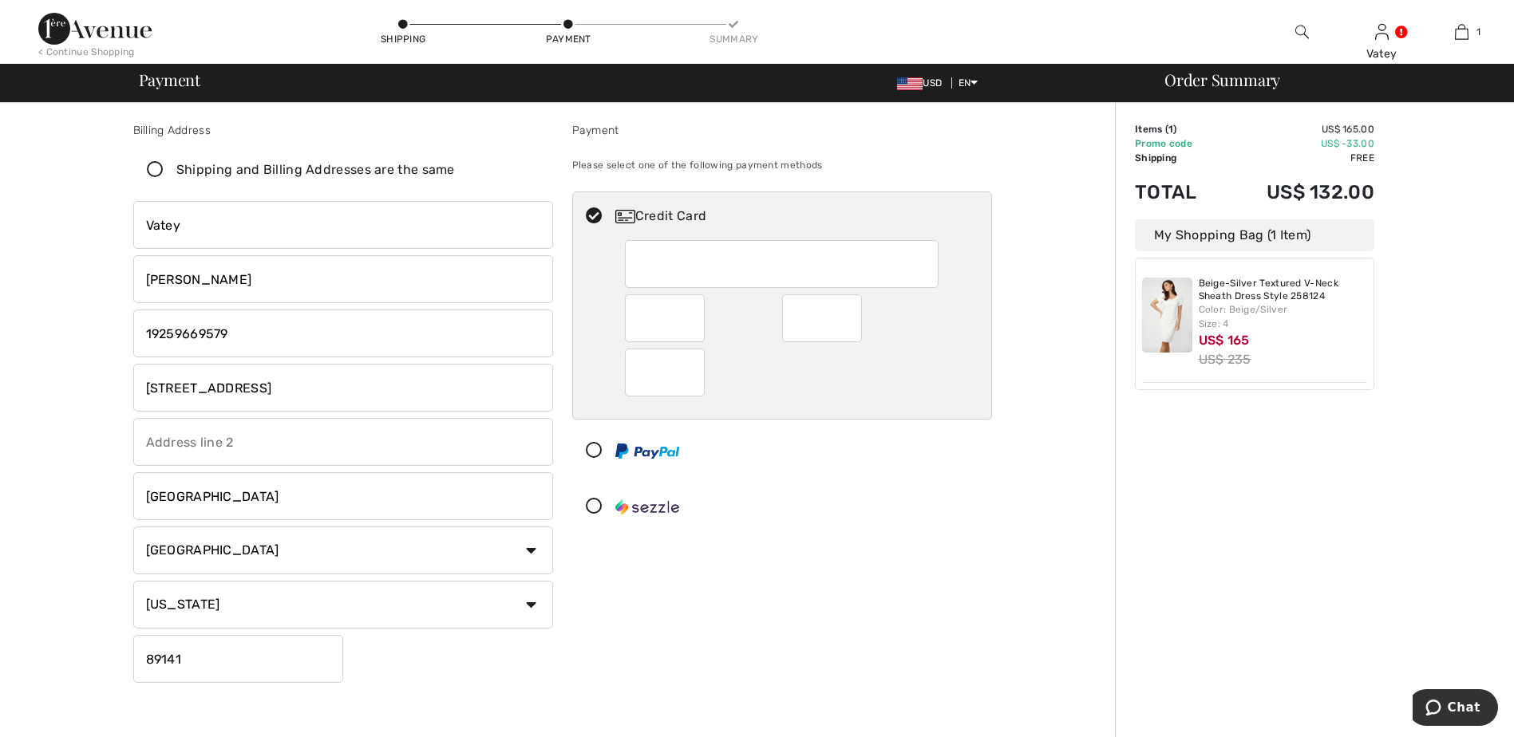
click at [1297, 504] on div "Order Summary Details Items ( 1 ) US$ 165.00 Promo code US$ -33.00 Shipping Fre…" at bounding box center [1314, 588] width 399 height 971
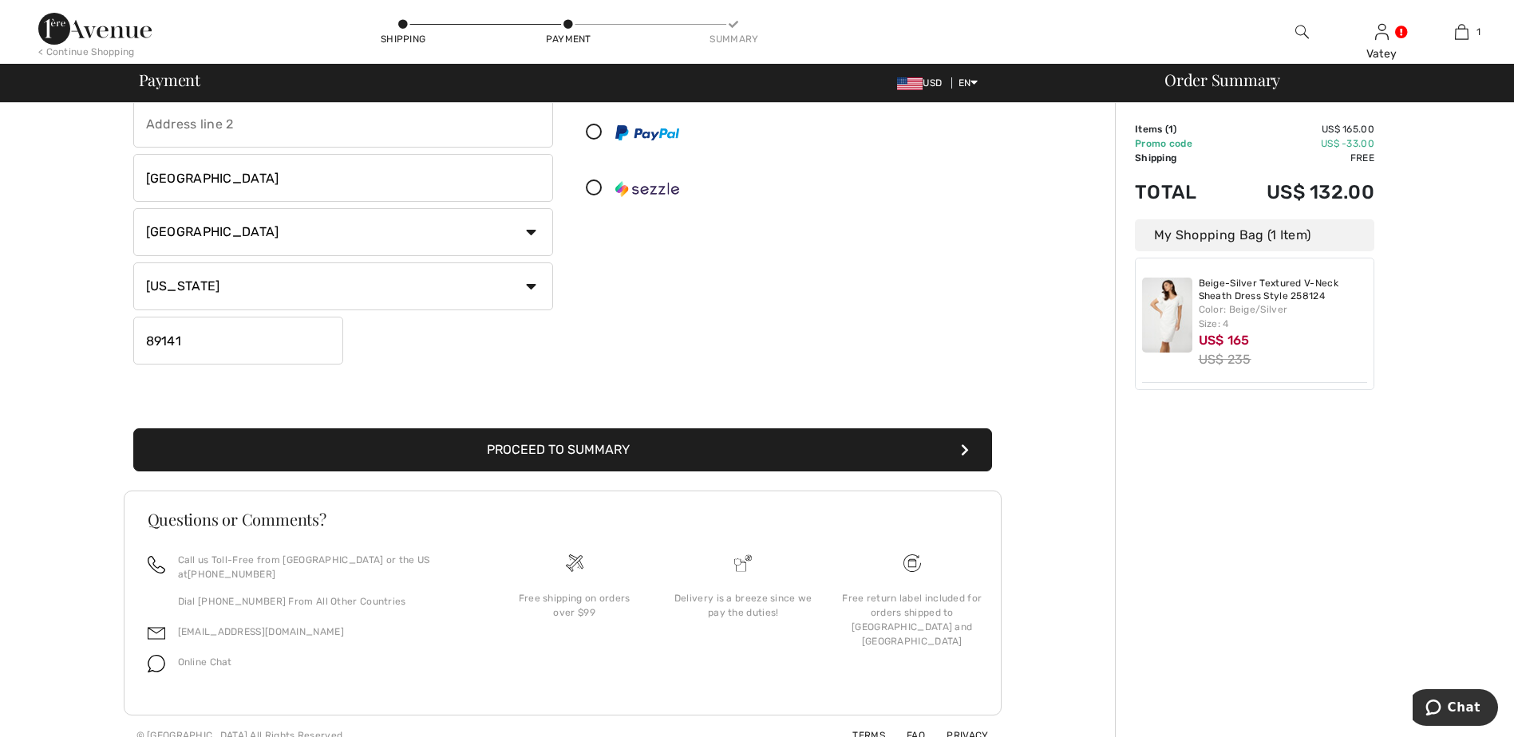
scroll to position [322, 0]
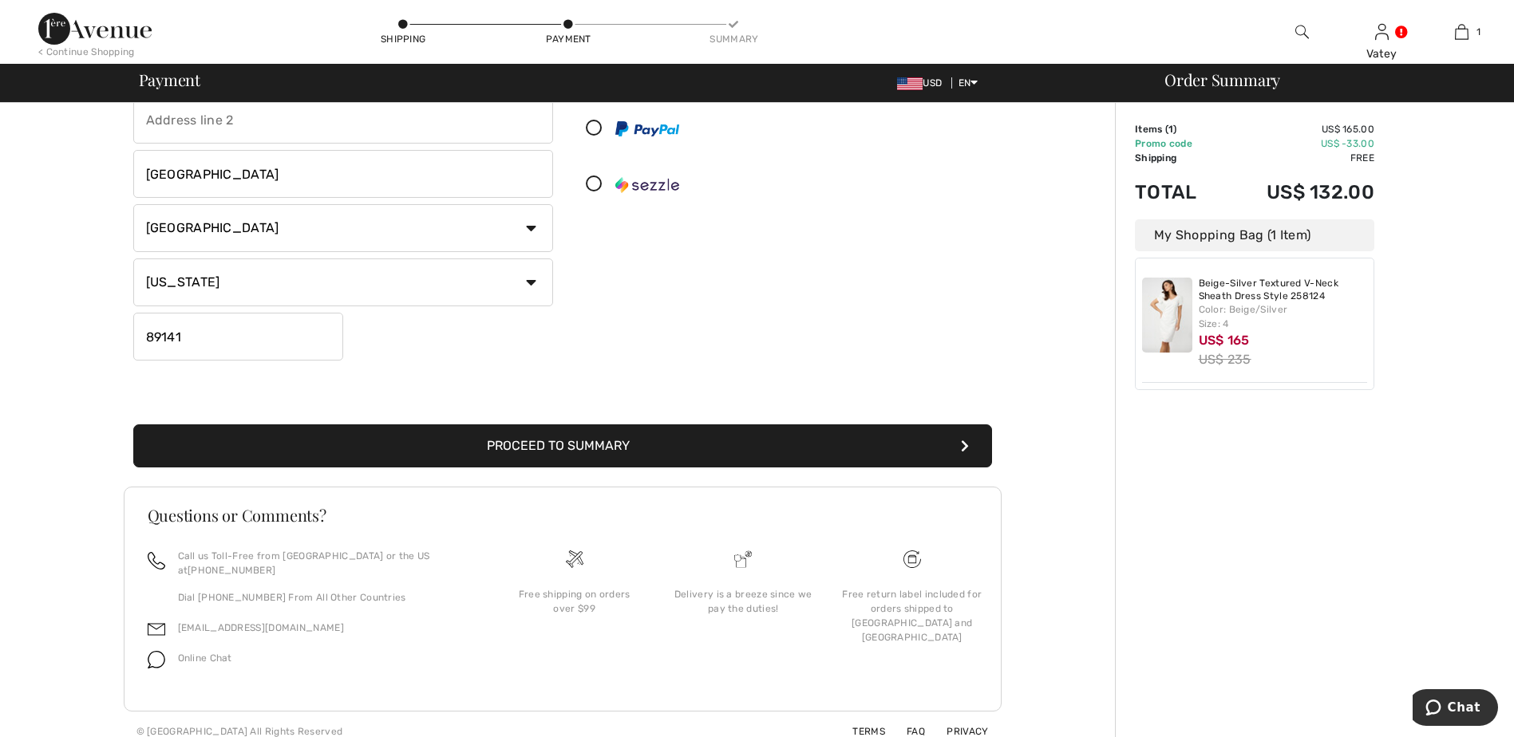
click at [762, 450] on button "Proceed to Summary" at bounding box center [562, 445] width 859 height 43
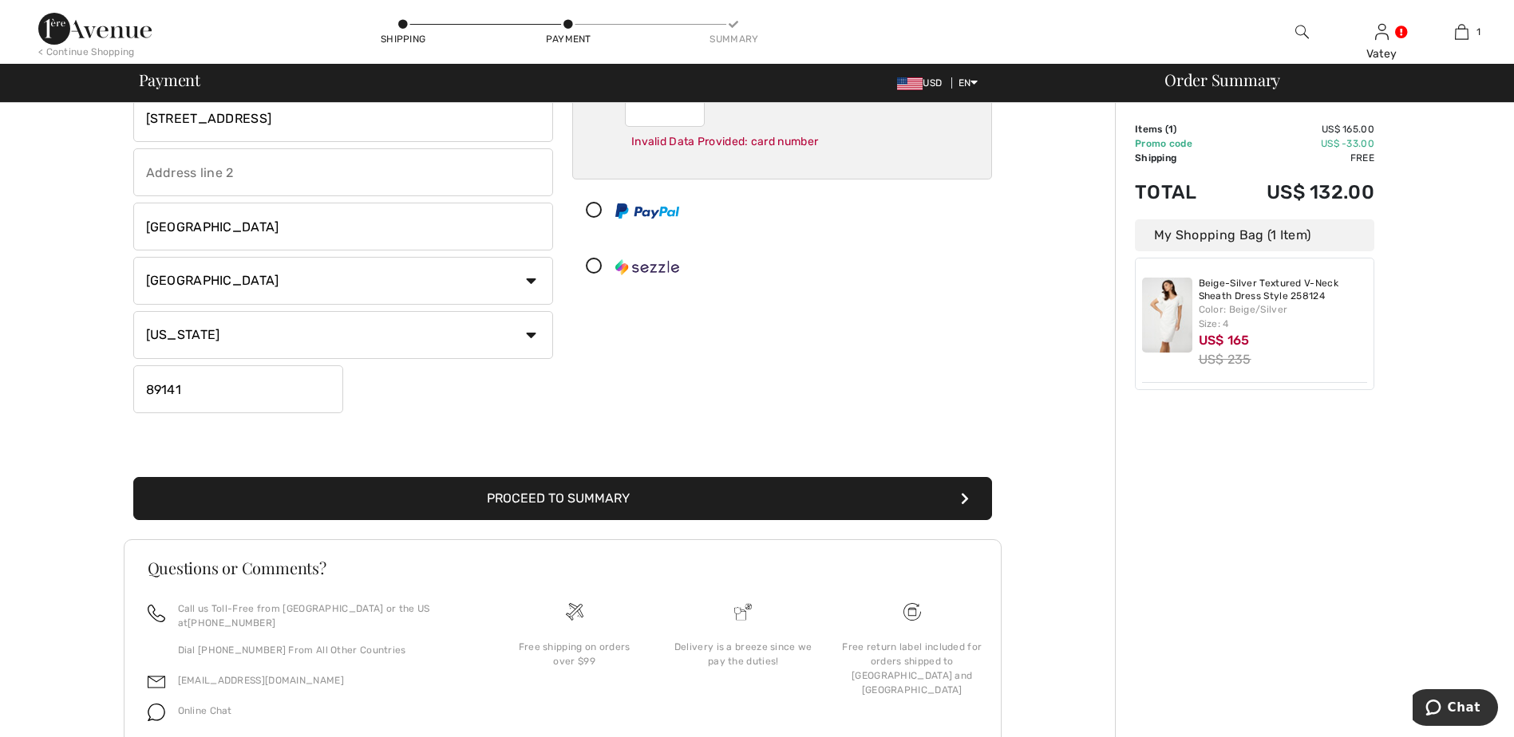
scroll to position [64, 0]
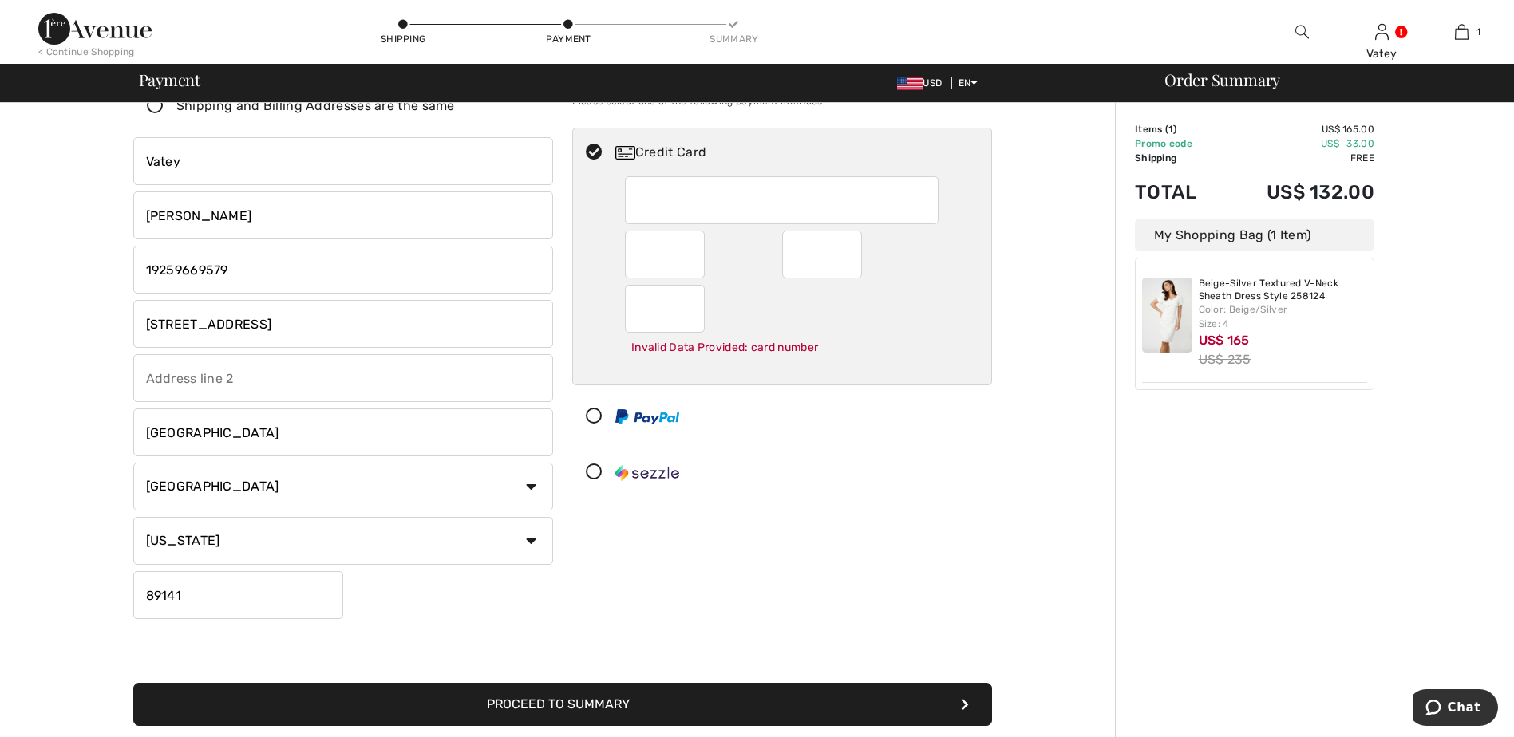
click at [937, 472] on div at bounding box center [775, 472] width 405 height 48
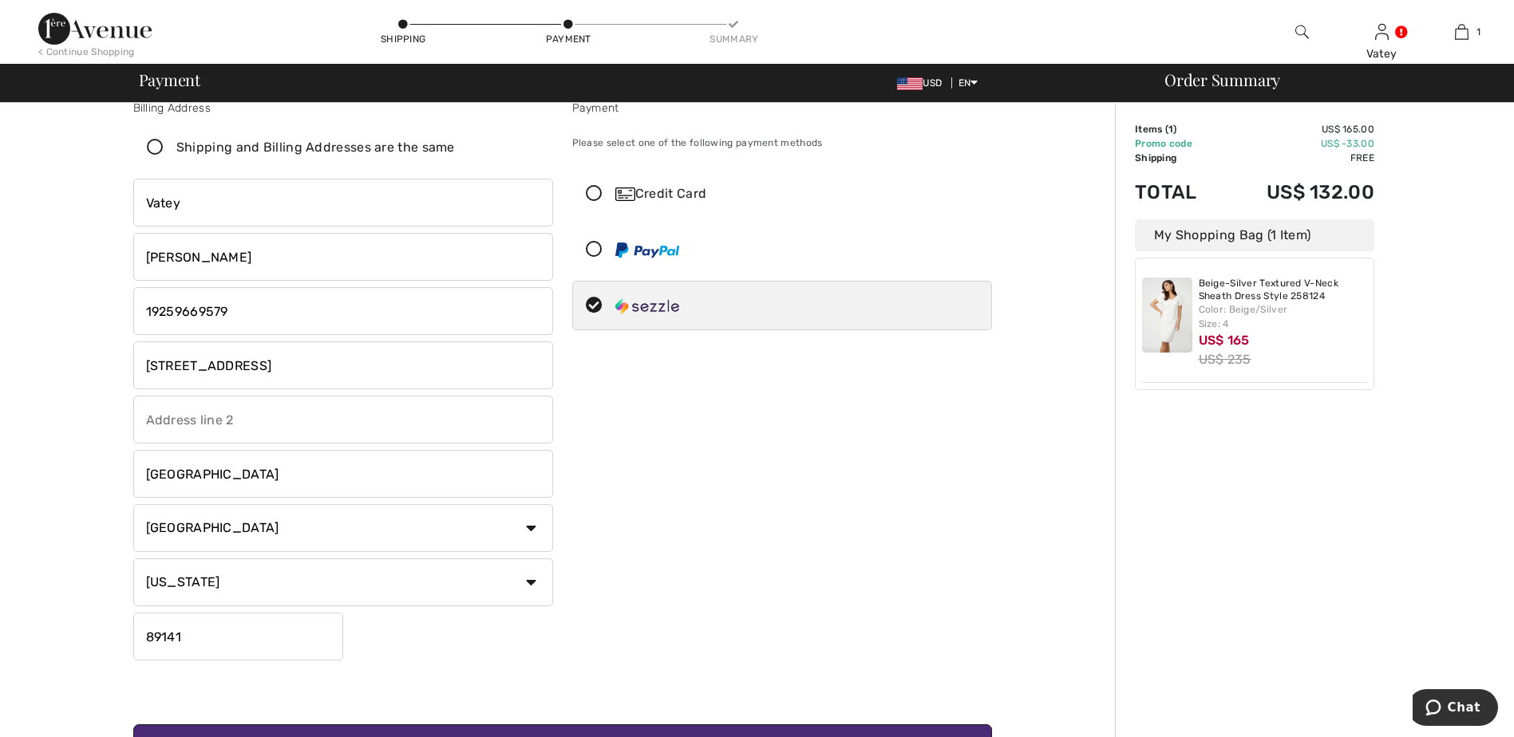
scroll to position [0, 0]
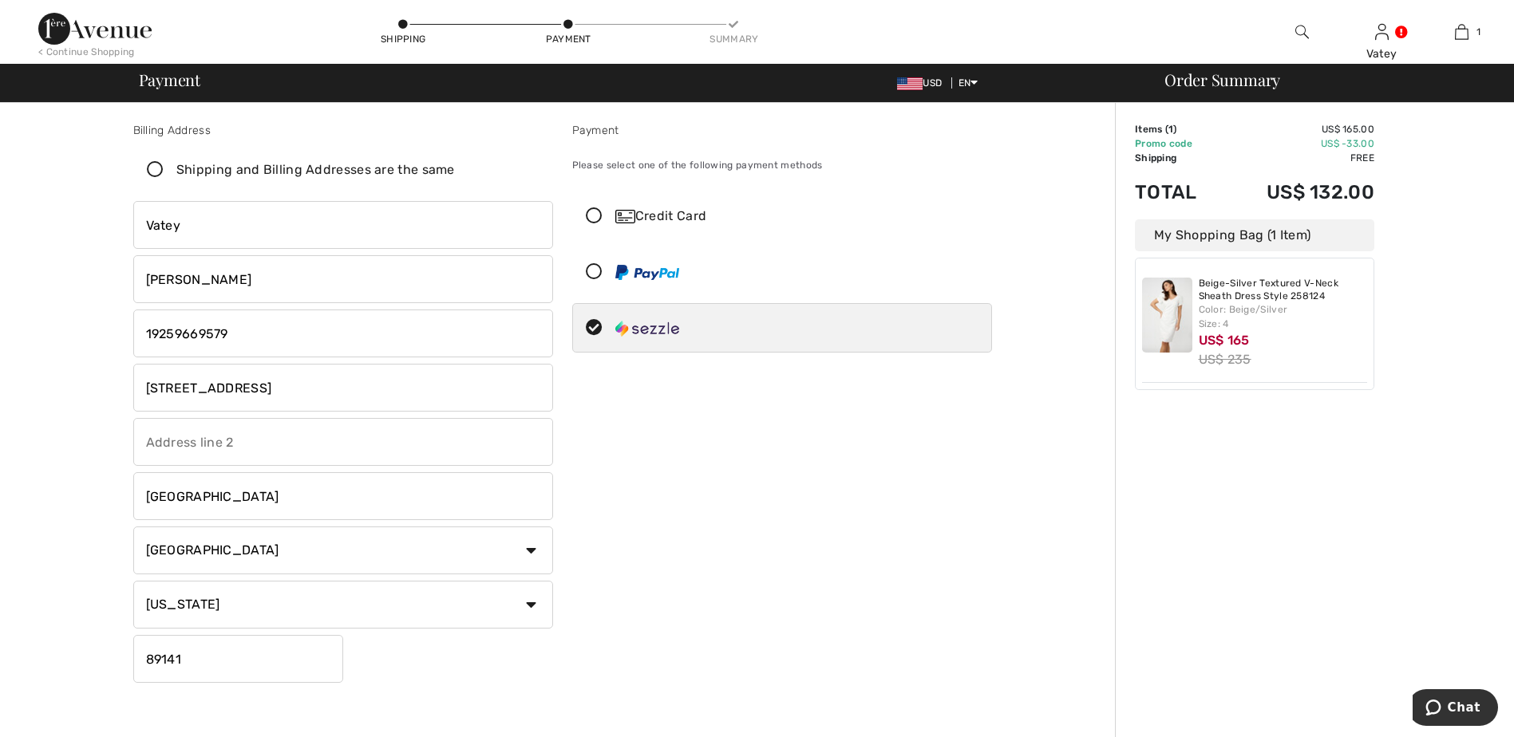
click at [595, 219] on icon at bounding box center [594, 216] width 42 height 17
radio input "true"
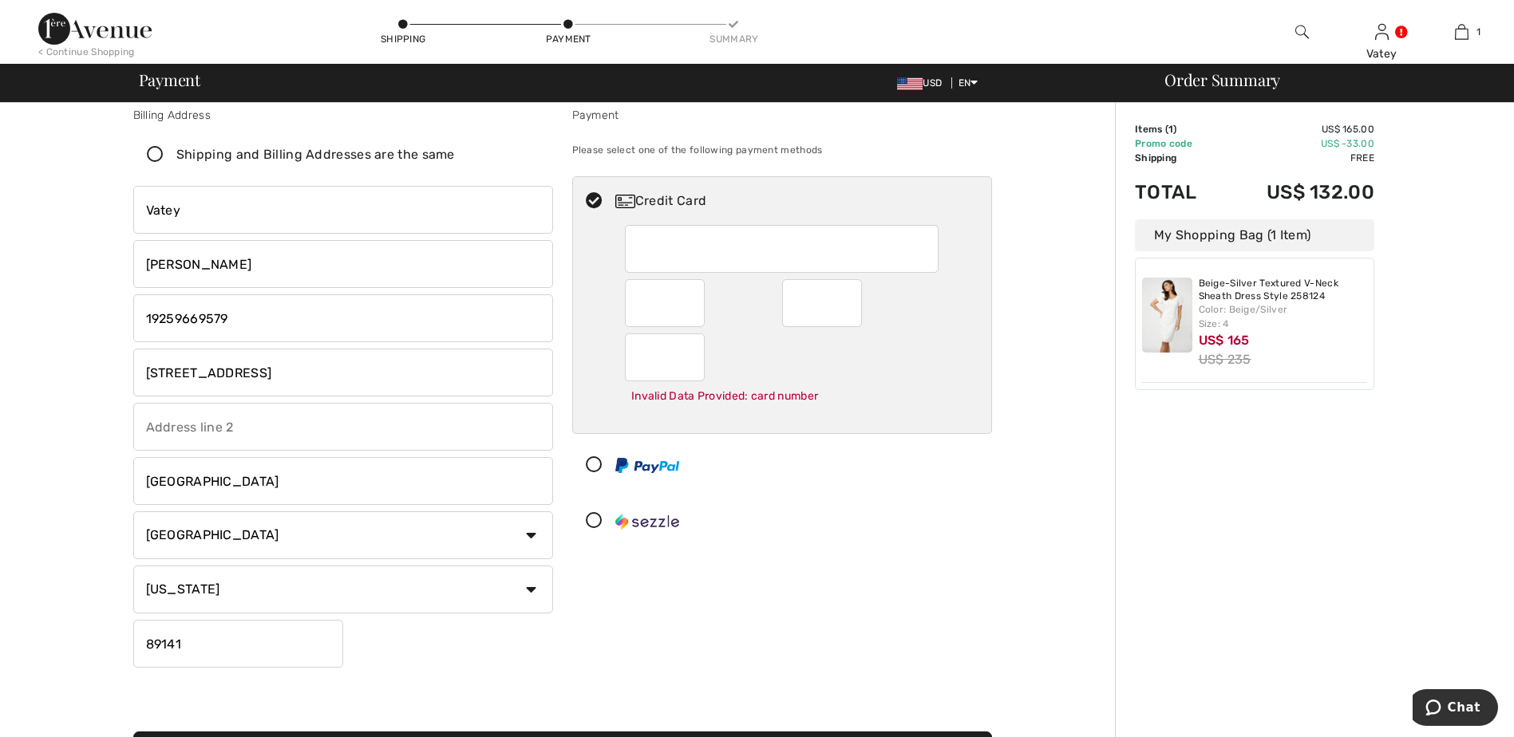
scroll to position [322, 0]
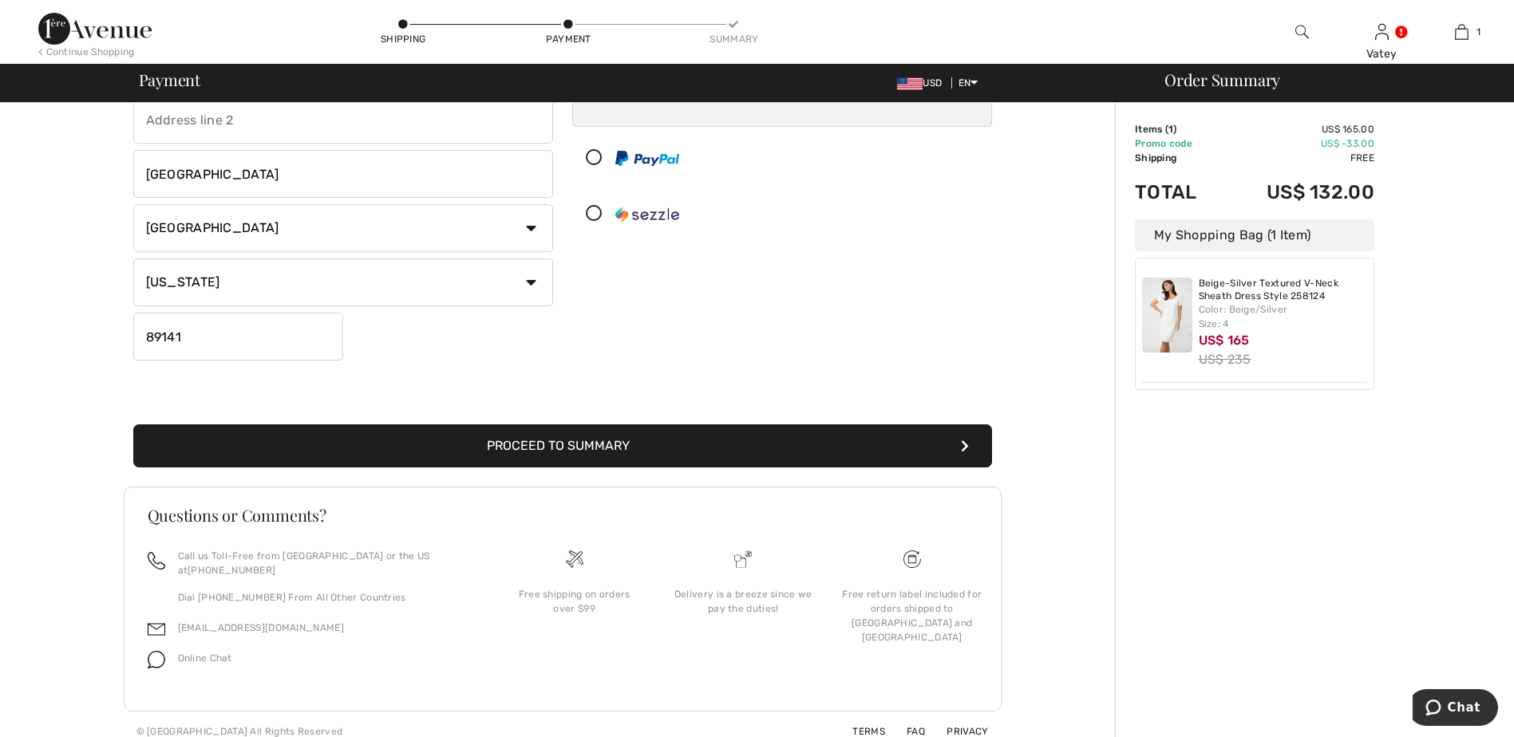
click at [958, 444] on button "Proceed to Summary" at bounding box center [562, 445] width 859 height 43
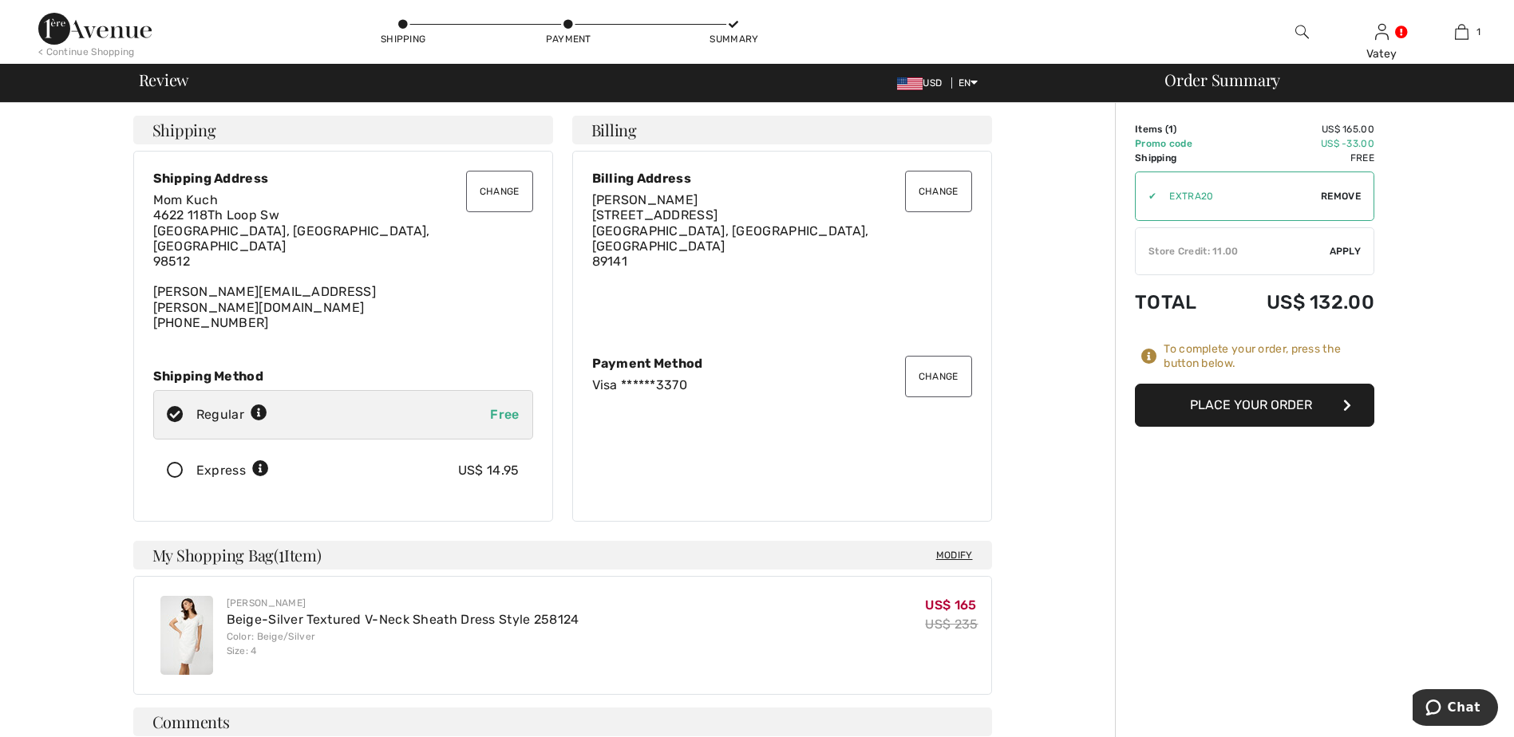
click at [1247, 395] on button "Place Your Order" at bounding box center [1254, 405] width 239 height 43
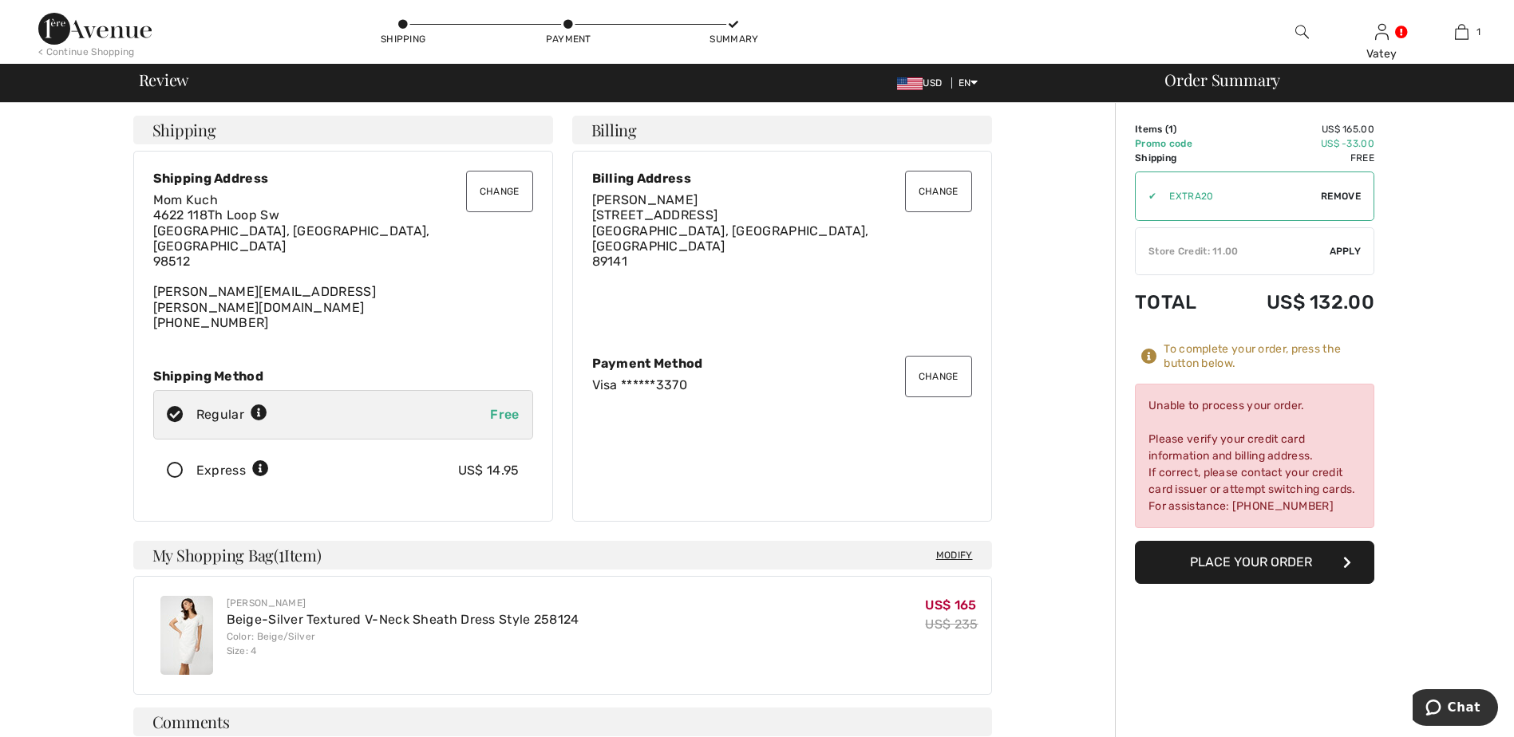
click at [1160, 411] on div "Unable to process your order. Please verify your credit card information and bi…" at bounding box center [1254, 456] width 239 height 144
drag, startPoint x: 1150, startPoint y: 404, endPoint x: 1353, endPoint y: 506, distance: 227.7
click at [1353, 506] on div "Unable to process your order. Please verify your credit card information and bi…" at bounding box center [1254, 456] width 239 height 144
drag, startPoint x: 1353, startPoint y: 506, endPoint x: 1248, endPoint y: 471, distance: 111.0
copy div "Unable to process your order. Please verify your credit card information and bi…"
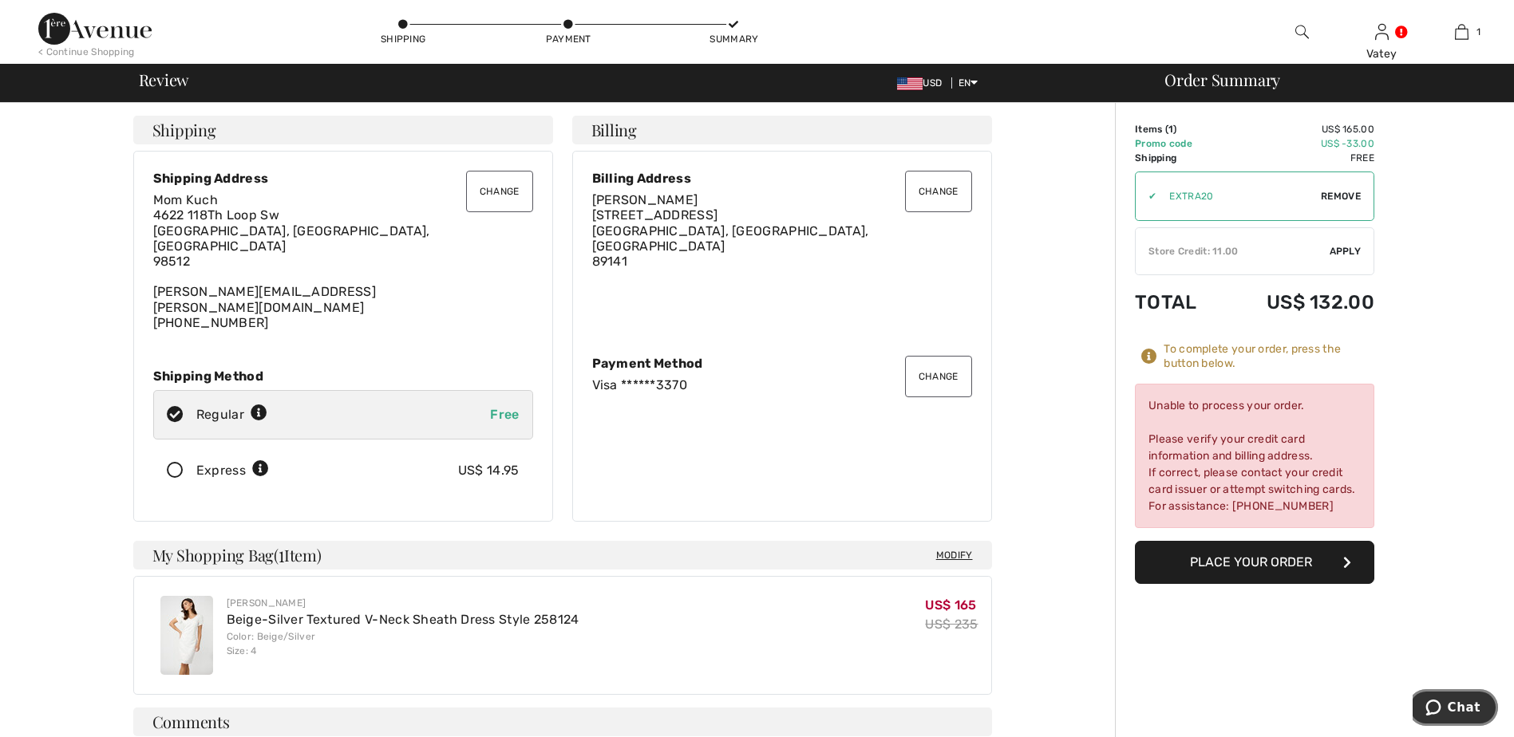
click at [1478, 720] on button "Chat" at bounding box center [1452, 707] width 90 height 37
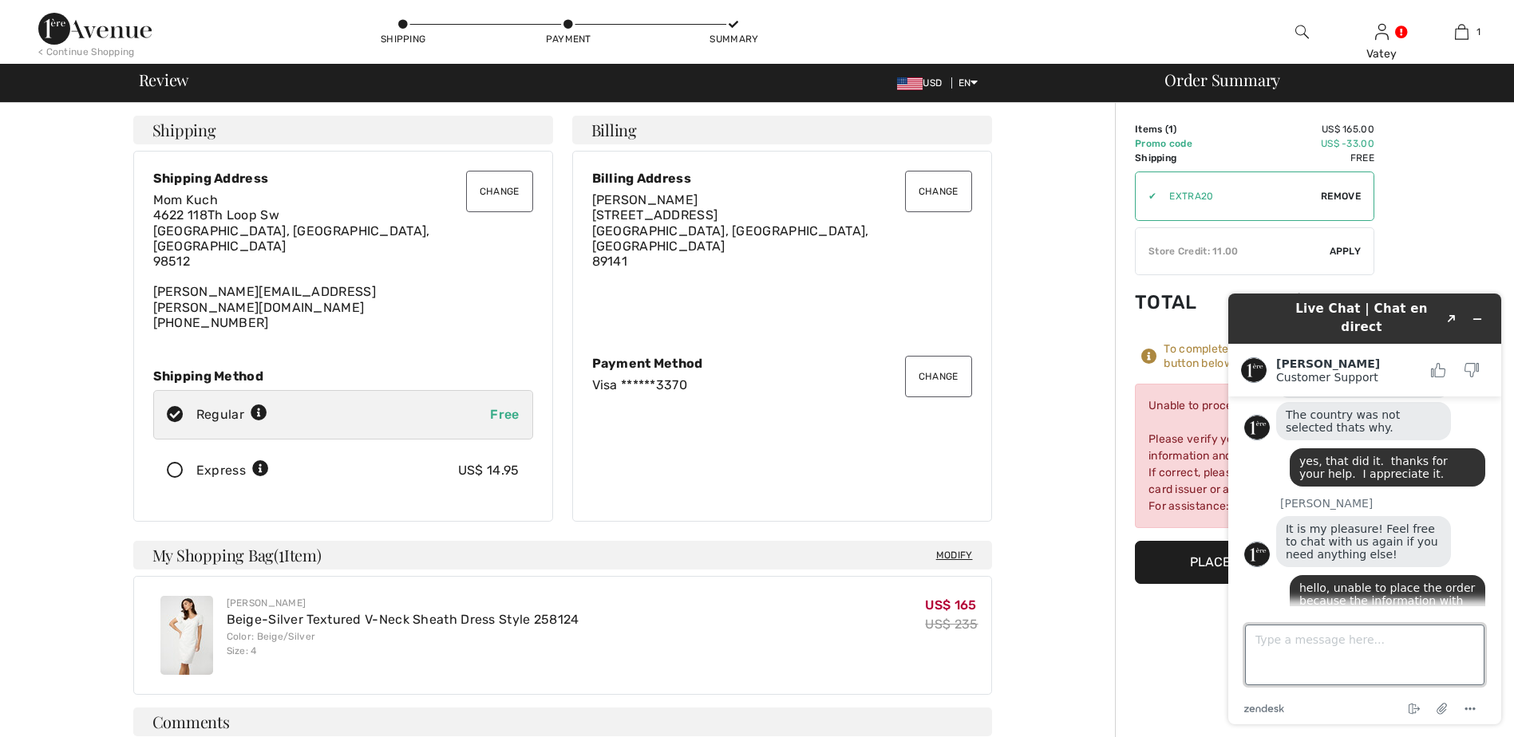
paste textarea "Unable to process your order. Please verify your credit card information and bi…"
type textarea "Unable to process your order. Please verify your credit card information and bi…"
click at [1197, 647] on div "Order Summary Details Items ( 1 ) US$ 165.00 Promo code US$ -33.00 Shipping Fre…" at bounding box center [1314, 635] width 399 height 1064
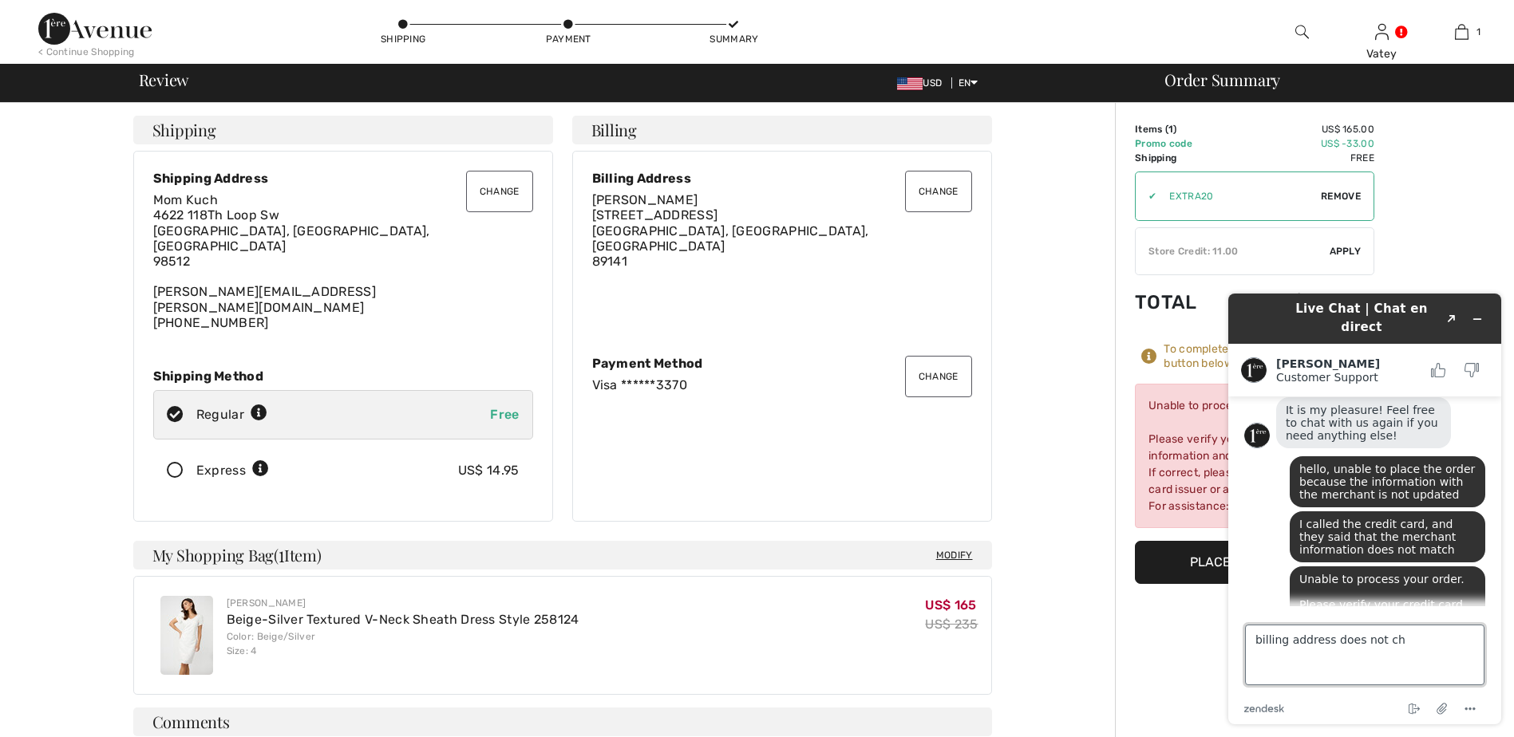
scroll to position [999, 0]
type textarea "billing address does not change"
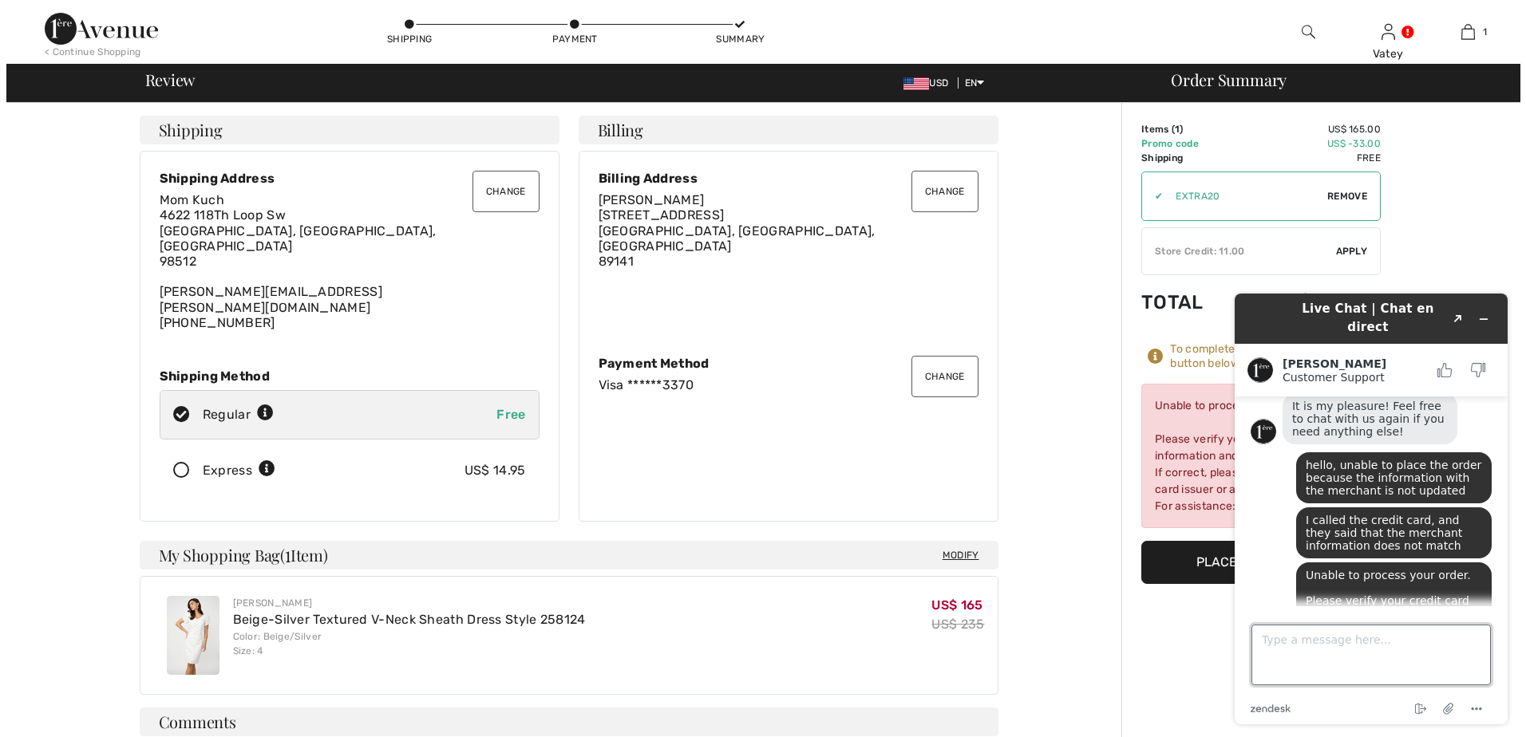
scroll to position [1056, 0]
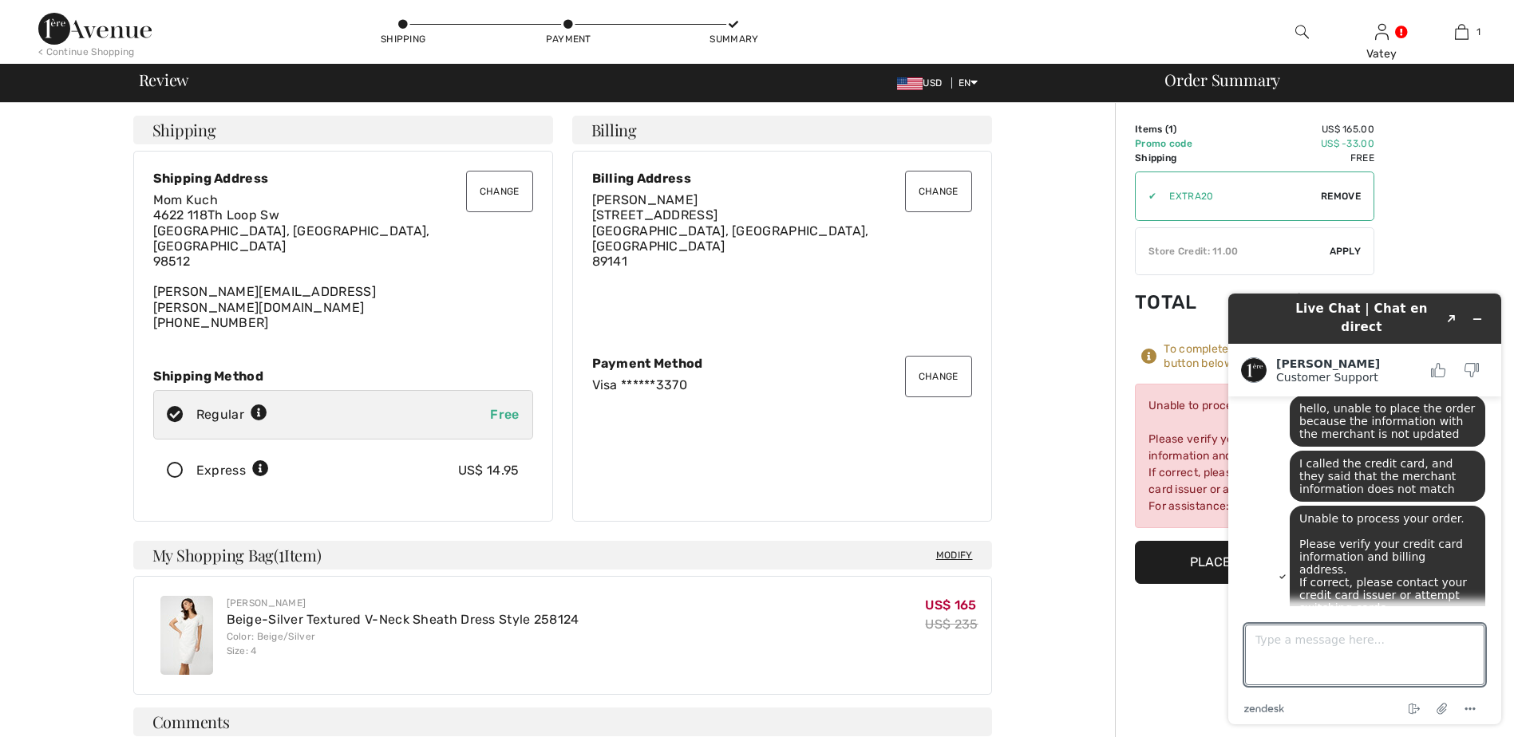
click at [934, 204] on button "Change" at bounding box center [938, 191] width 67 height 41
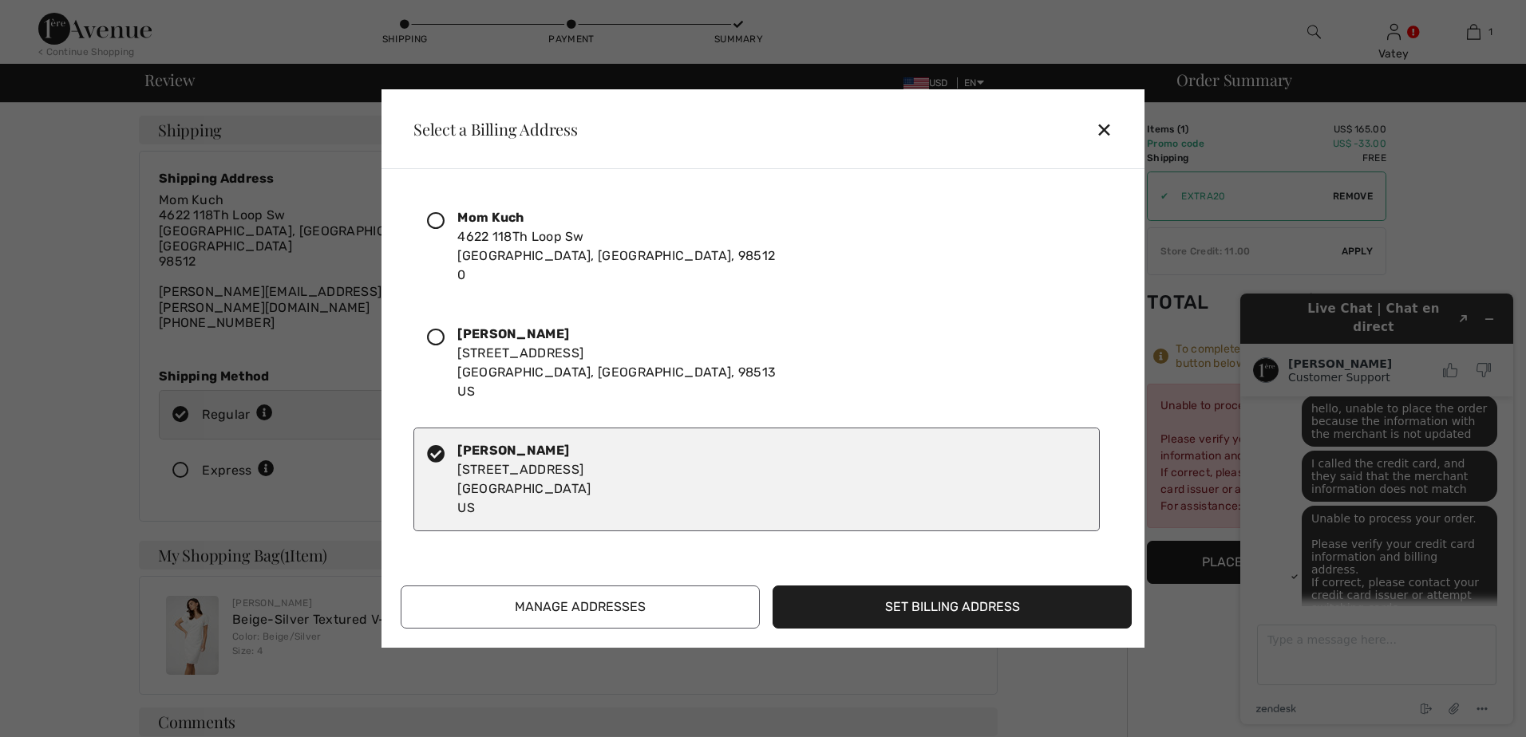
click at [1105, 126] on div "✕" at bounding box center [1111, 130] width 30 height 34
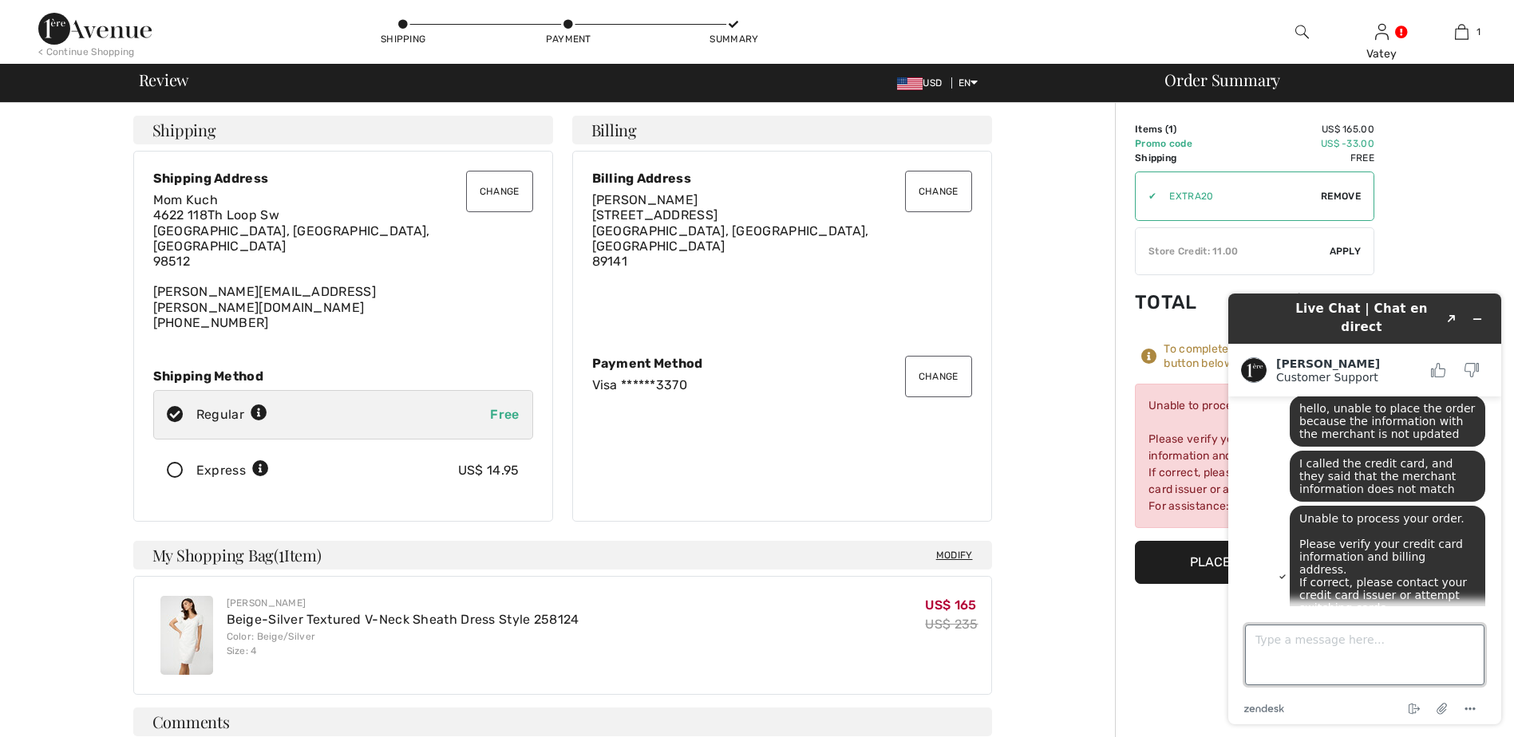
scroll to position [1095, 0]
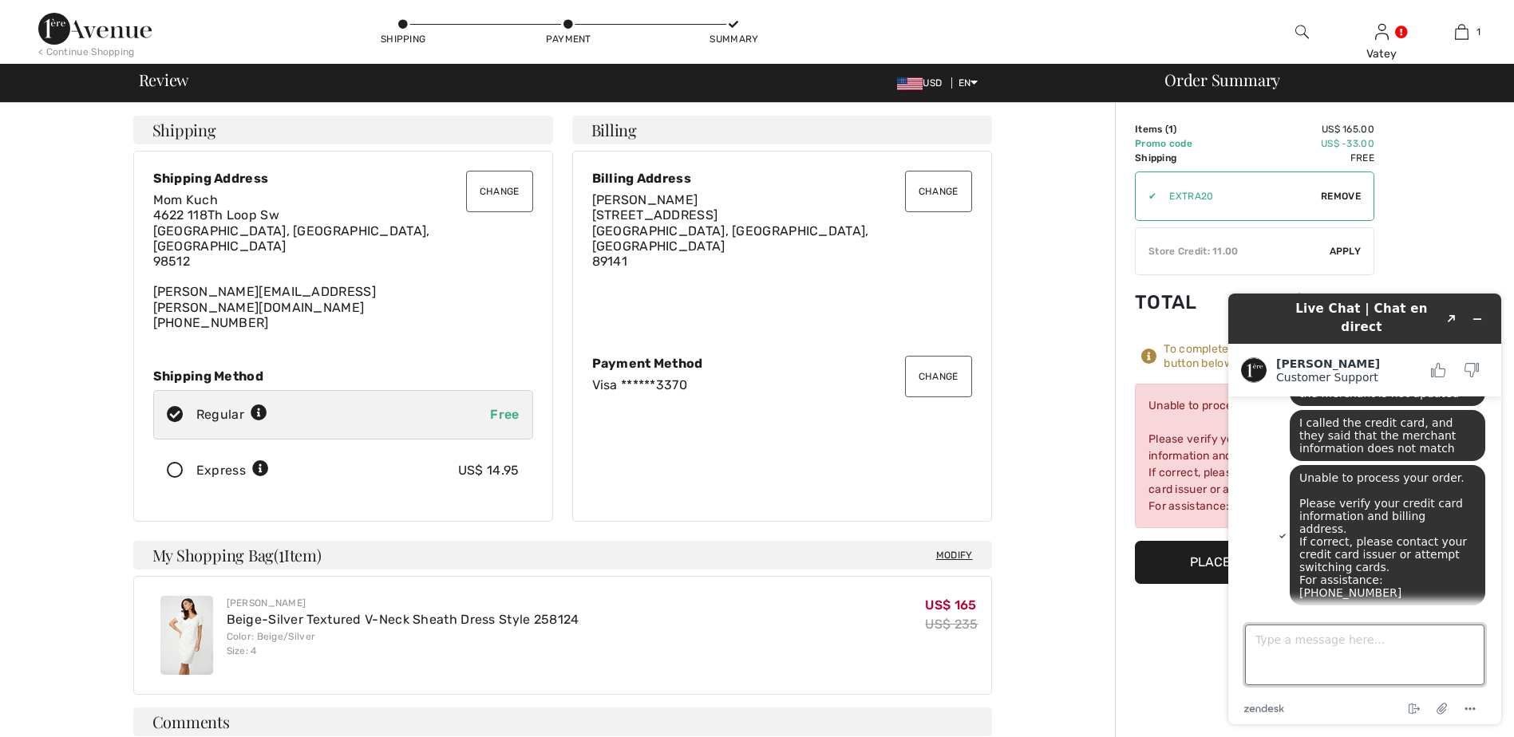
click at [1326, 651] on textarea "Type a message here..." at bounding box center [1364, 655] width 239 height 61
type textarea "I change the shipping address"
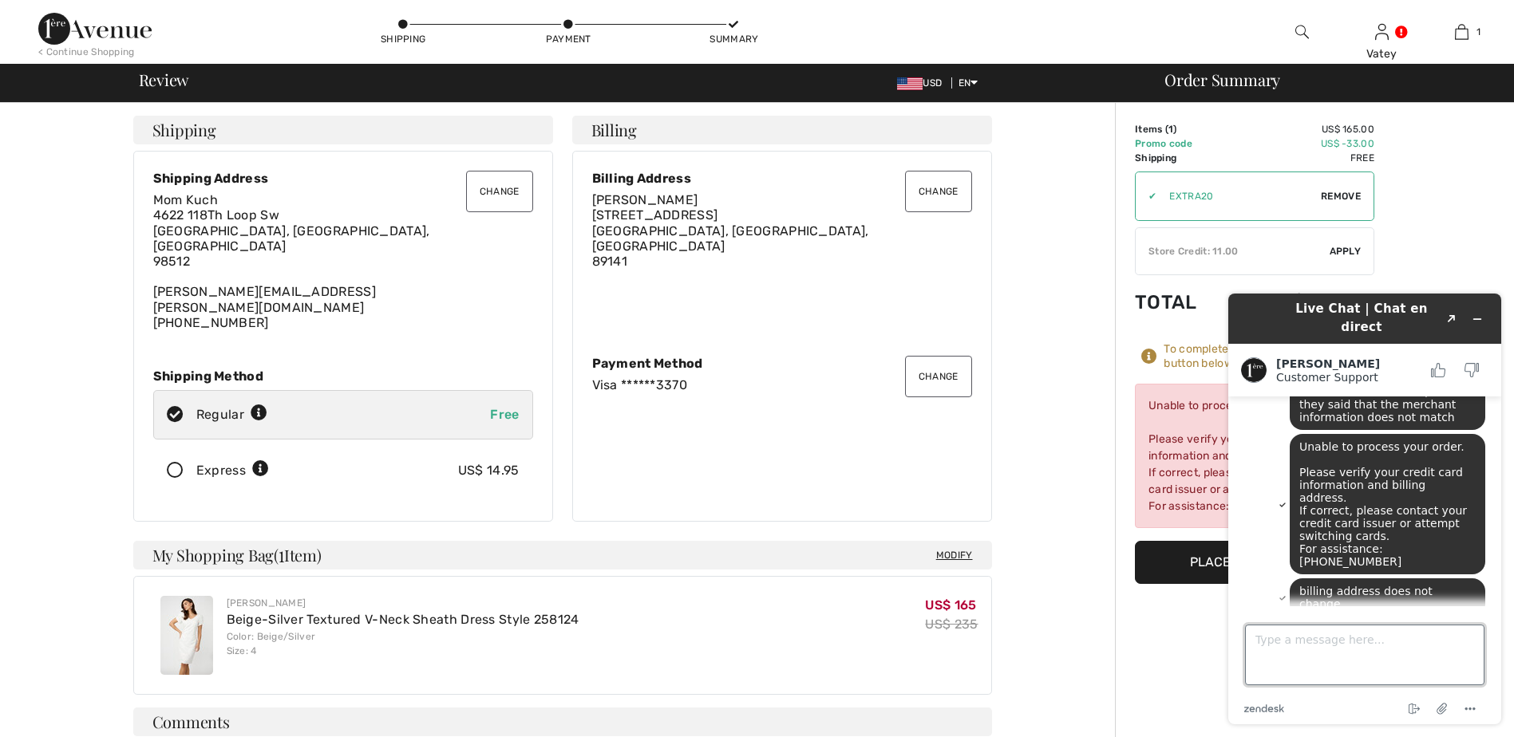
scroll to position [1127, 0]
type textarea "[STREET_ADDRESS]"
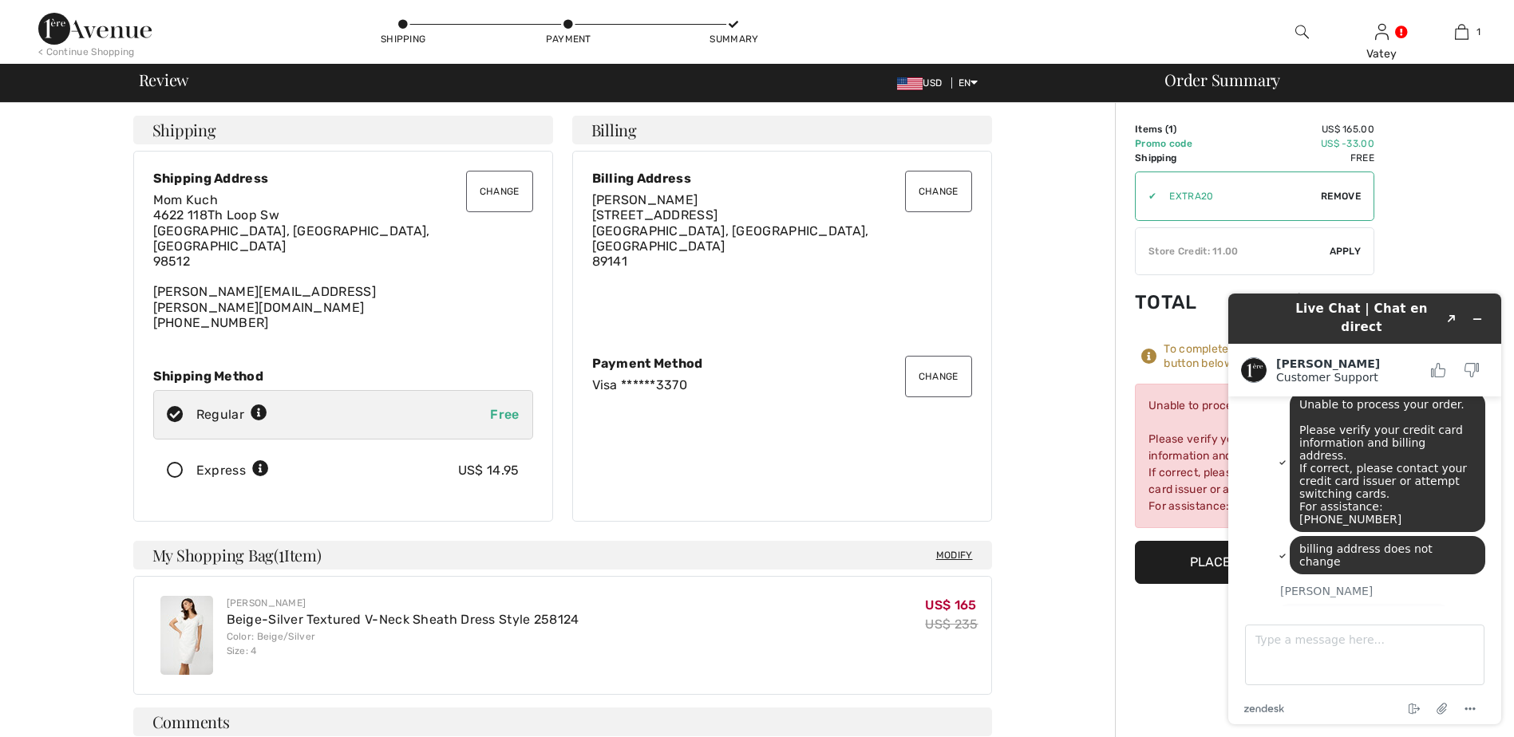
click at [936, 200] on button "Change" at bounding box center [938, 191] width 67 height 41
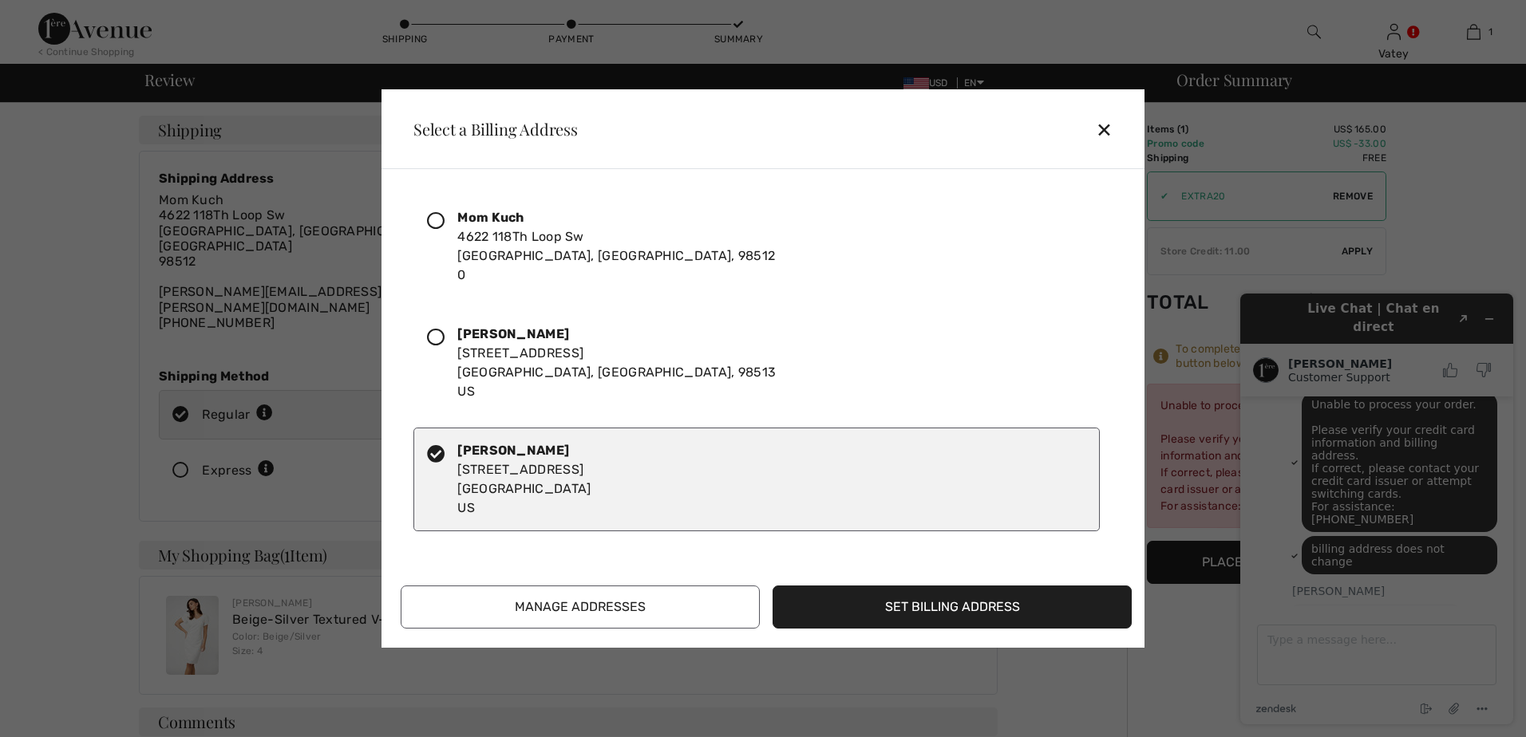
click at [594, 605] on button "Manage Addresses" at bounding box center [580, 607] width 359 height 43
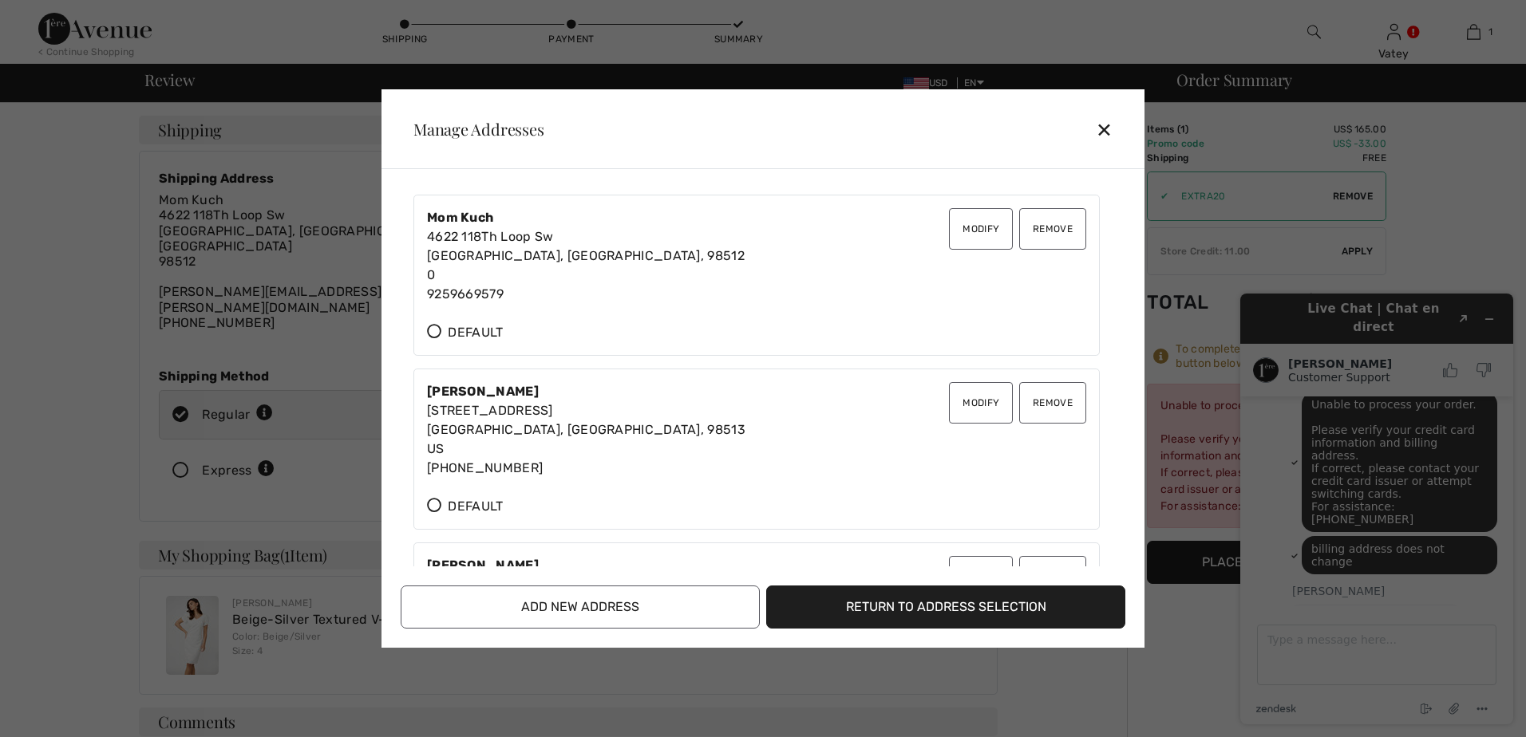
click at [1099, 125] on div "✕" at bounding box center [1111, 130] width 30 height 34
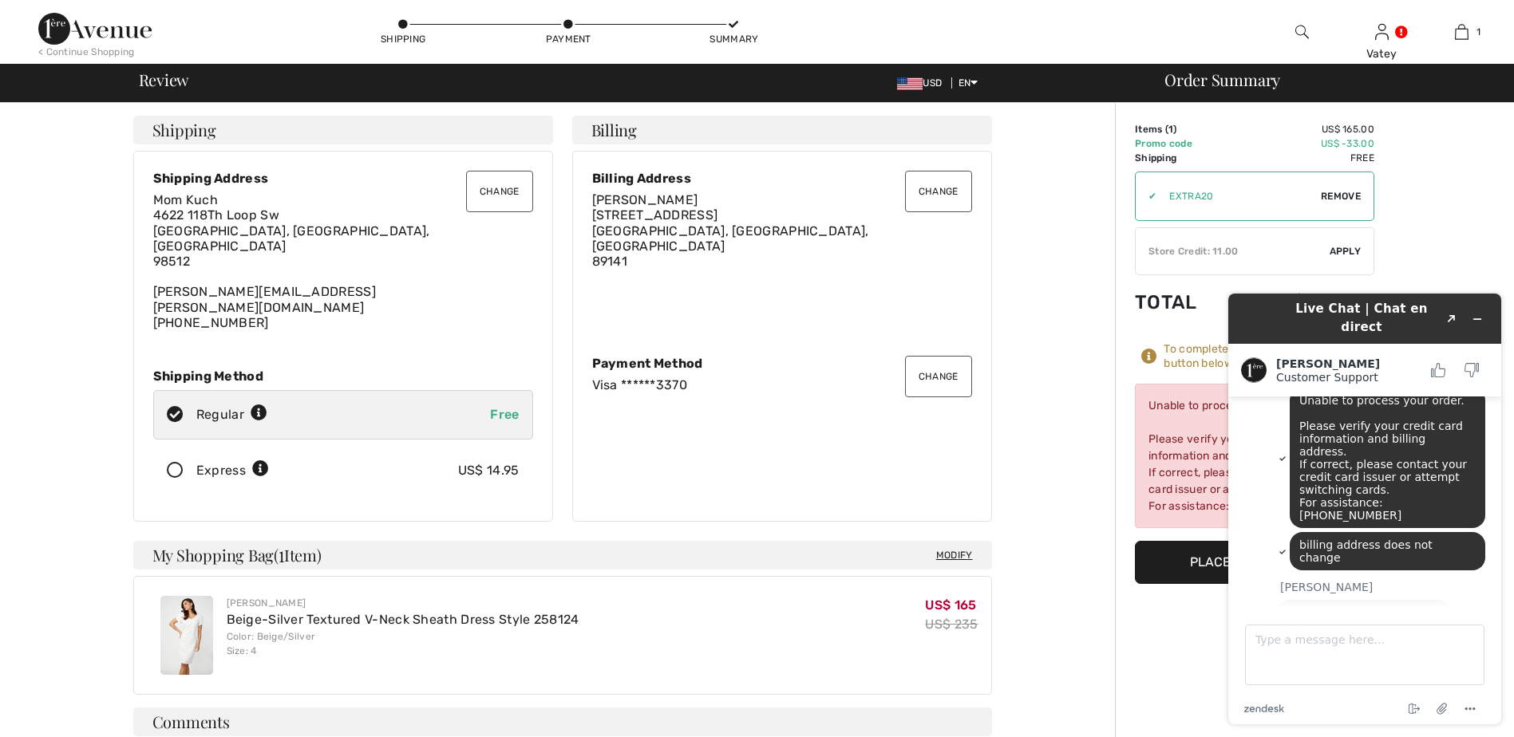
scroll to position [1329, 0]
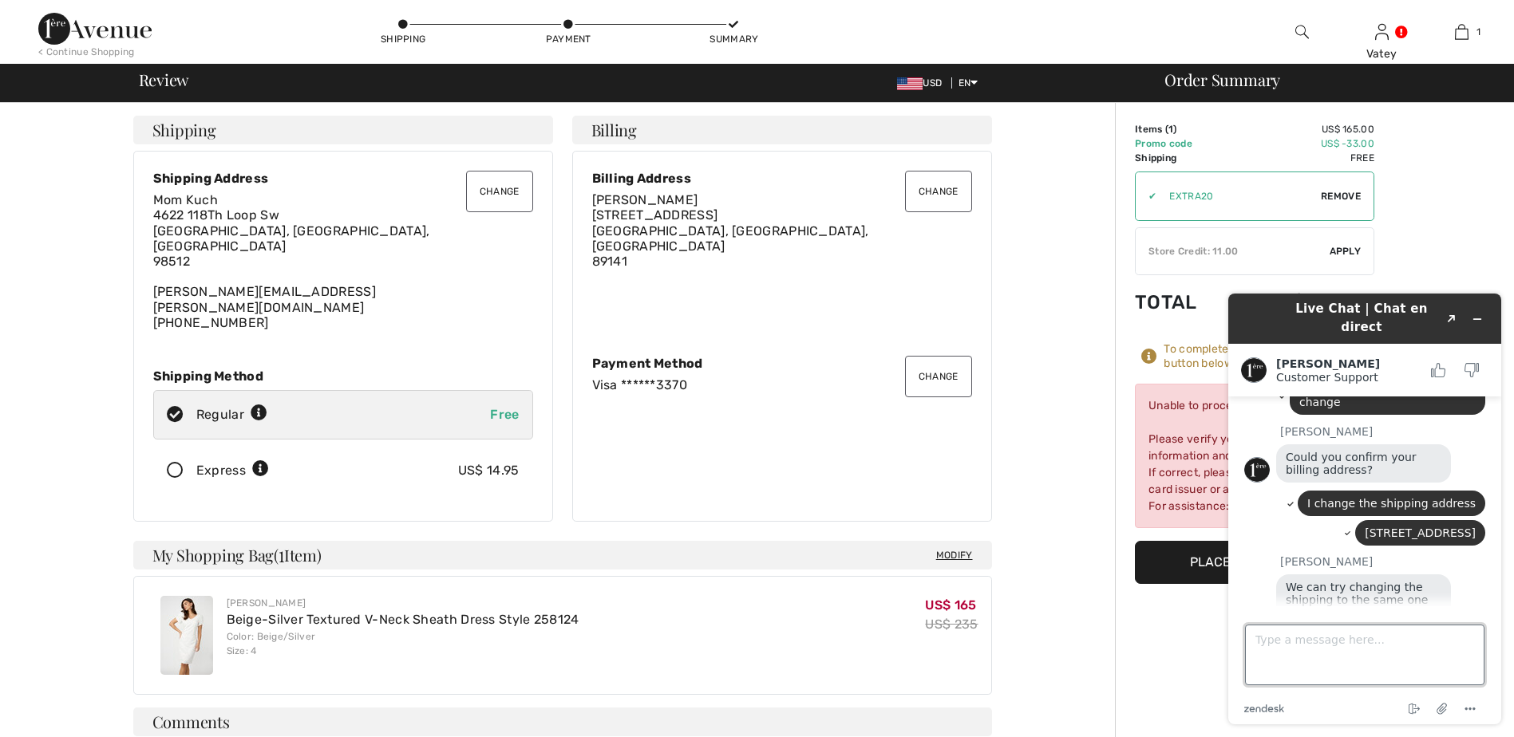
click at [1285, 645] on textarea "Type a message here..." at bounding box center [1364, 655] width 239 height 61
click at [1293, 634] on textarea "Type a message here..." at bounding box center [1364, 655] width 239 height 61
click at [515, 194] on button "Change" at bounding box center [499, 191] width 67 height 41
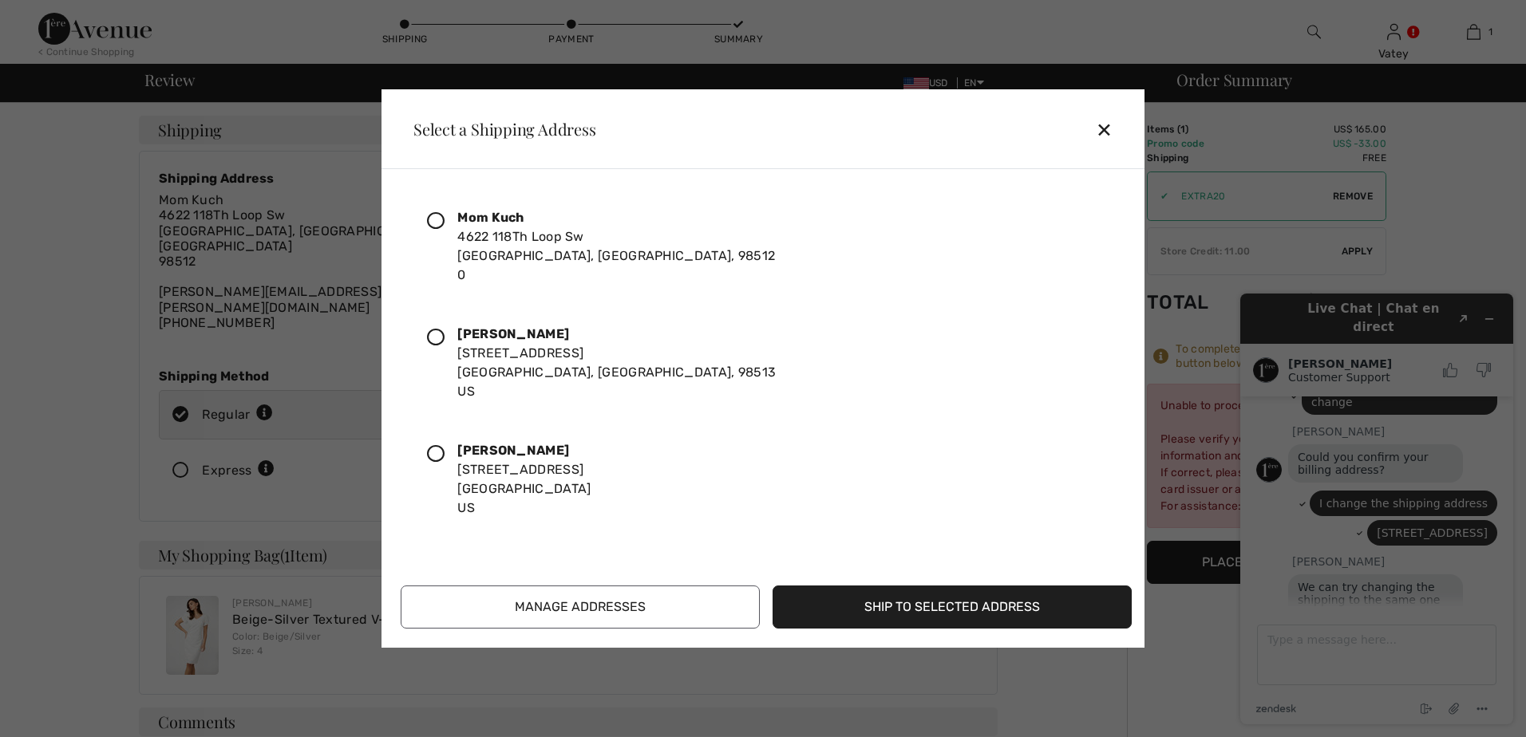
drag, startPoint x: 524, startPoint y: 463, endPoint x: 573, endPoint y: 456, distance: 49.2
click at [530, 462] on div "[PERSON_NAME] [STREET_ADDRESS]" at bounding box center [523, 479] width 133 height 77
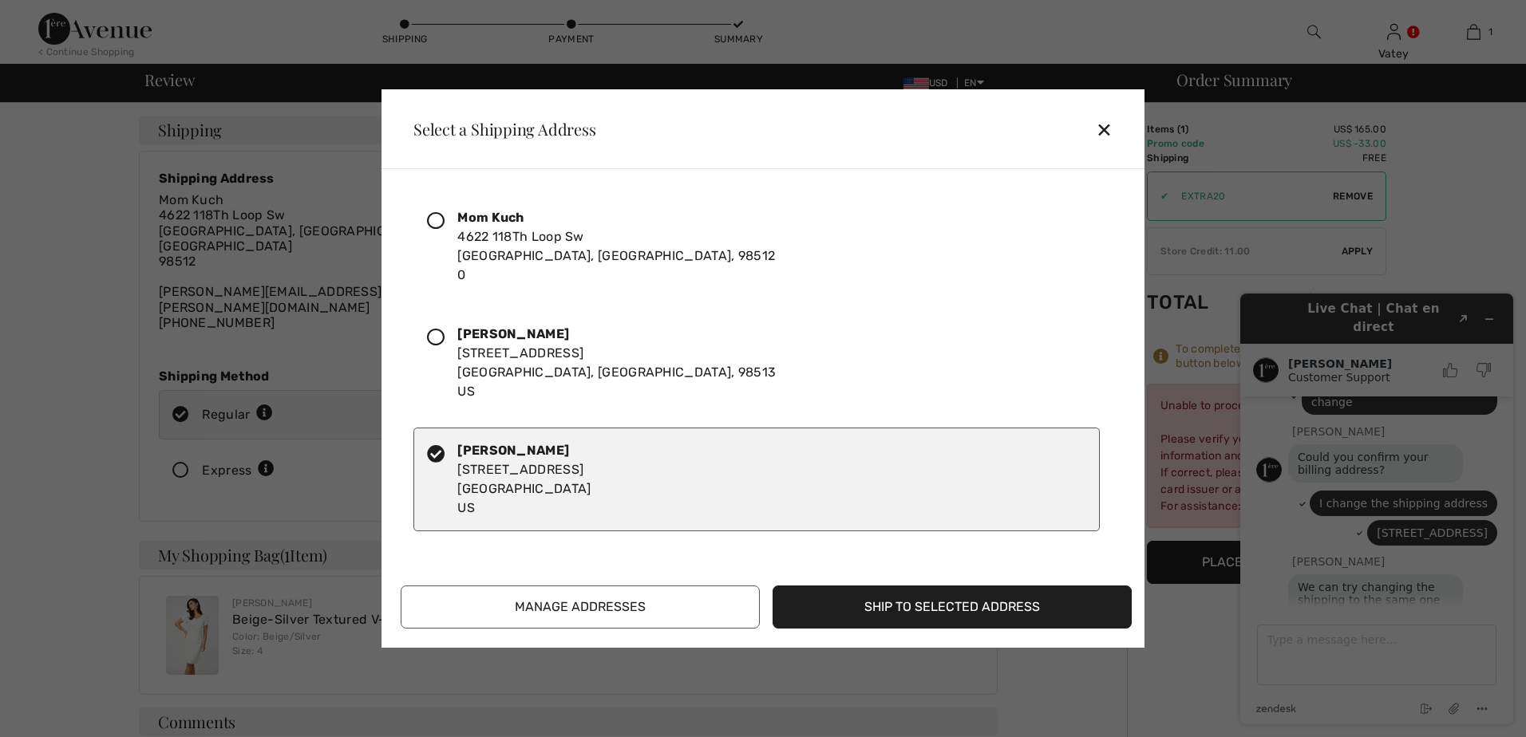
click at [1021, 614] on button "Ship to Selected Address" at bounding box center [951, 607] width 359 height 43
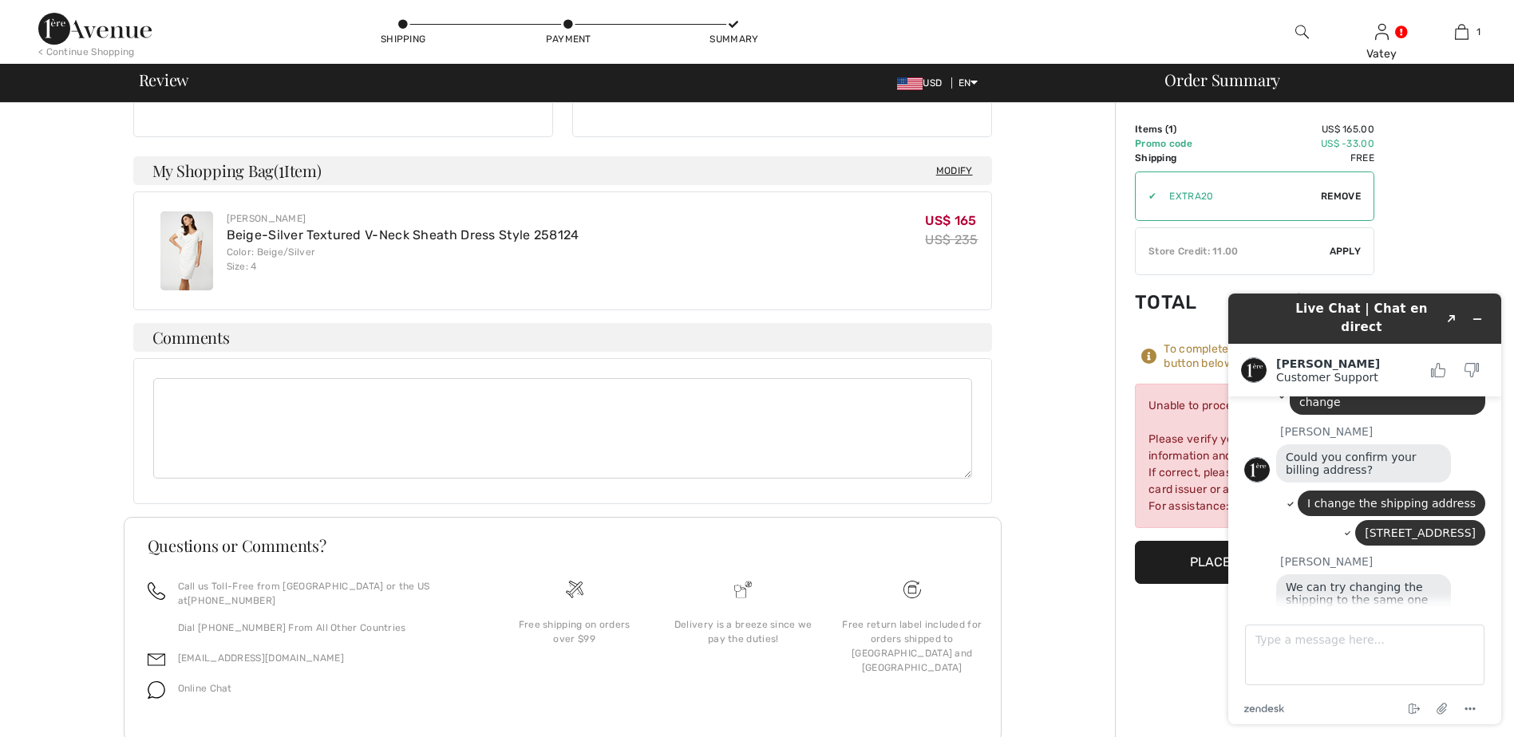
scroll to position [0, 0]
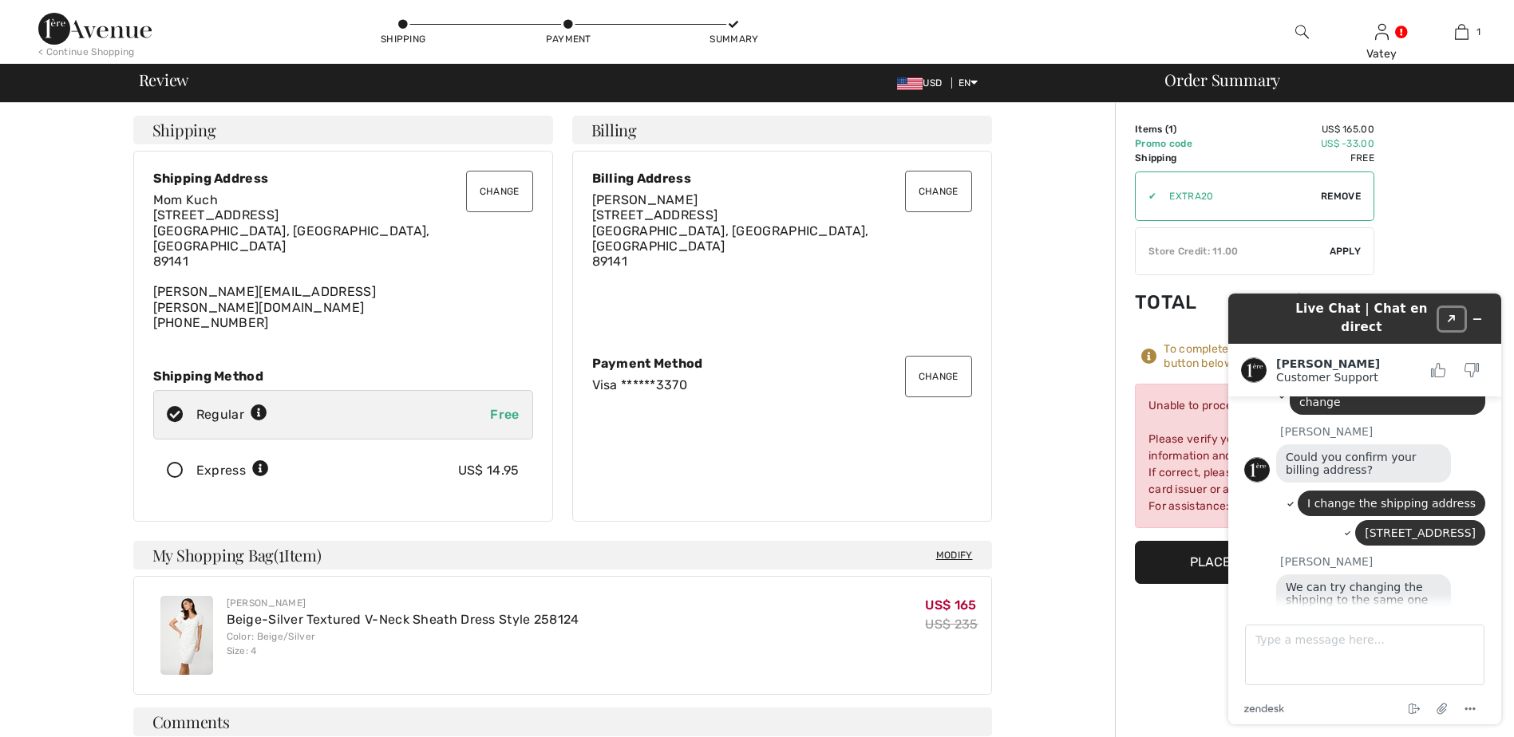
click at [1451, 315] on icon "Popout" at bounding box center [1451, 319] width 8 height 8
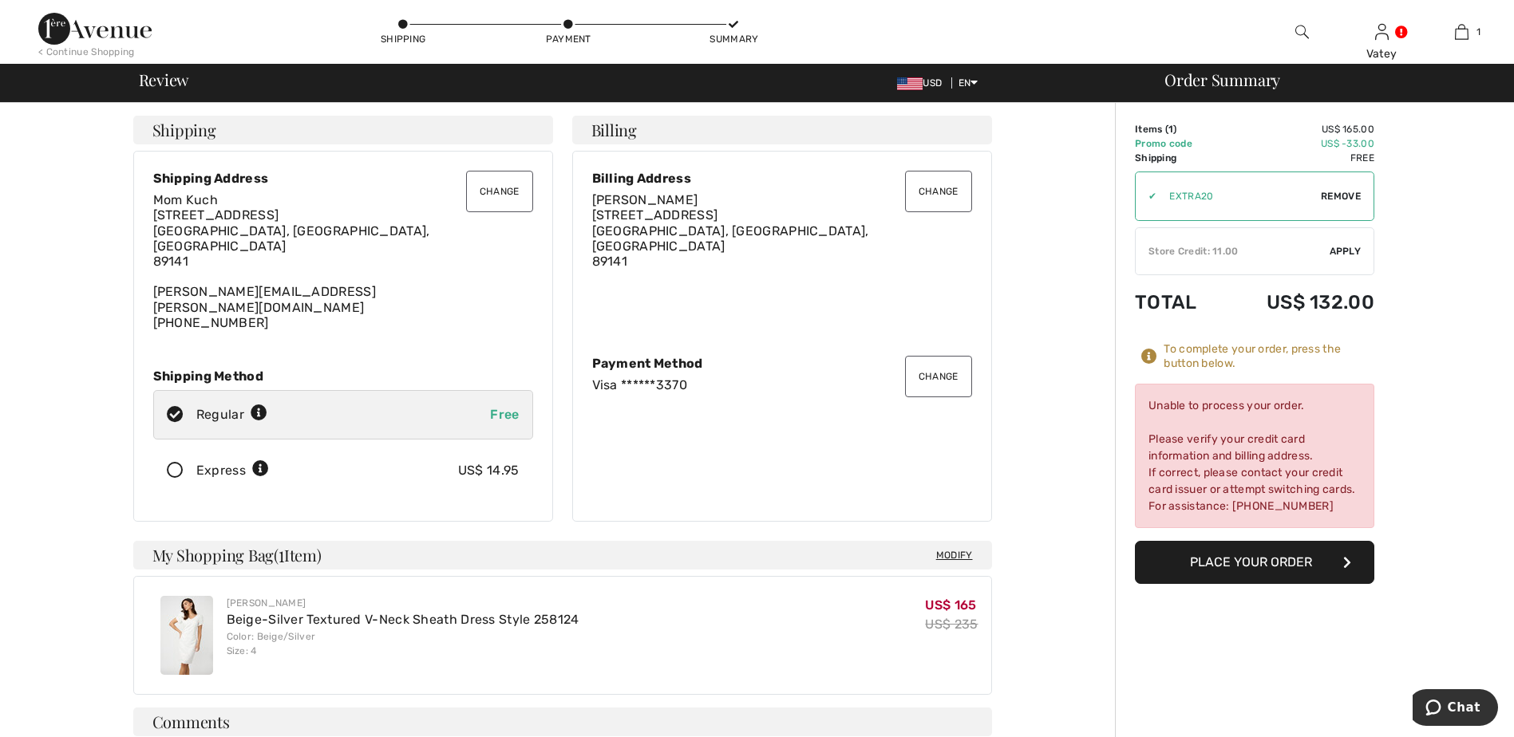
click at [1214, 568] on button "Place Your Order" at bounding box center [1254, 562] width 239 height 43
click at [957, 547] on span "Modify" at bounding box center [954, 555] width 37 height 16
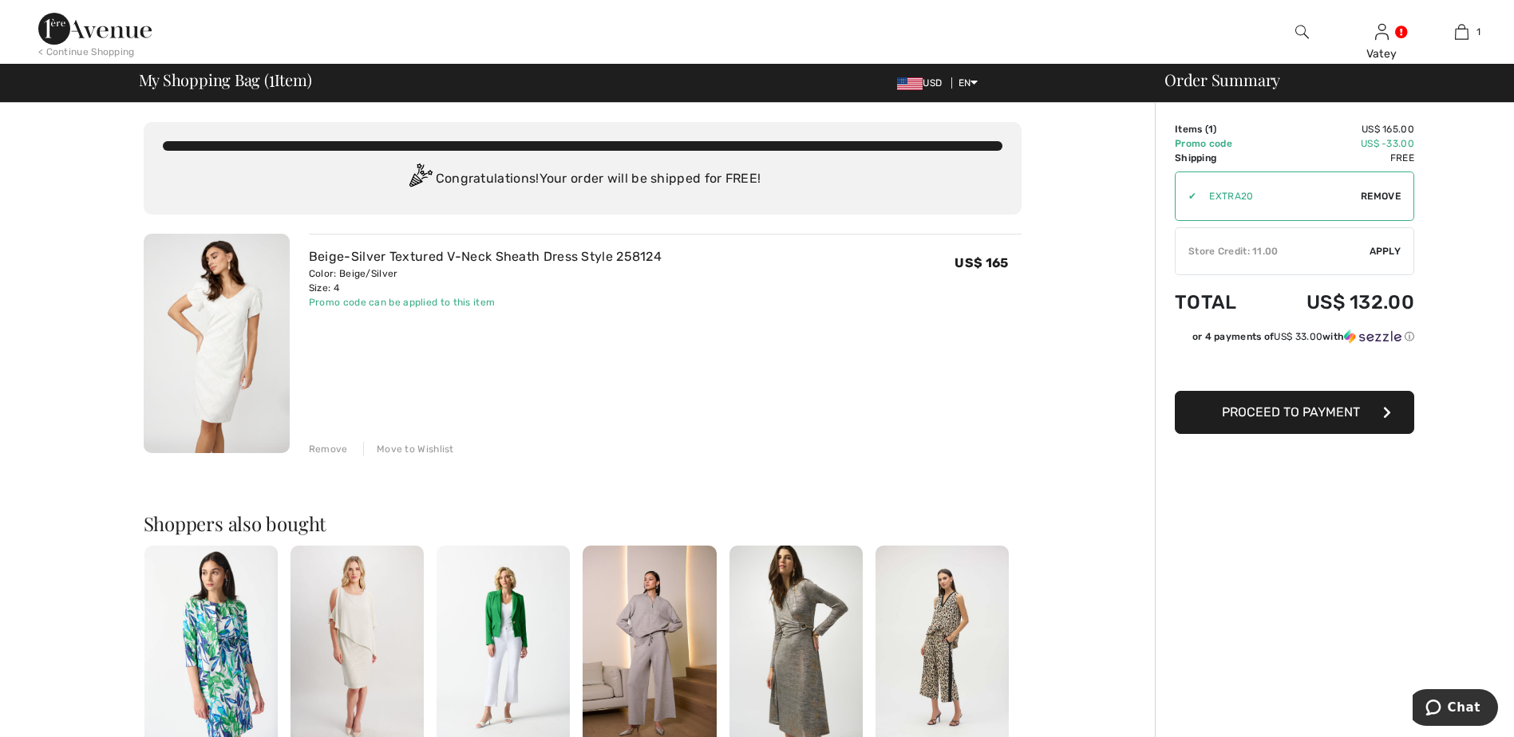
click at [1338, 415] on span "Proceed to Payment" at bounding box center [1291, 412] width 138 height 15
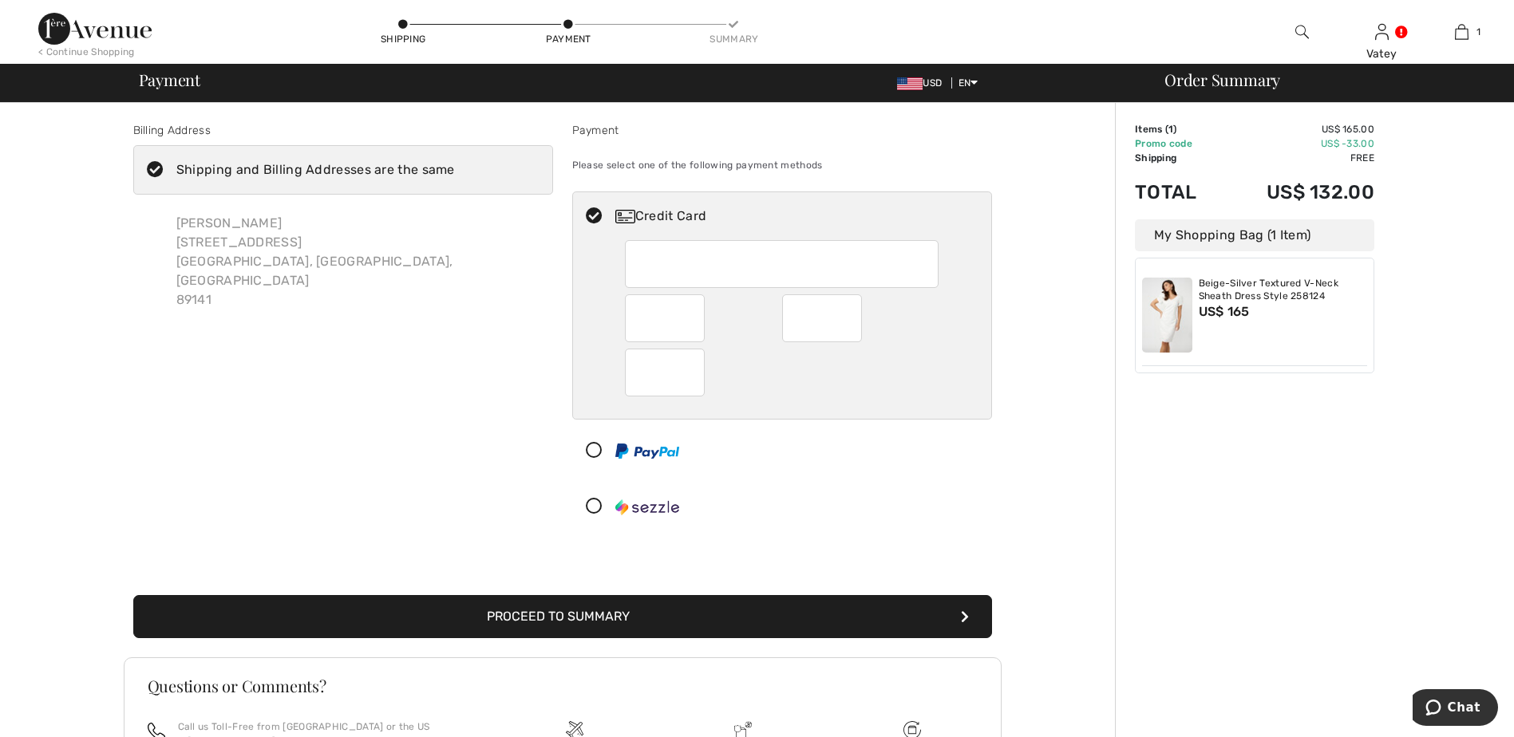
drag, startPoint x: 1072, startPoint y: 446, endPoint x: 1061, endPoint y: 444, distance: 11.3
click at [1071, 446] on div "Billing Address Shipping and Billing Addresses are the same [PERSON_NAME] [STRE…" at bounding box center [562, 512] width 1105 height 819
click at [391, 338] on div "Billing Address Shipping and Billing Addresses are the same Vatey Roth 10030 Pi…" at bounding box center [343, 330] width 439 height 416
click at [964, 611] on icon "submit" at bounding box center [965, 616] width 8 height 13
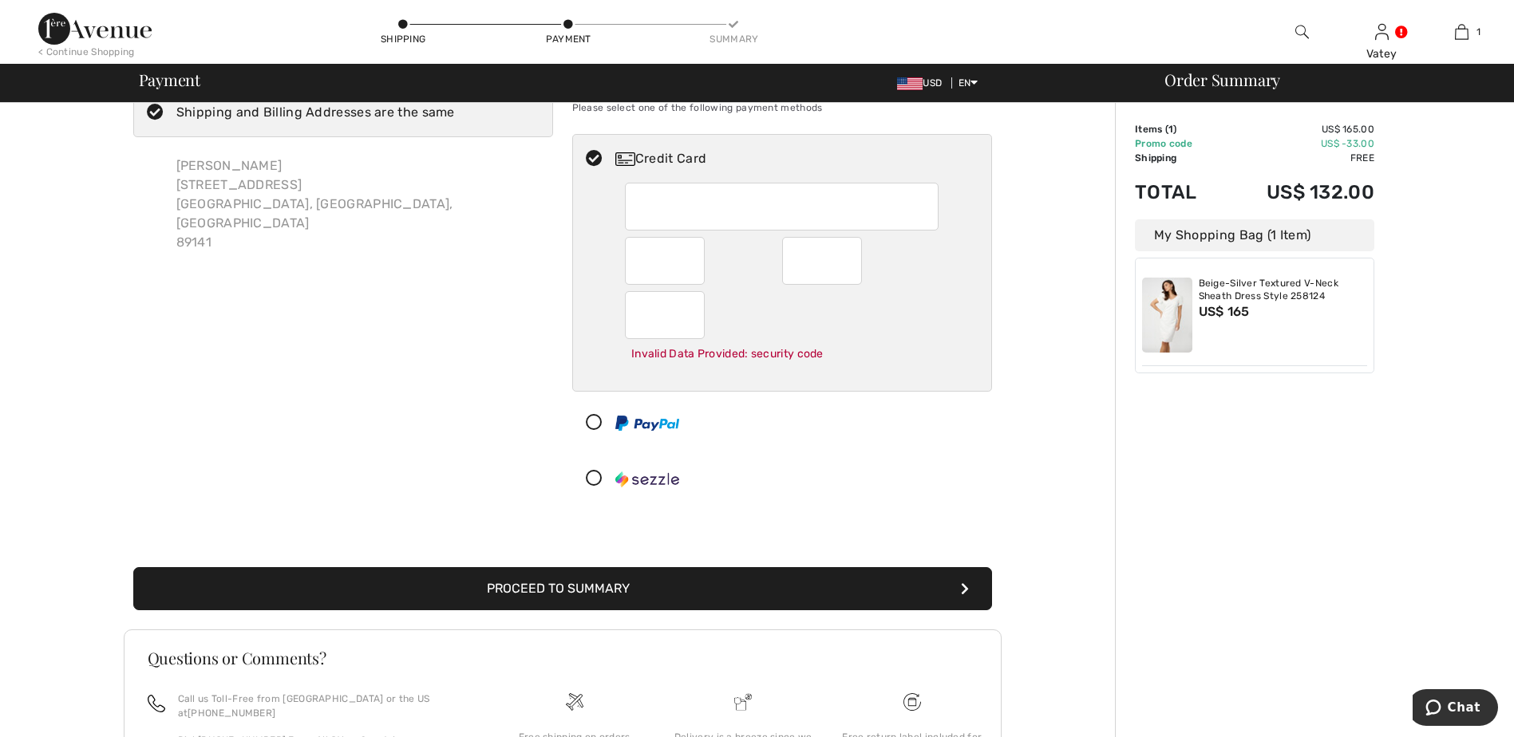
scroll to position [64, 0]
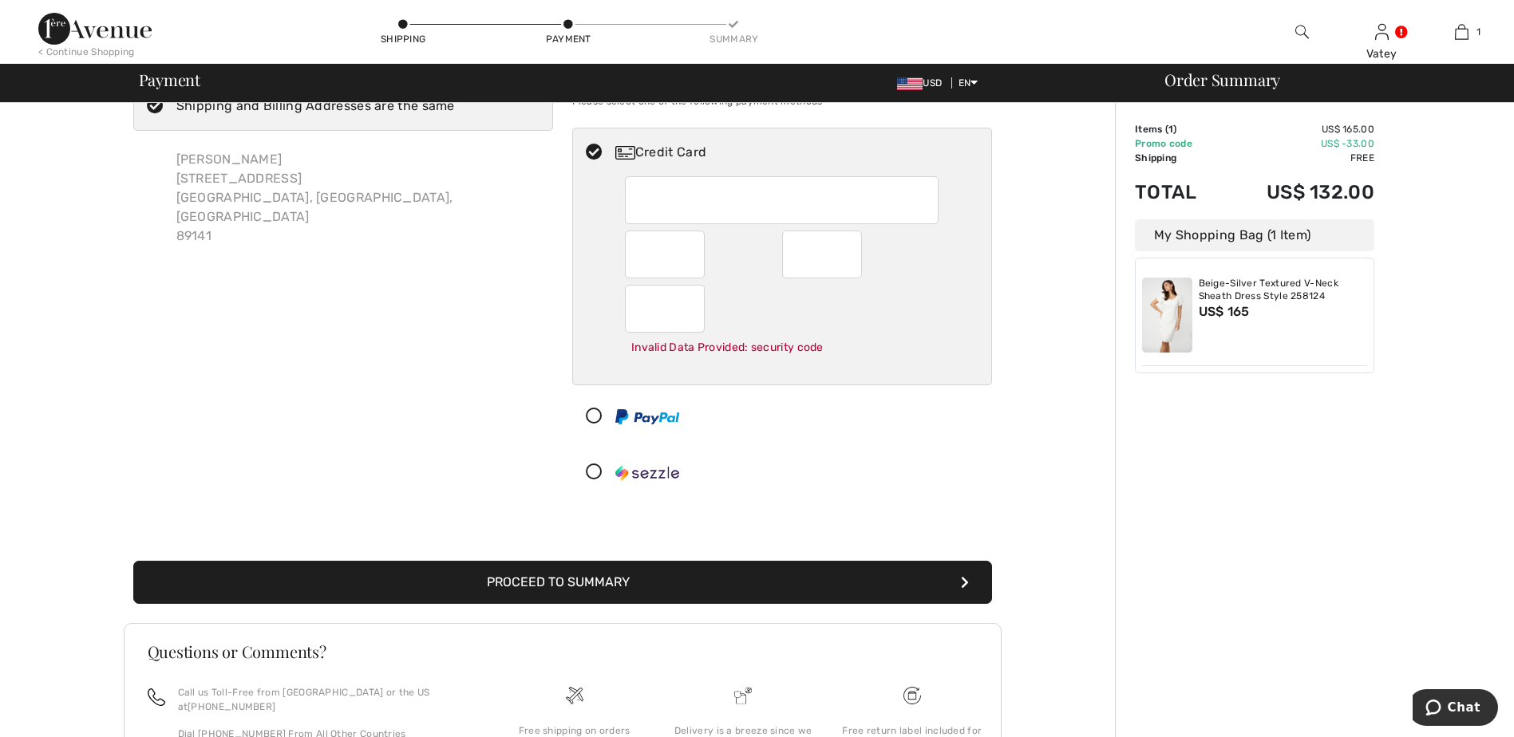
click at [1140, 495] on div "Order Summary Details Items ( 1 ) US$ 165.00 Promo code US$ -33.00 Shipping Fre…" at bounding box center [1314, 463] width 399 height 849
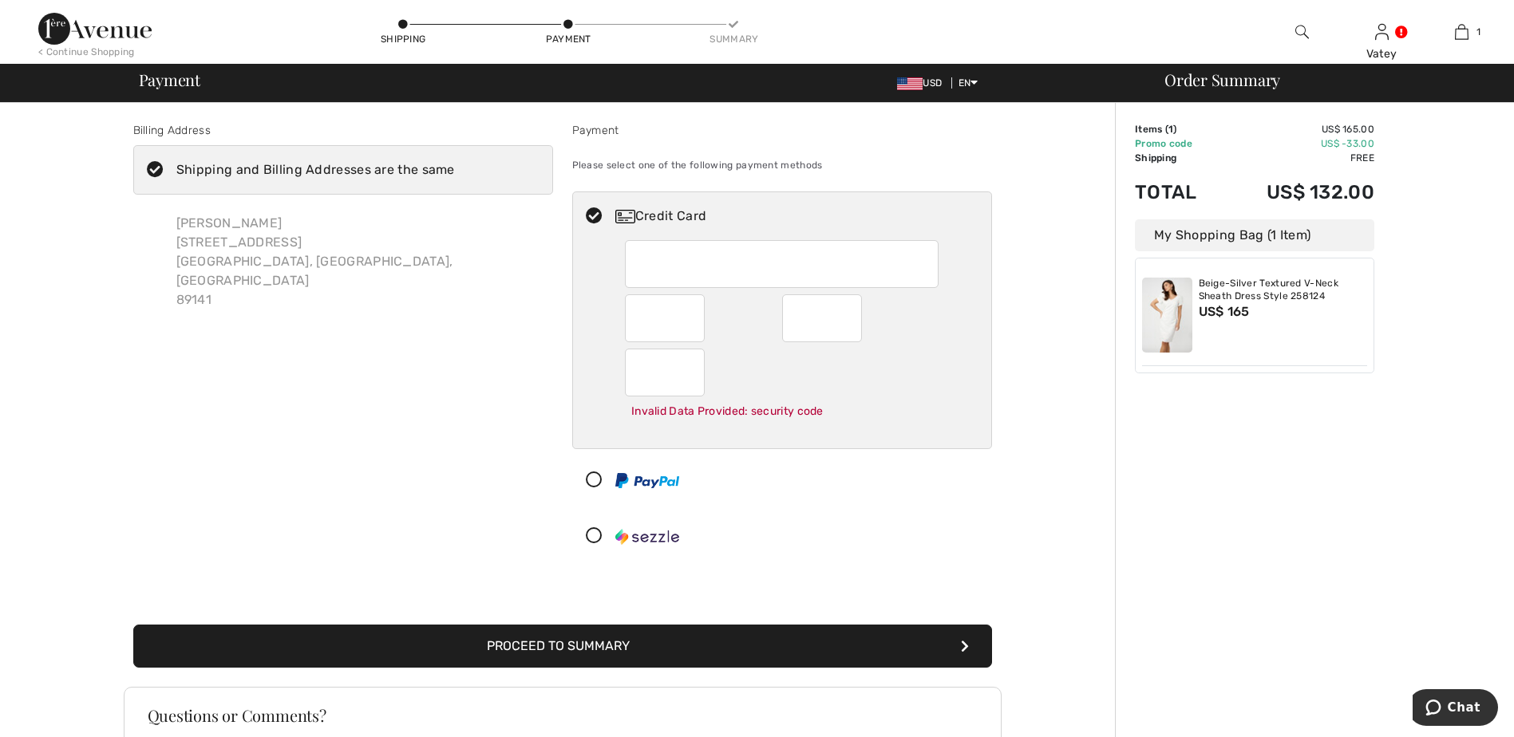
click at [604, 642] on button "Proceed to Summary" at bounding box center [562, 646] width 859 height 43
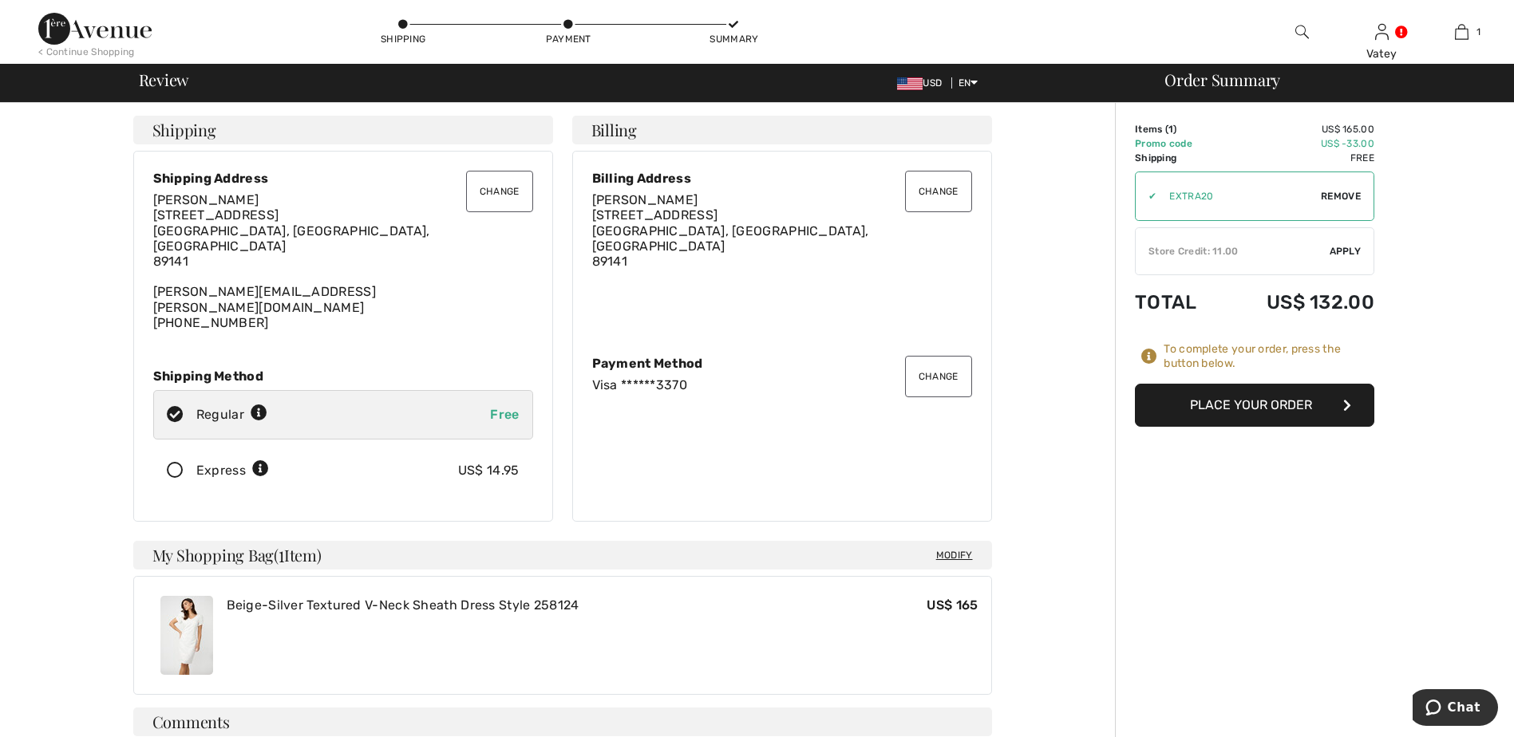
click at [515, 198] on button "Change" at bounding box center [499, 191] width 67 height 41
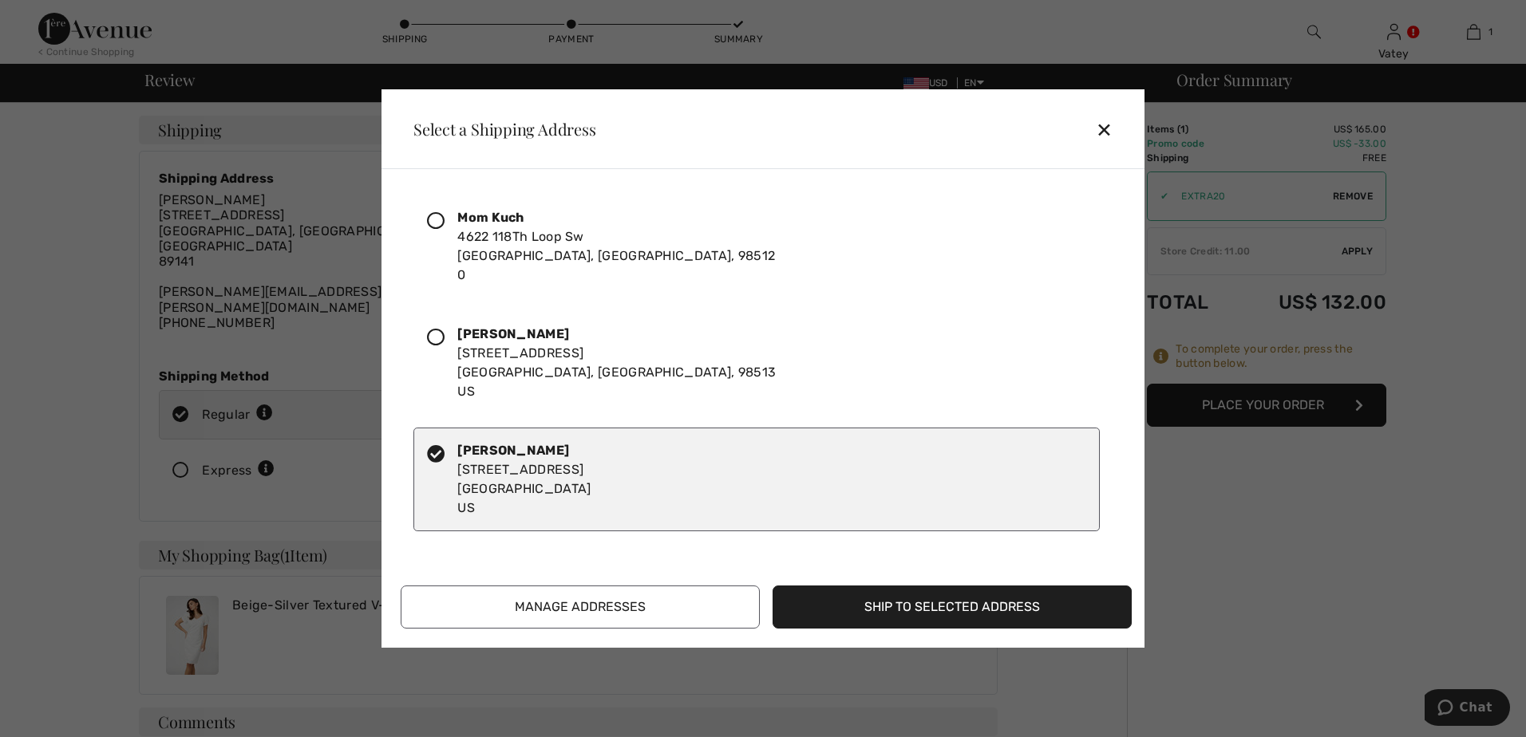
click at [486, 243] on div "Mom Kuch 4622 118Th Loop Sw Olympia, WA, 98512 0" at bounding box center [616, 246] width 318 height 77
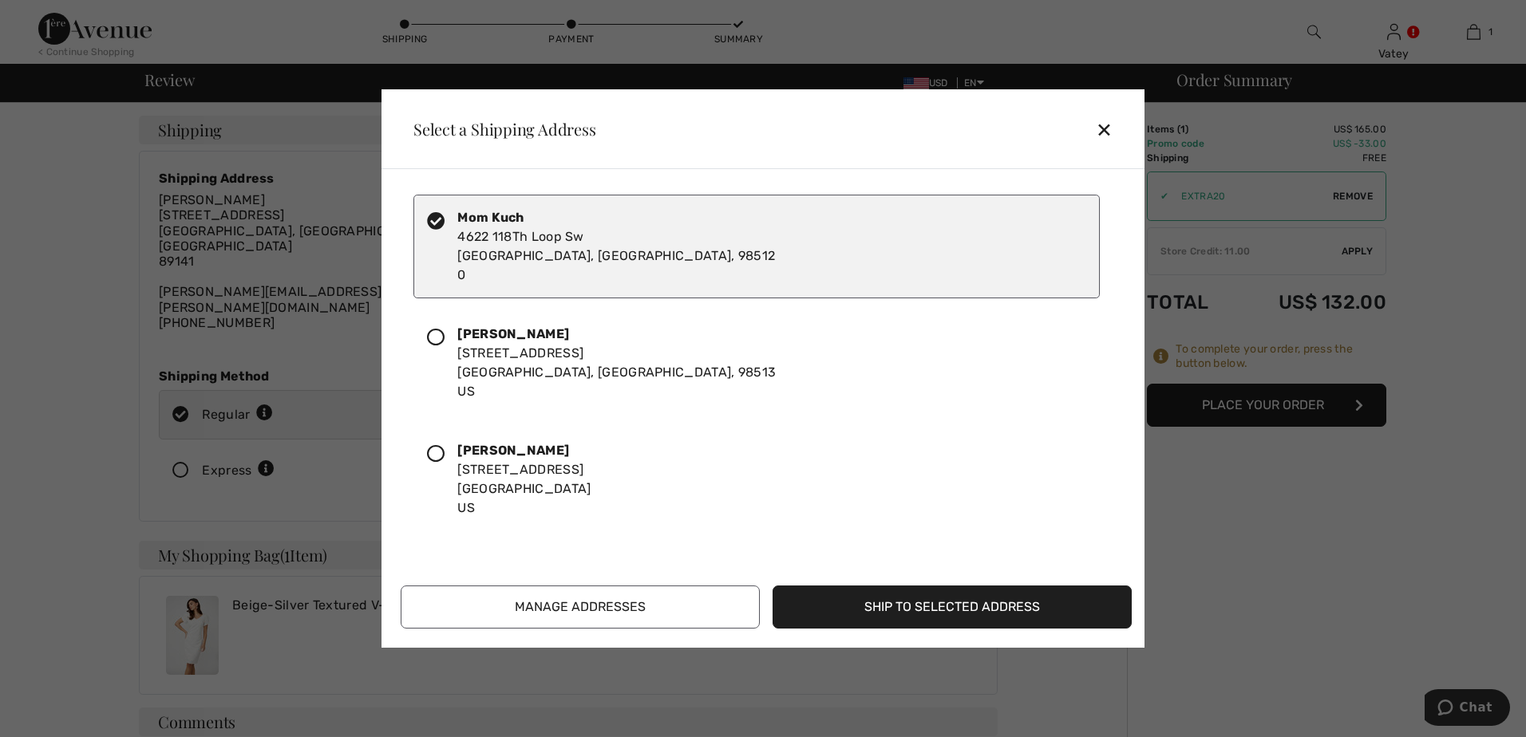
click at [989, 609] on button "Ship to Selected Address" at bounding box center [951, 607] width 359 height 43
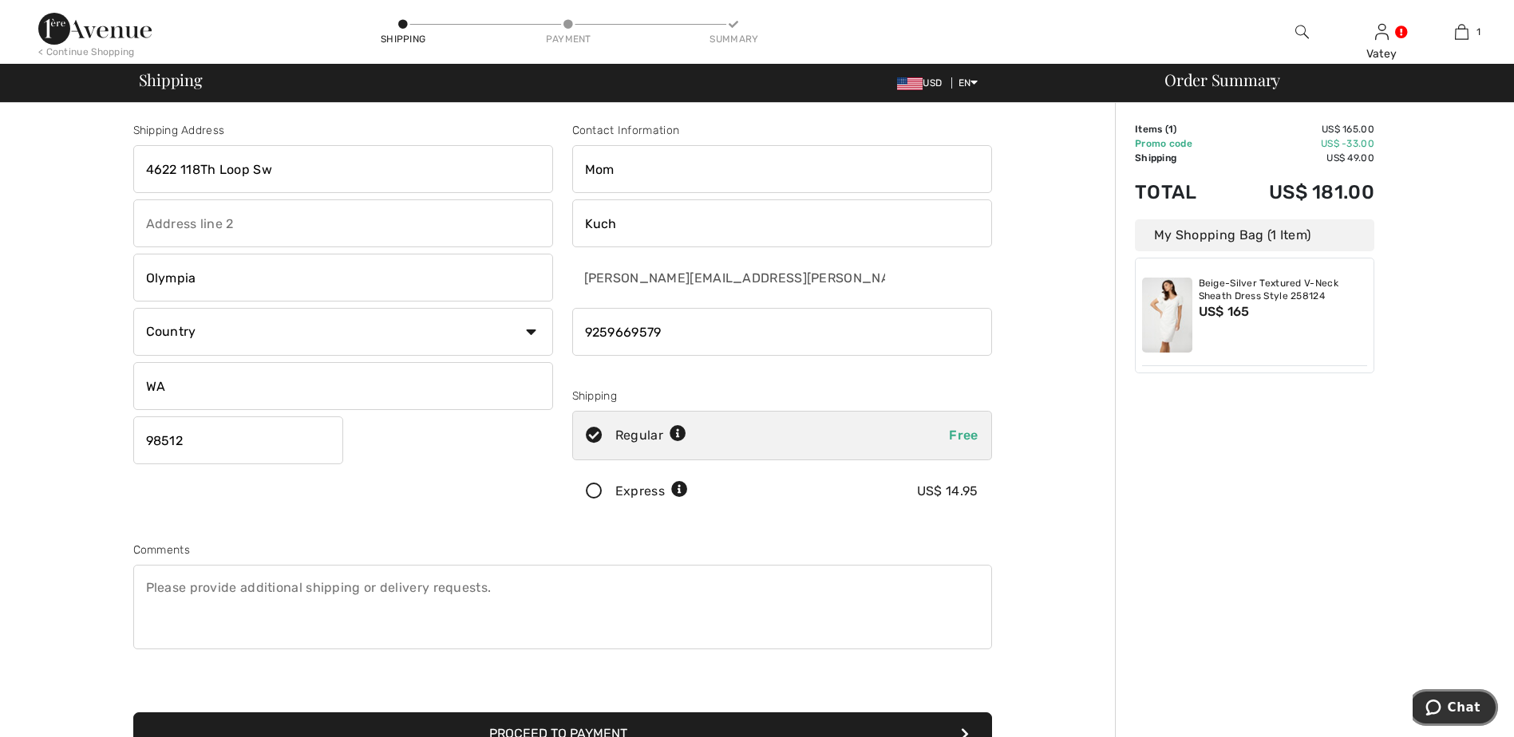
click at [1453, 705] on span "Chat" at bounding box center [1463, 708] width 33 height 14
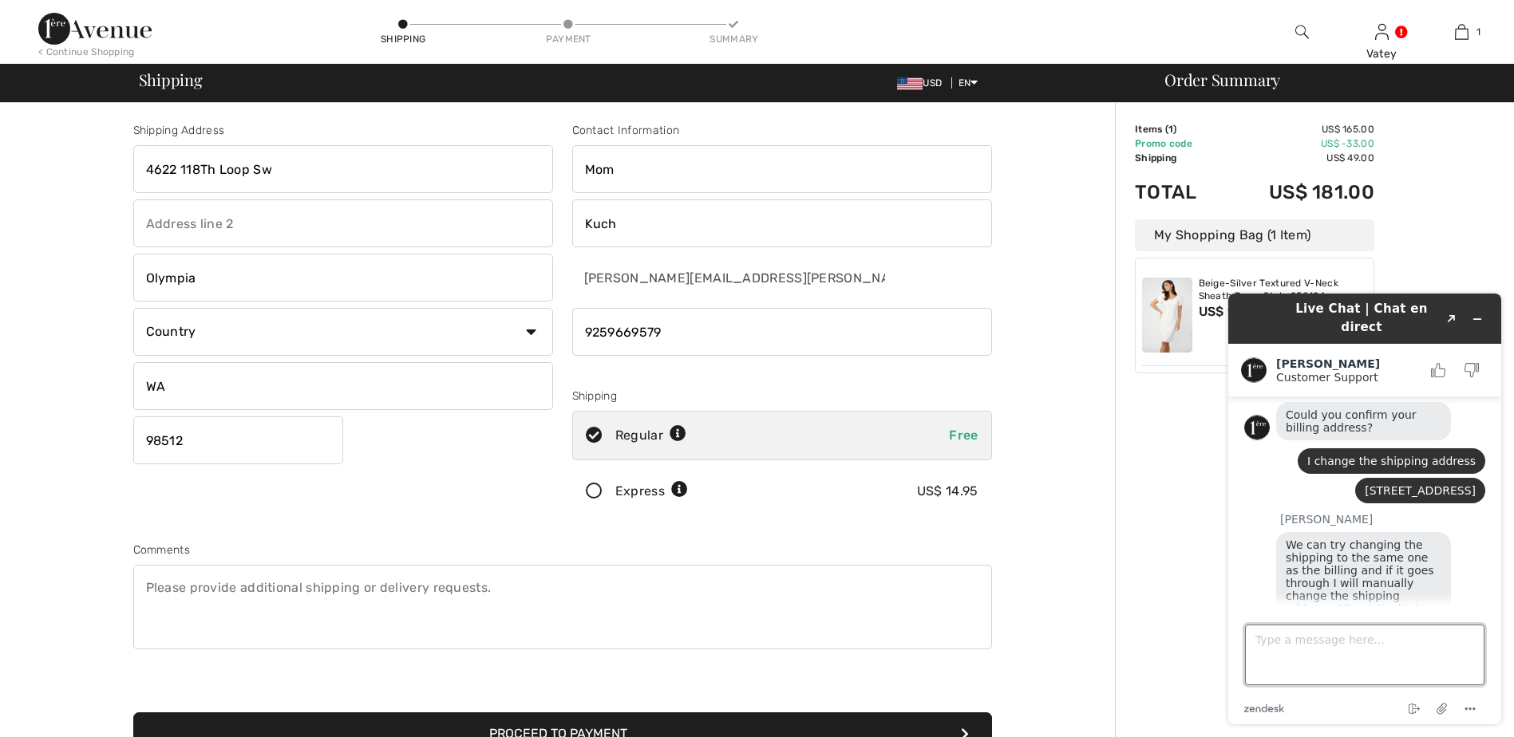
drag, startPoint x: 1328, startPoint y: 635, endPoint x: 1350, endPoint y: 650, distance: 27.0
click at [1332, 641] on textarea "Type a message here..." at bounding box center [1364, 655] width 239 height 61
type textarea "I saw it was my mistake on the expiration date. Then the price went back to 181…"
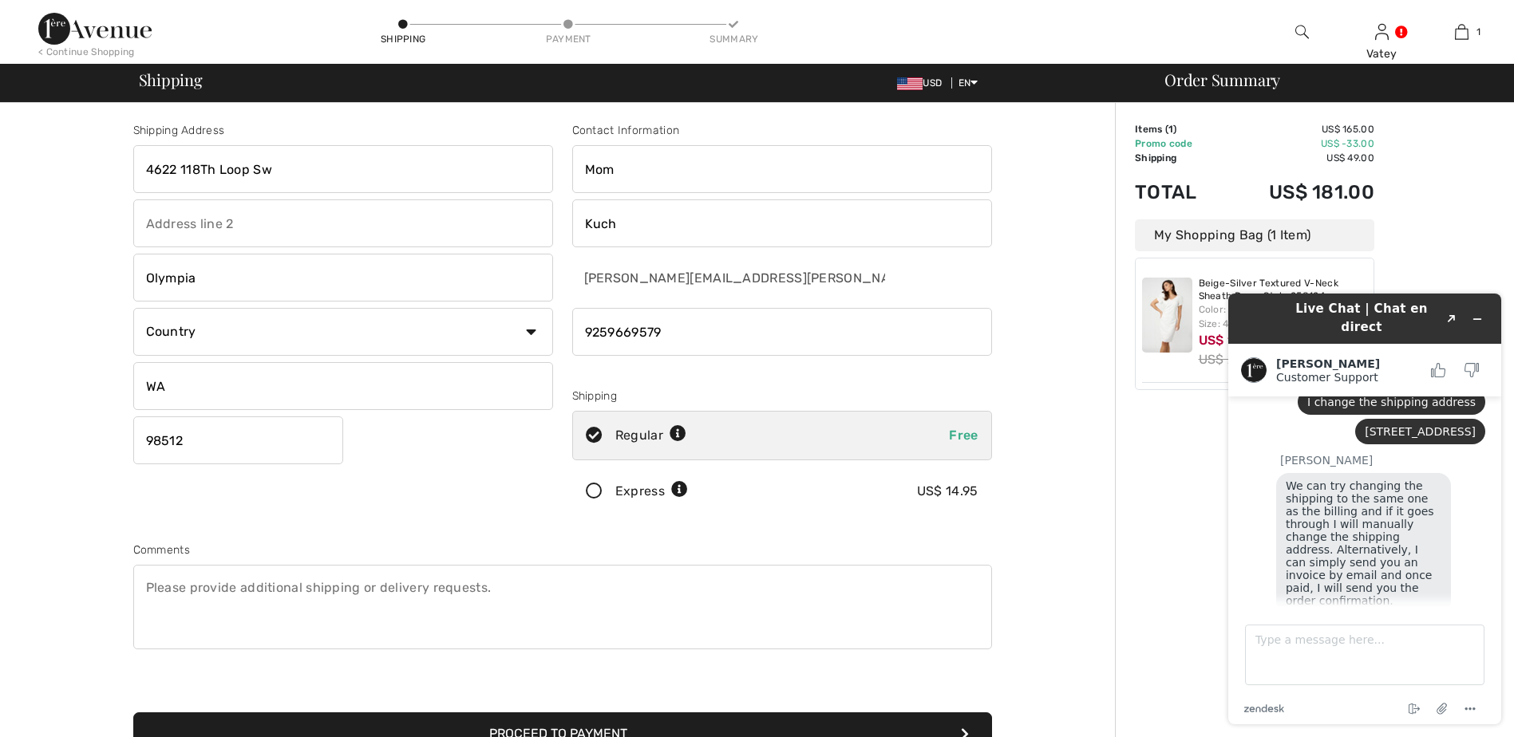
scroll to position [288, 0]
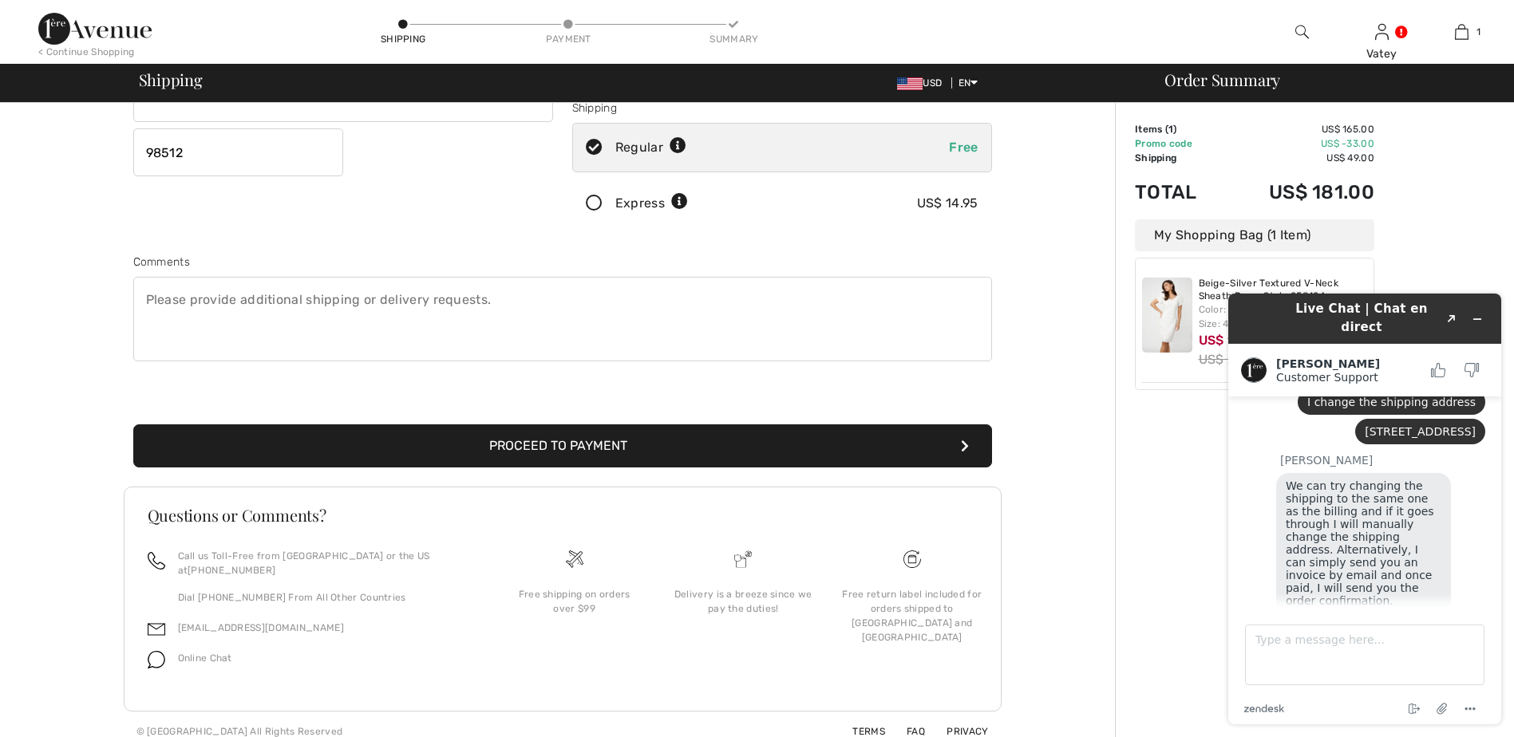
click at [951, 448] on button "Proceed to Payment" at bounding box center [562, 445] width 859 height 43
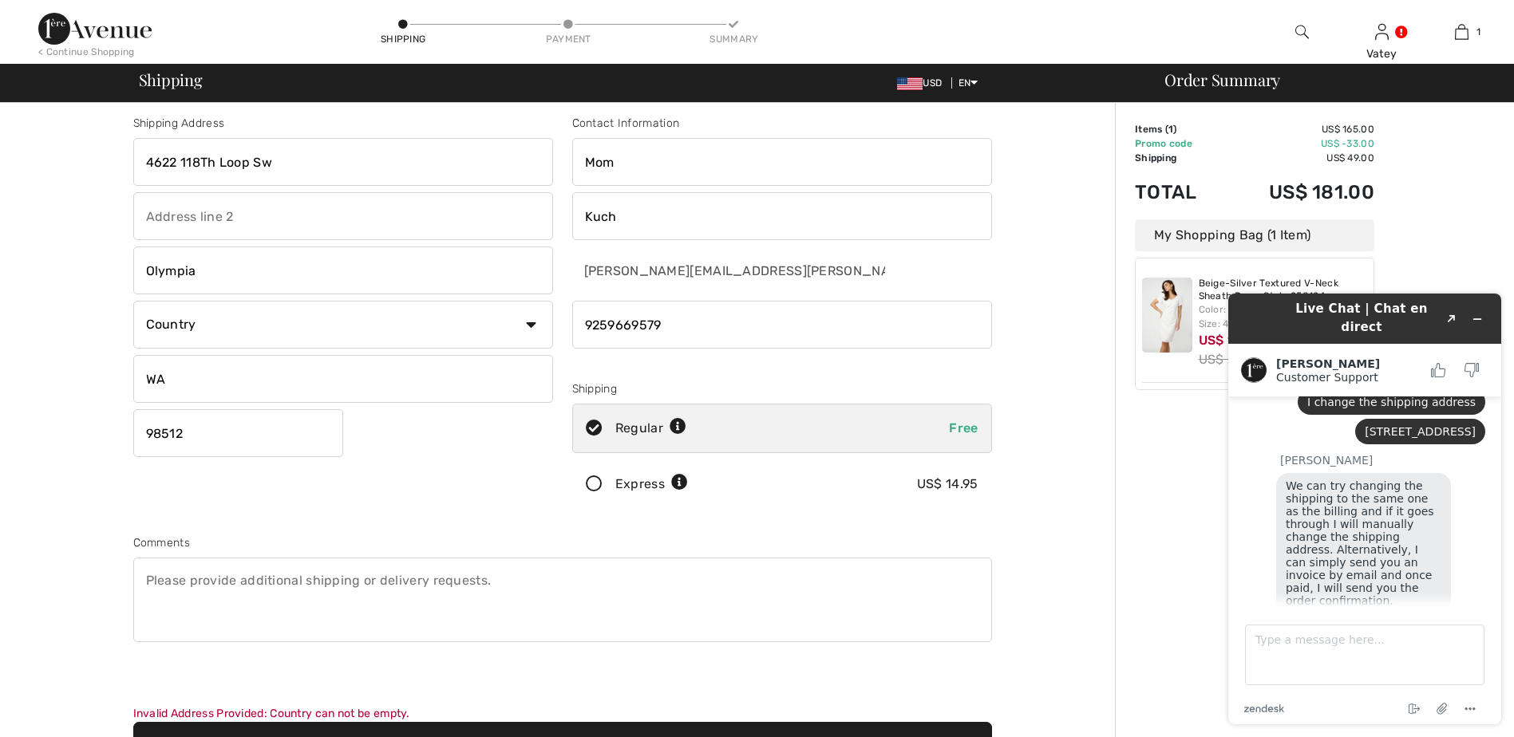
scroll to position [0, 0]
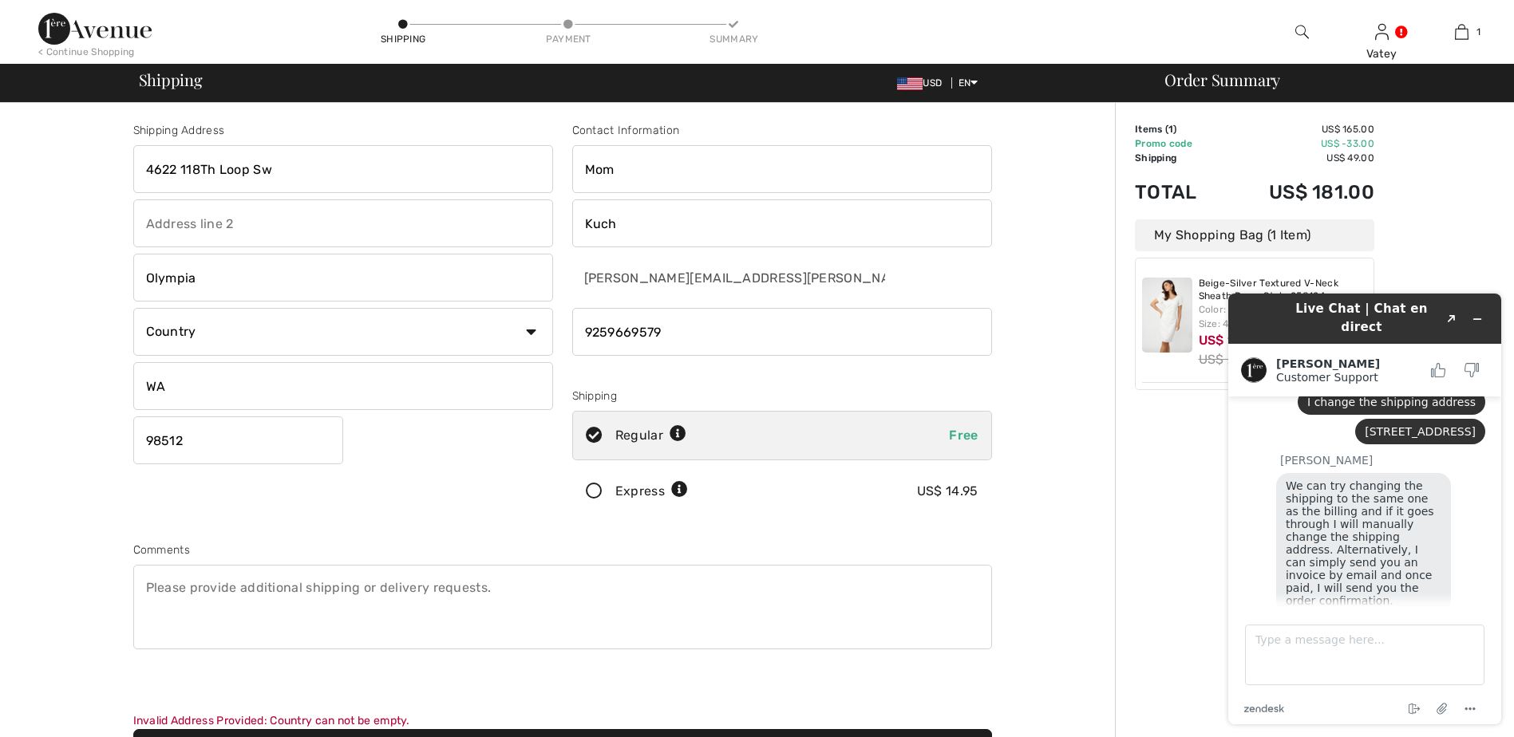
click at [531, 331] on select "Country Canada United States Afghanistan Aland Islands Albania Algeria American…" at bounding box center [343, 332] width 420 height 48
select select "US"
click at [133, 308] on select "Country Canada United States Afghanistan Aland Islands Albania Algeria American…" at bounding box center [343, 332] width 420 height 48
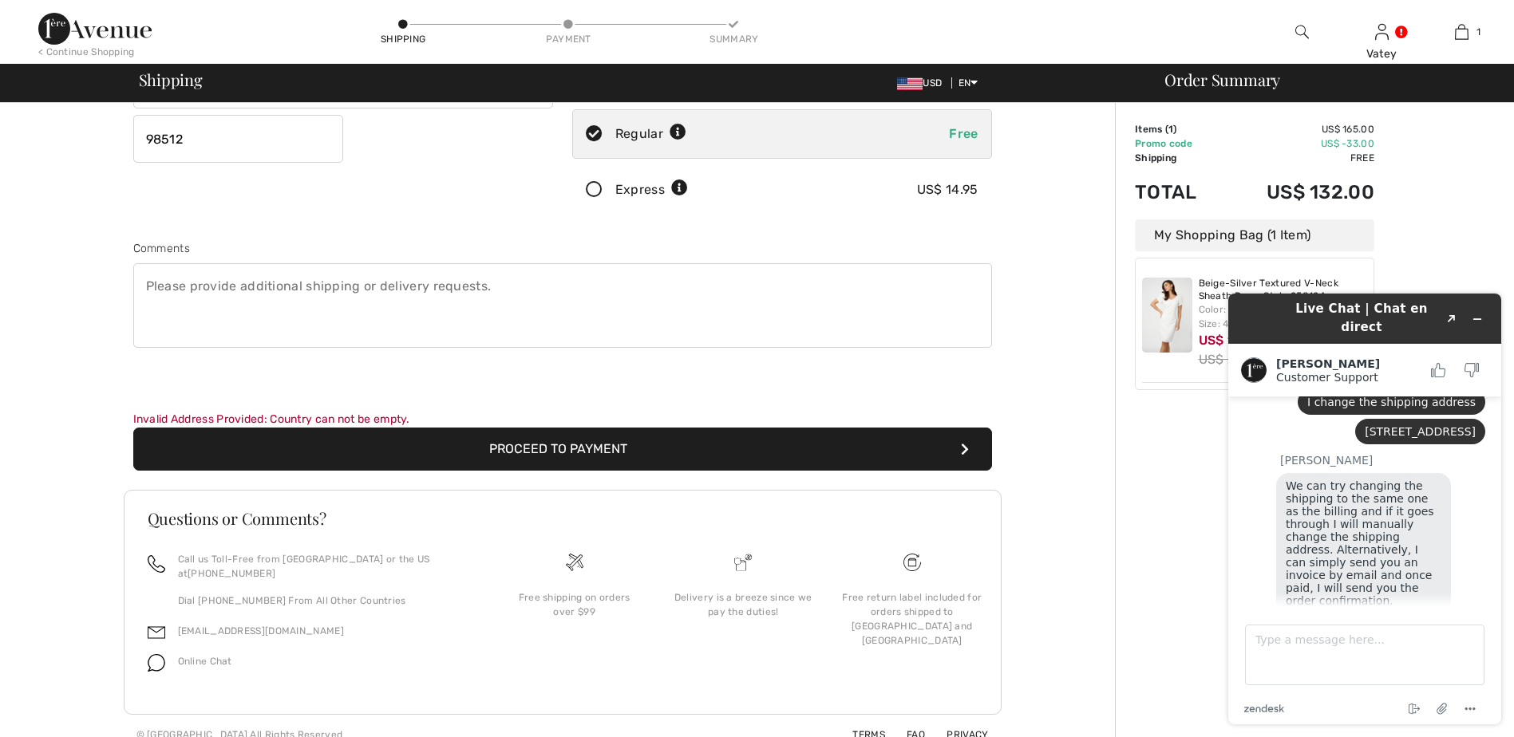
scroll to position [305, 0]
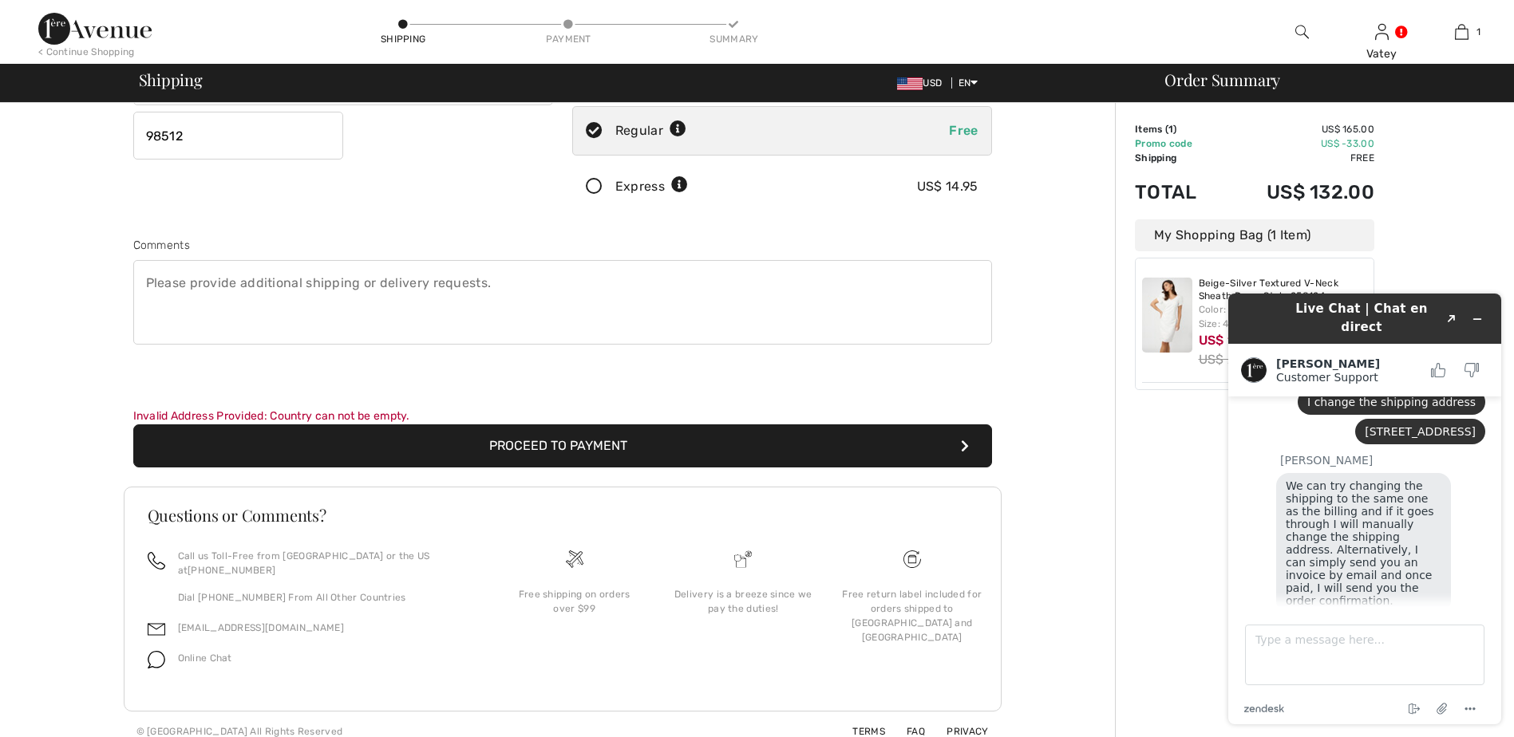
click at [929, 460] on button "Proceed to Payment" at bounding box center [562, 445] width 859 height 43
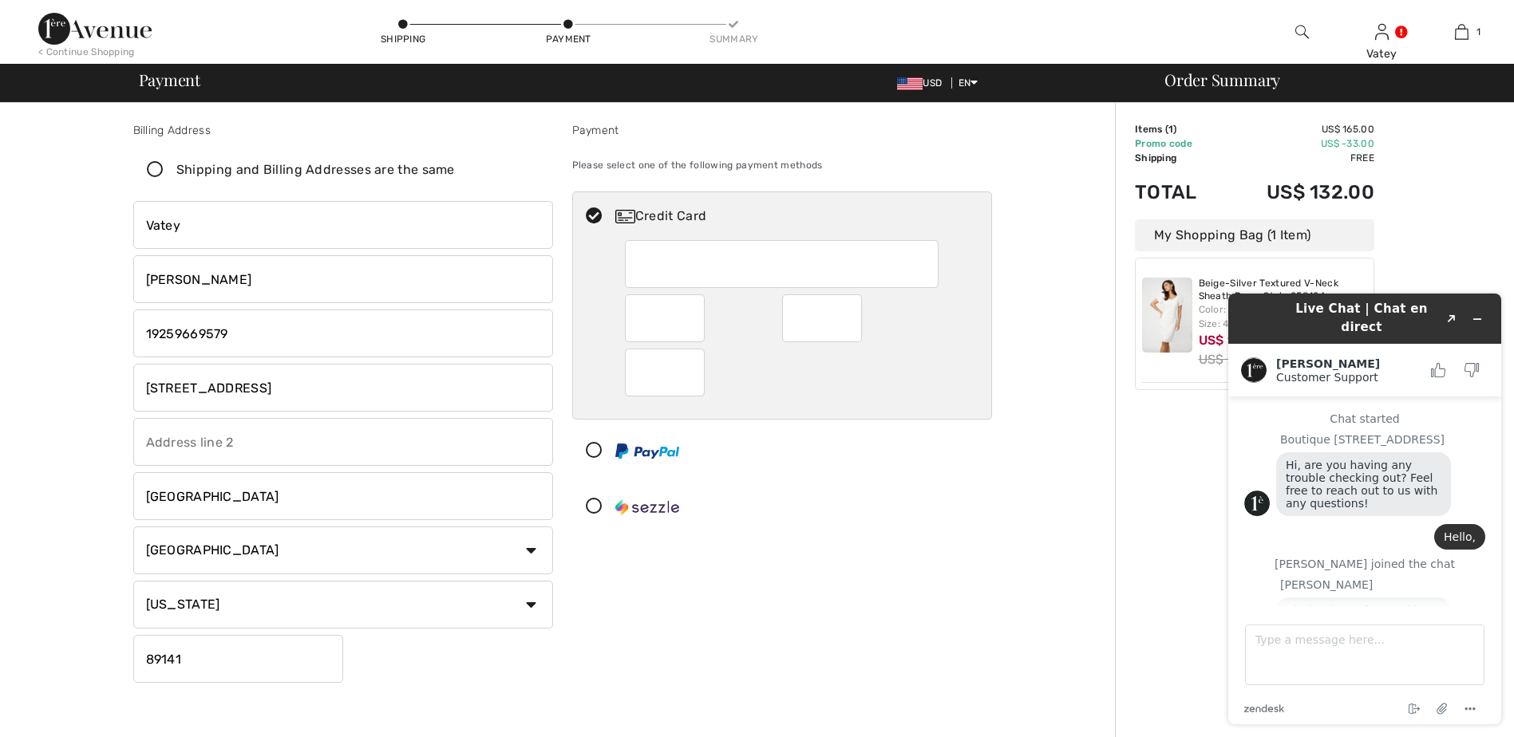
scroll to position [1431, 0]
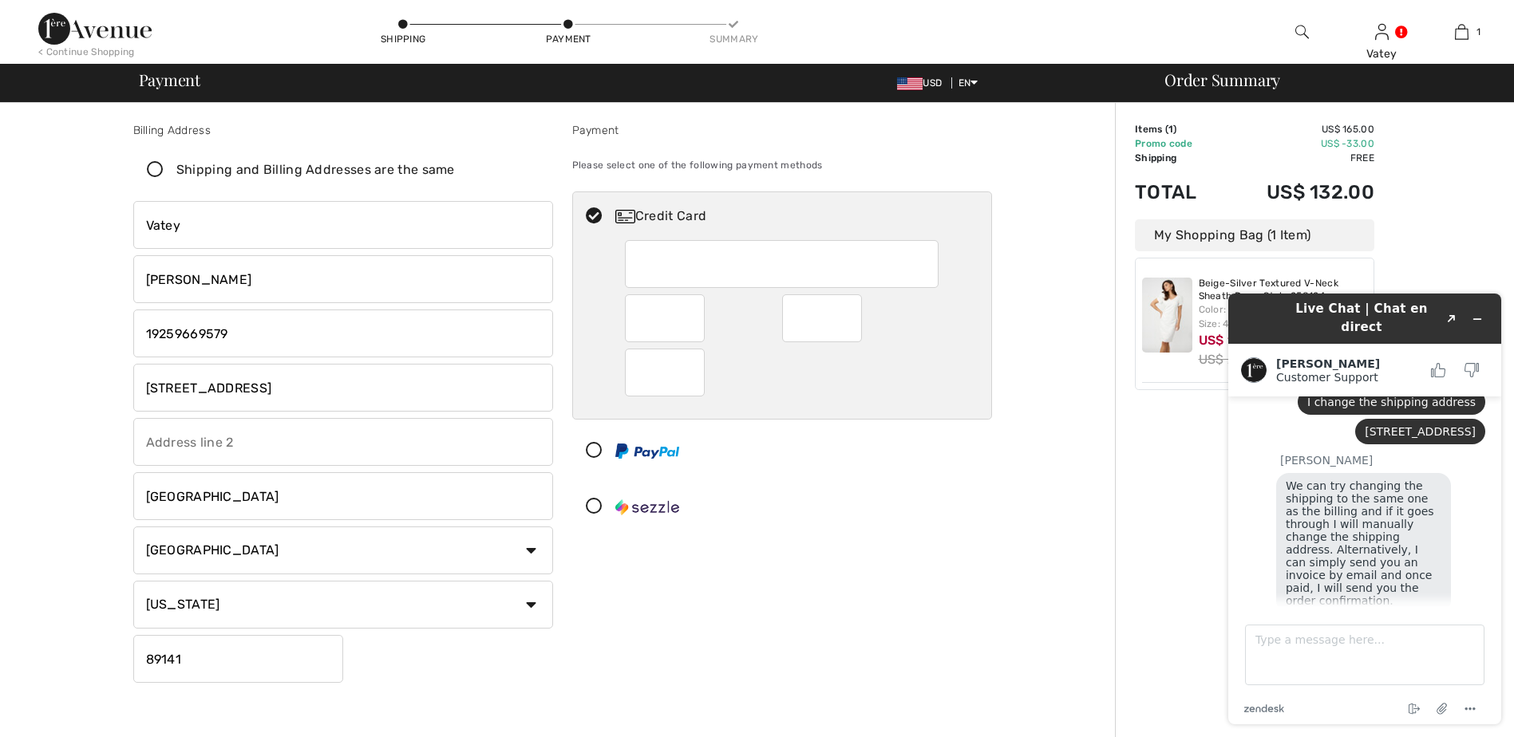
click at [926, 627] on div "Payment Please select one of the following payment methods Credit Card" at bounding box center [782, 405] width 439 height 567
drag, startPoint x: 828, startPoint y: 512, endPoint x: 812, endPoint y: 499, distance: 20.4
click at [827, 513] on div at bounding box center [775, 507] width 405 height 48
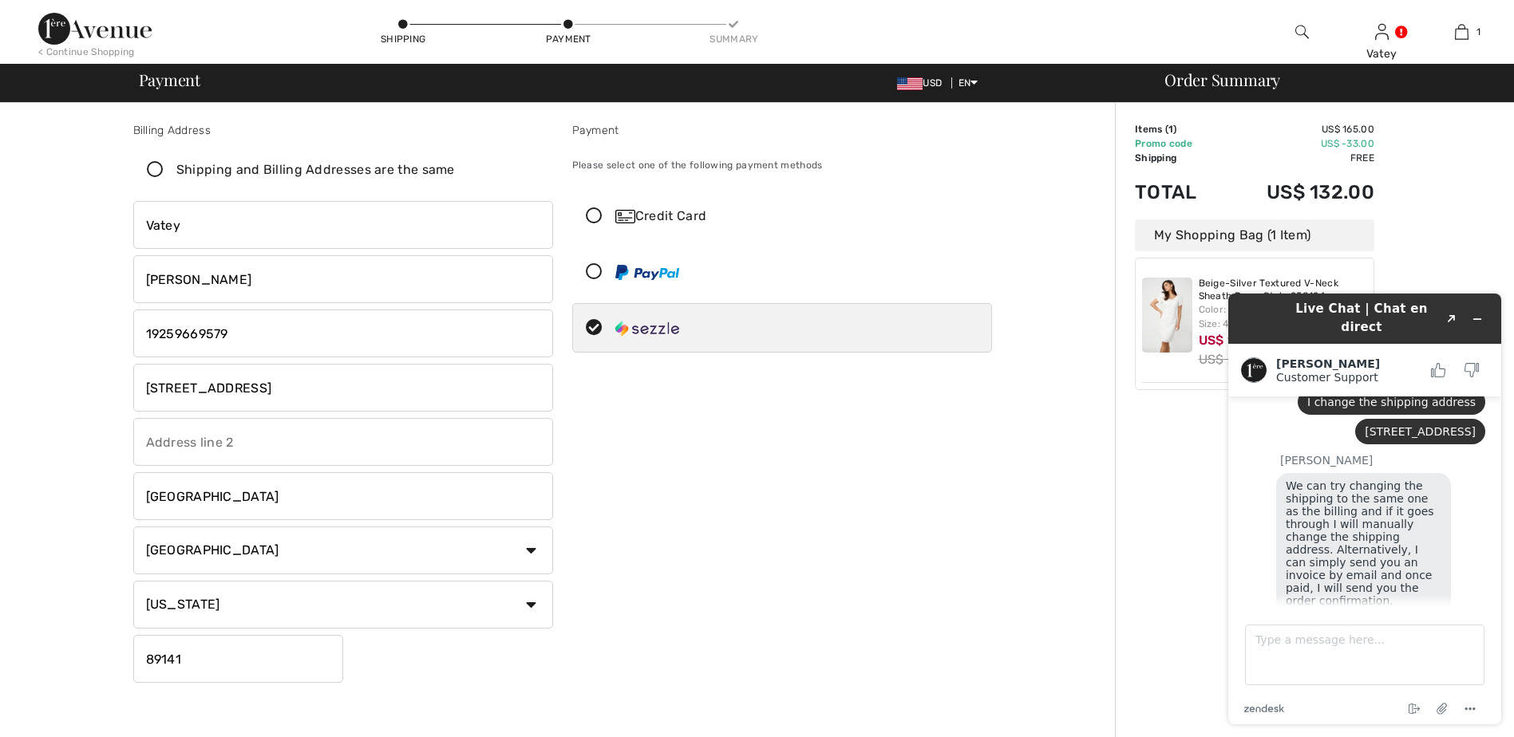
click at [594, 215] on icon at bounding box center [594, 216] width 42 height 17
radio input "true"
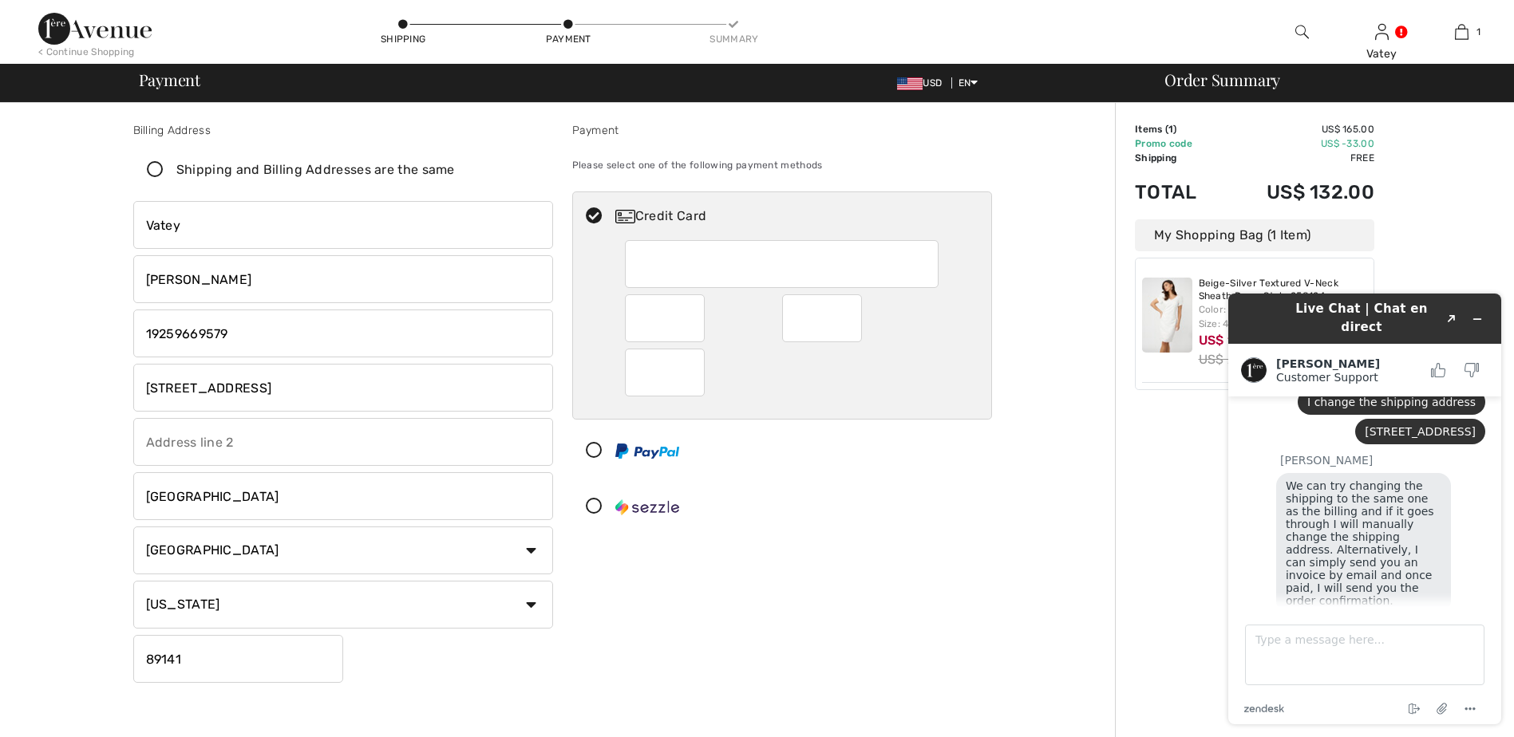
click at [962, 614] on div "Payment Please select one of the following payment methods Credit Card" at bounding box center [782, 405] width 439 height 567
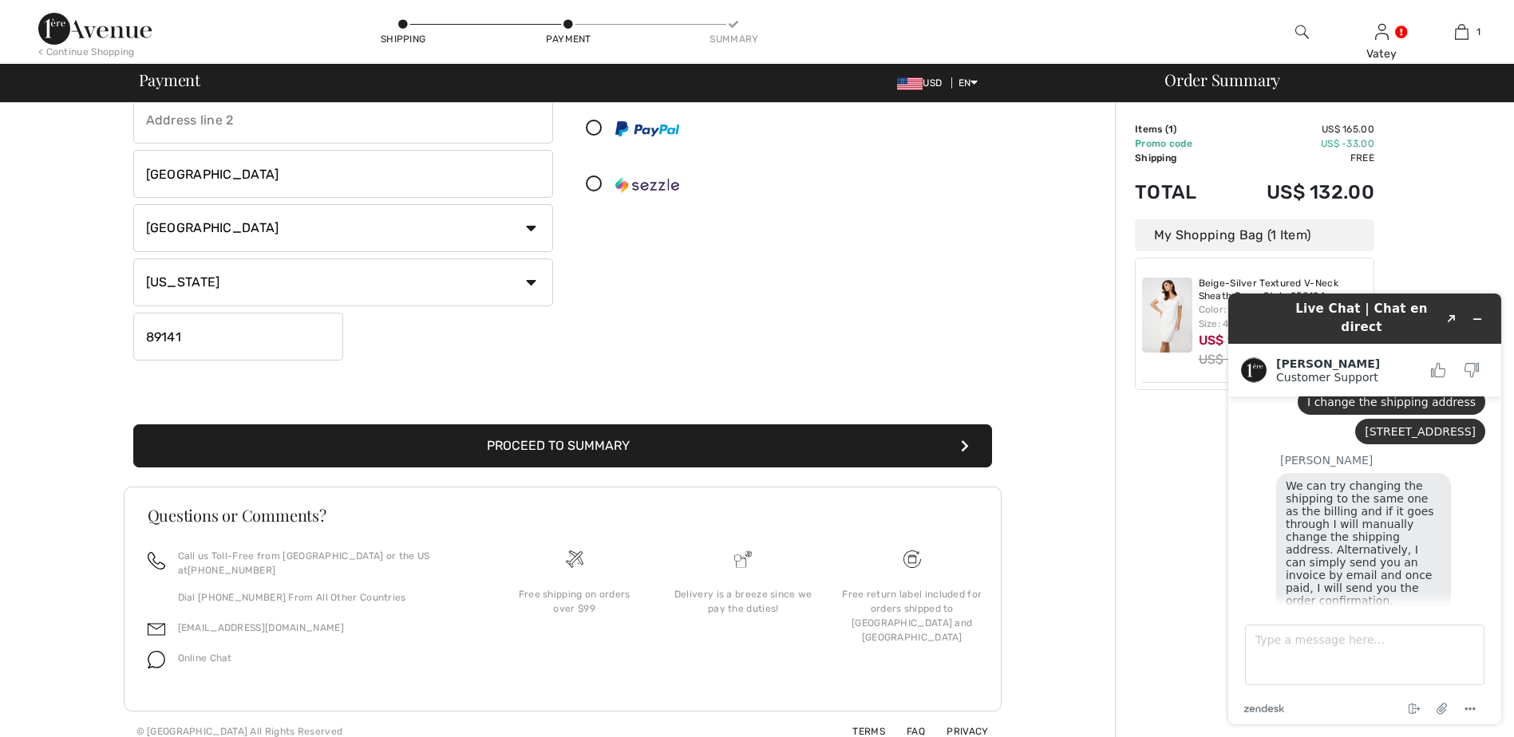
drag, startPoint x: 853, startPoint y: 457, endPoint x: 863, endPoint y: 461, distance: 11.1
click at [853, 459] on button "Proceed to Summary" at bounding box center [562, 445] width 859 height 43
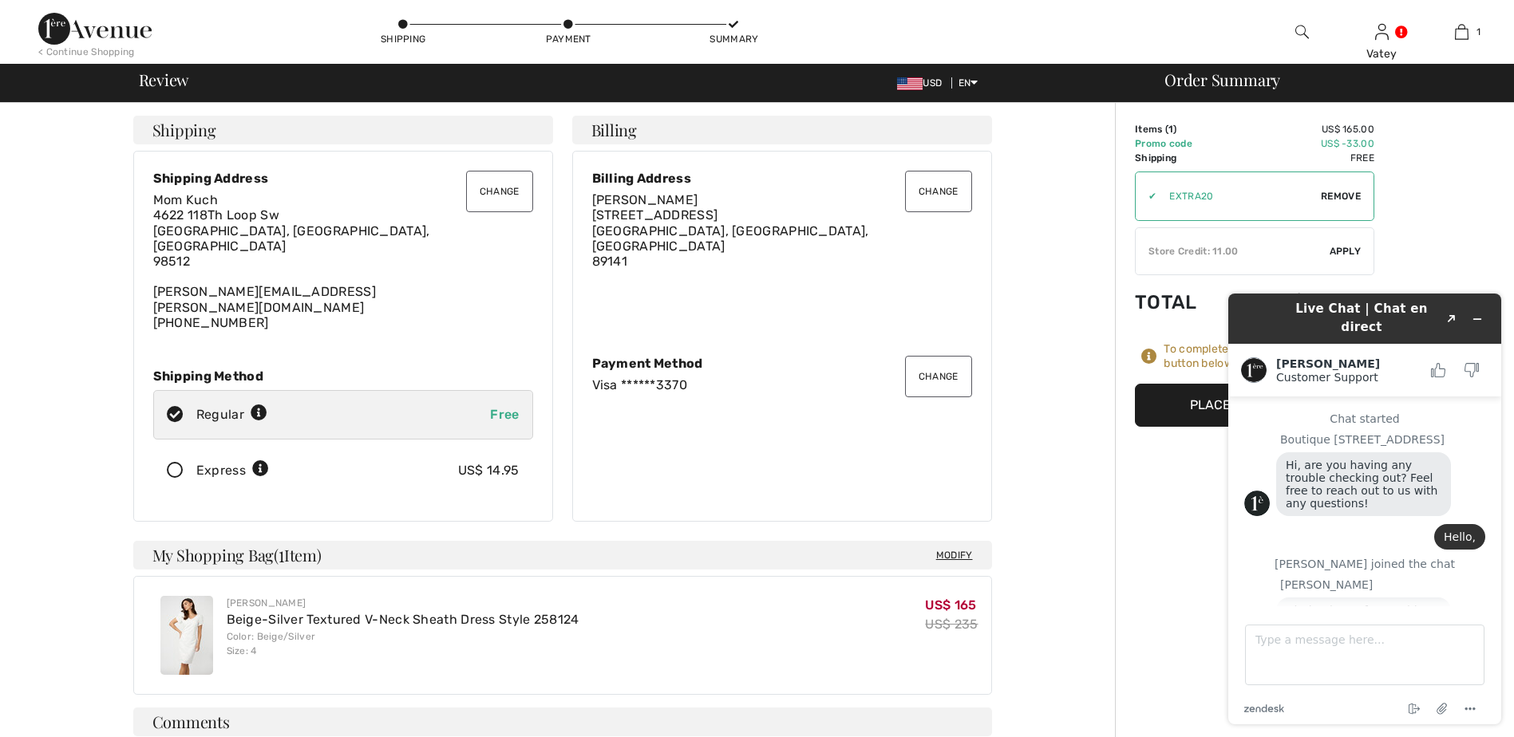
scroll to position [1431, 0]
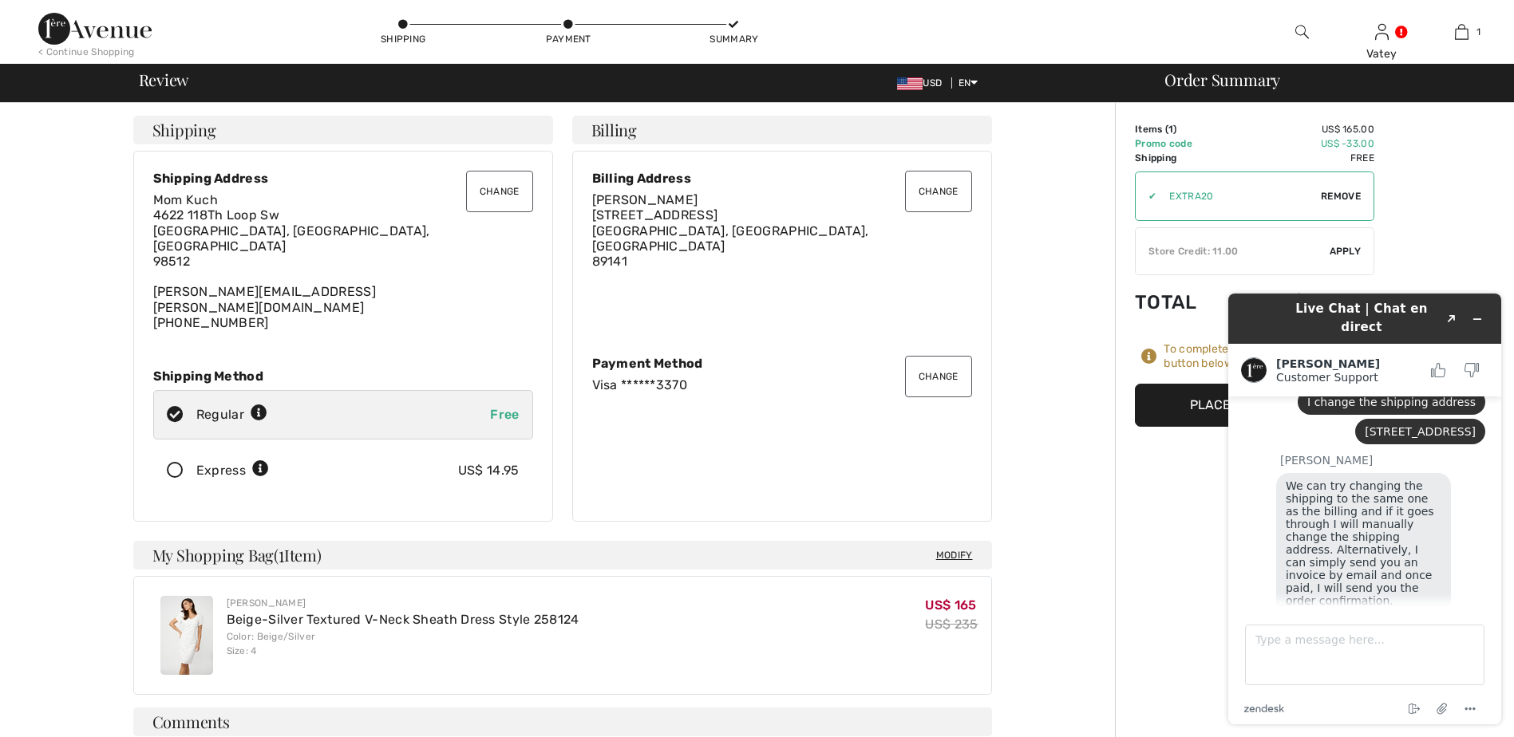
click at [1391, 312] on h1 "Live Chat | Chat en direct" at bounding box center [1361, 318] width 155 height 36
click at [1451, 315] on icon "Created with Sketch." at bounding box center [1452, 319] width 10 height 8
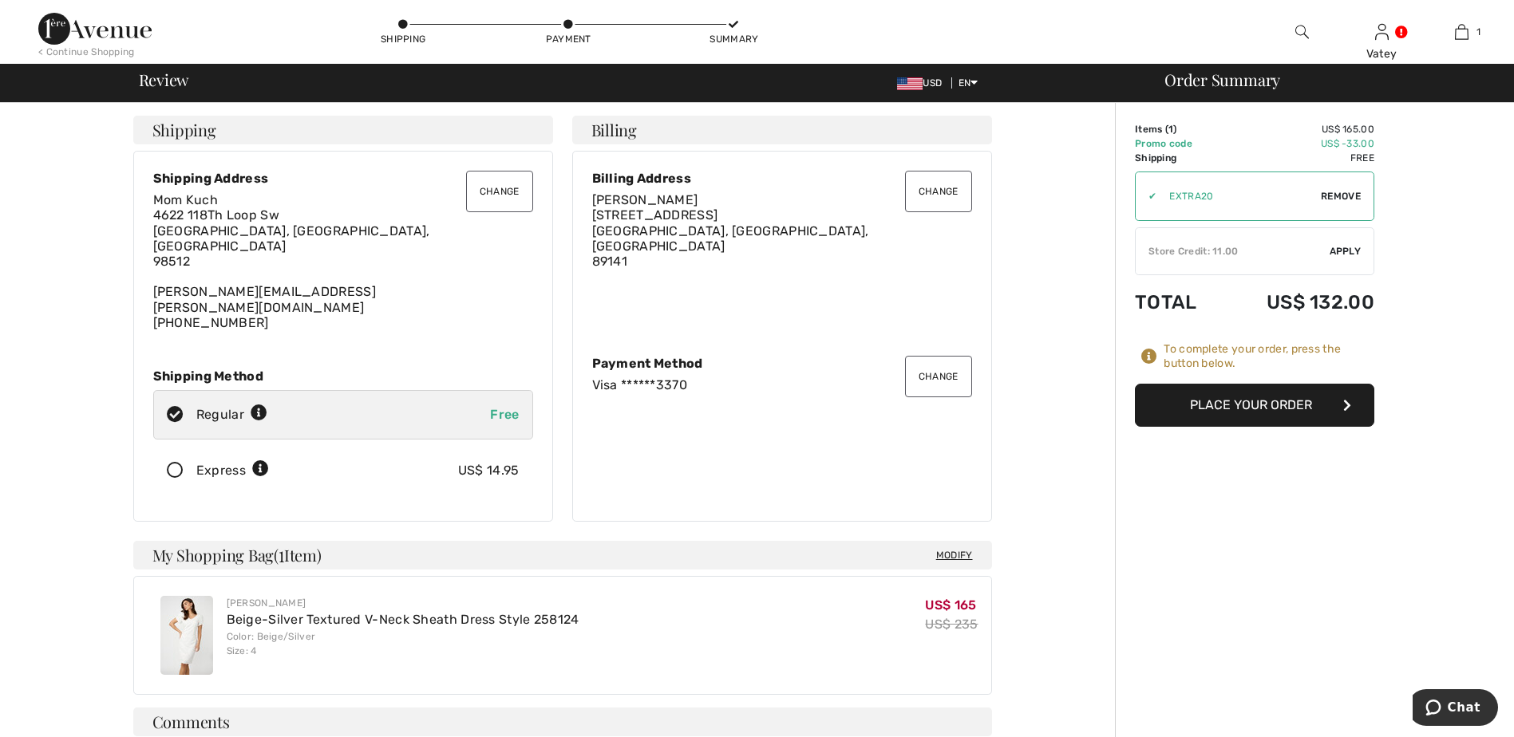
click at [1297, 409] on button "Place Your Order" at bounding box center [1254, 405] width 239 height 43
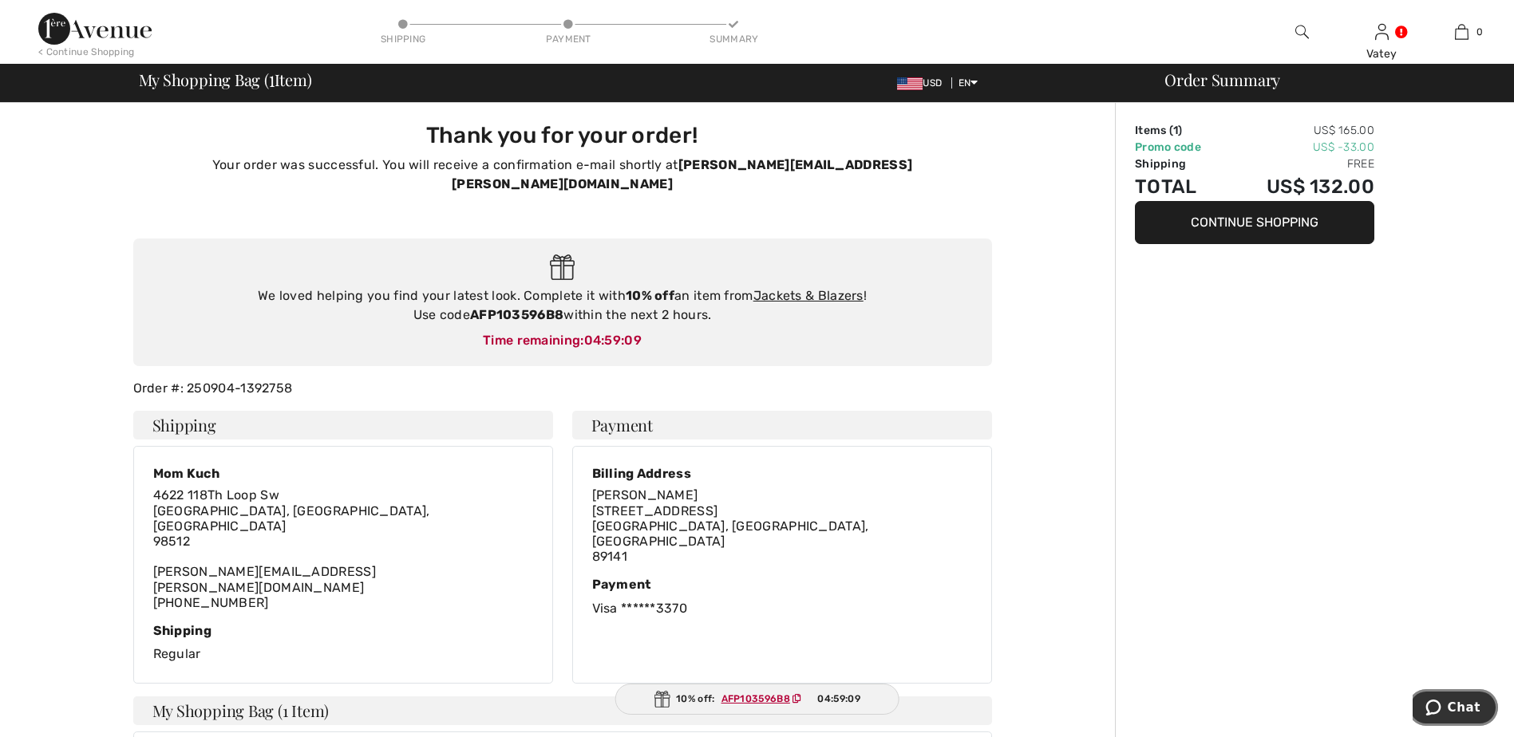
click at [1452, 708] on span "Chat" at bounding box center [1463, 708] width 33 height 14
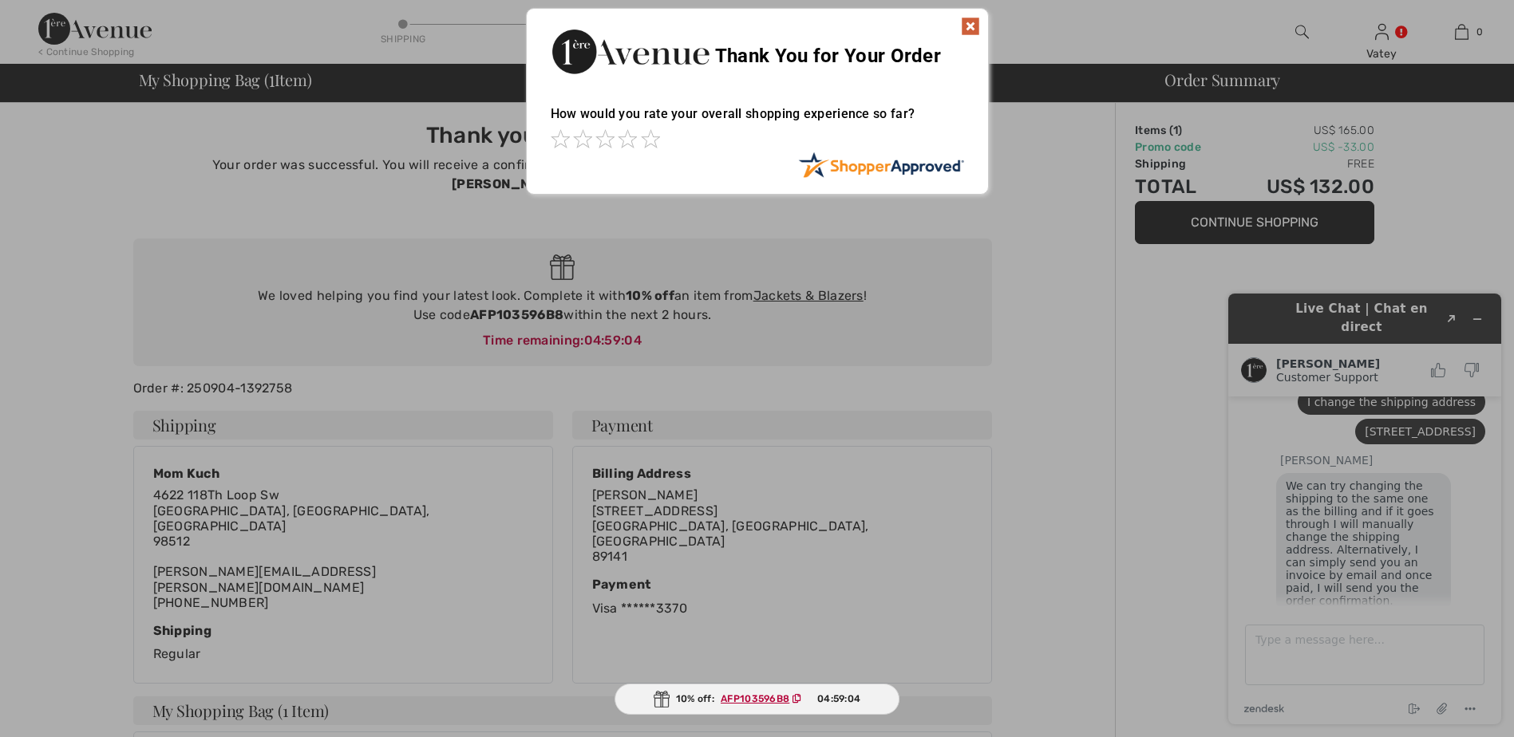
click at [1384, 650] on div at bounding box center [757, 368] width 1514 height 737
drag, startPoint x: 977, startPoint y: 26, endPoint x: 1169, endPoint y: 131, distance: 218.5
click at [977, 26] on img at bounding box center [970, 26] width 19 height 19
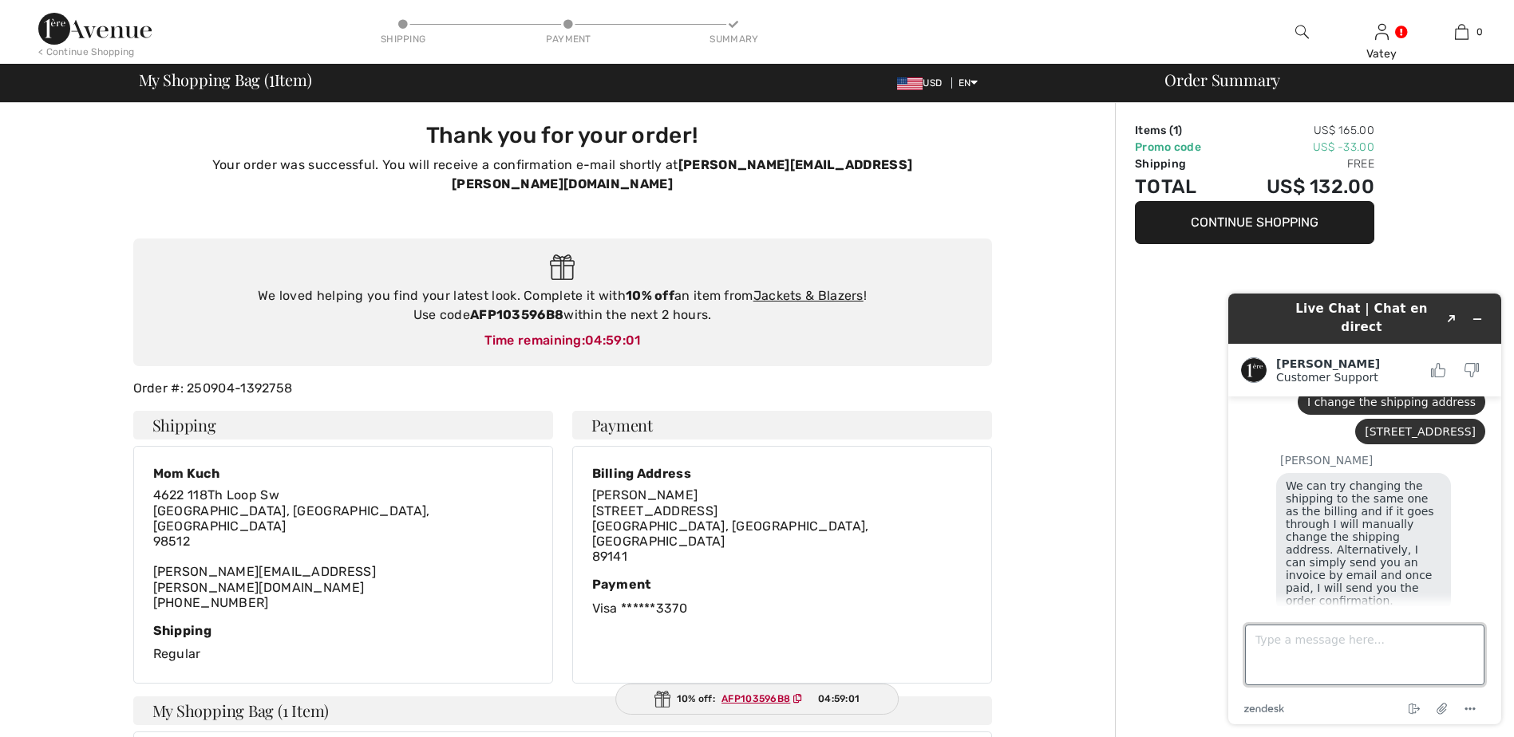
click at [1363, 638] on textarea "Type a message here..." at bounding box center [1364, 655] width 239 height 61
type textarea "Everything is ok now. It went through. Thanks again"
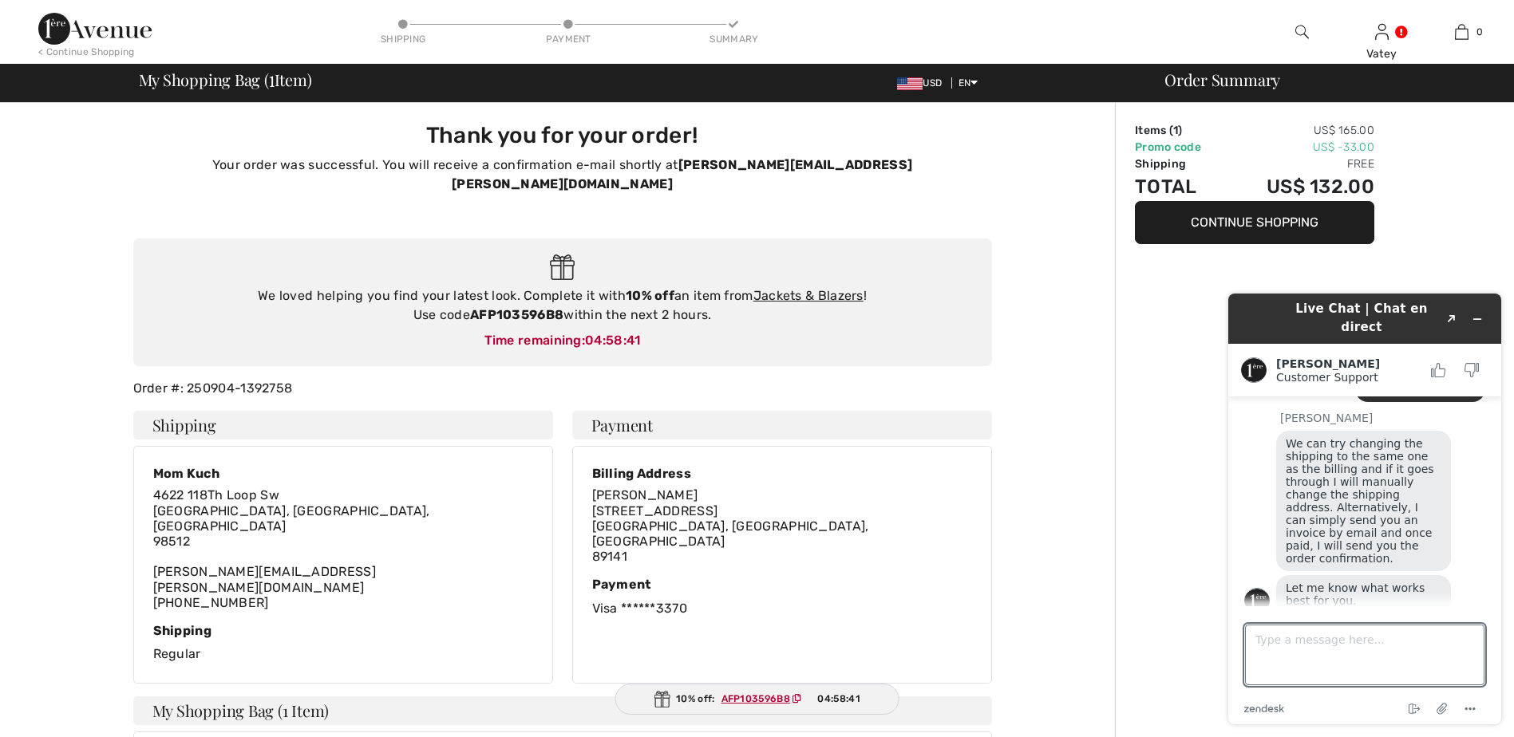
click at [1132, 494] on div "Order Summary Items ( 1 ) US$ 165.00 Promo code US$ -33.00 Shipping Free Total …" at bounding box center [1314, 615] width 399 height 1025
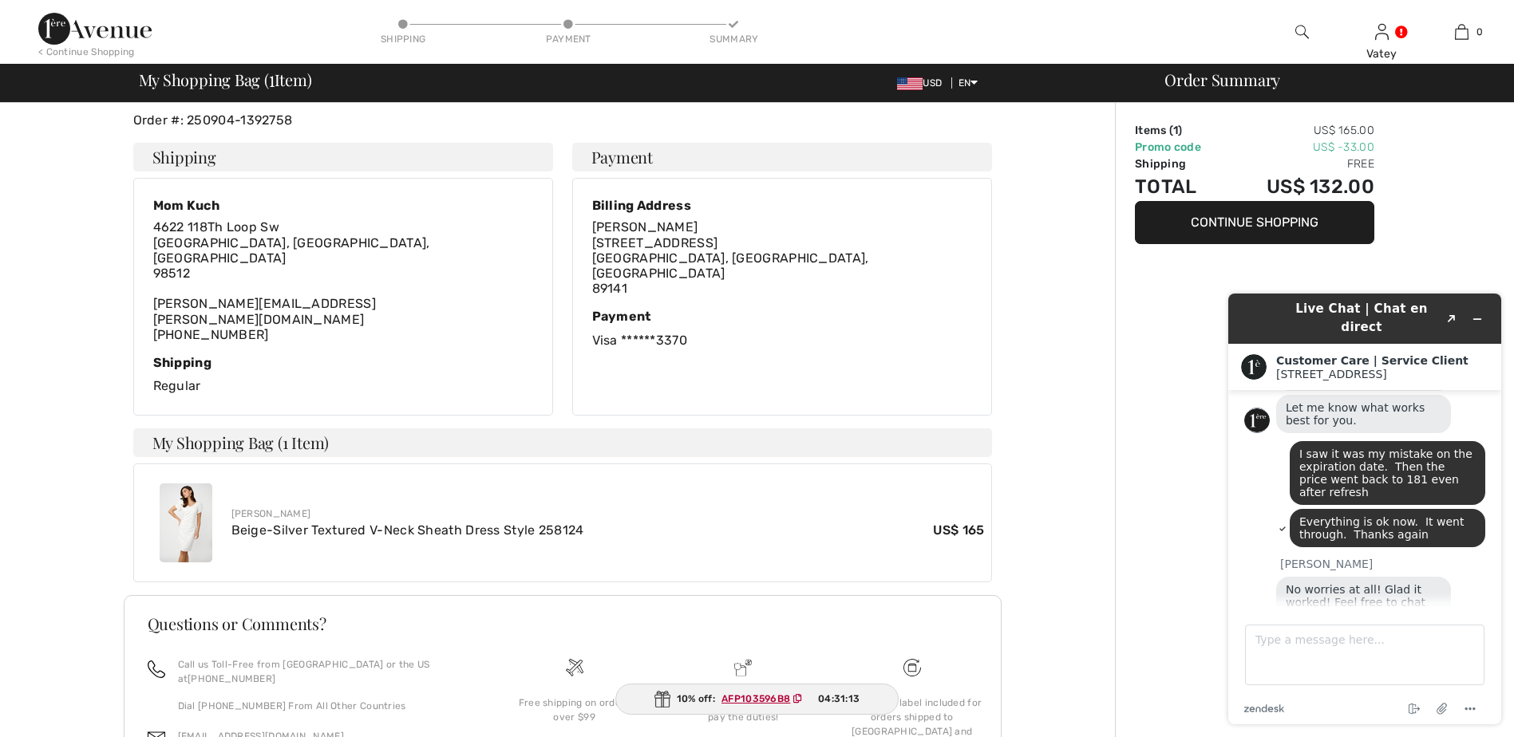
scroll to position [0, 0]
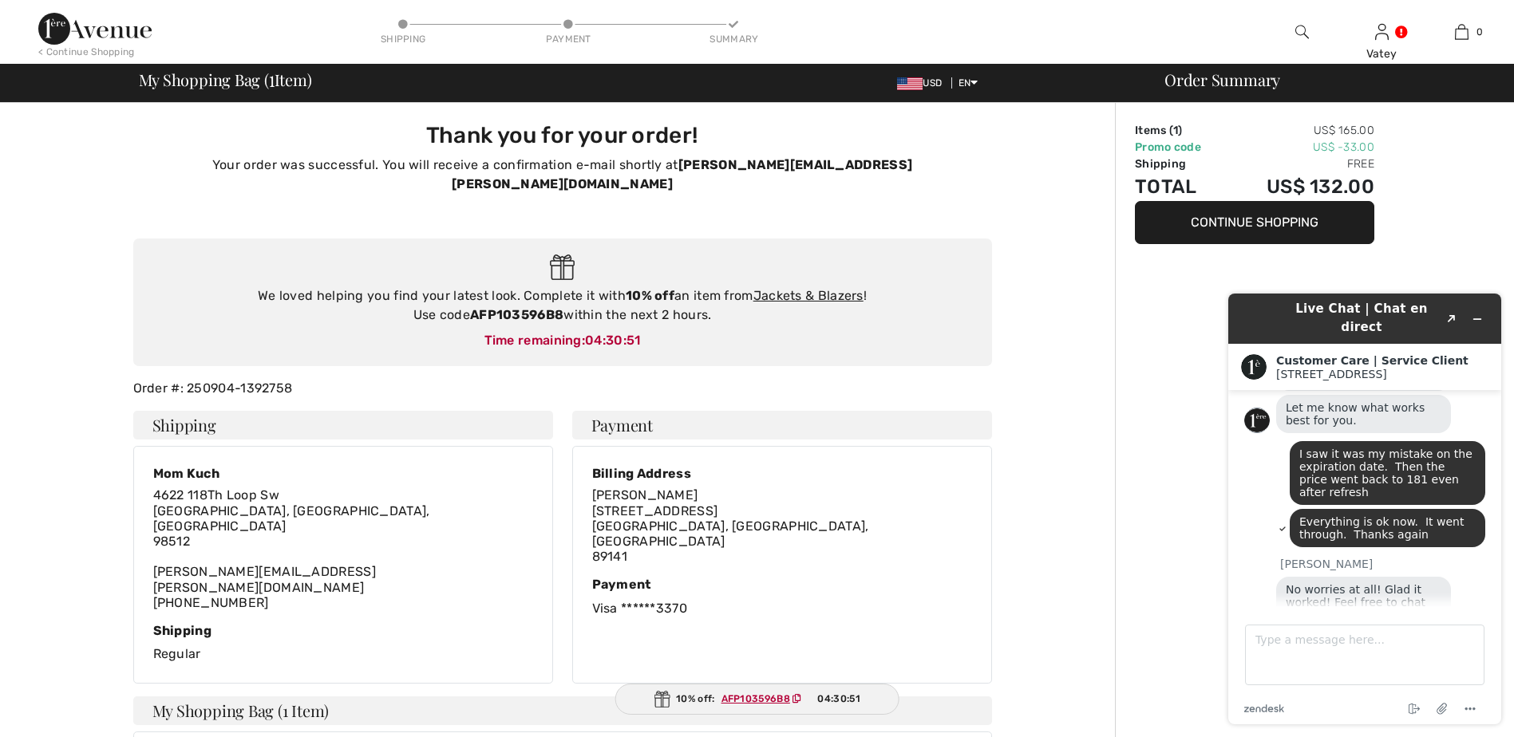
click at [1234, 233] on button "Continue Shopping" at bounding box center [1254, 222] width 239 height 43
